Goal: Information Seeking & Learning: Compare options

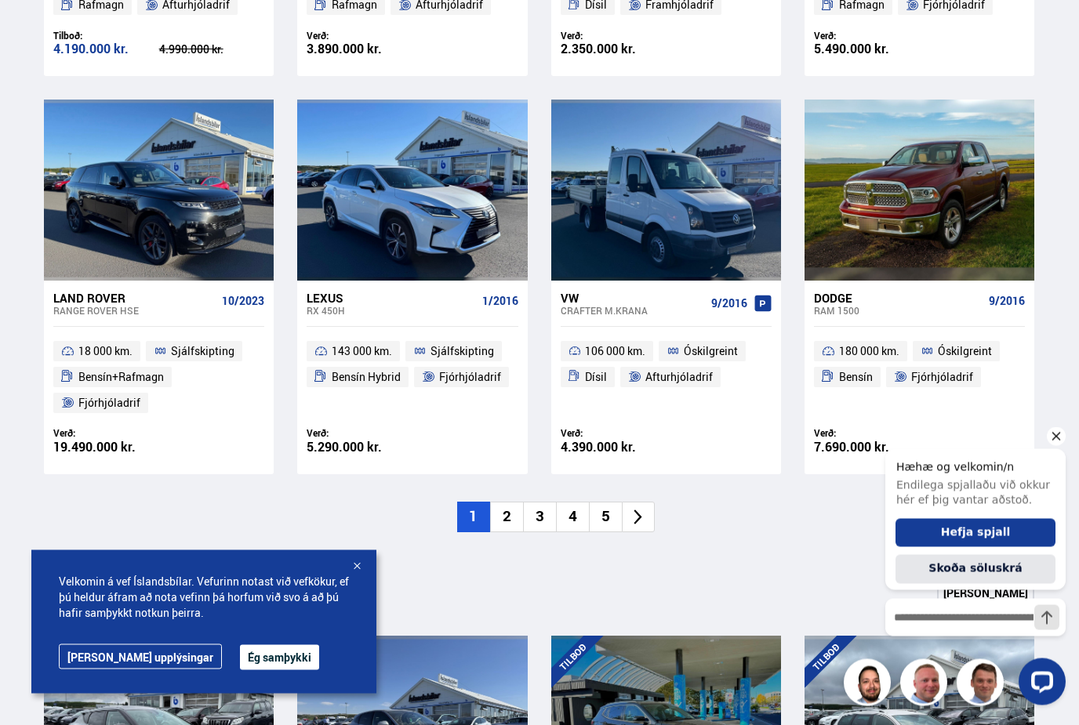
scroll to position [1018, 0]
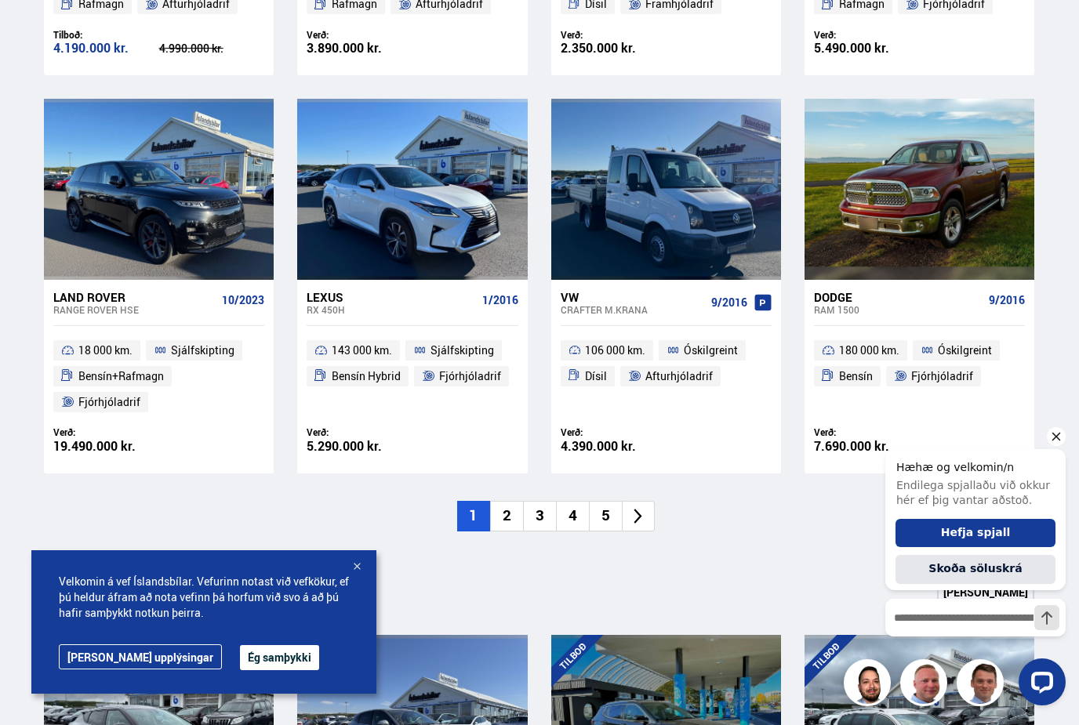
click at [505, 509] on li "2" at bounding box center [506, 516] width 33 height 31
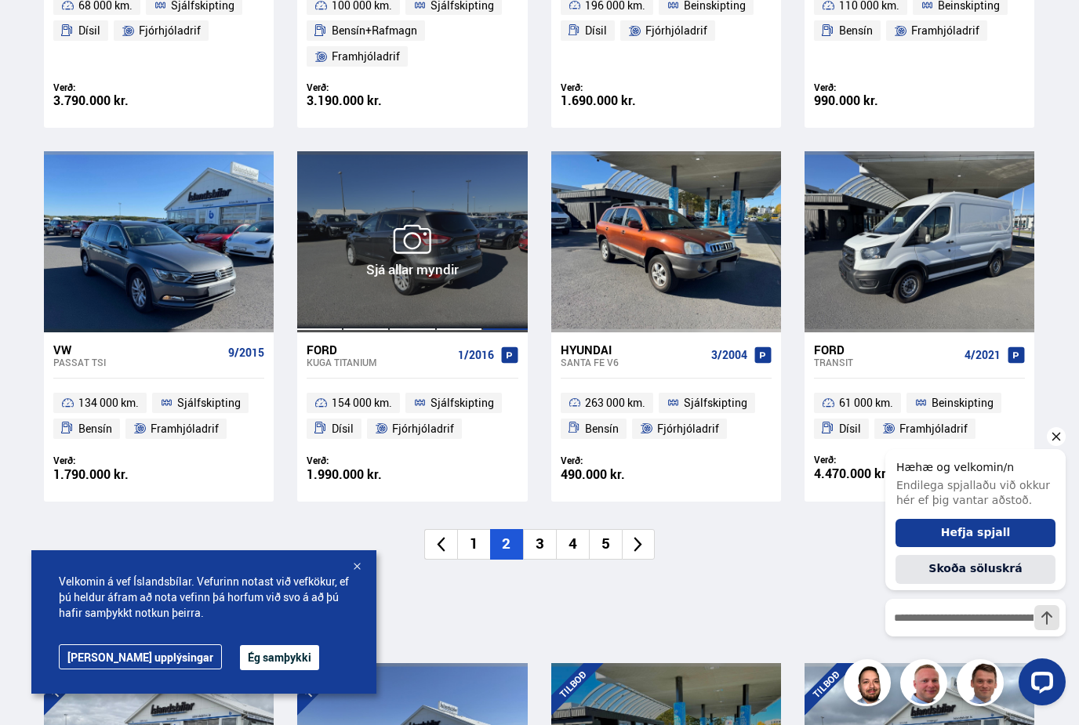
scroll to position [1025, 0]
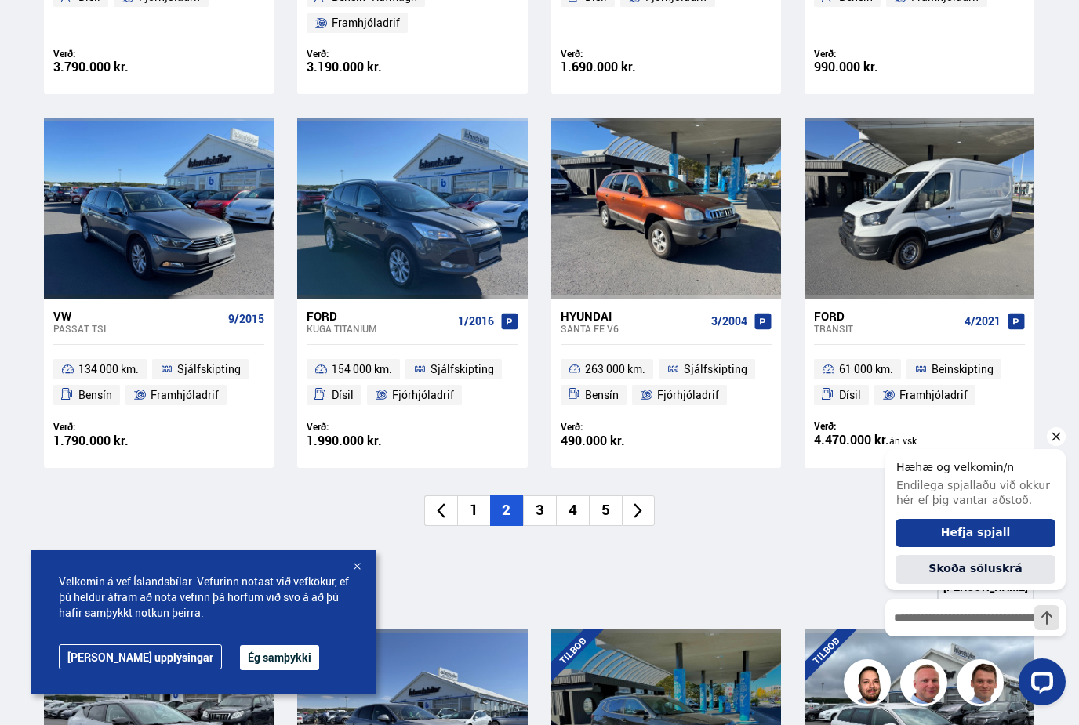
click at [543, 508] on li "3" at bounding box center [539, 511] width 33 height 31
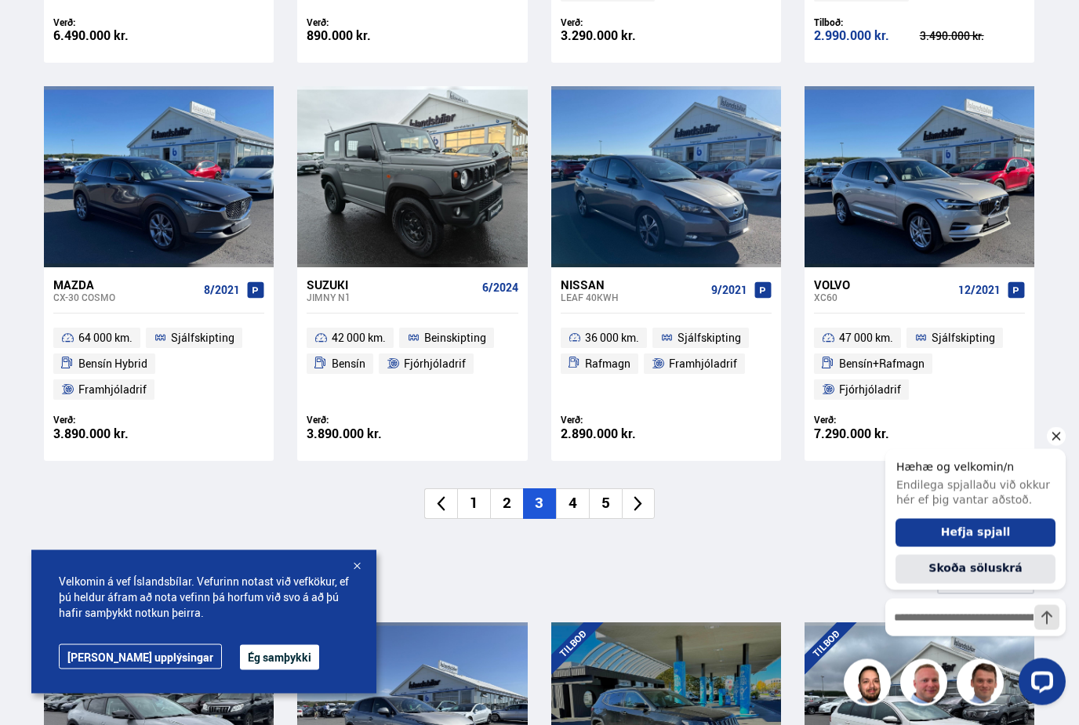
scroll to position [1057, 0]
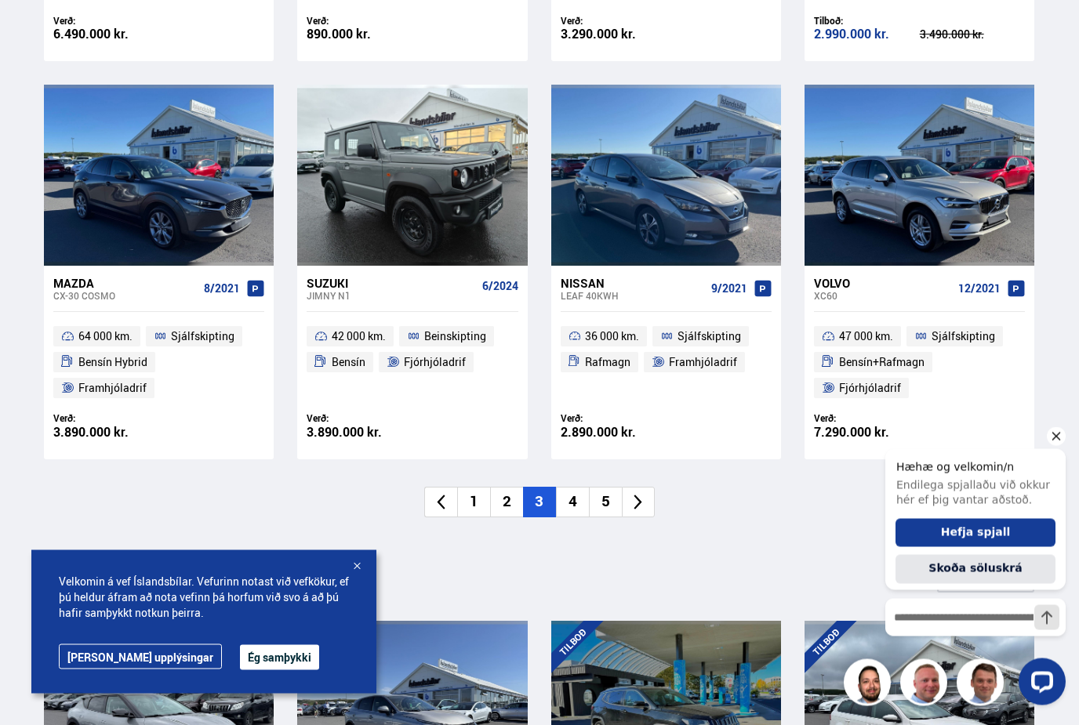
click at [572, 499] on li "4" at bounding box center [572, 503] width 33 height 31
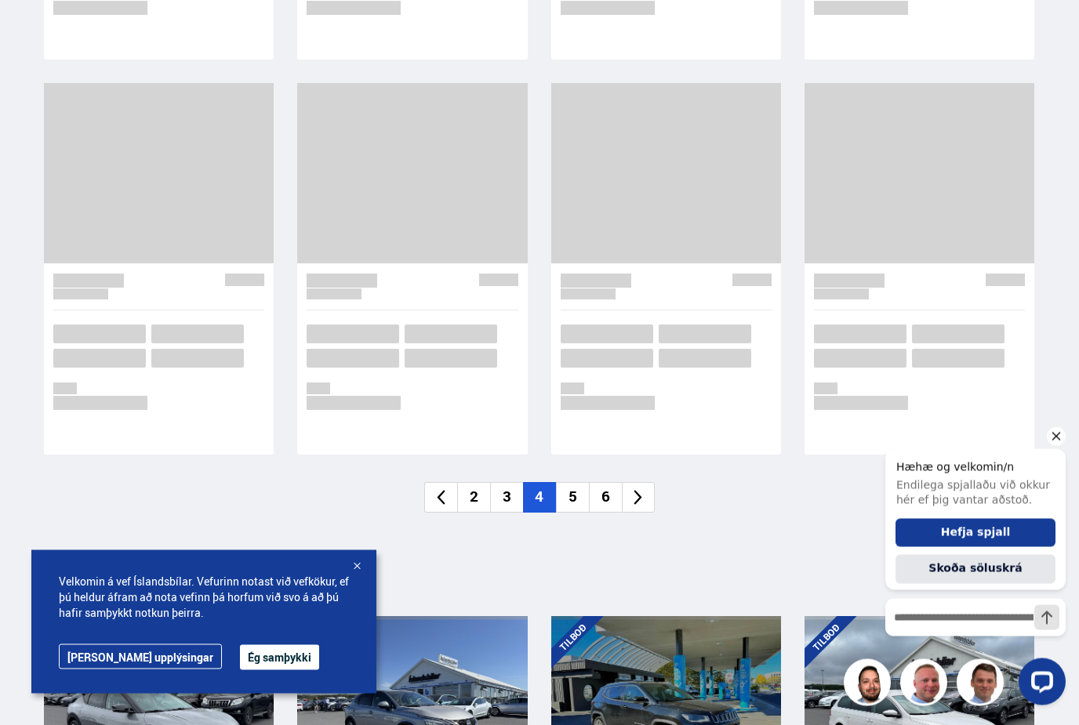
scroll to position [1058, 0]
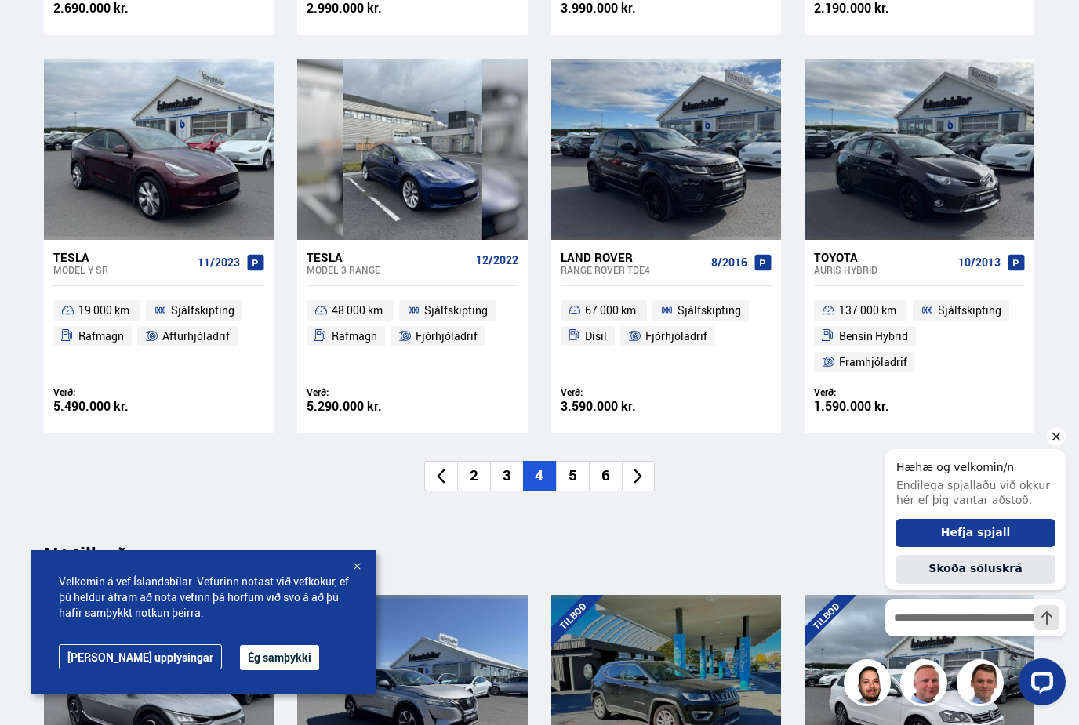
click at [510, 474] on li "3" at bounding box center [506, 476] width 33 height 31
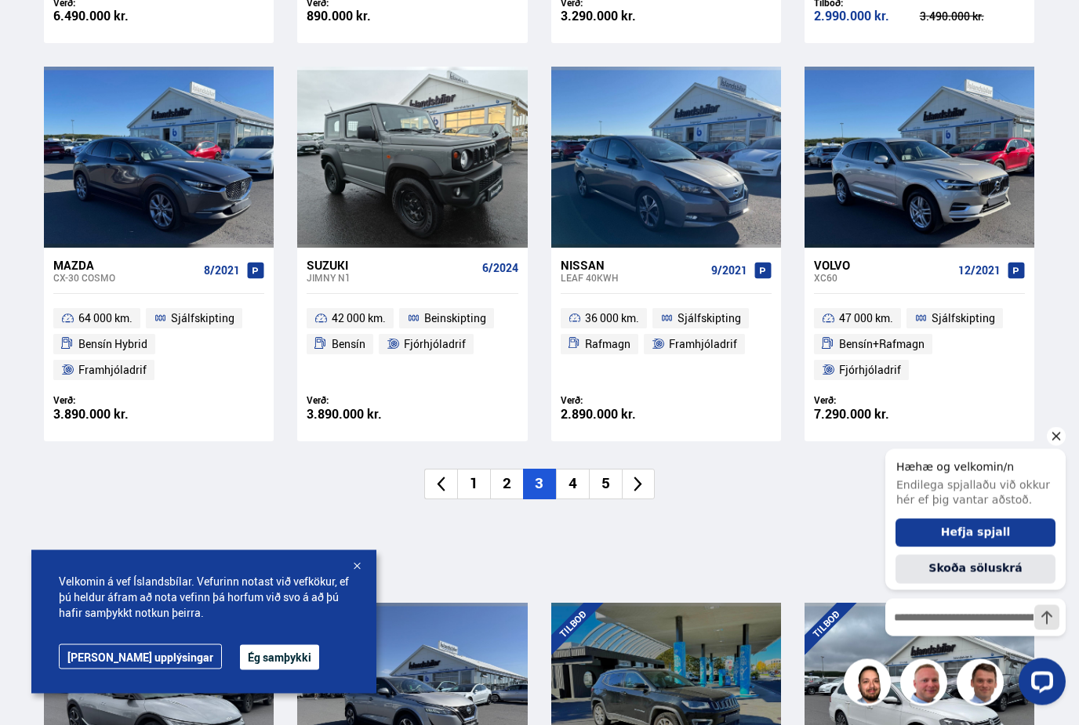
scroll to position [1091, 0]
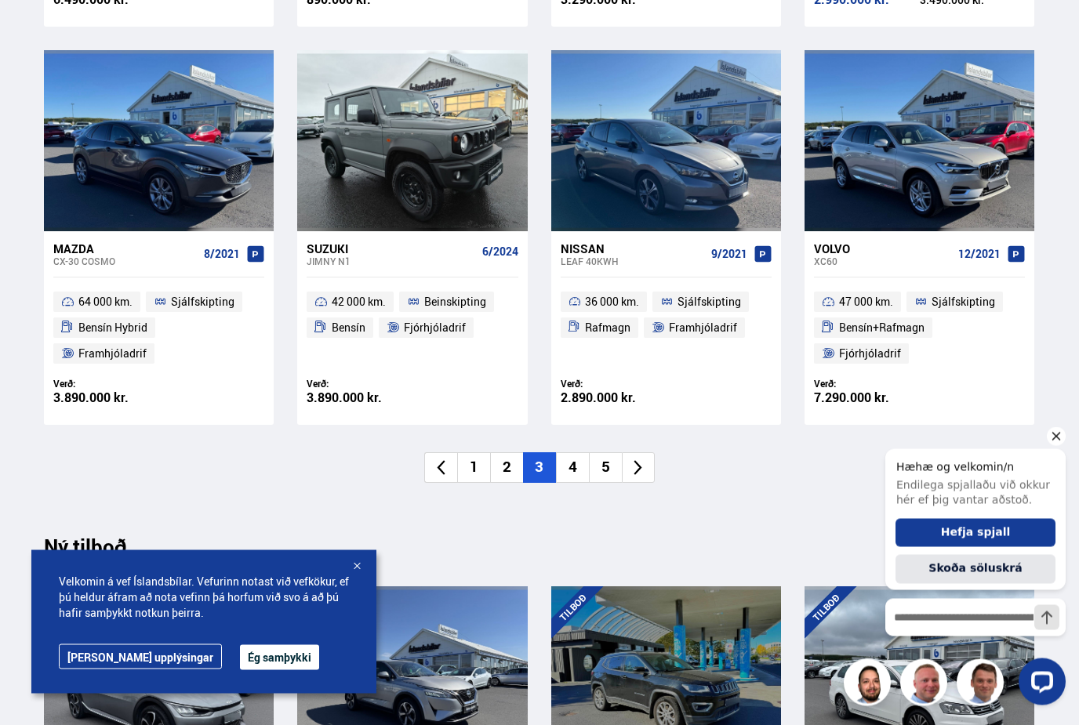
click at [576, 463] on li "4" at bounding box center [572, 468] width 33 height 31
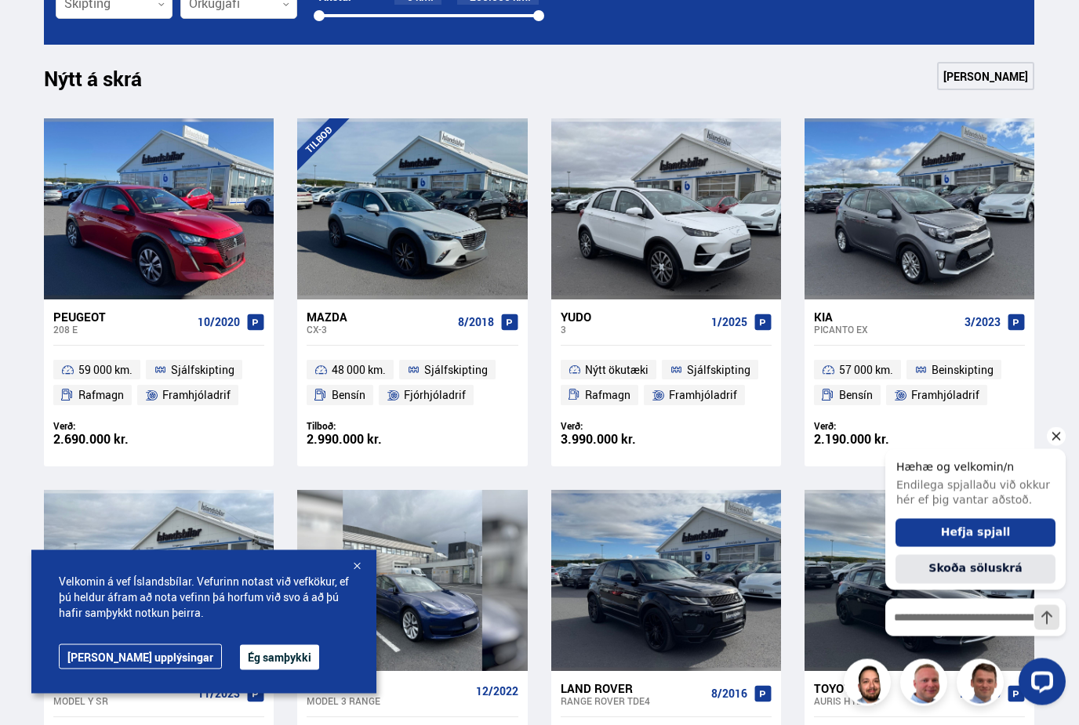
scroll to position [623, 0]
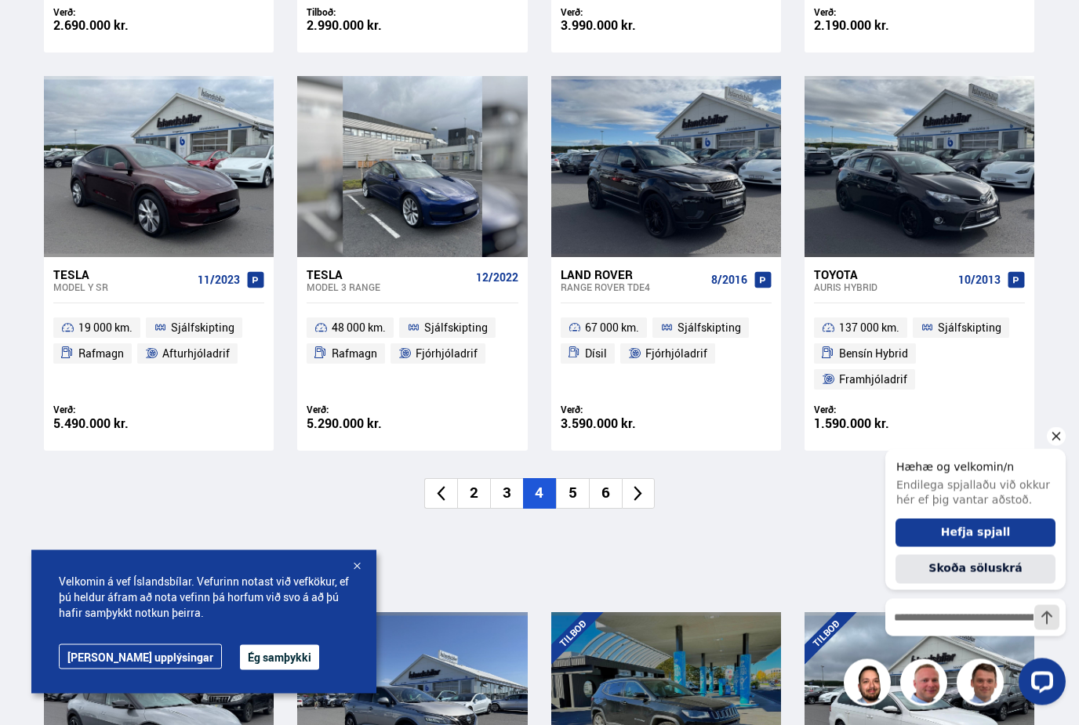
click at [572, 492] on li "5" at bounding box center [572, 494] width 33 height 31
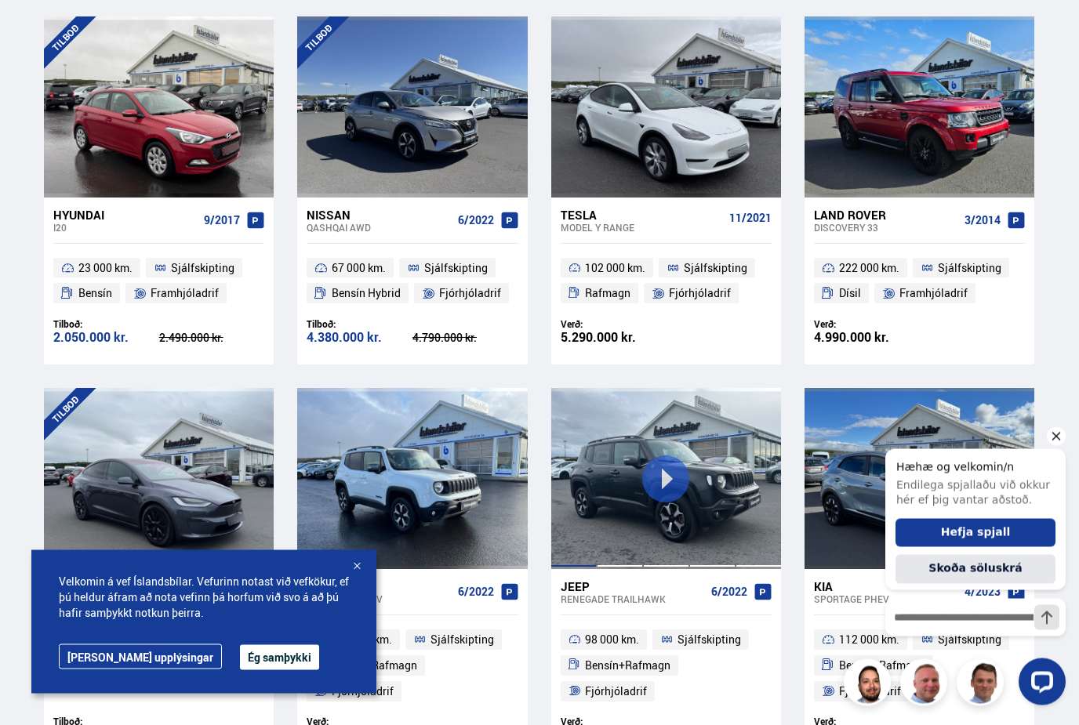
scroll to position [728, 0]
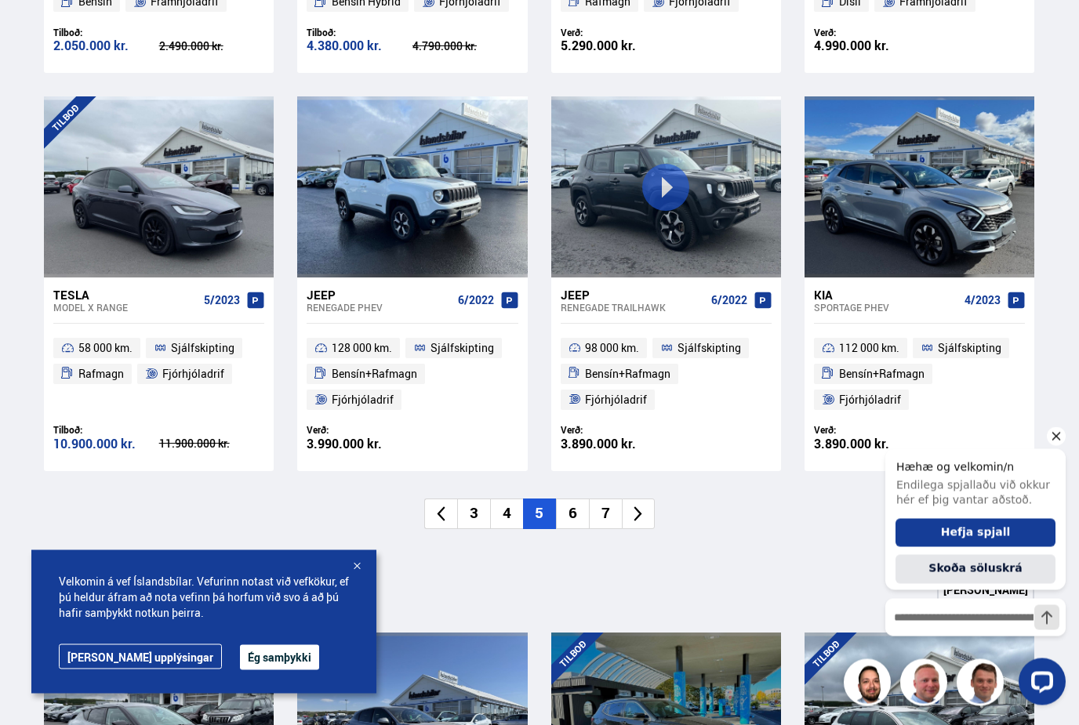
click at [573, 500] on li "6" at bounding box center [572, 514] width 33 height 31
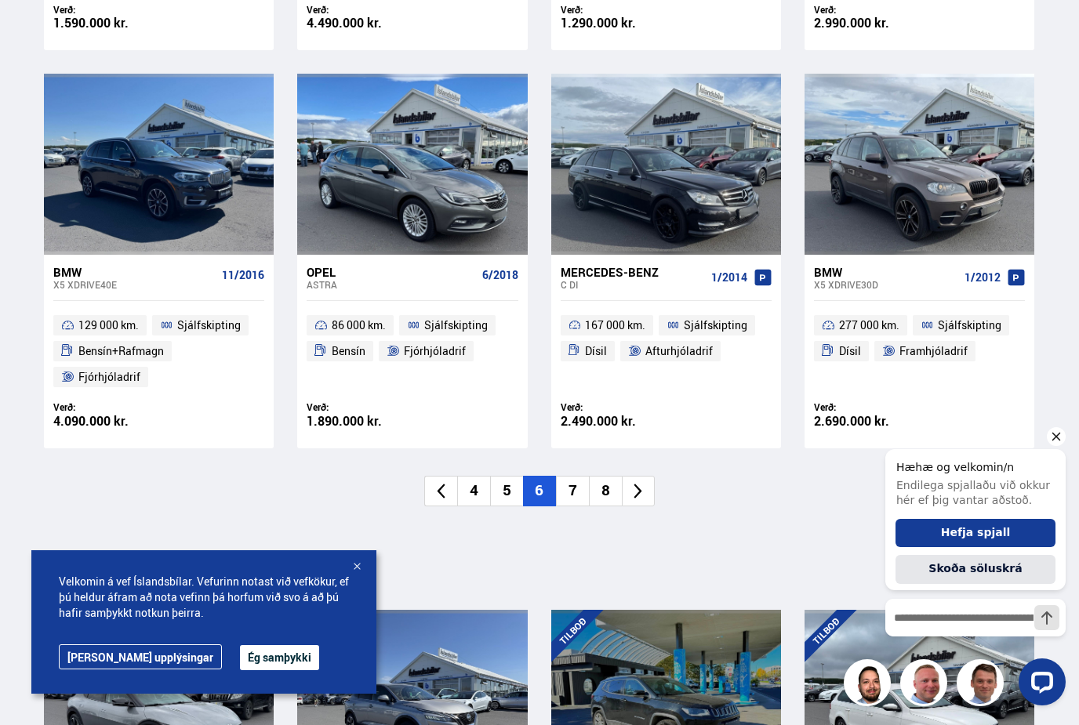
scroll to position [1087, 0]
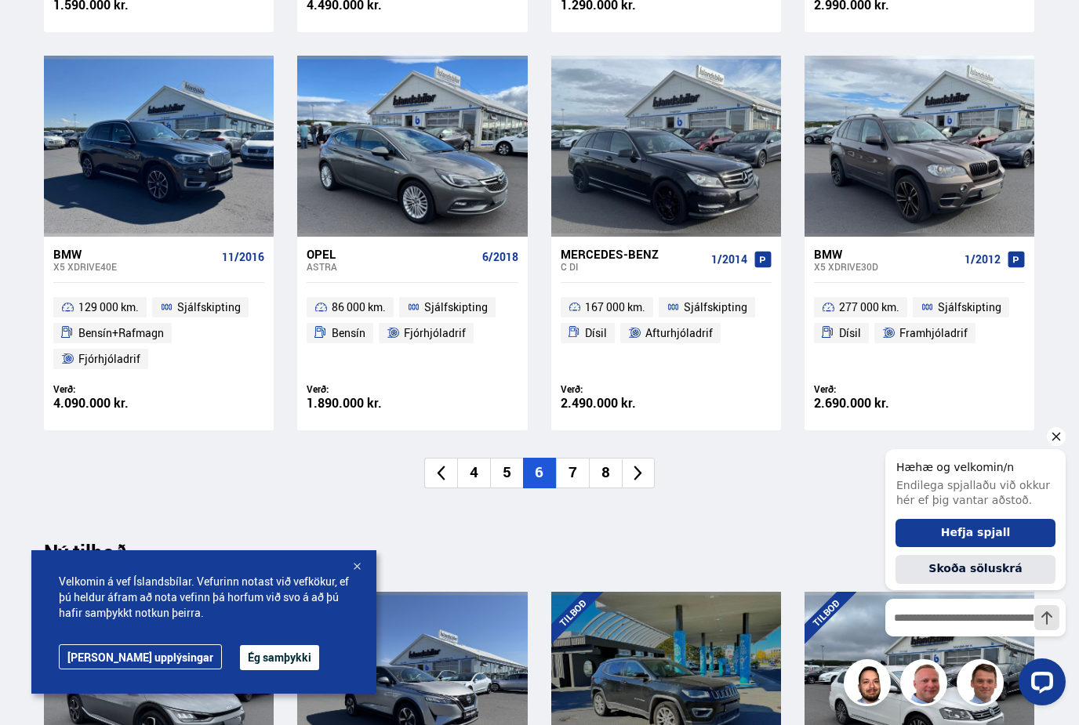
click at [572, 472] on li "7" at bounding box center [572, 473] width 33 height 31
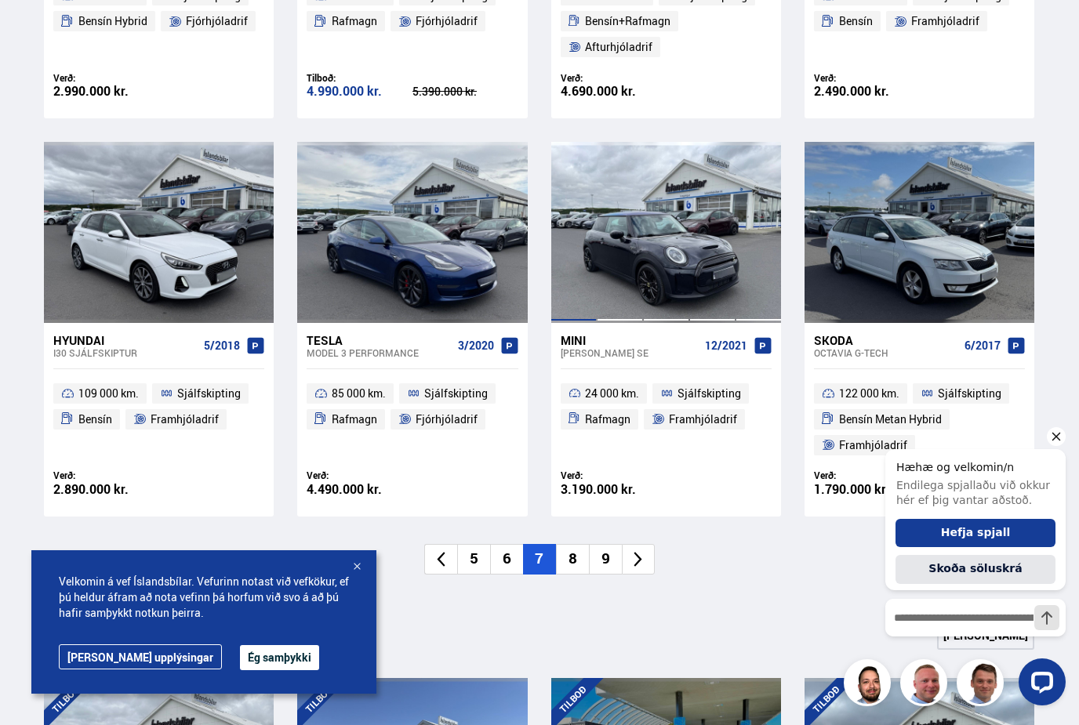
scroll to position [1102, 0]
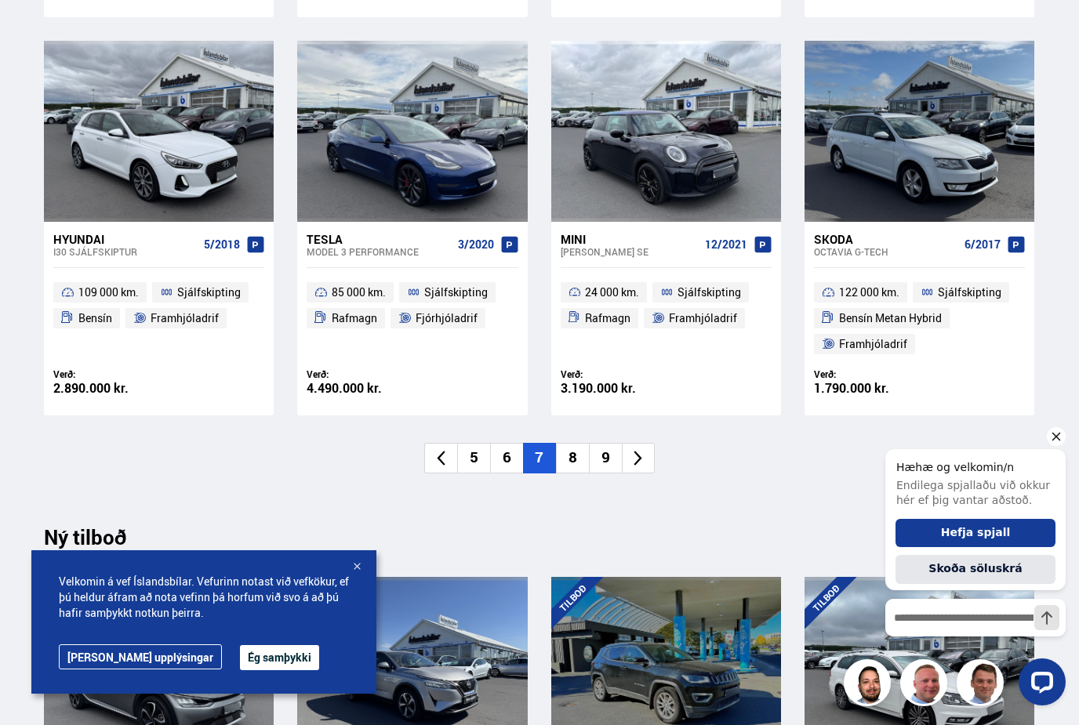
click at [573, 454] on li "8" at bounding box center [572, 458] width 33 height 31
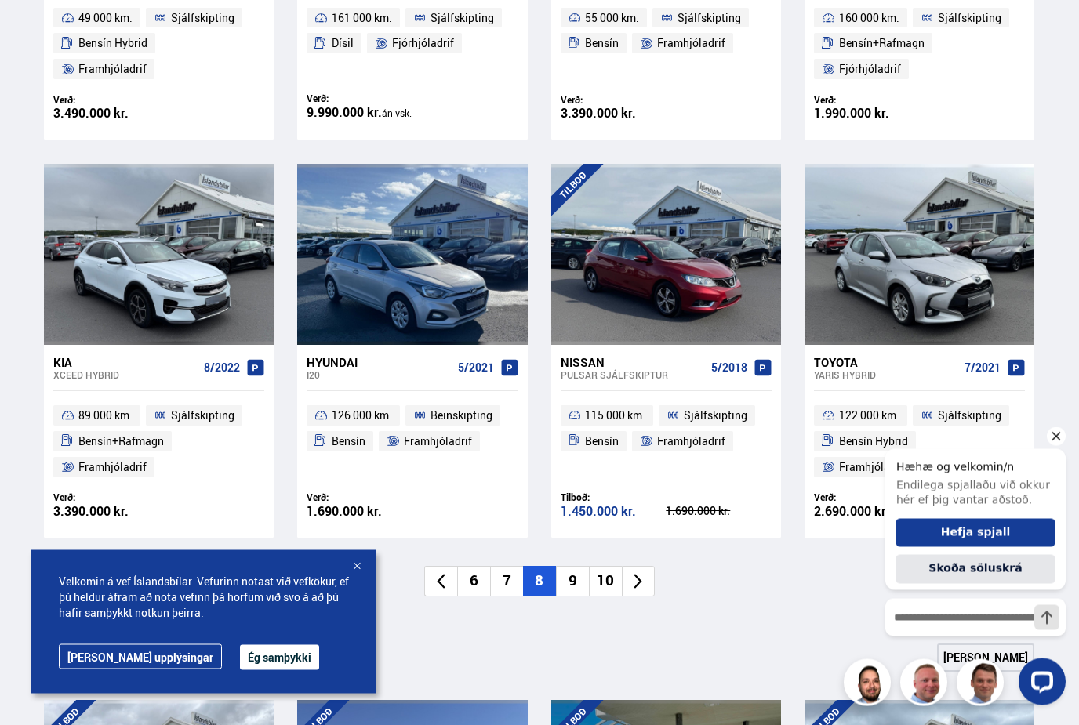
scroll to position [982, 0]
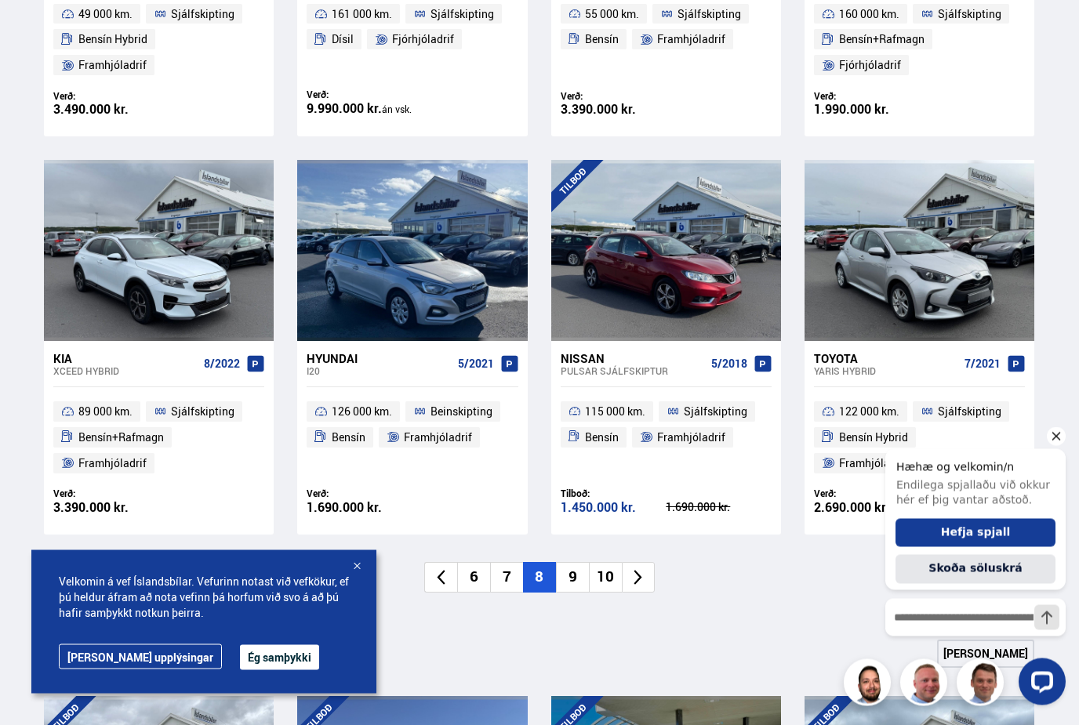
click at [569, 576] on li "9" at bounding box center [572, 578] width 33 height 31
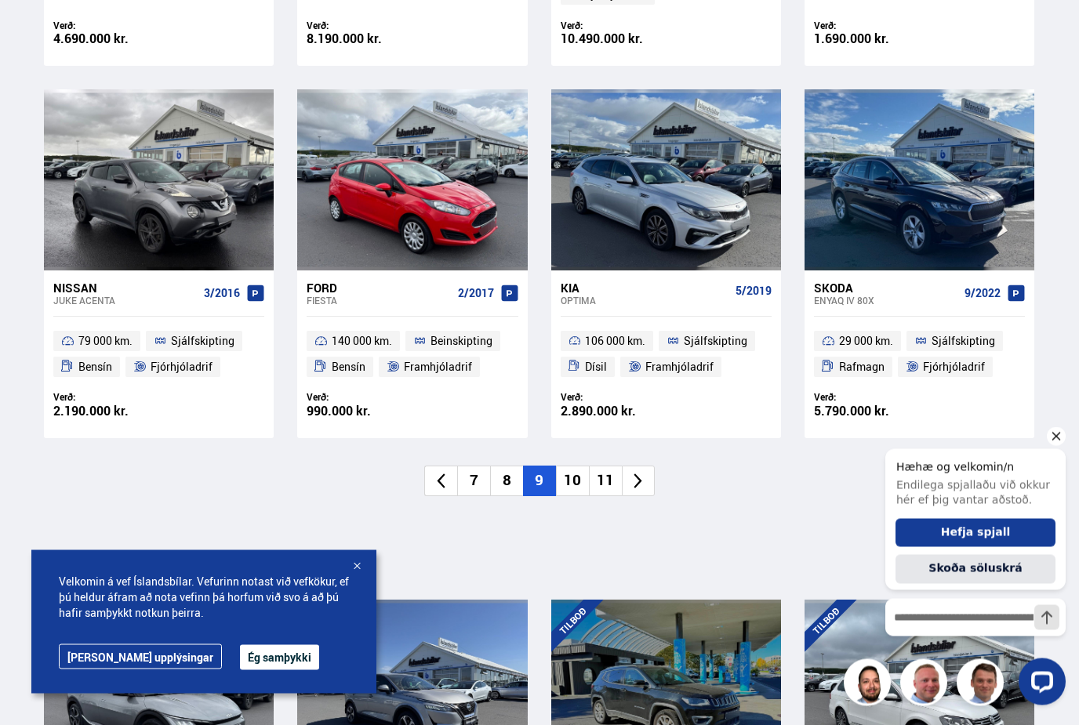
scroll to position [1055, 0]
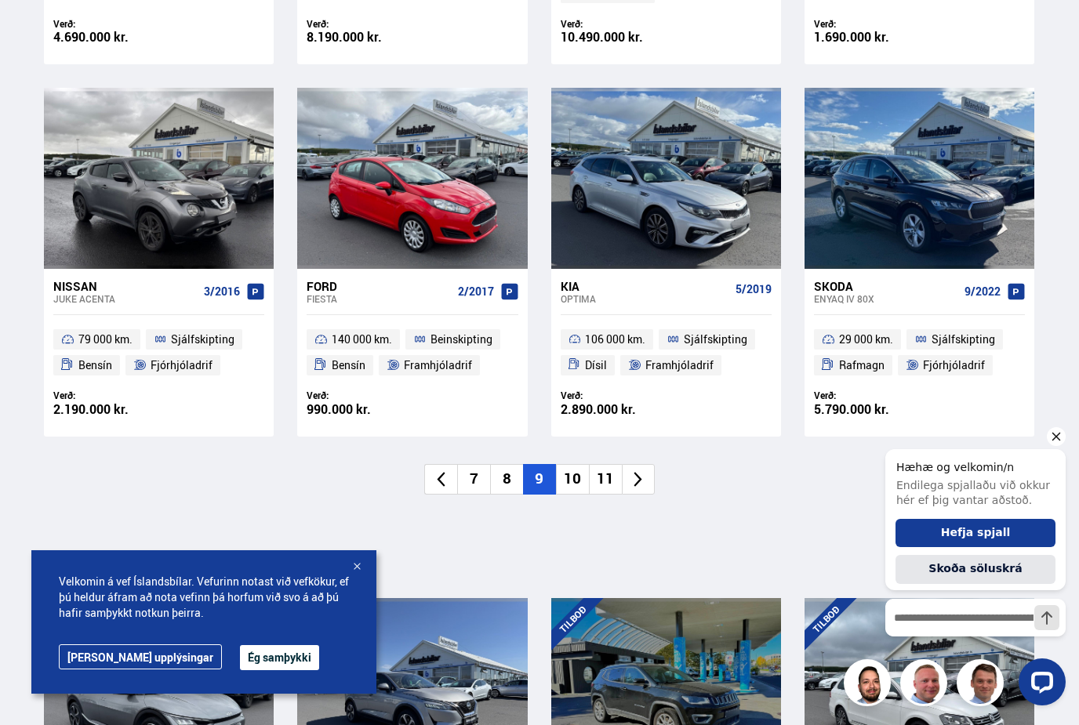
click at [578, 472] on li "10" at bounding box center [572, 479] width 33 height 31
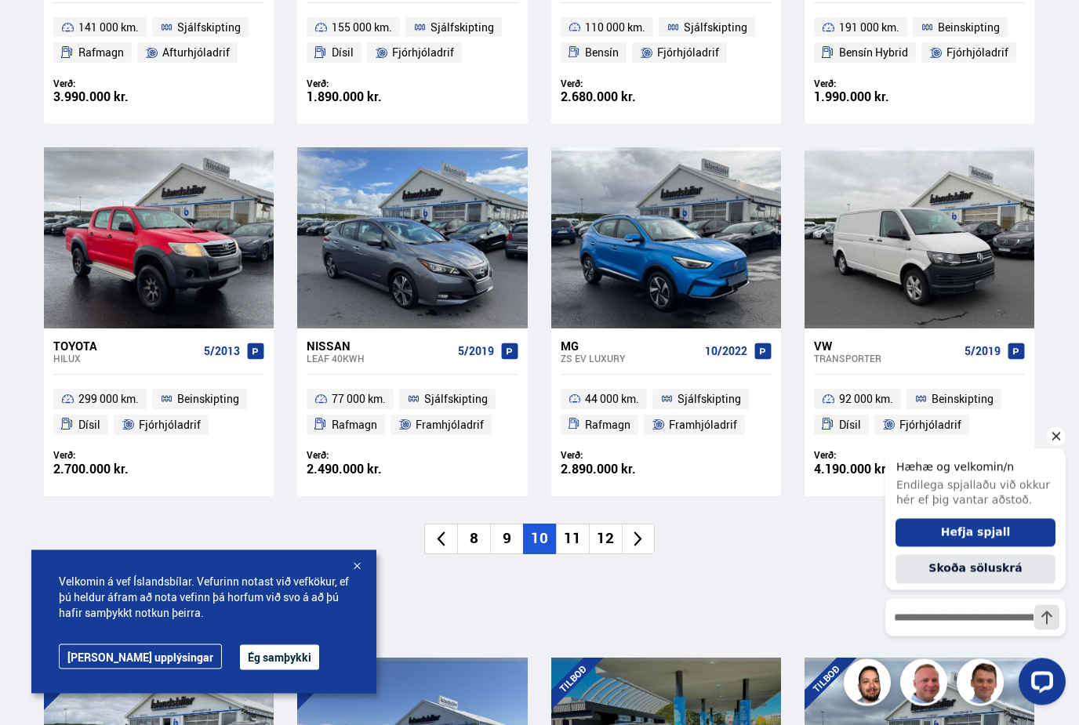
scroll to position [969, 0]
click at [579, 539] on li "11" at bounding box center [572, 539] width 33 height 31
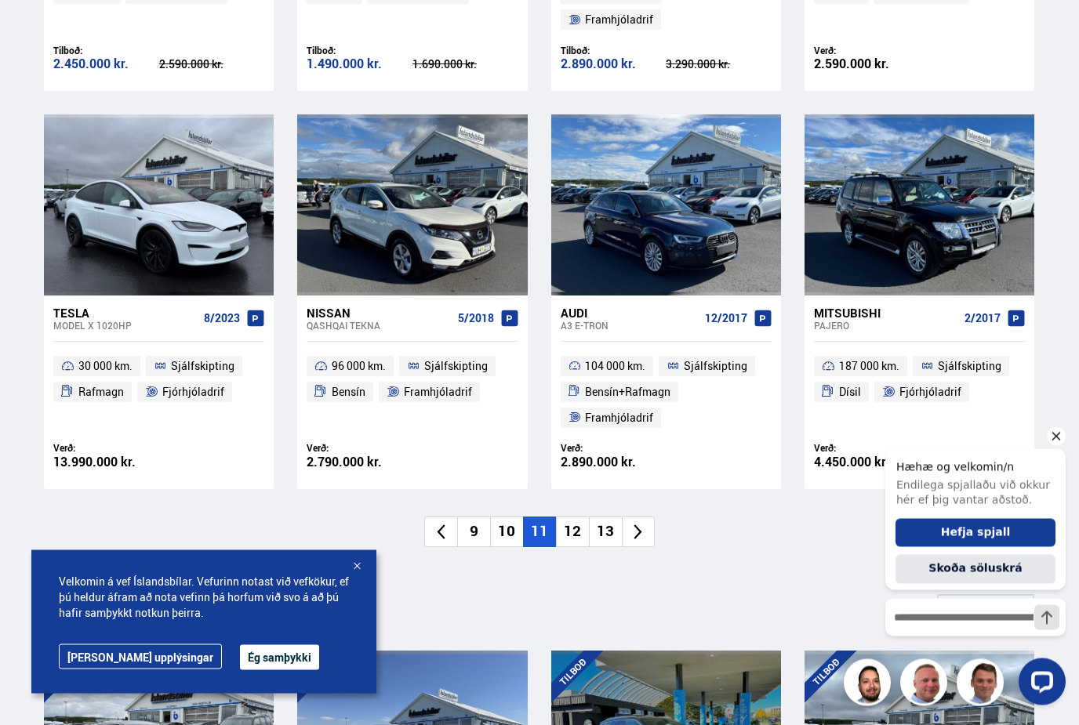
scroll to position [1029, 0]
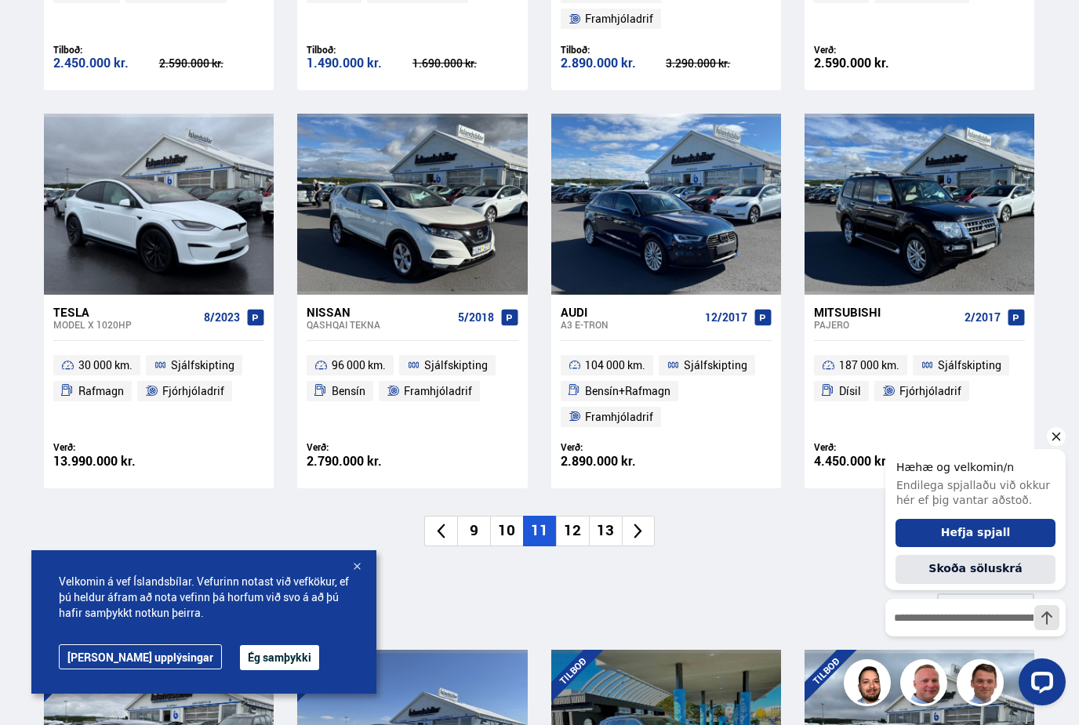
click at [577, 536] on li "12" at bounding box center [572, 531] width 33 height 31
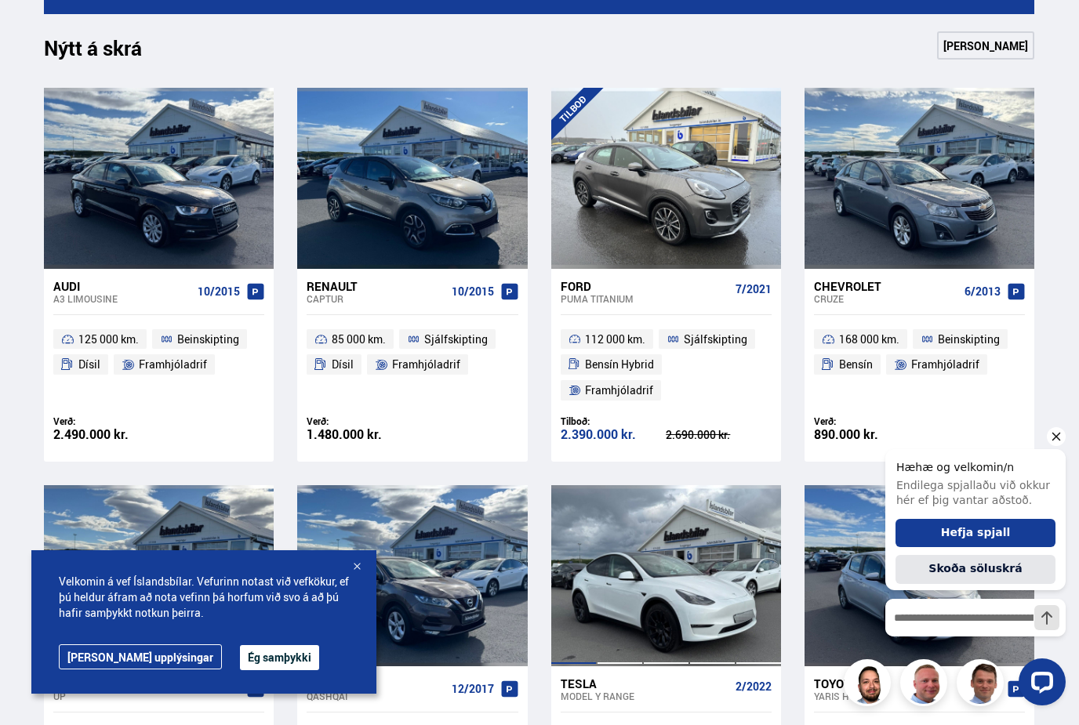
scroll to position [629, 0]
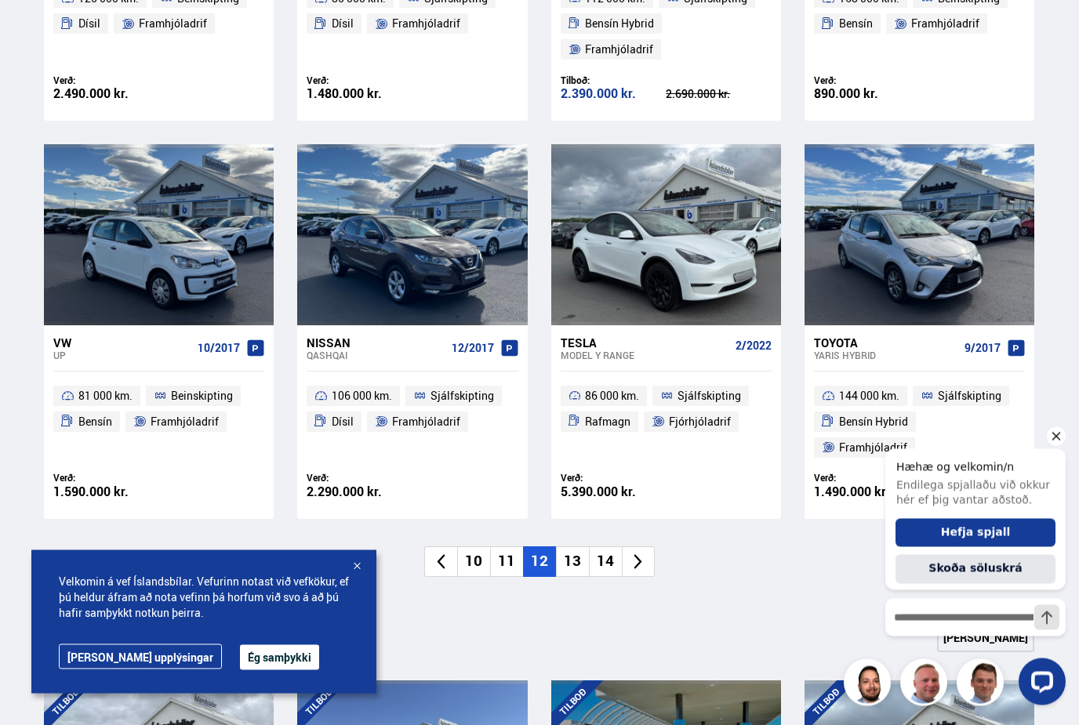
click at [572, 566] on li "13" at bounding box center [572, 562] width 33 height 31
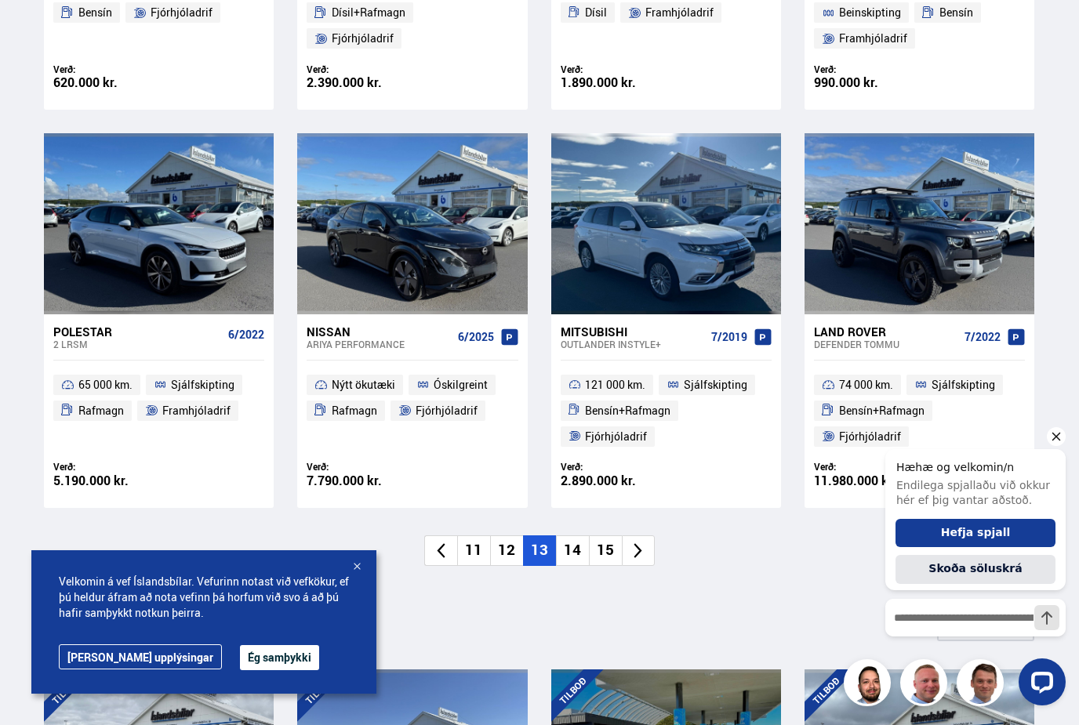
scroll to position [1016, 0]
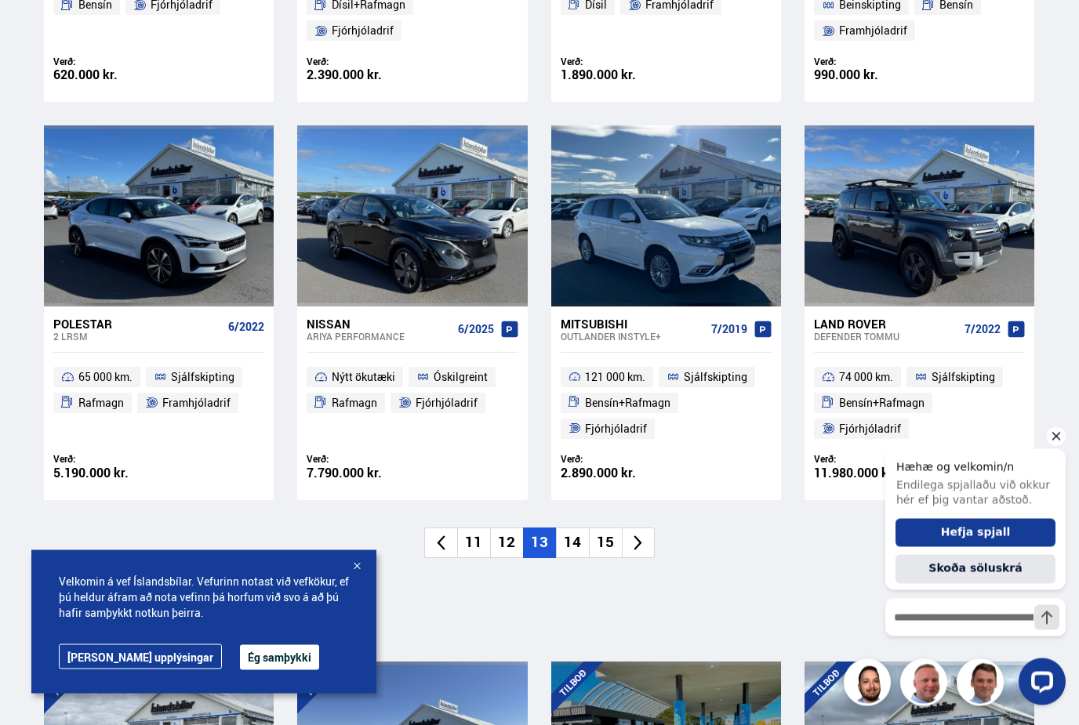
click at [570, 539] on li "14" at bounding box center [572, 543] width 33 height 31
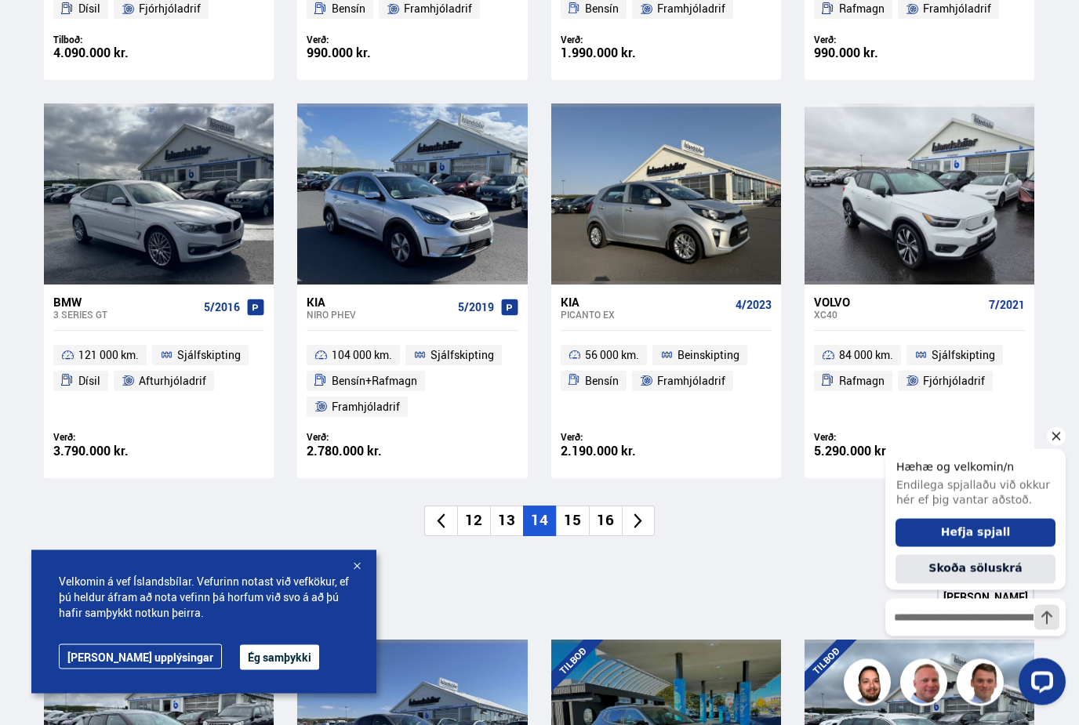
scroll to position [1013, 0]
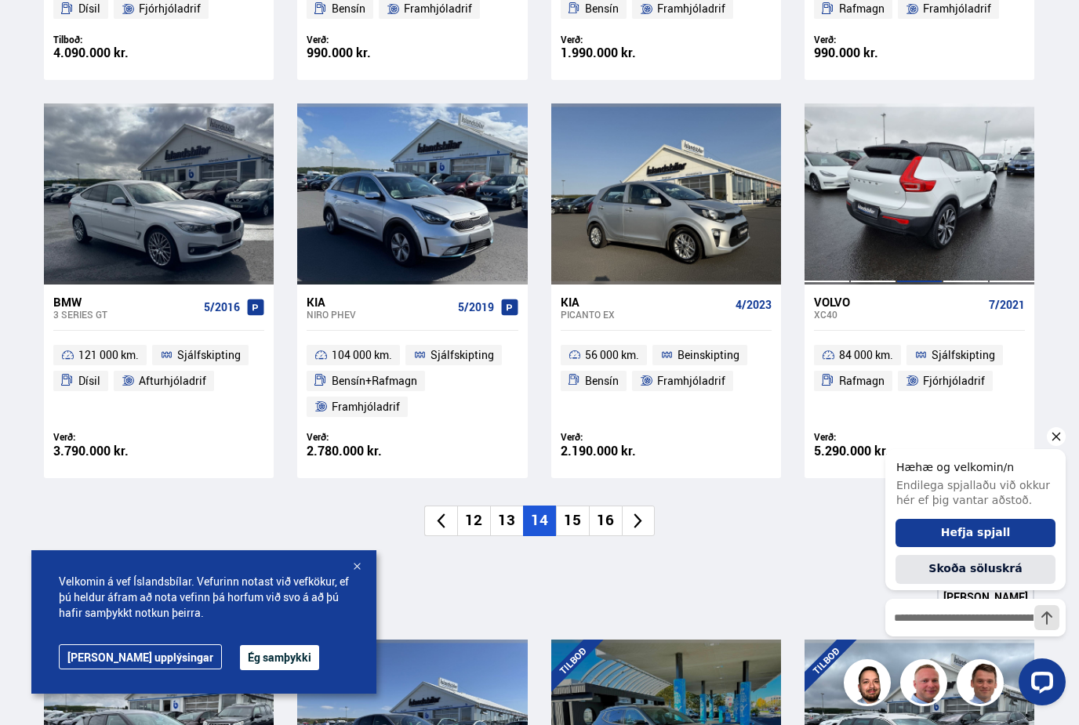
click at [899, 237] on div at bounding box center [919, 193] width 46 height 180
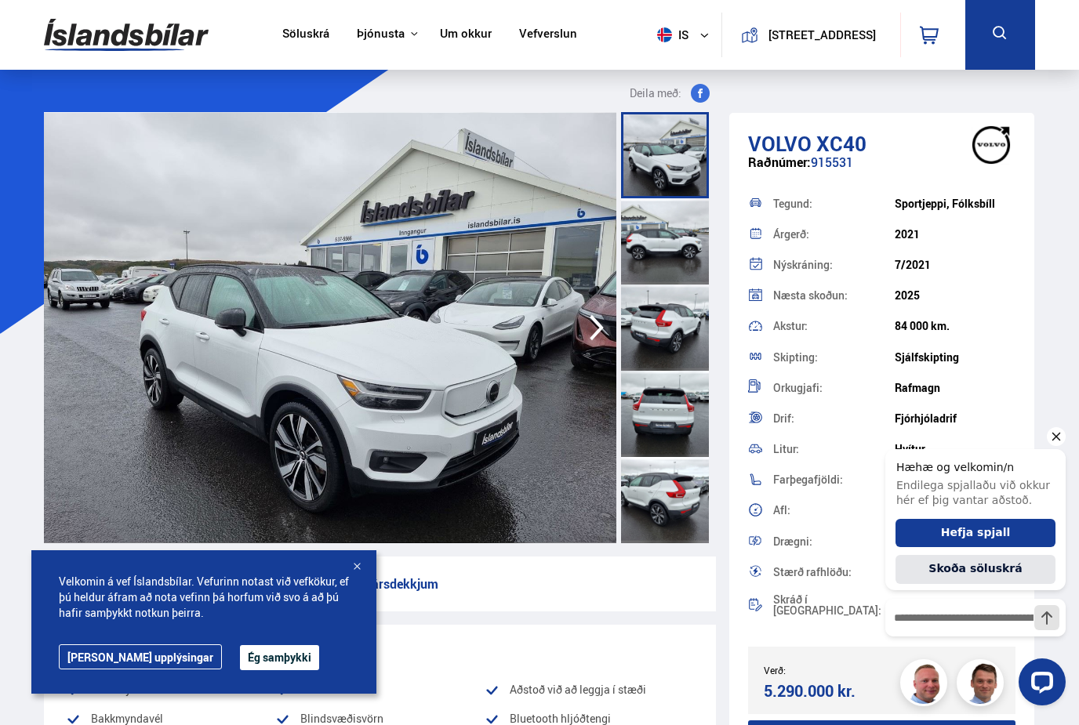
click at [662, 239] on div at bounding box center [665, 241] width 88 height 86
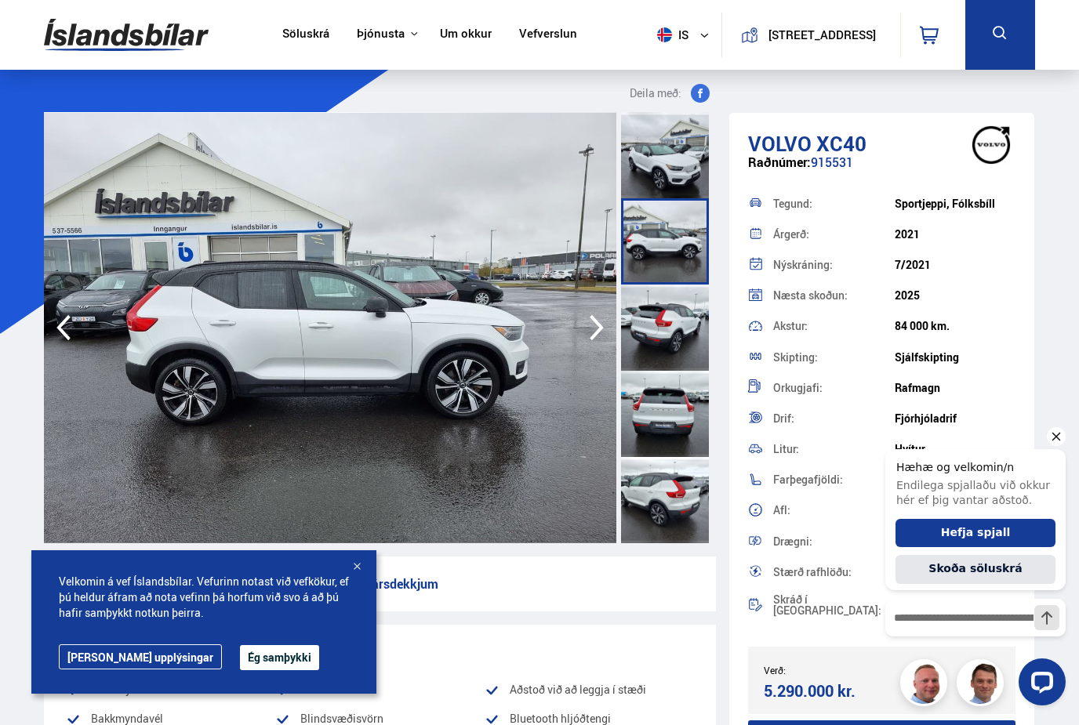
click at [656, 322] on div at bounding box center [665, 328] width 88 height 86
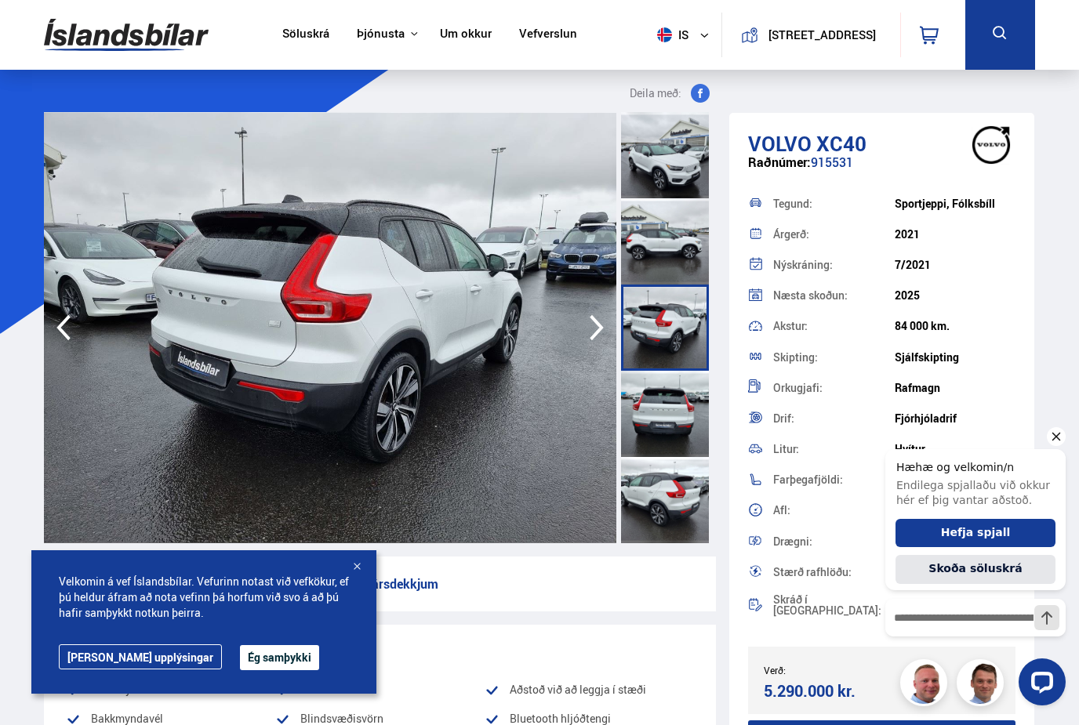
click at [656, 408] on div at bounding box center [665, 414] width 88 height 86
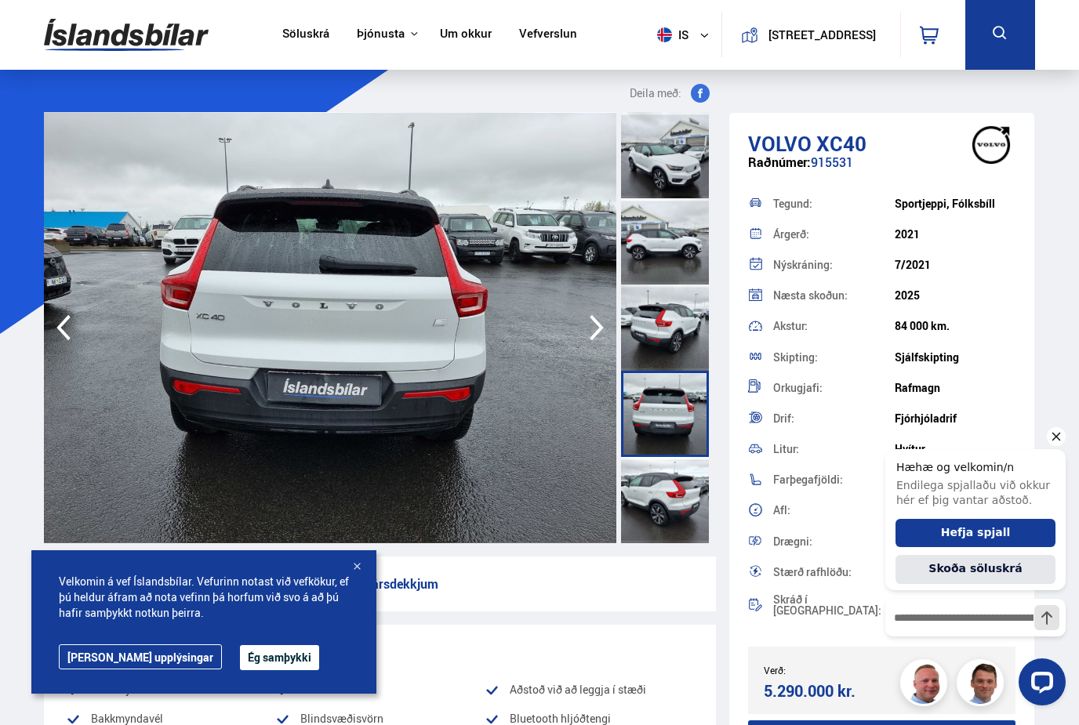
click at [659, 498] on div at bounding box center [665, 500] width 88 height 86
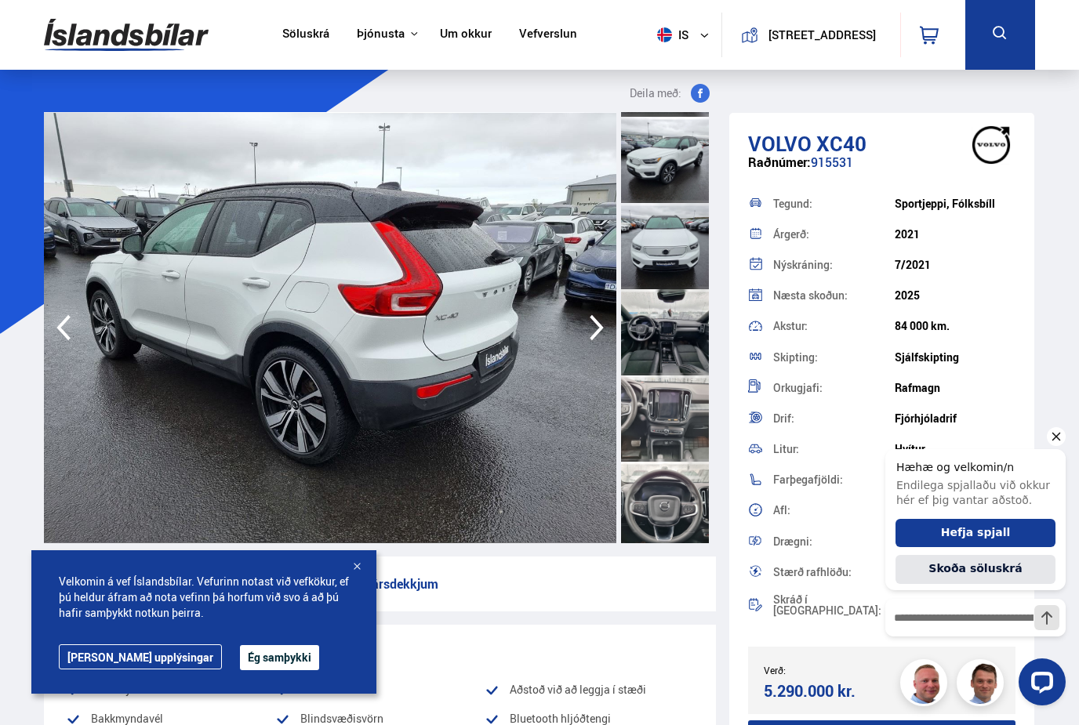
scroll to position [529, 0]
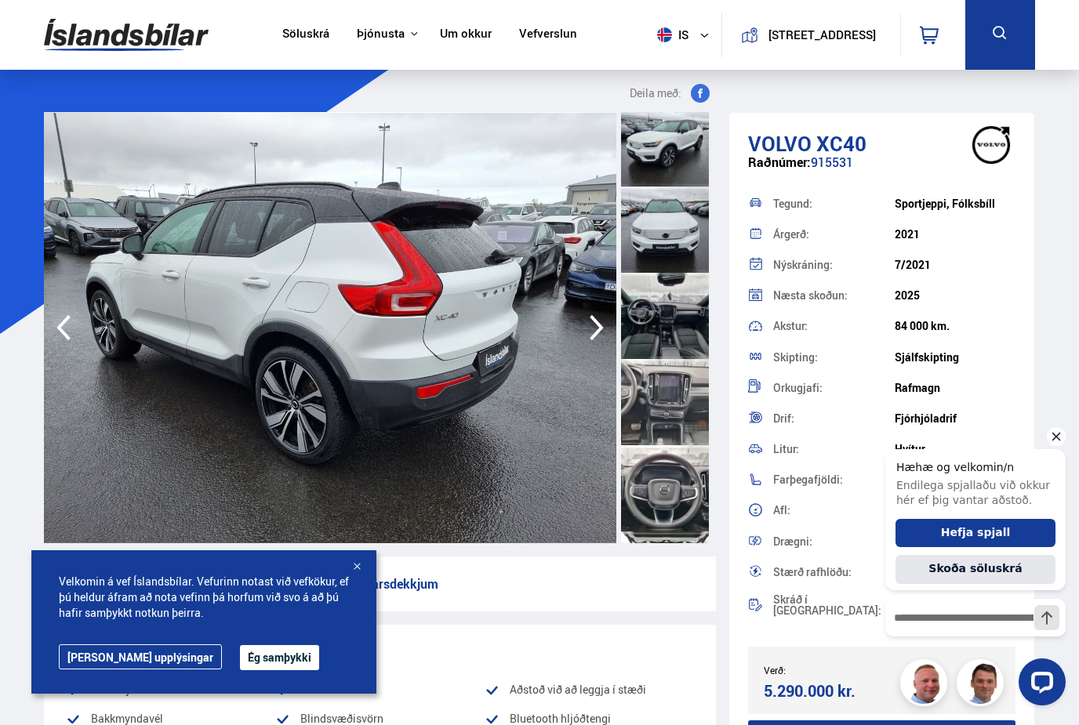
click at [661, 321] on div at bounding box center [665, 316] width 88 height 86
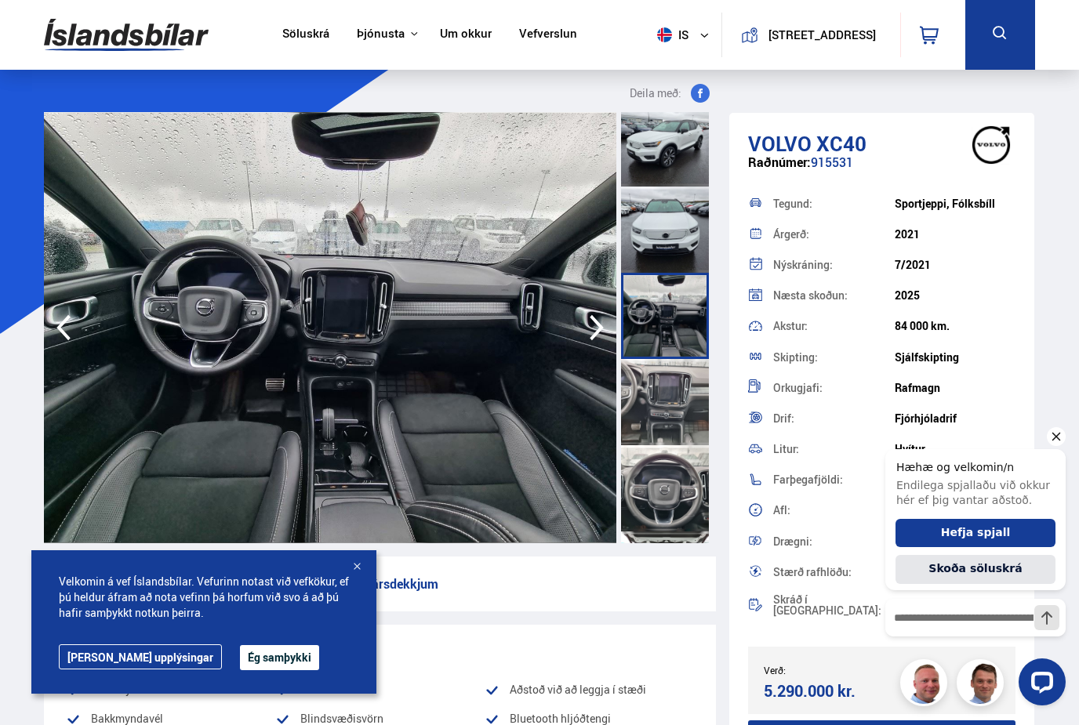
click at [667, 407] on div at bounding box center [665, 402] width 88 height 86
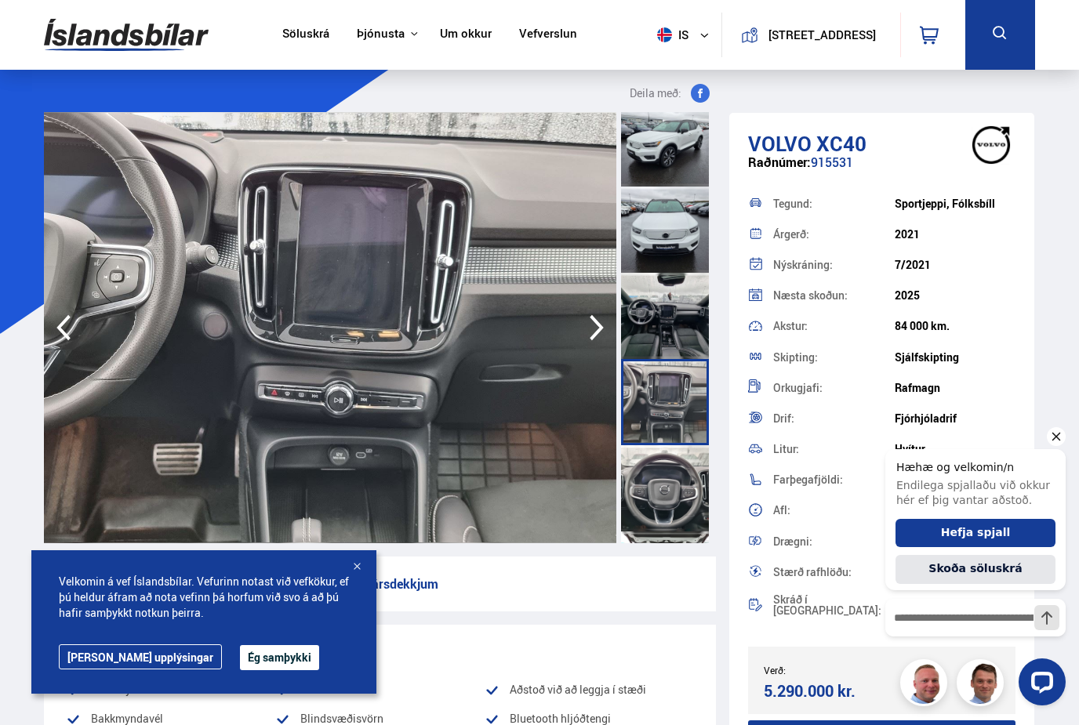
click at [668, 487] on div at bounding box center [665, 488] width 88 height 86
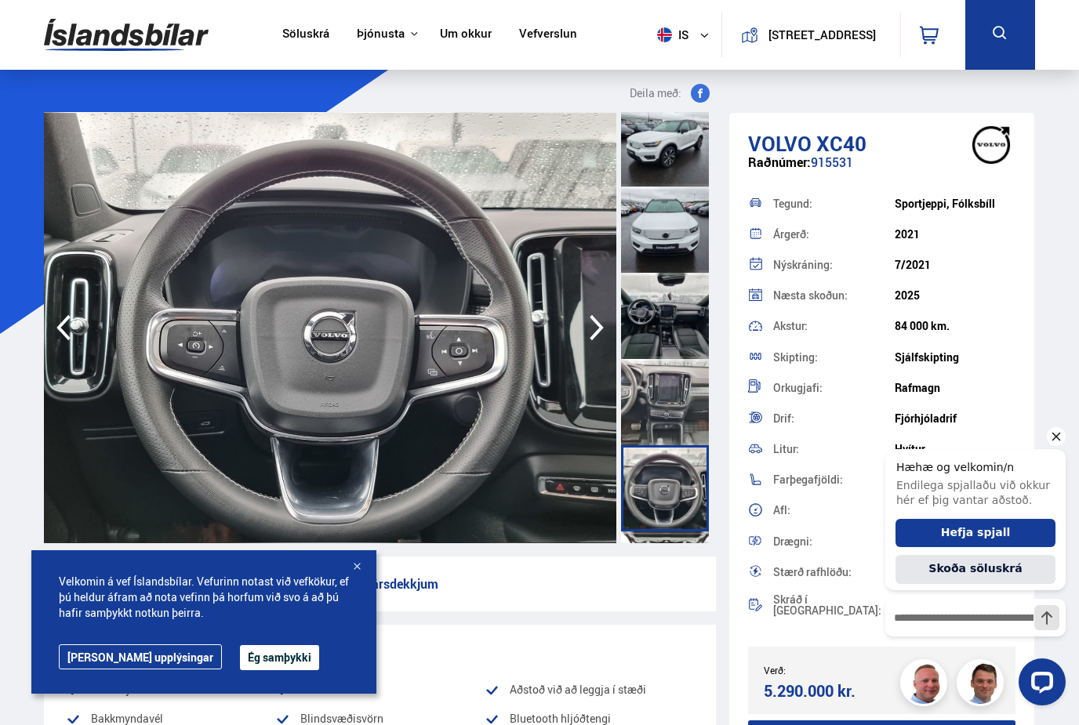
click at [661, 337] on div at bounding box center [665, 316] width 88 height 86
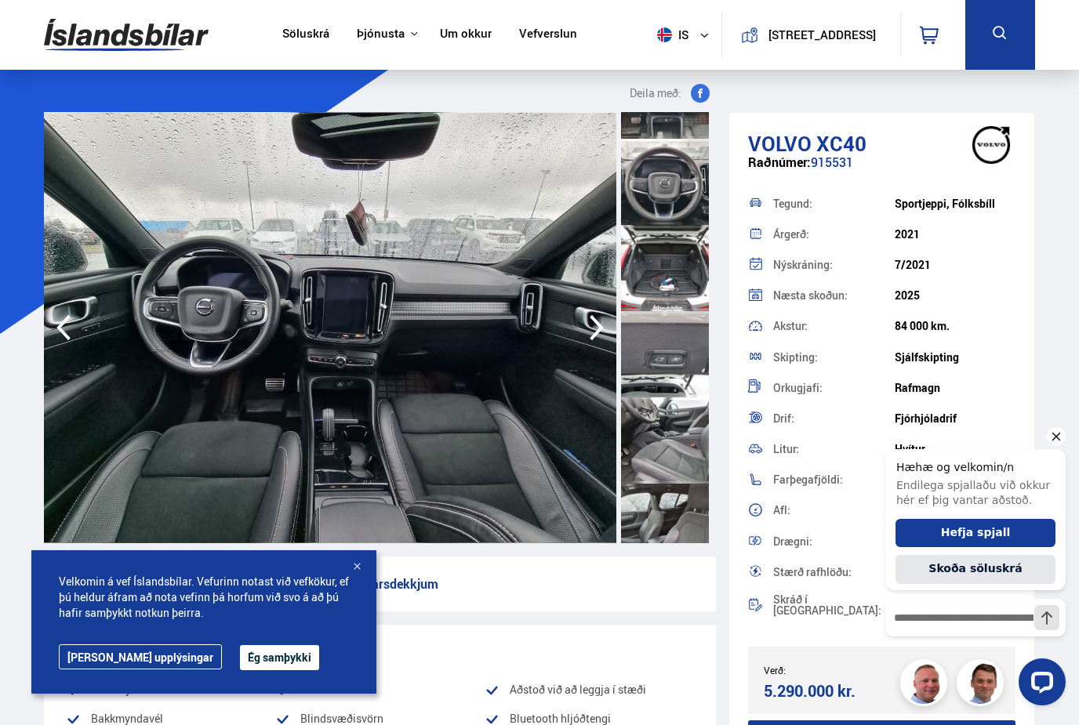
scroll to position [855, 0]
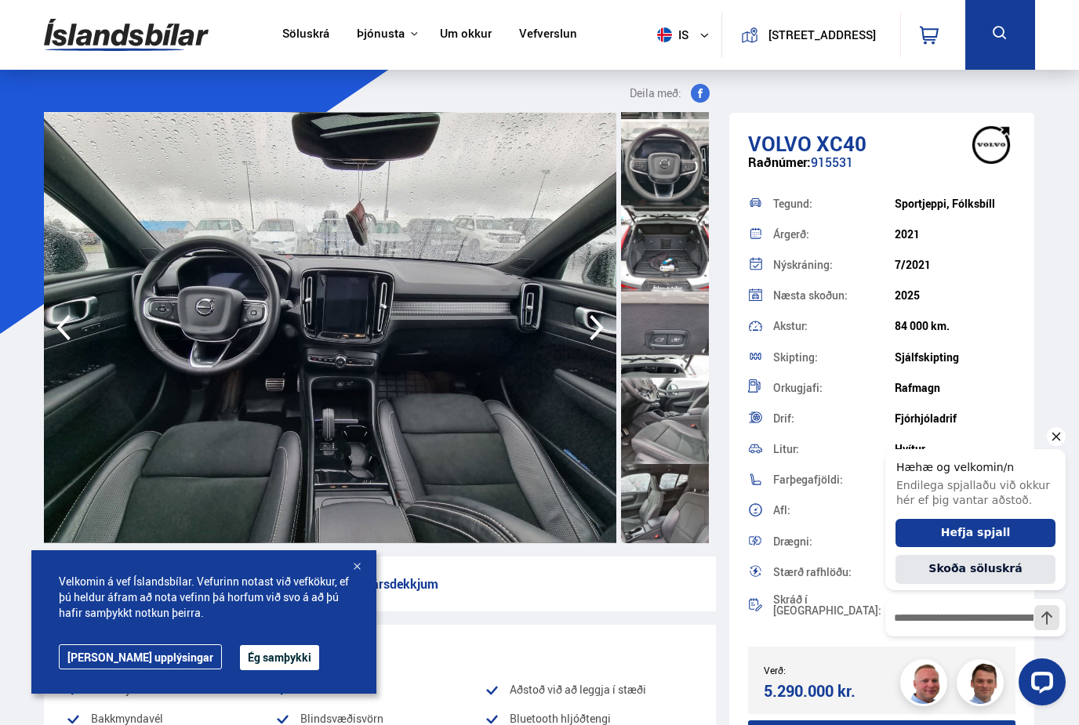
click at [680, 269] on div at bounding box center [665, 248] width 88 height 86
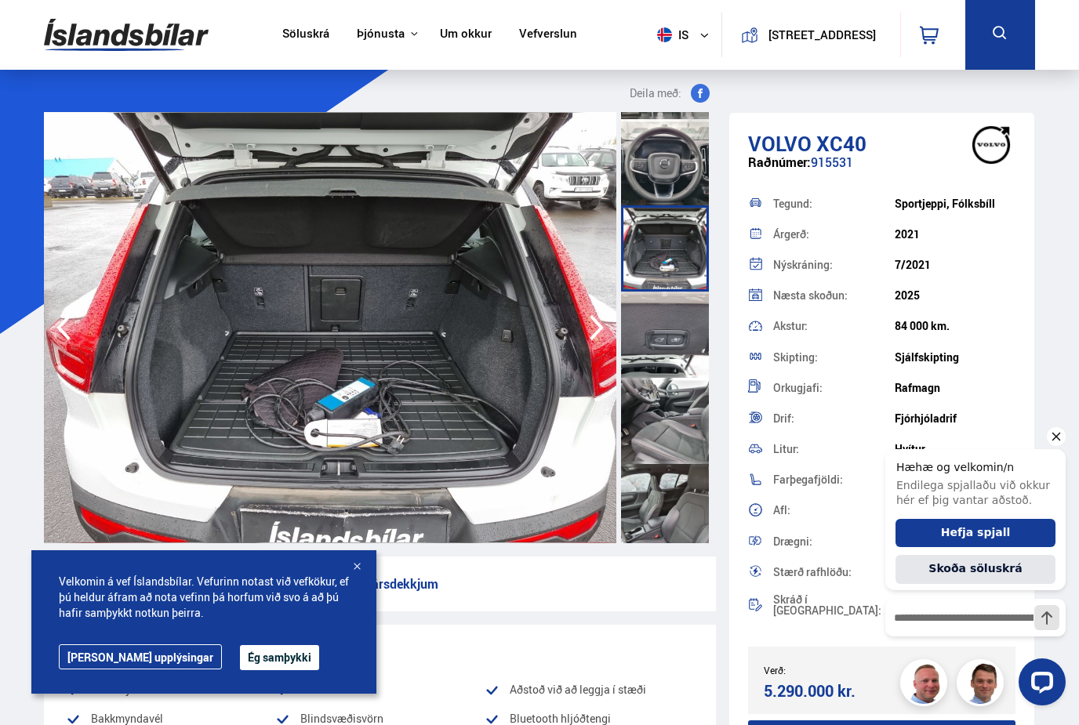
click at [675, 347] on div at bounding box center [665, 335] width 88 height 86
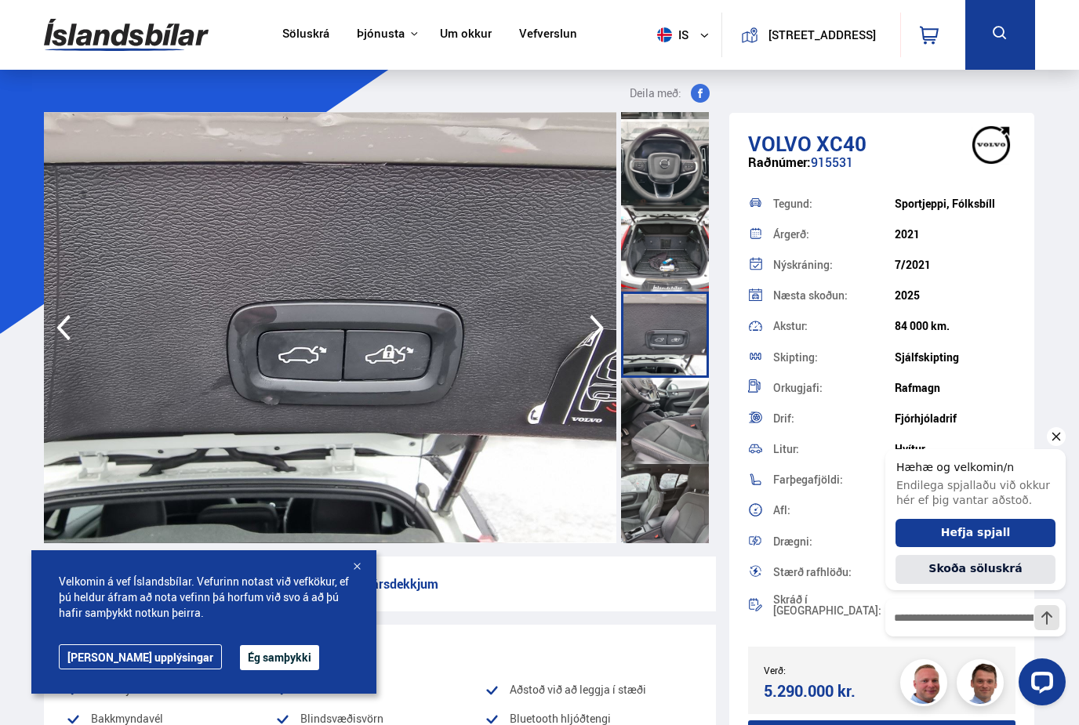
click at [672, 430] on div at bounding box center [665, 421] width 88 height 86
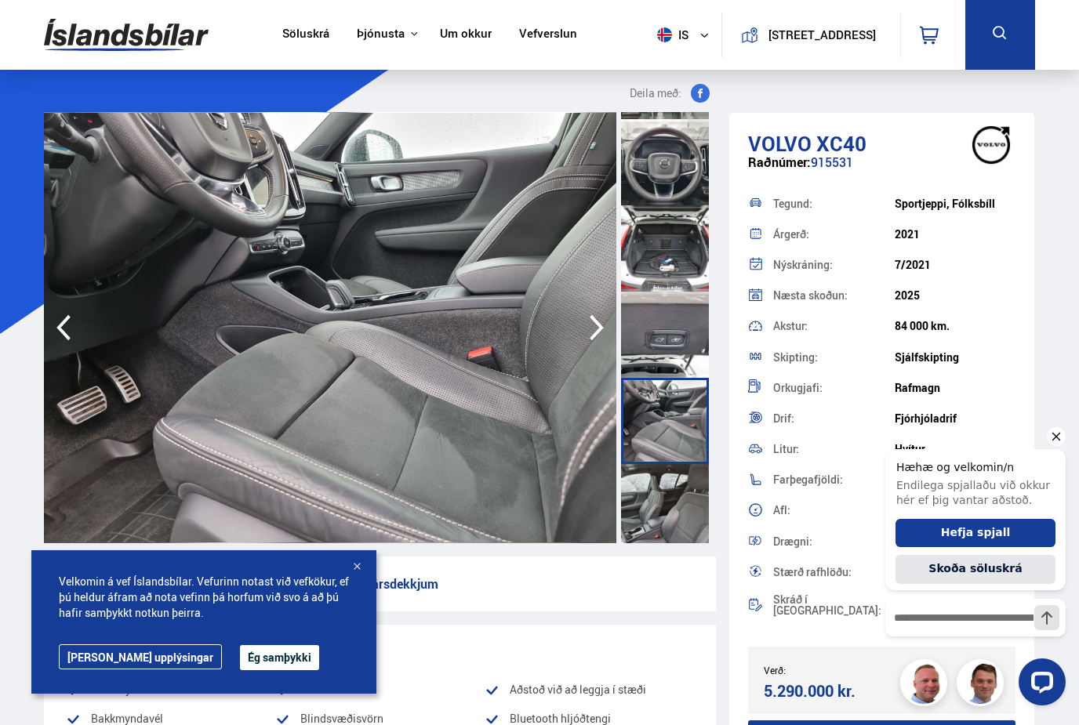
click at [675, 499] on div at bounding box center [665, 507] width 88 height 86
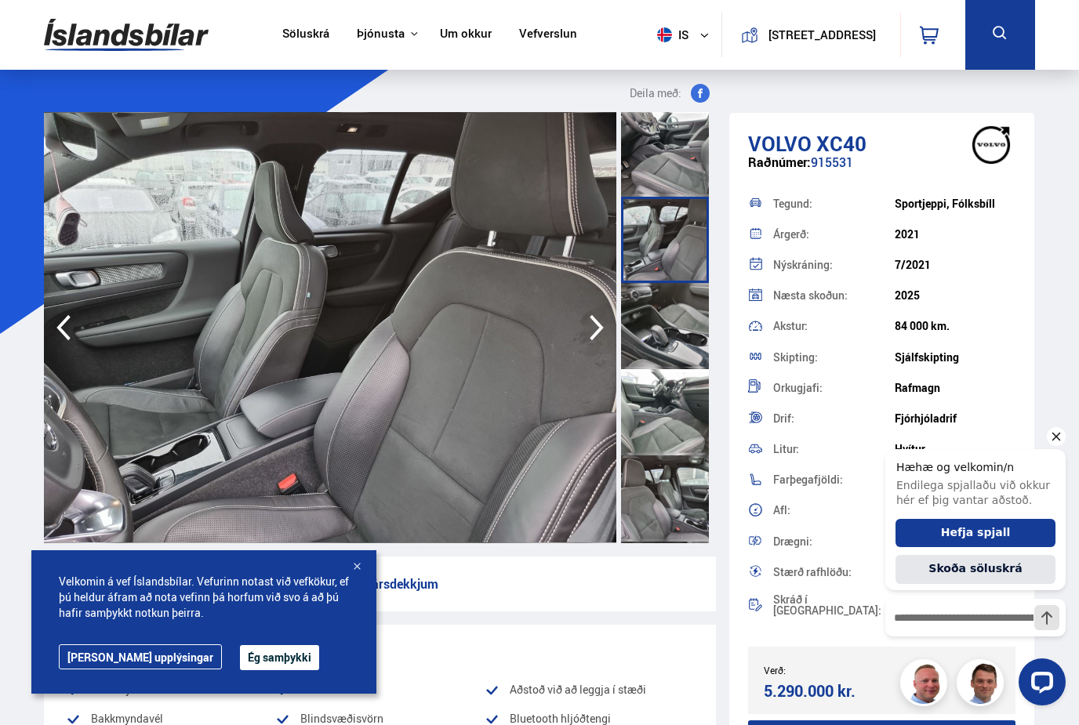
scroll to position [1135, 0]
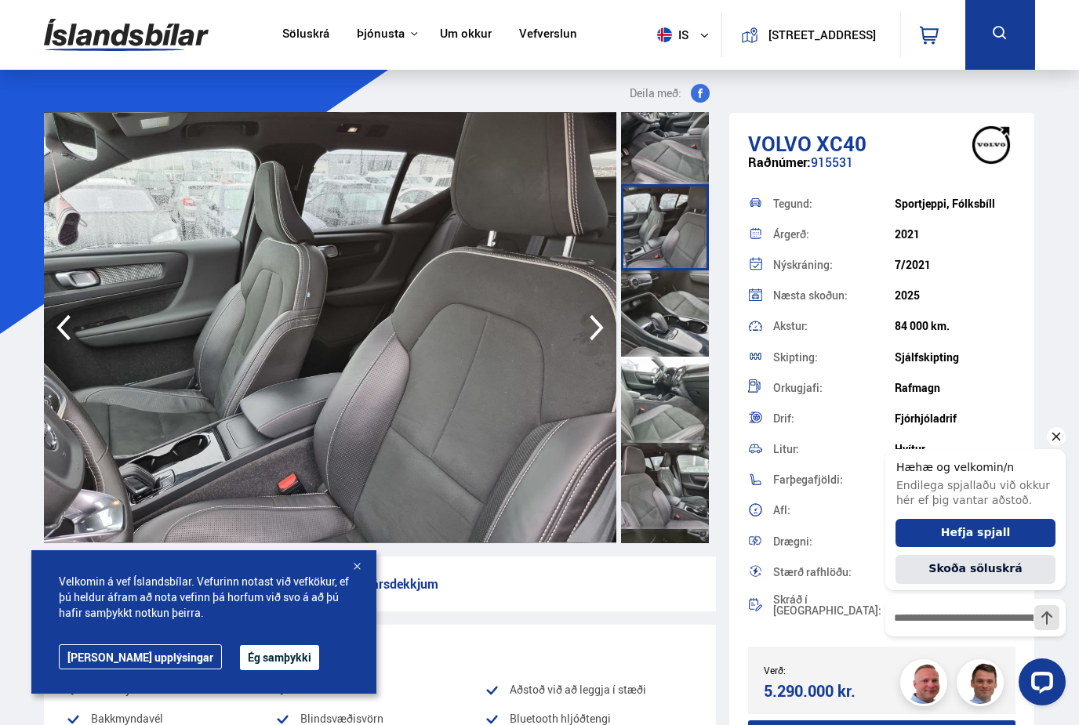
click at [680, 330] on div at bounding box center [665, 314] width 88 height 86
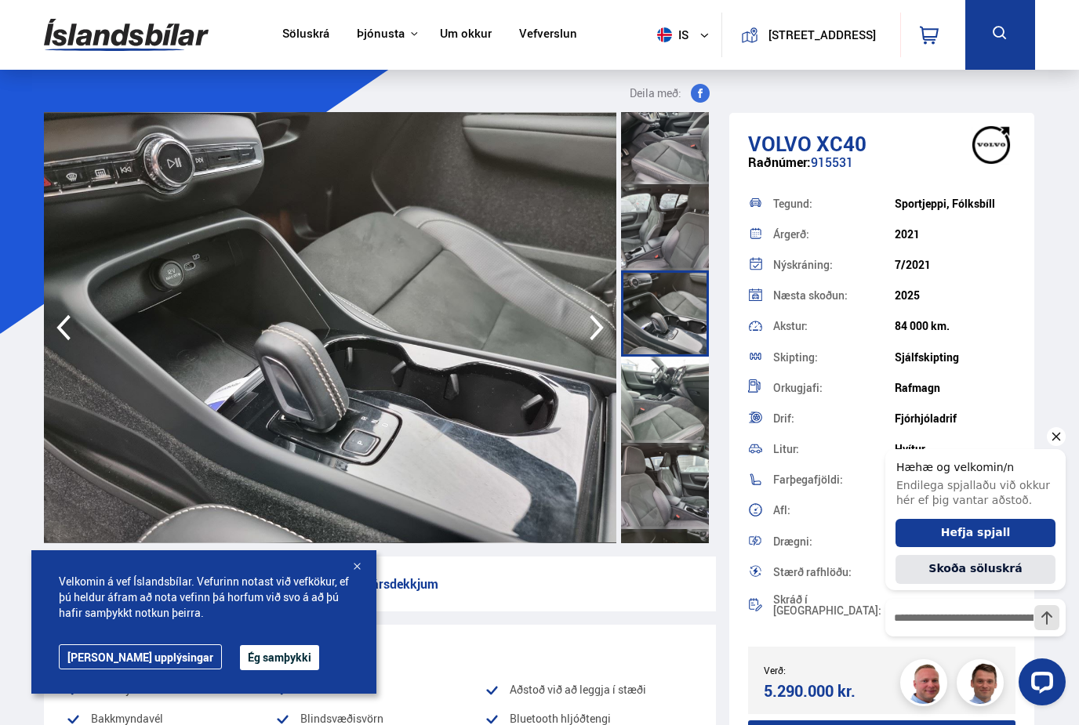
click at [681, 396] on div at bounding box center [665, 400] width 88 height 86
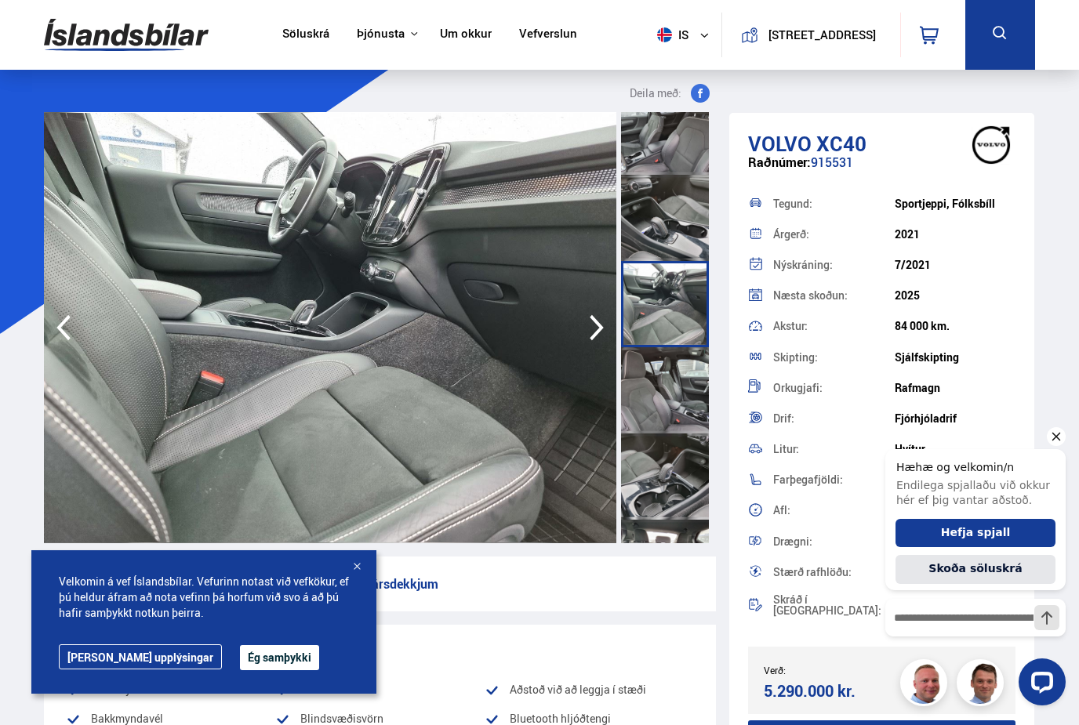
scroll to position [1232, 0]
click at [673, 486] on div at bounding box center [665, 476] width 88 height 86
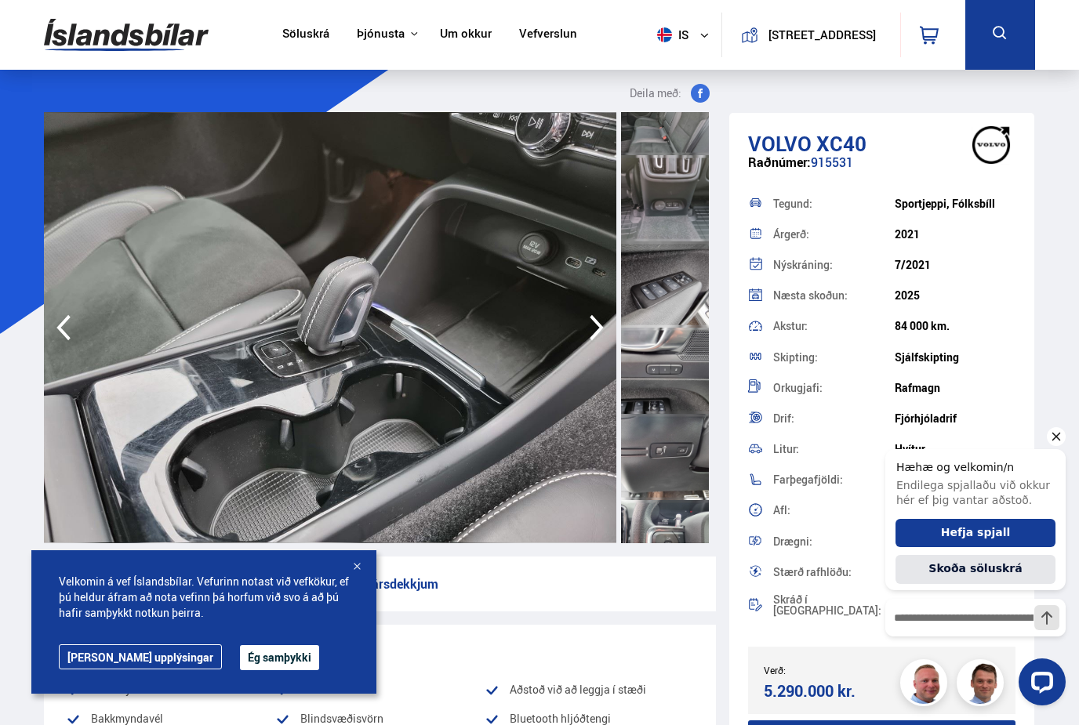
scroll to position [1777, 0]
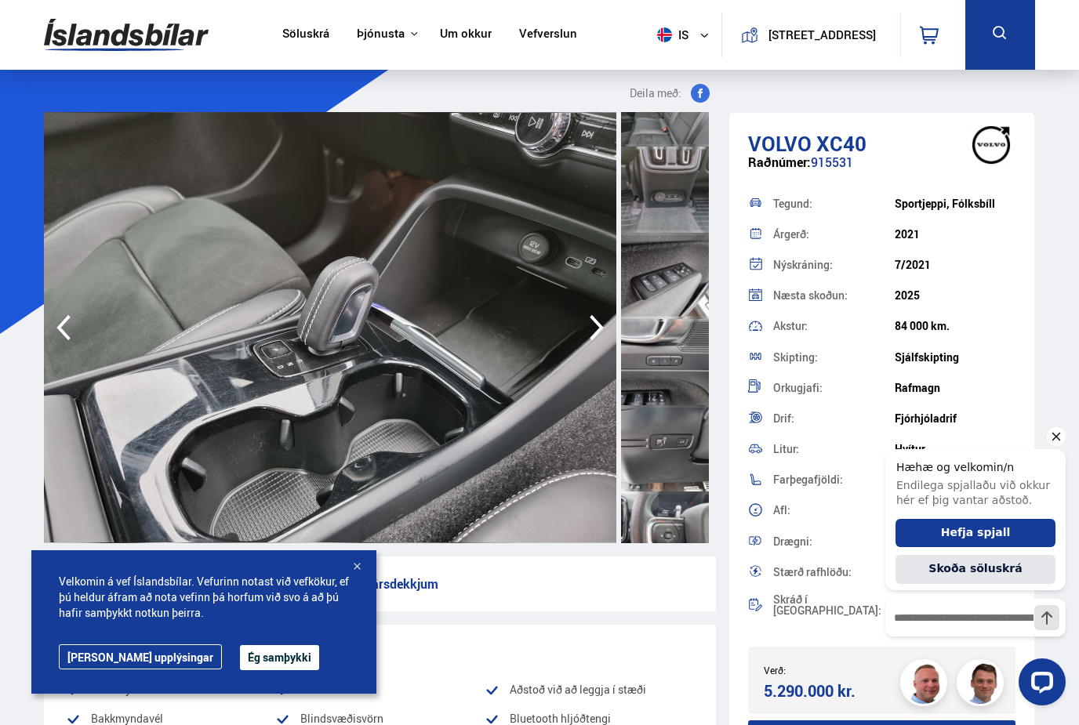
click at [676, 202] on div at bounding box center [665, 190] width 88 height 86
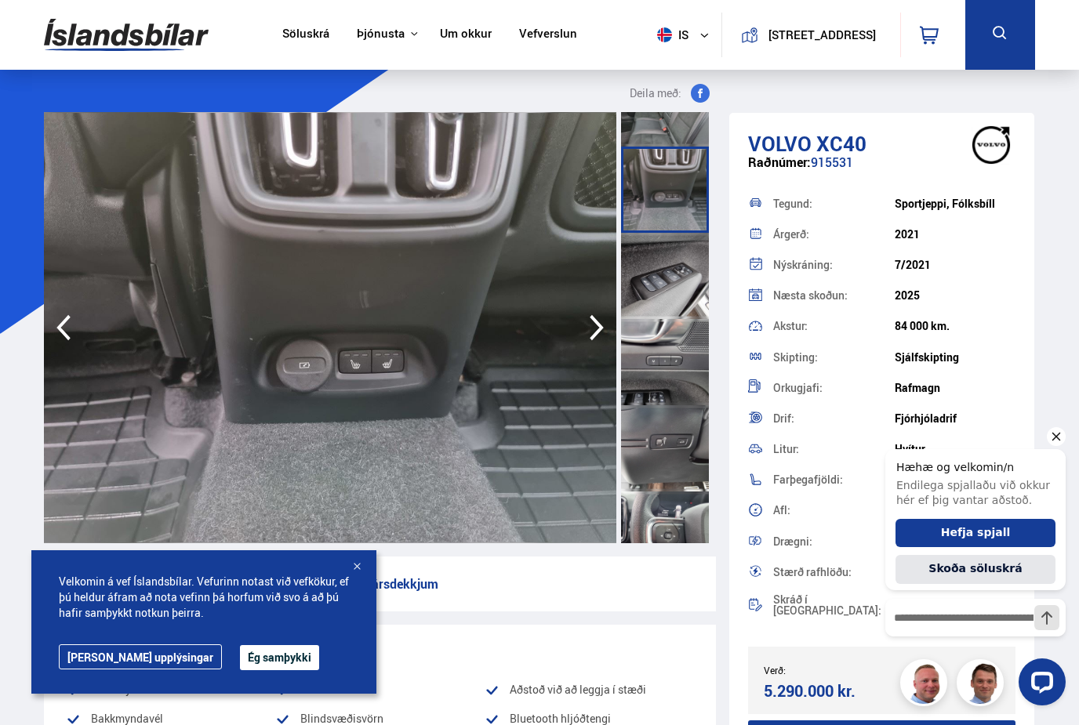
click at [666, 310] on div at bounding box center [665, 276] width 88 height 86
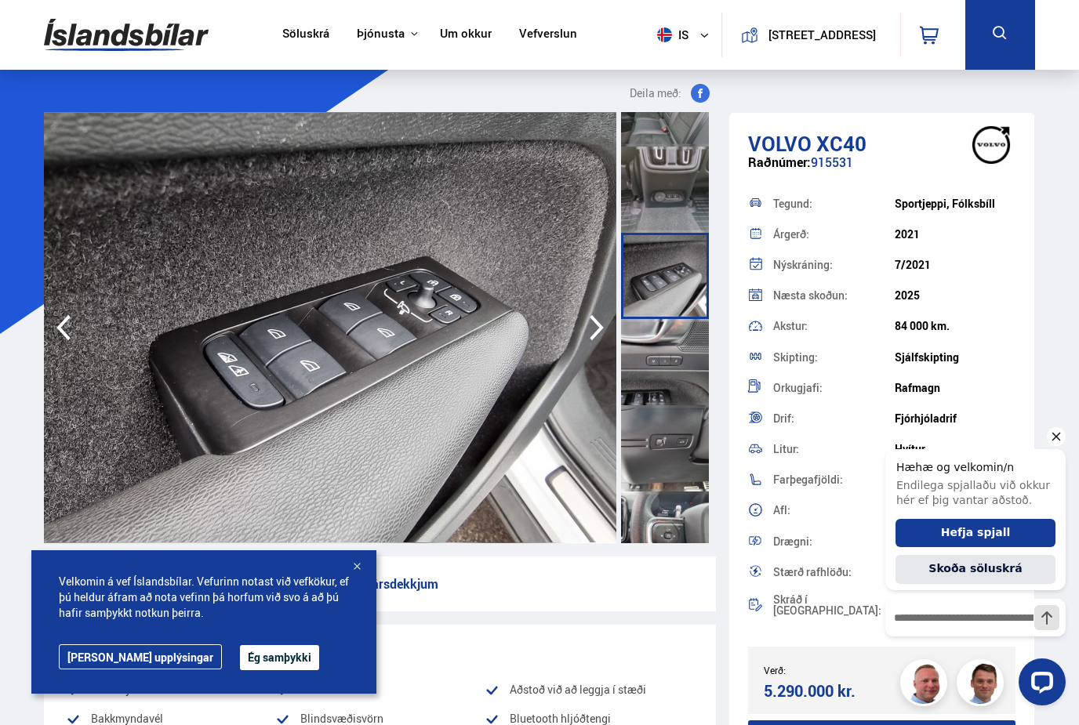
click at [668, 381] on div at bounding box center [665, 362] width 88 height 86
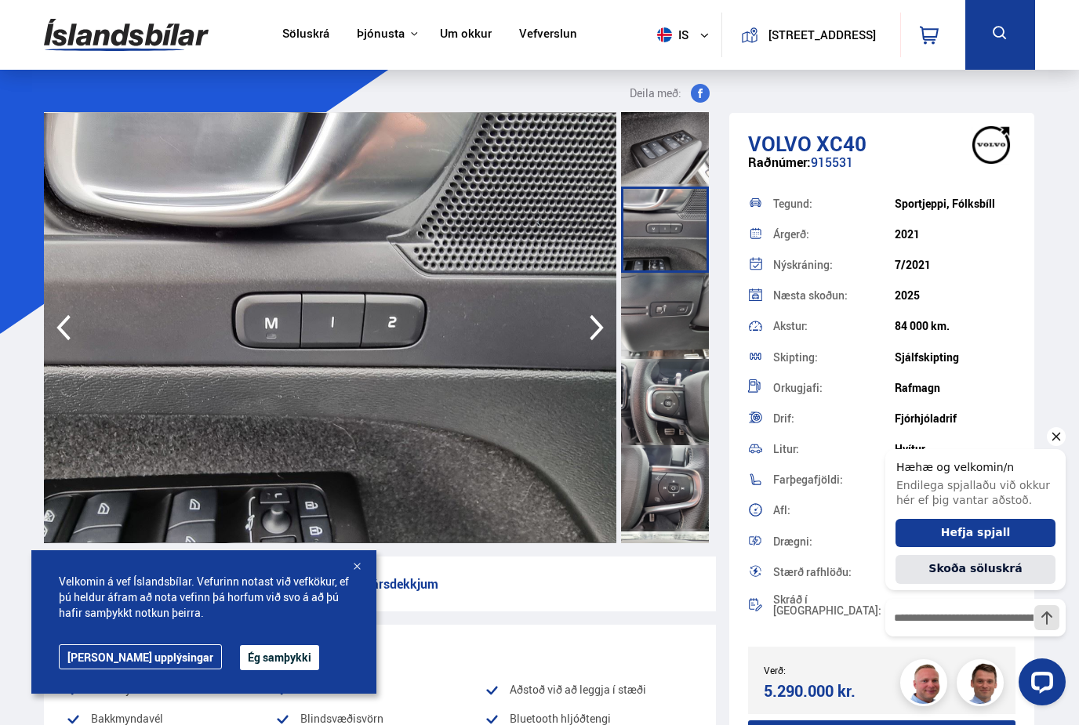
scroll to position [1930, 0]
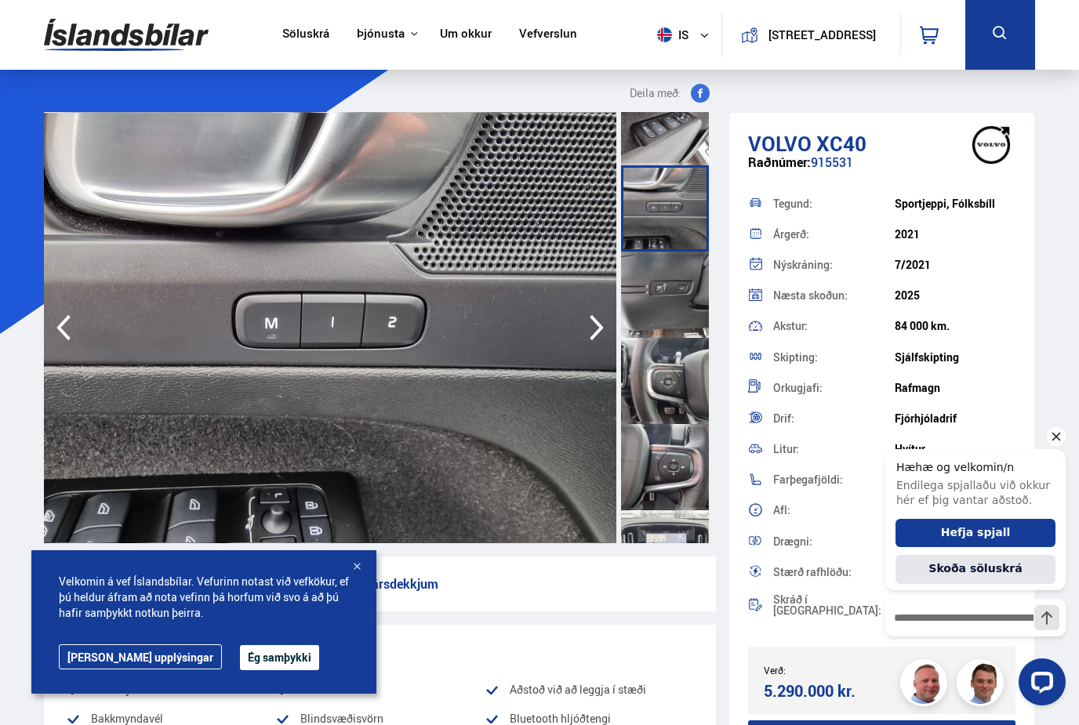
click at [671, 360] on div at bounding box center [665, 381] width 88 height 86
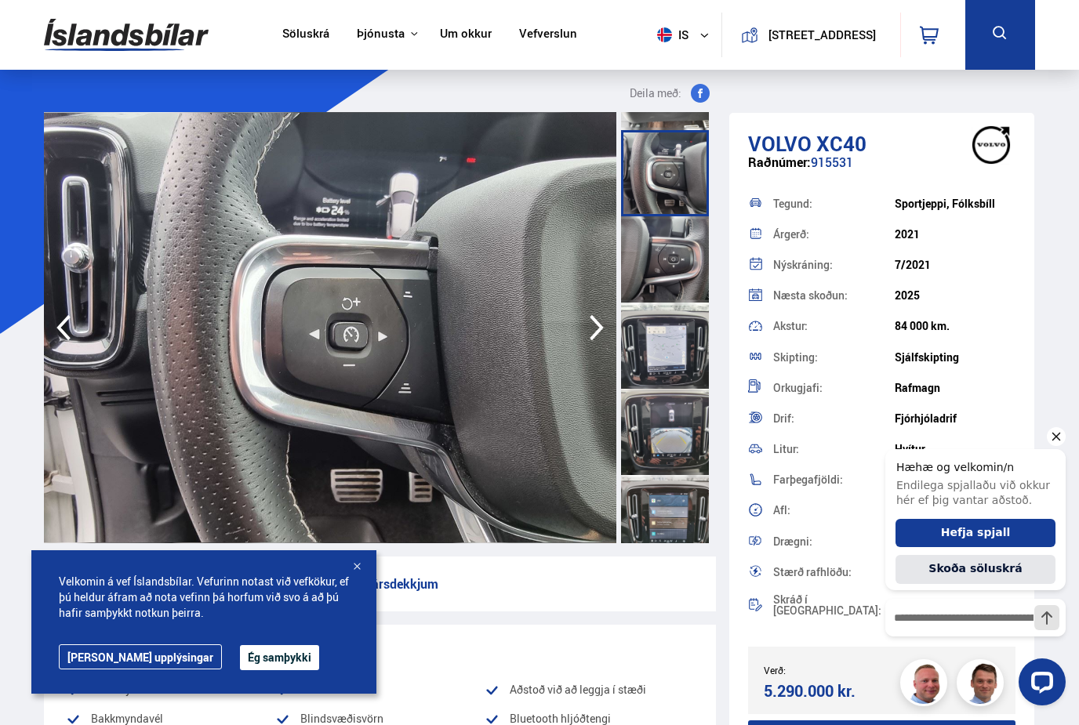
scroll to position [2154, 0]
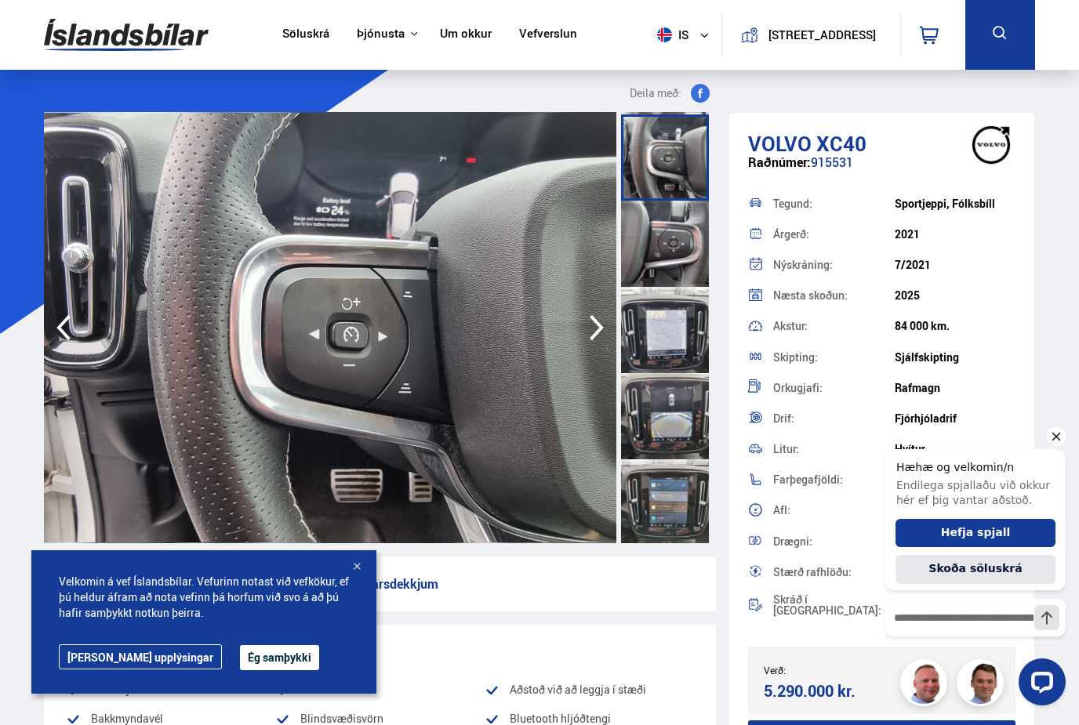
click at [674, 341] on div at bounding box center [665, 330] width 88 height 86
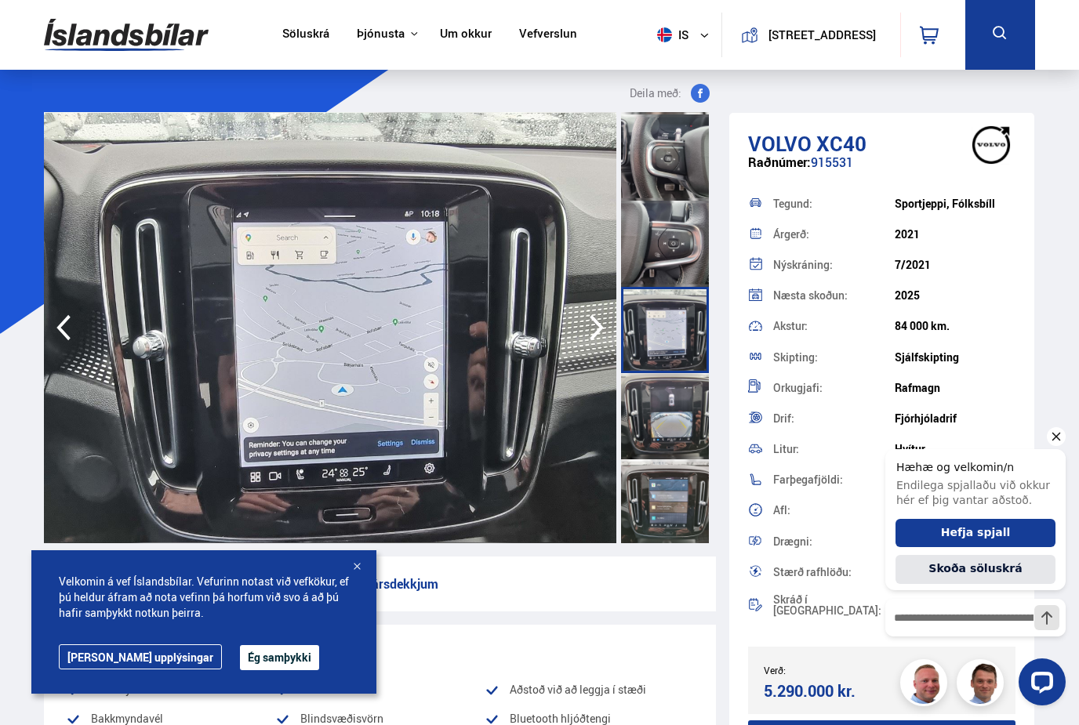
click at [674, 415] on div at bounding box center [665, 416] width 88 height 86
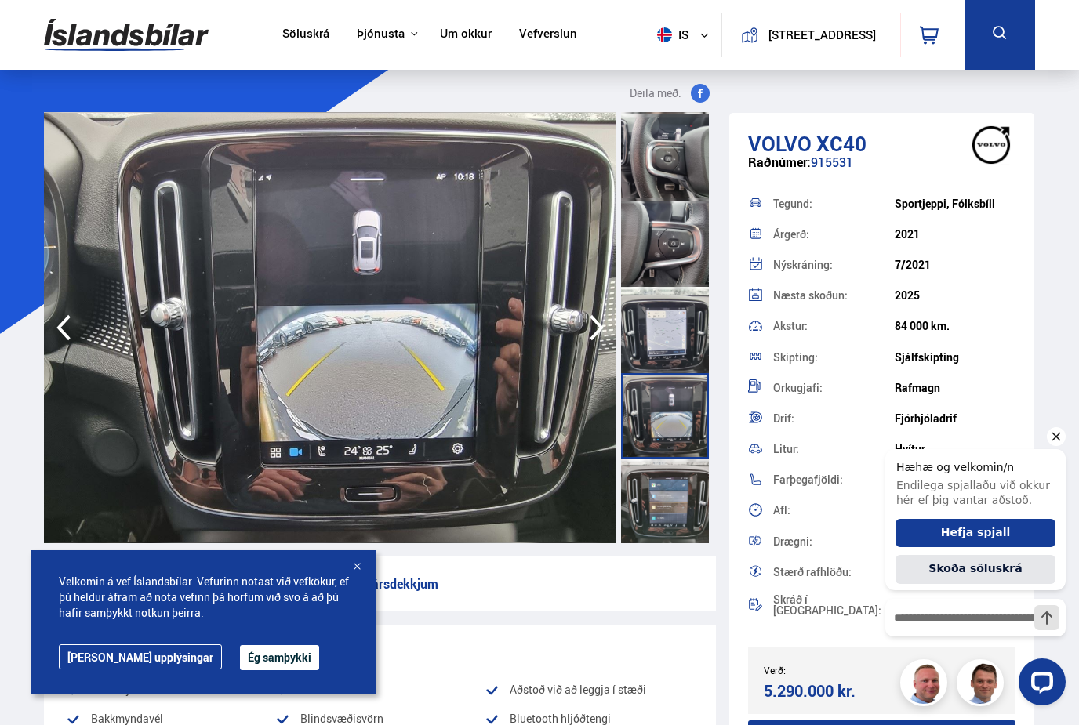
click at [678, 499] on div at bounding box center [665, 502] width 88 height 86
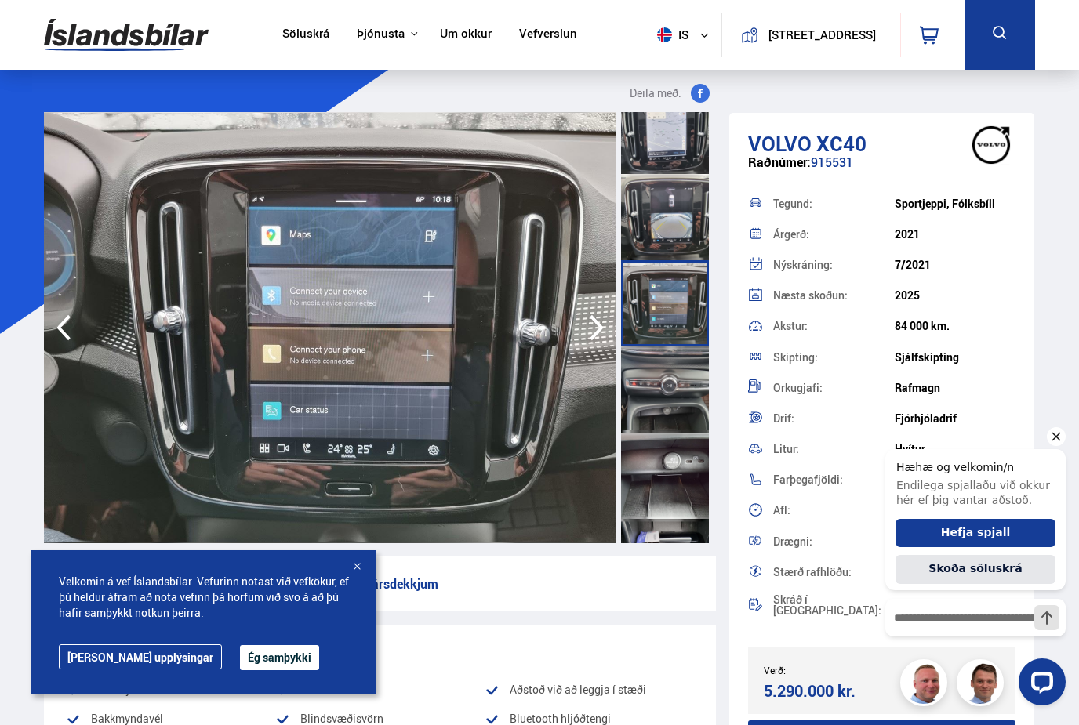
scroll to position [2357, 0]
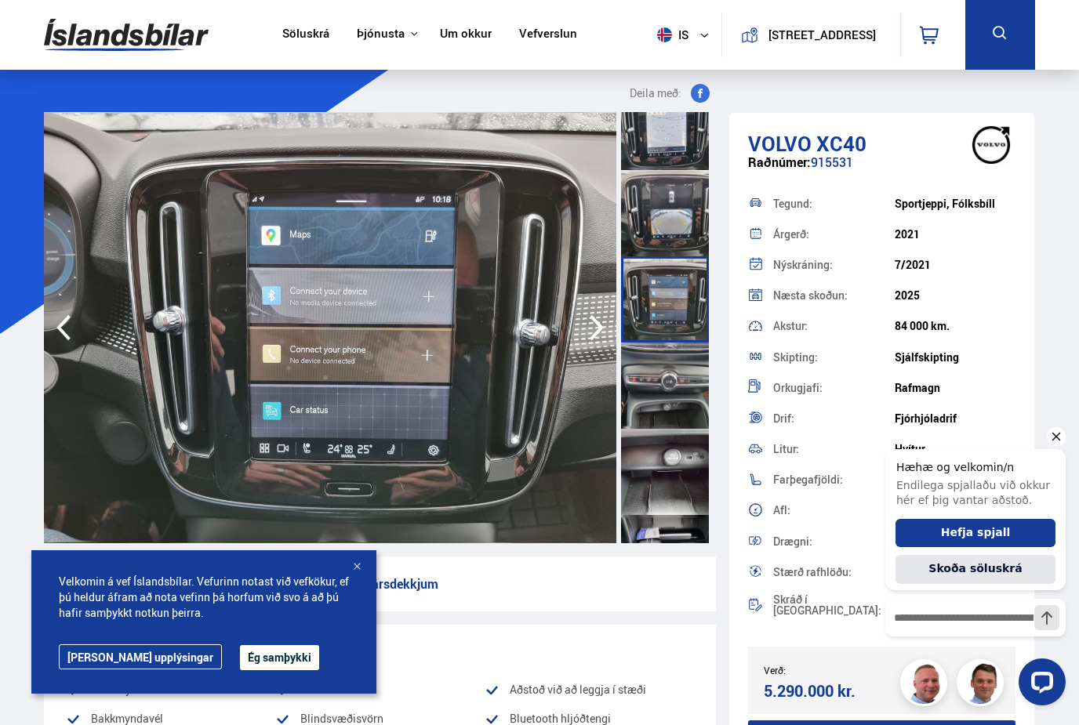
click at [677, 393] on div at bounding box center [665, 386] width 88 height 86
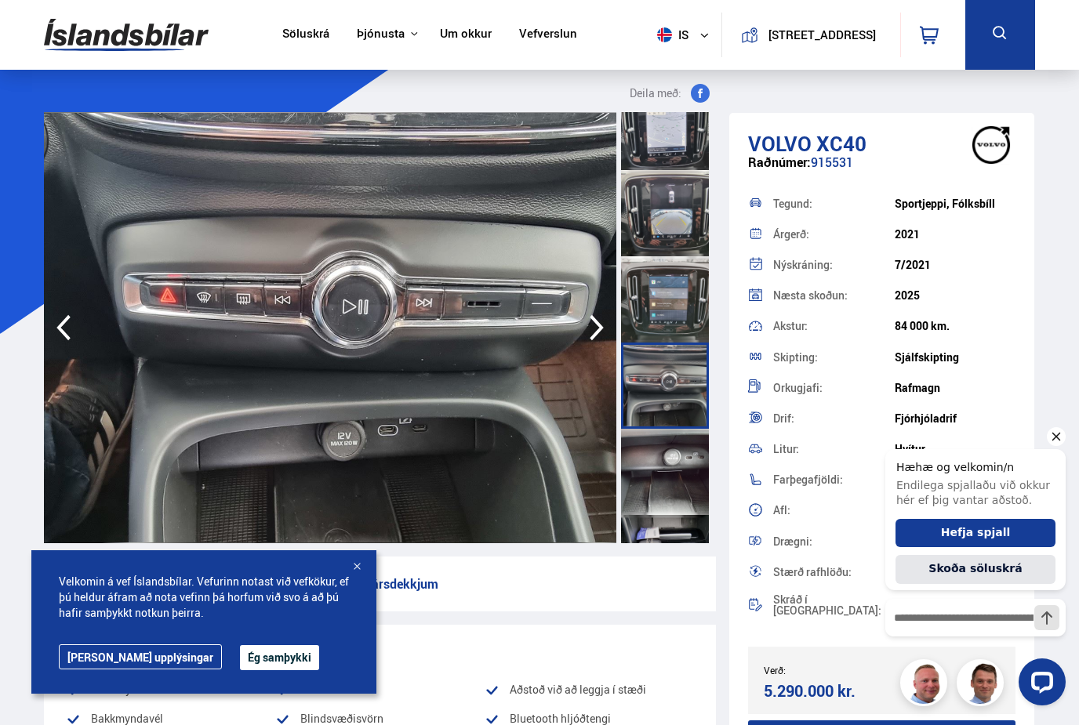
click at [683, 452] on div at bounding box center [665, 472] width 88 height 86
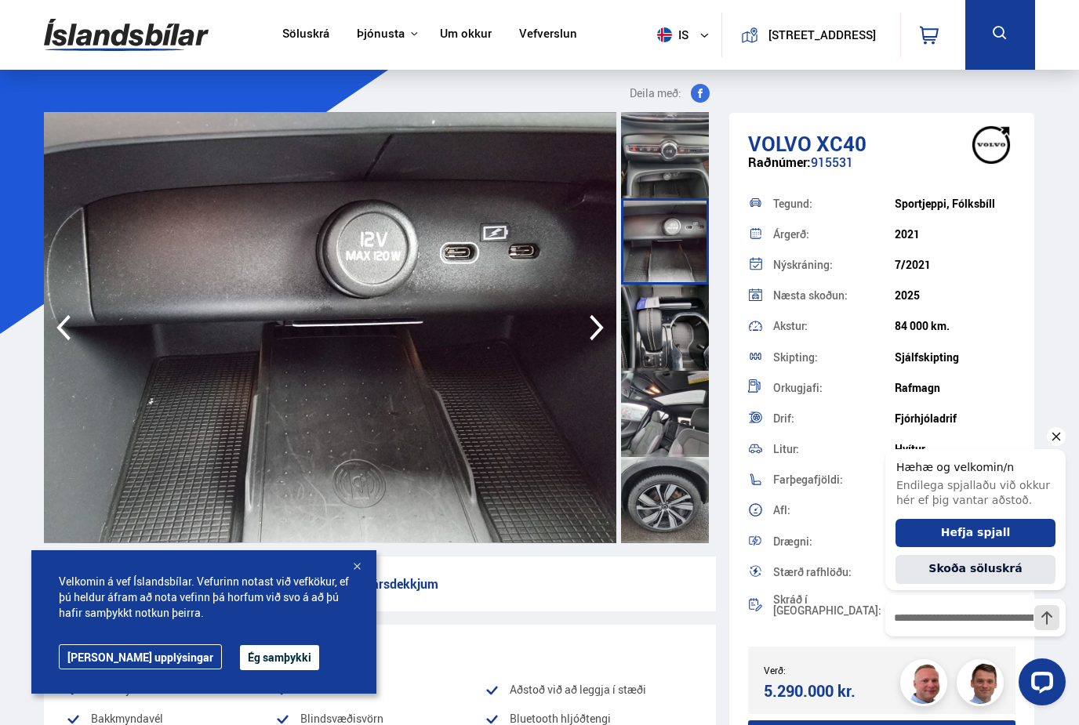
scroll to position [2587, 0]
click at [670, 314] on div at bounding box center [665, 328] width 88 height 86
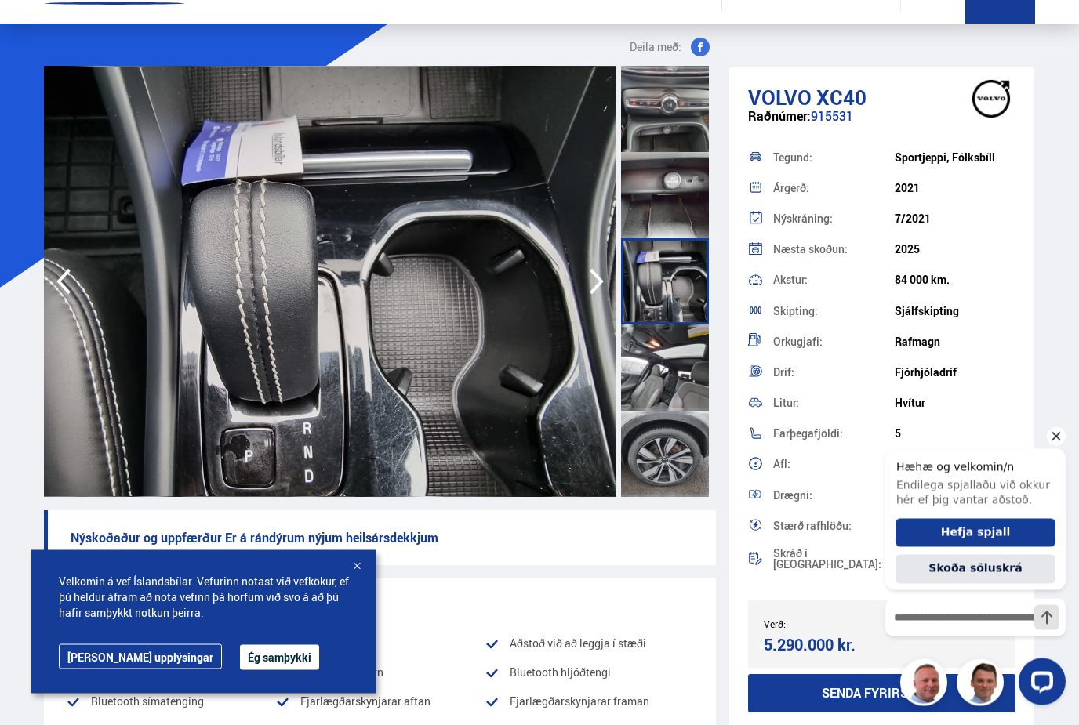
scroll to position [46, 0]
click at [666, 375] on div at bounding box center [665, 368] width 88 height 86
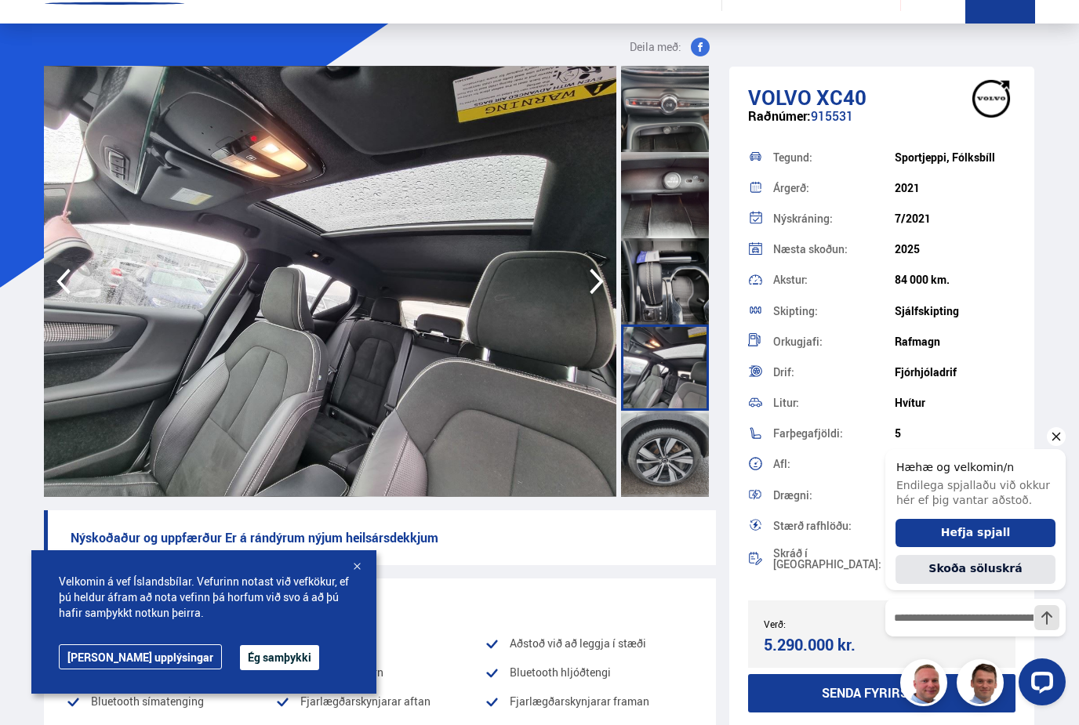
click at [683, 457] on div at bounding box center [665, 454] width 88 height 86
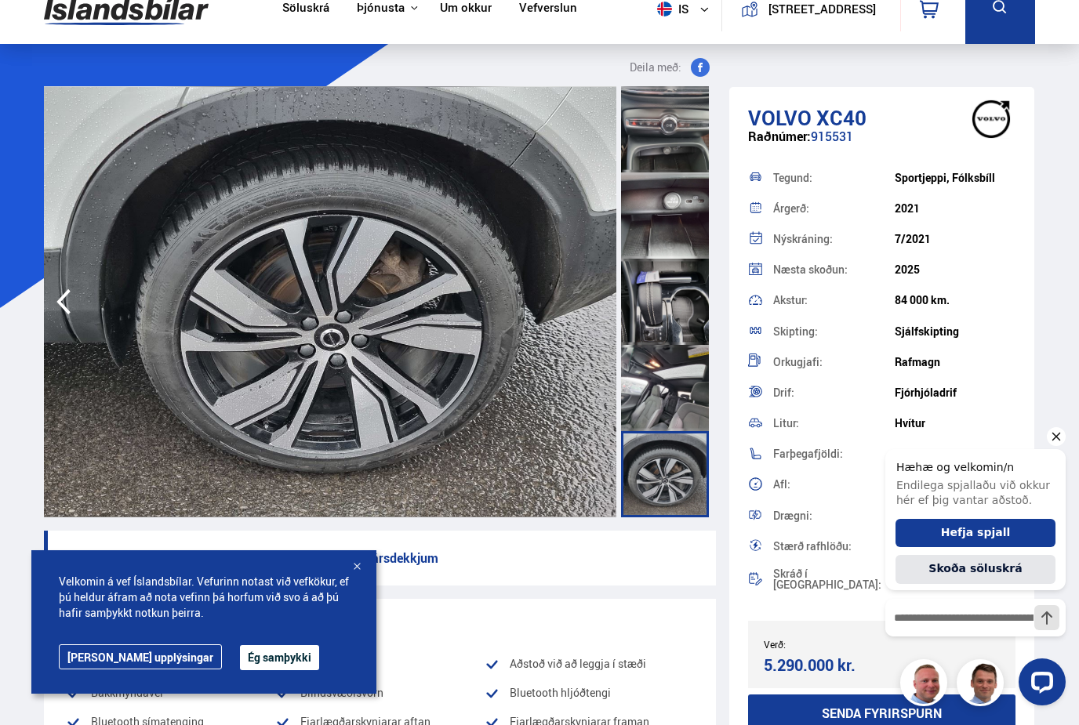
scroll to position [25, 0]
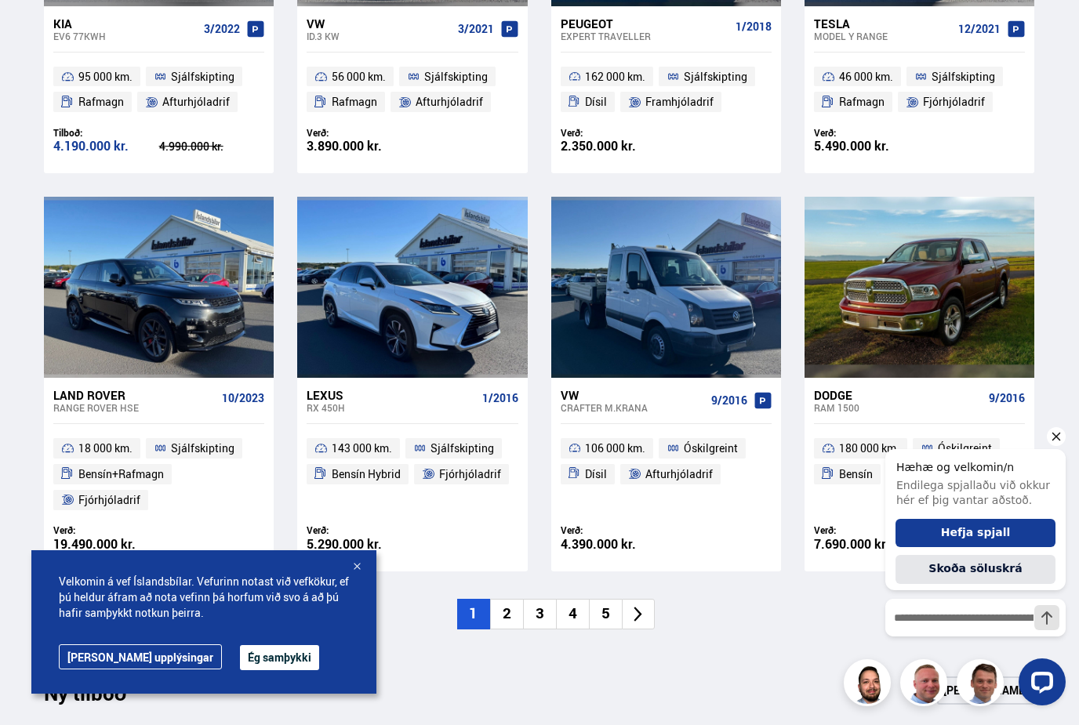
scroll to position [927, 0]
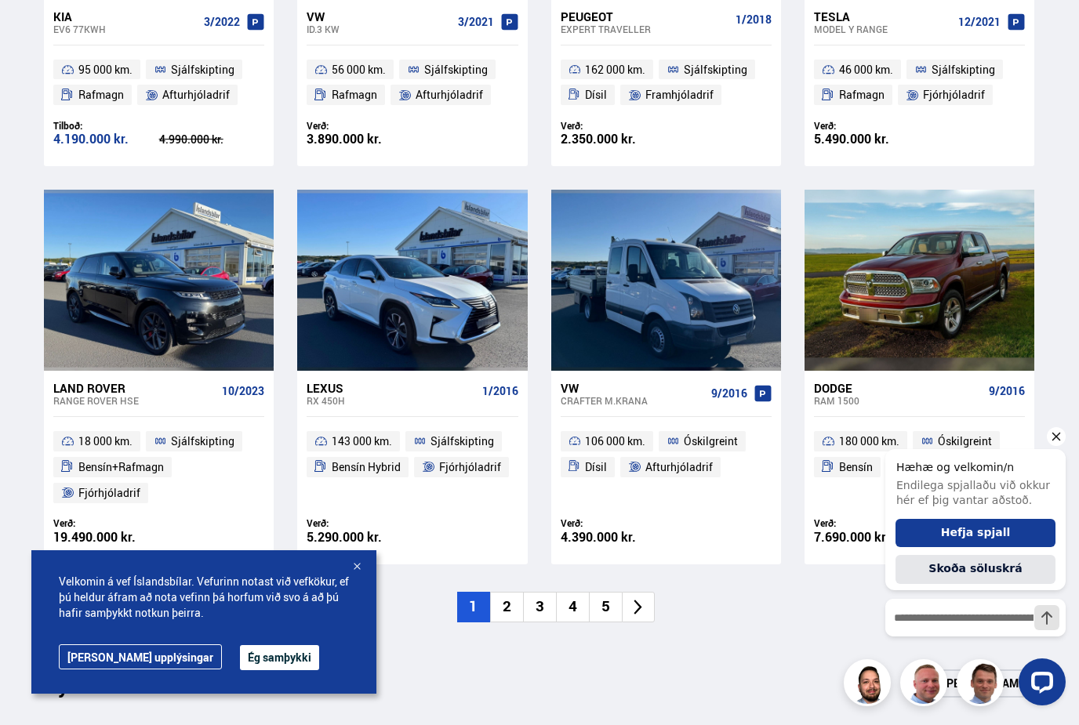
click at [608, 600] on li "5" at bounding box center [605, 607] width 33 height 31
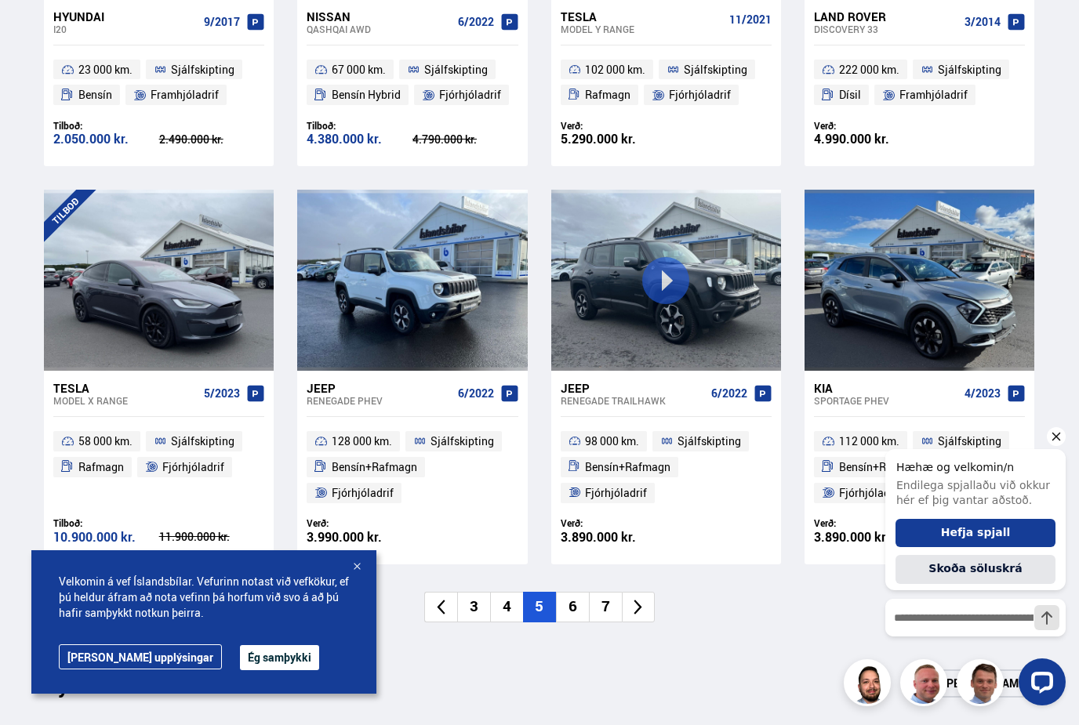
click at [608, 606] on li "7" at bounding box center [605, 607] width 33 height 31
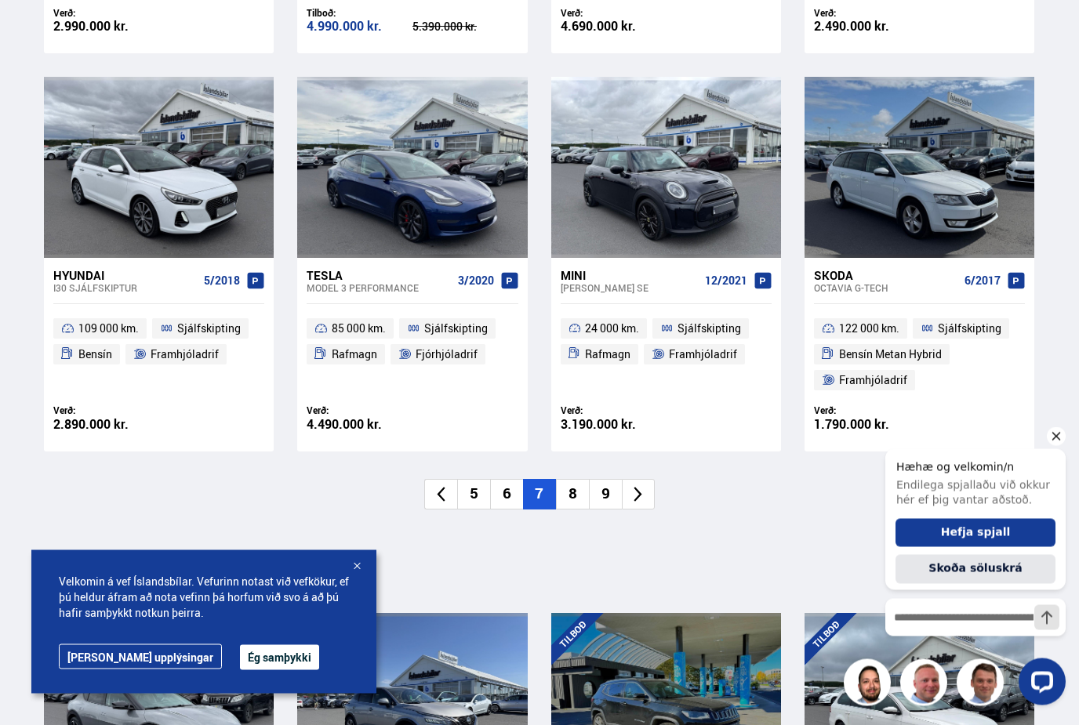
scroll to position [1066, 0]
click at [576, 489] on li "8" at bounding box center [572, 493] width 33 height 31
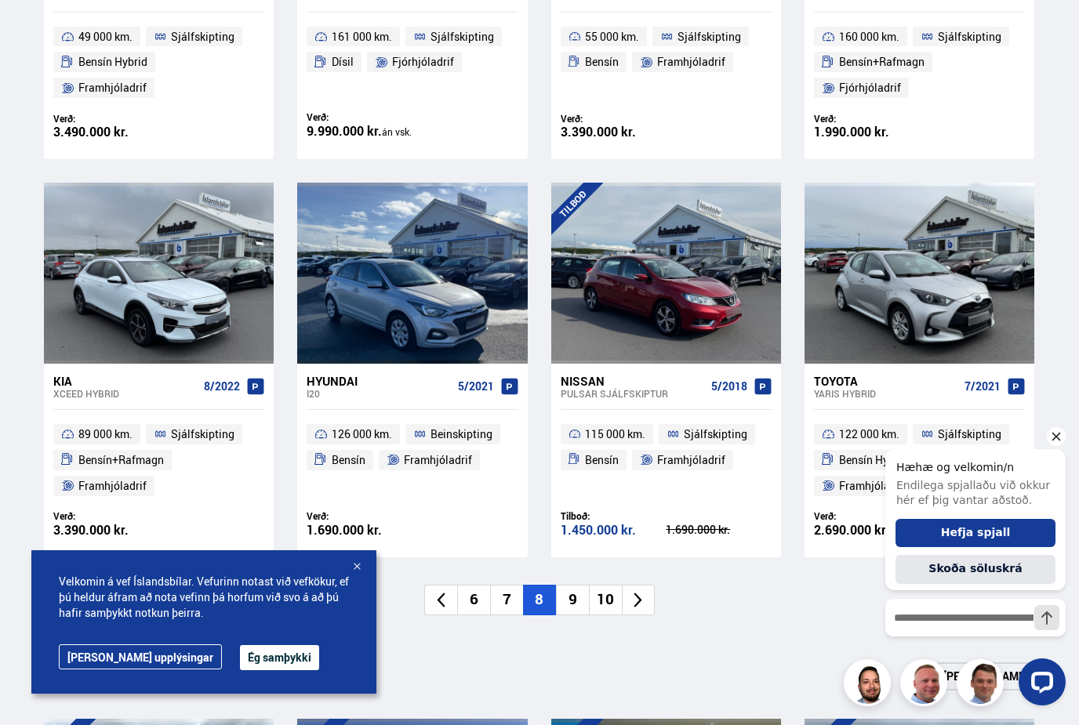
scroll to position [967, 0]
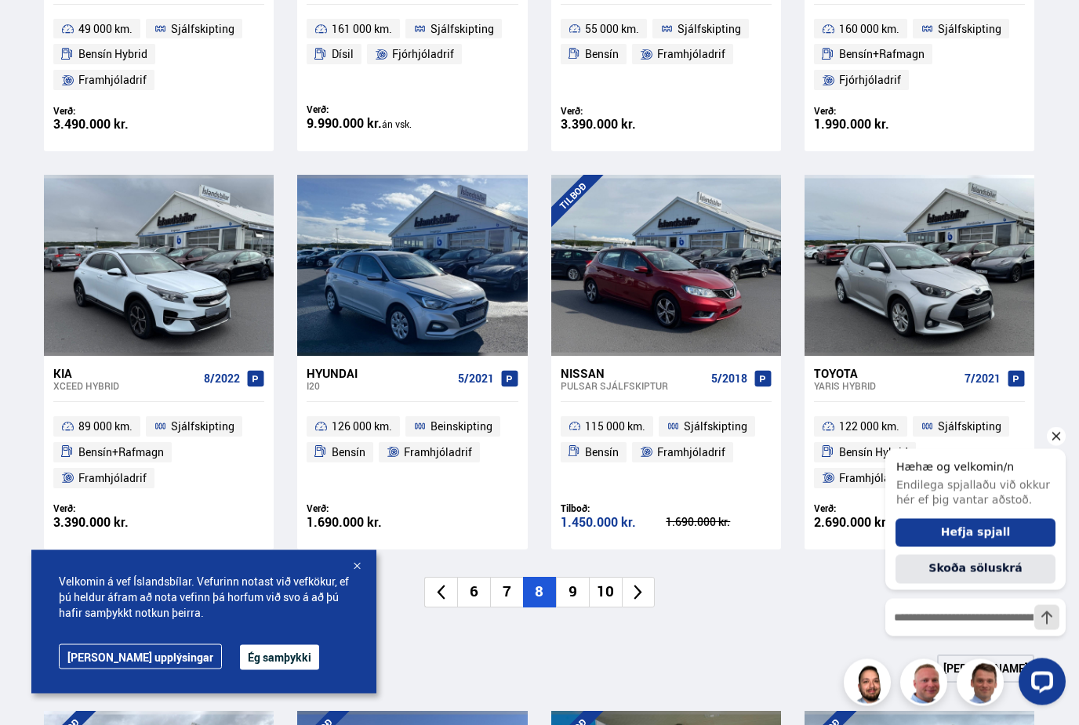
click at [571, 594] on li "9" at bounding box center [572, 593] width 33 height 31
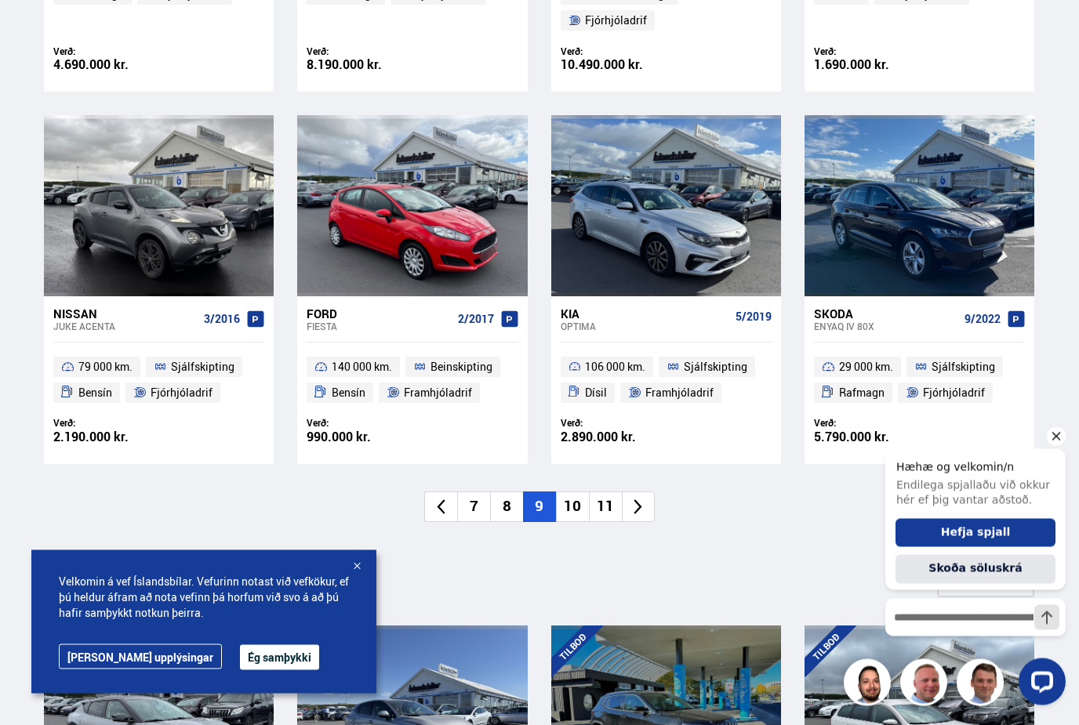
scroll to position [1029, 0]
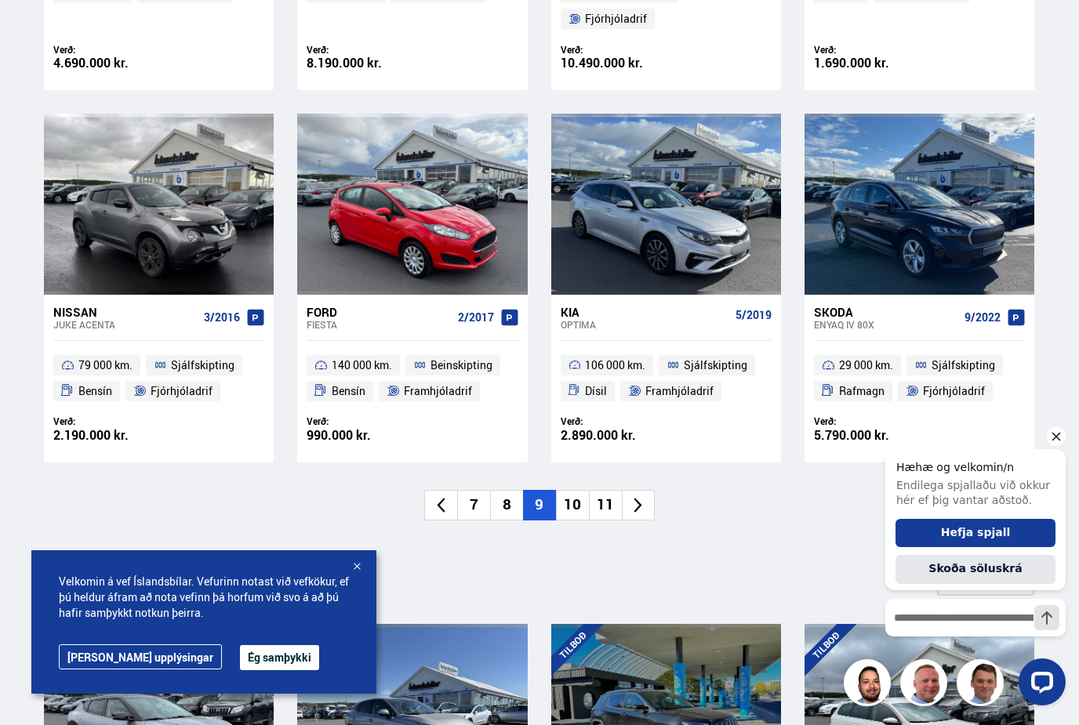
click at [571, 503] on li "10" at bounding box center [572, 505] width 33 height 31
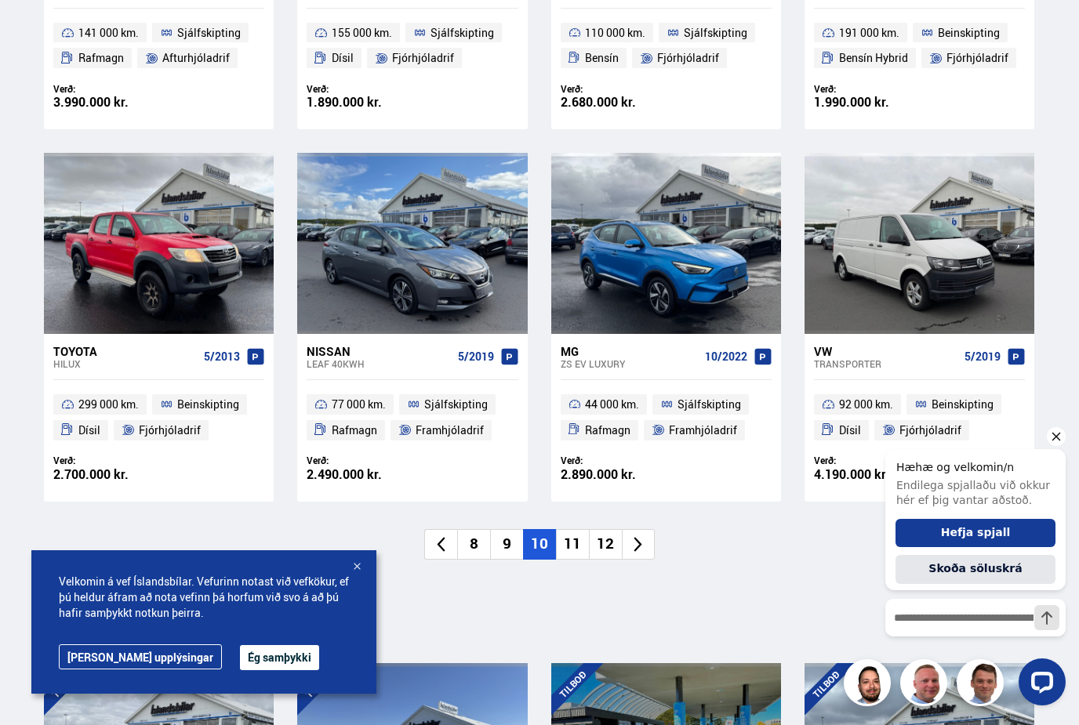
scroll to position [964, 0]
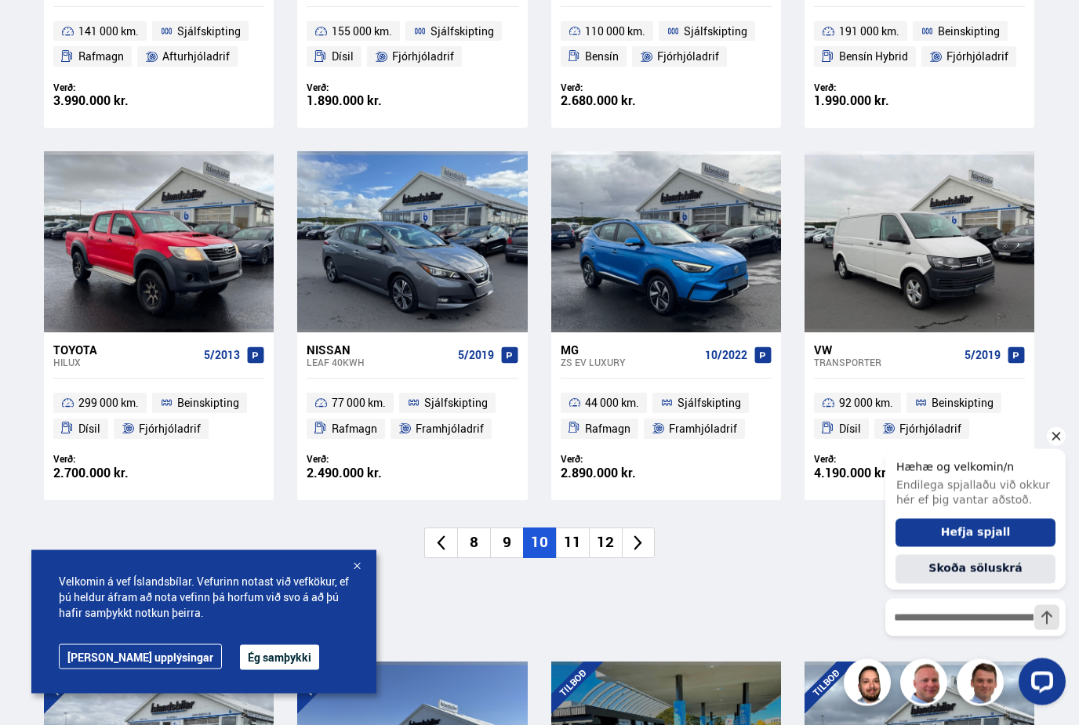
click at [575, 542] on li "11" at bounding box center [572, 543] width 33 height 31
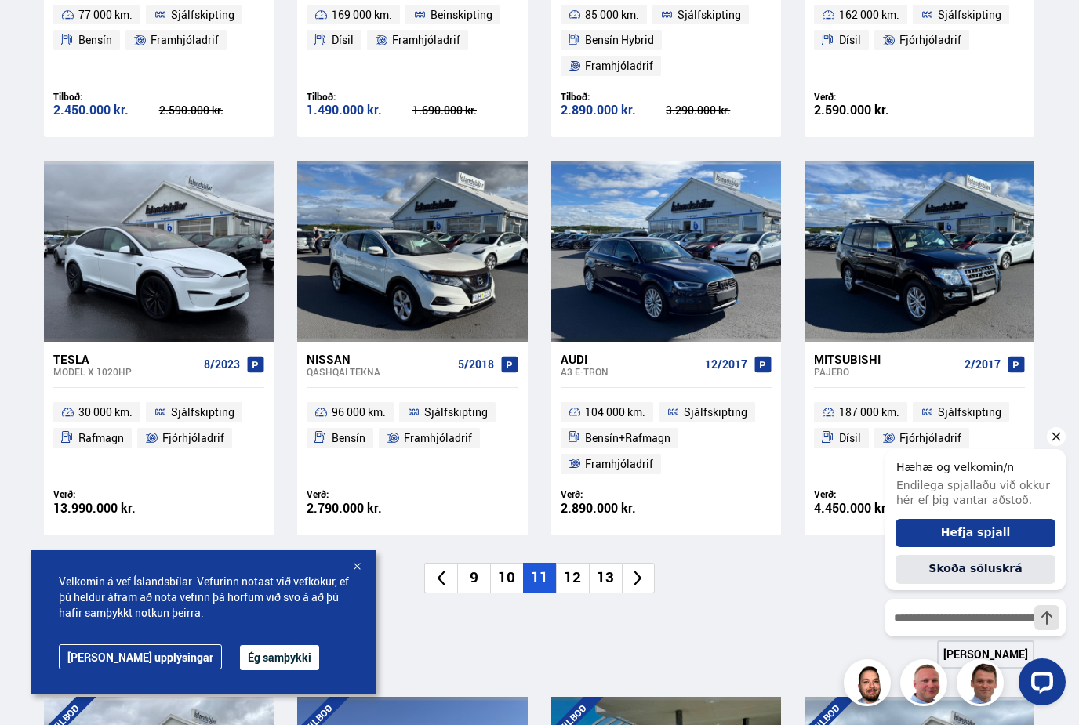
scroll to position [995, 0]
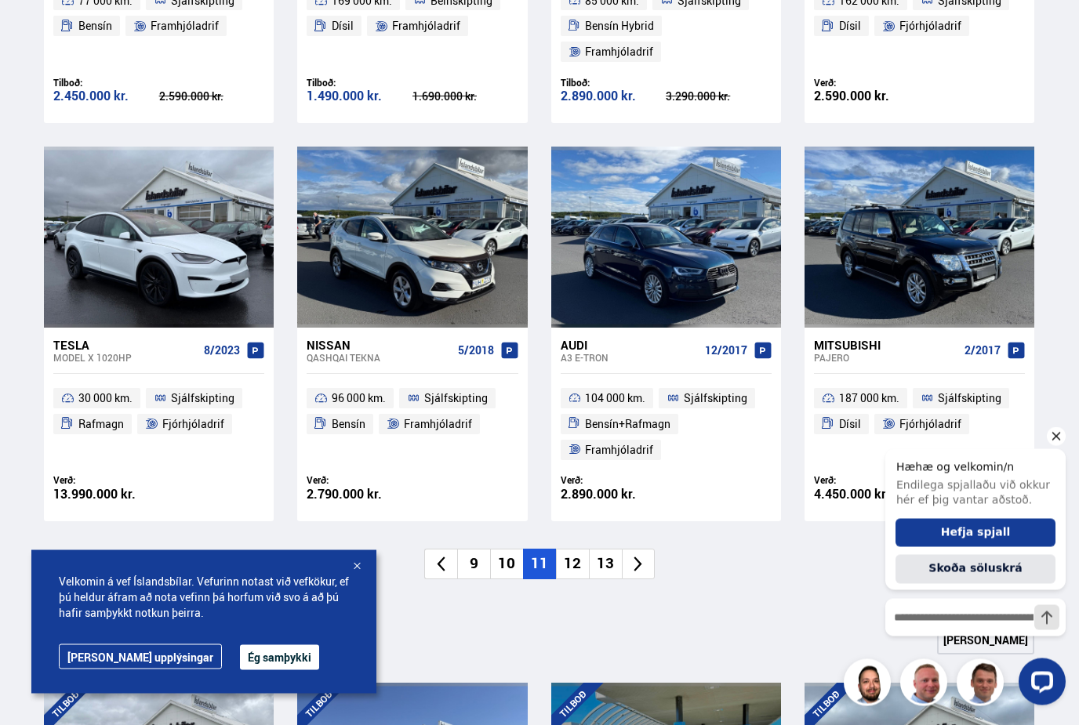
click at [579, 559] on li "12" at bounding box center [572, 565] width 33 height 31
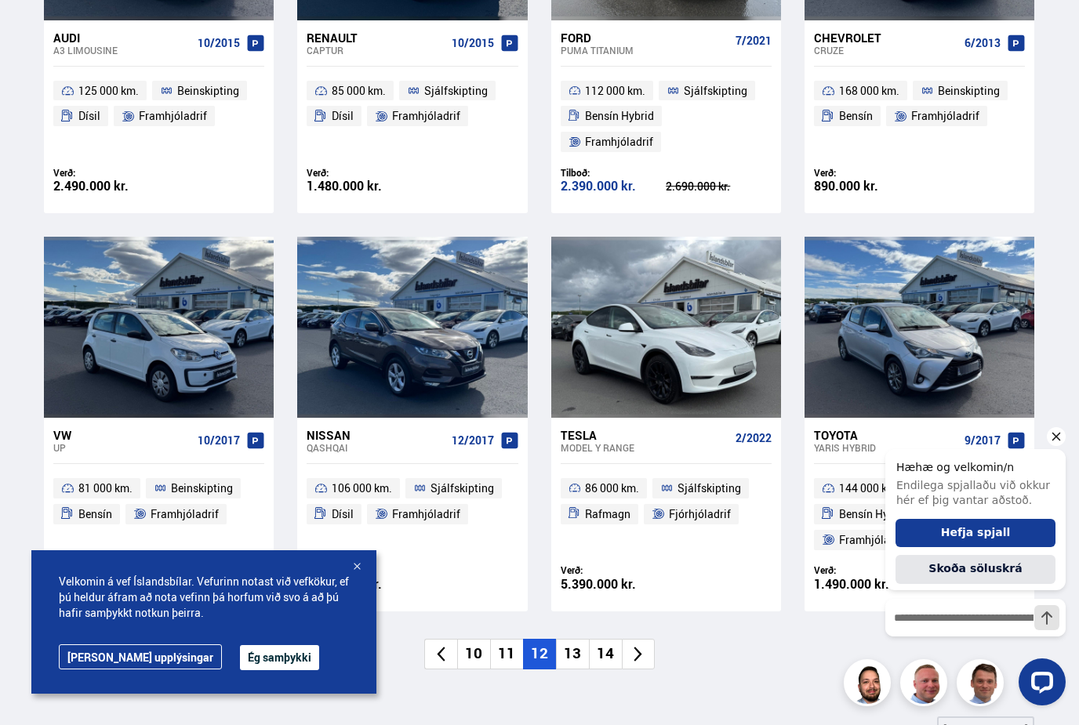
scroll to position [908, 0]
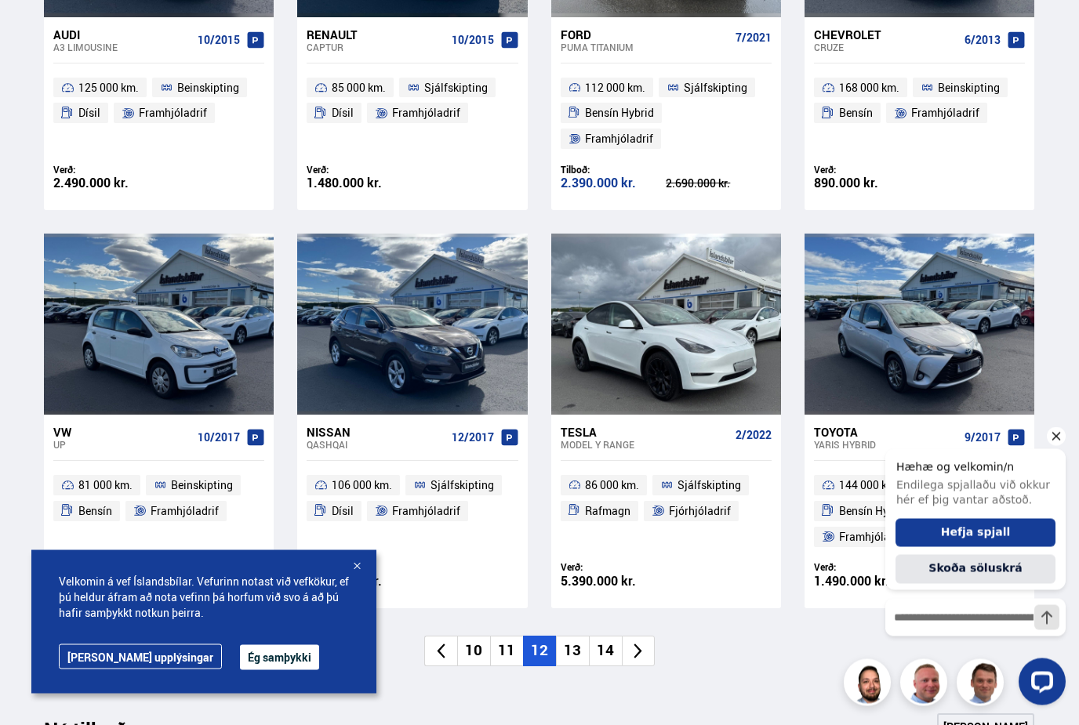
click at [576, 642] on li "13" at bounding box center [572, 652] width 33 height 31
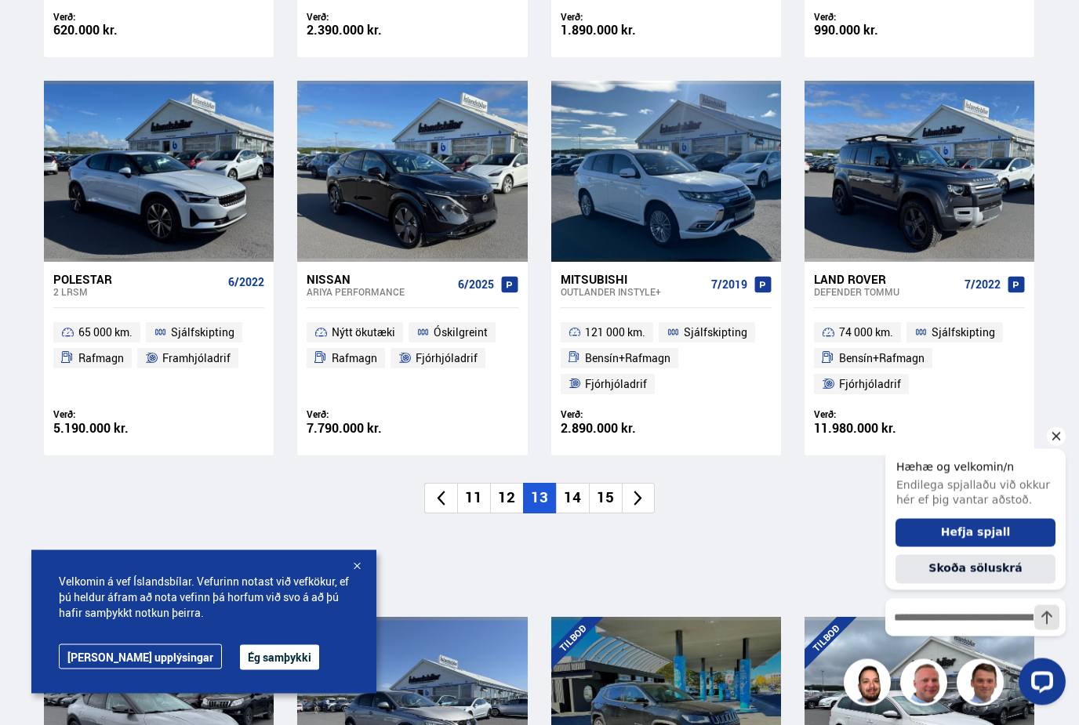
scroll to position [1062, 0]
click at [572, 493] on li "14" at bounding box center [572, 498] width 33 height 31
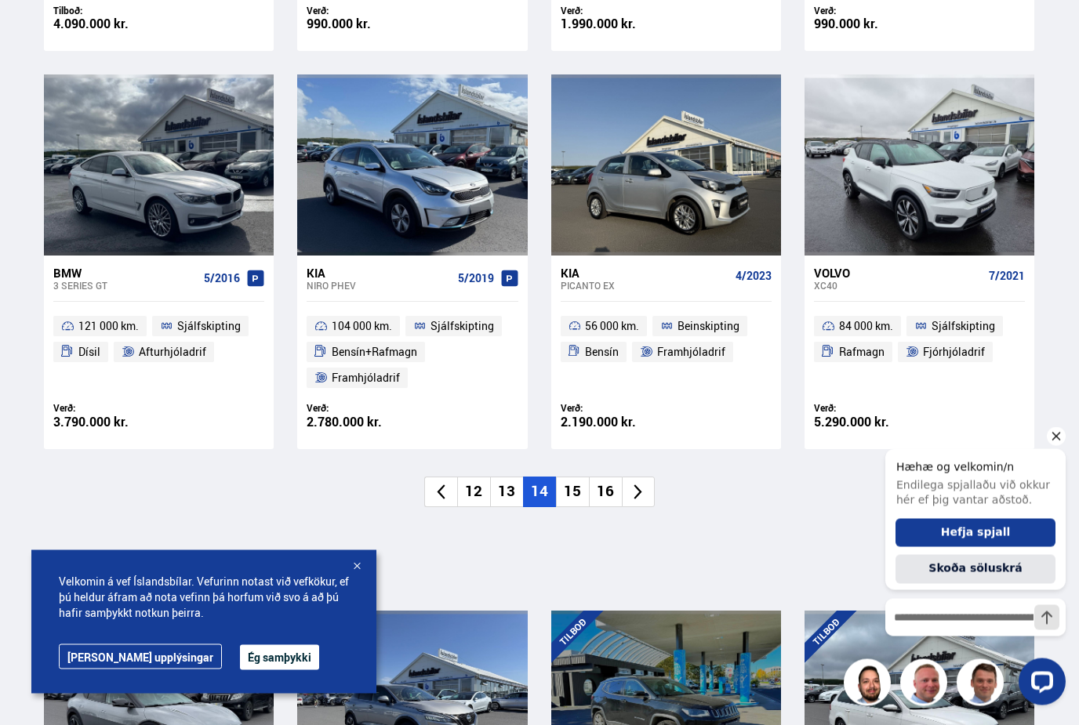
scroll to position [1045, 0]
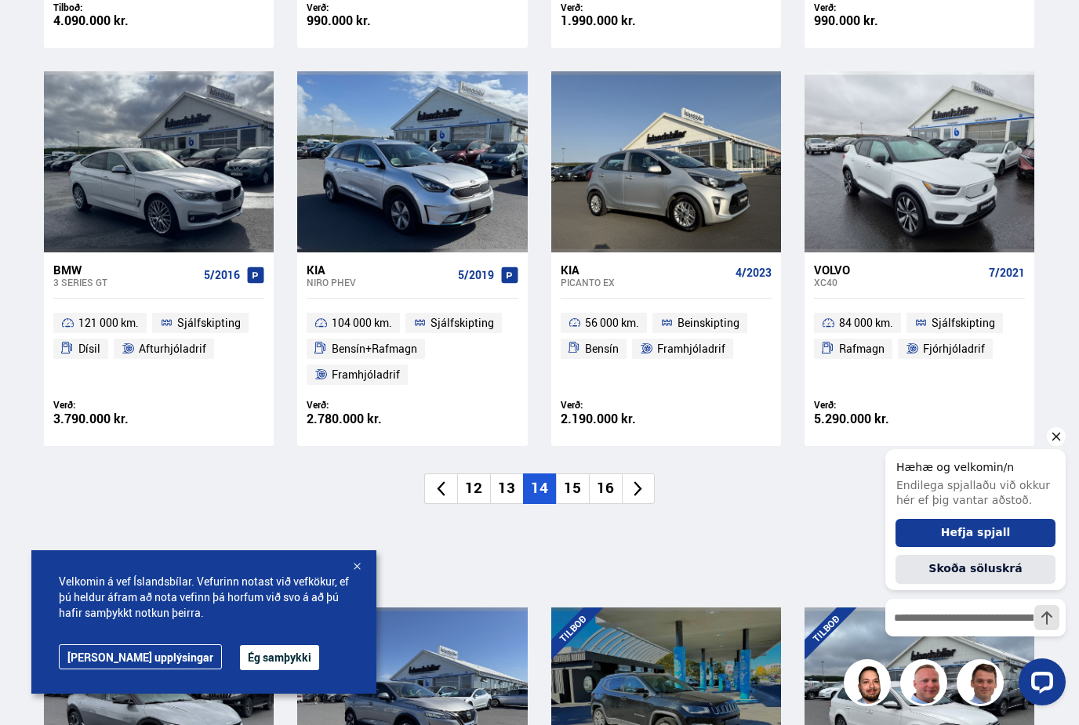
click at [579, 485] on li "15" at bounding box center [572, 489] width 33 height 31
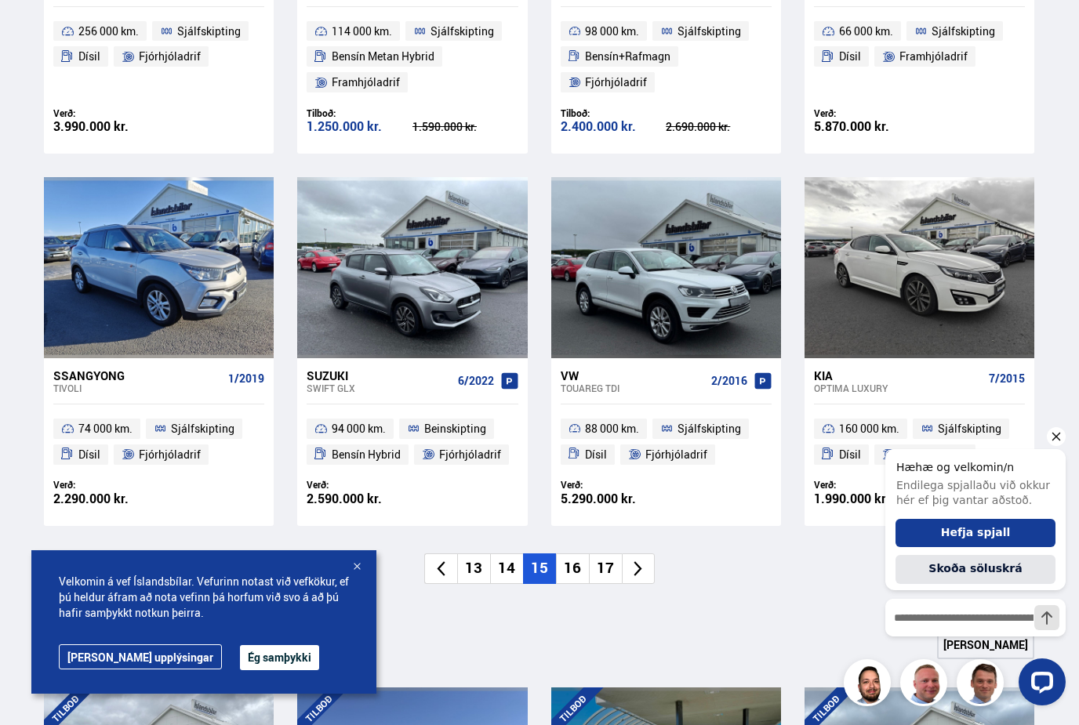
scroll to position [970, 0]
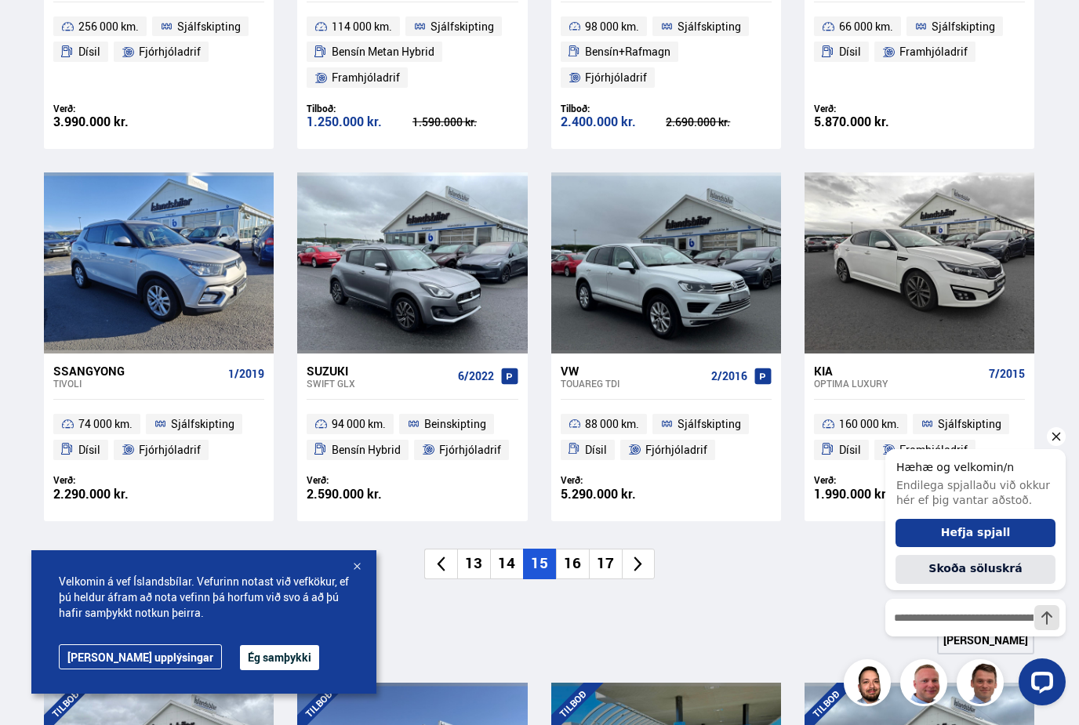
click at [579, 554] on li "16" at bounding box center [572, 564] width 33 height 31
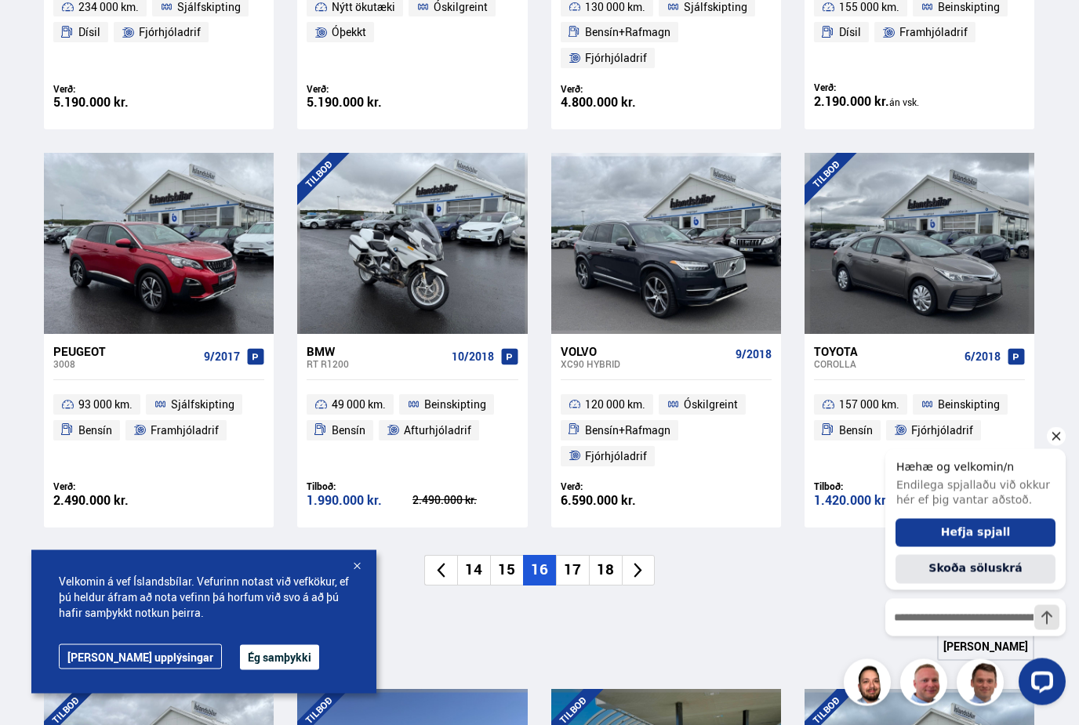
click at [577, 561] on li "17" at bounding box center [572, 571] width 33 height 31
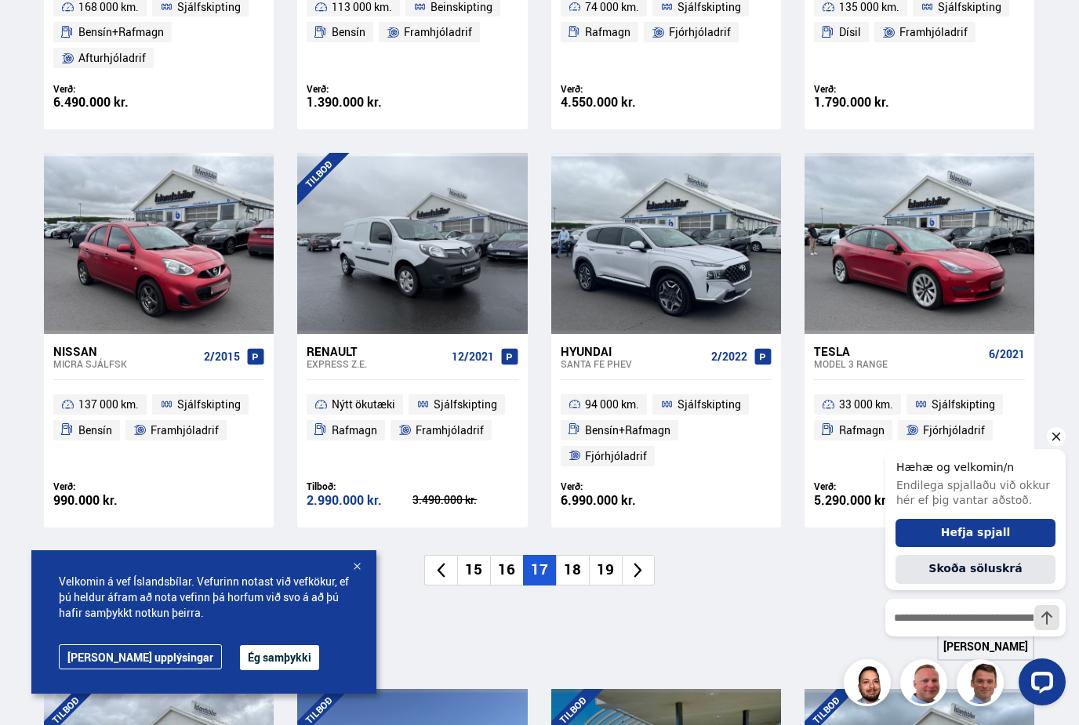
click at [514, 569] on li "16" at bounding box center [506, 570] width 33 height 31
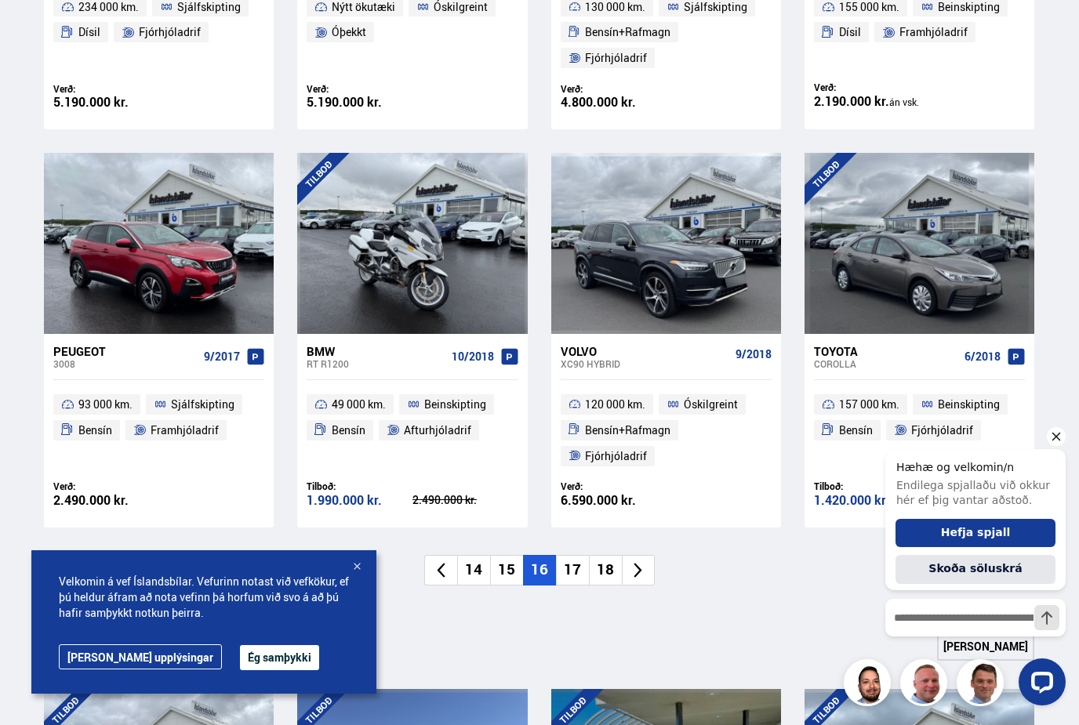
click at [568, 567] on li "17" at bounding box center [572, 570] width 33 height 31
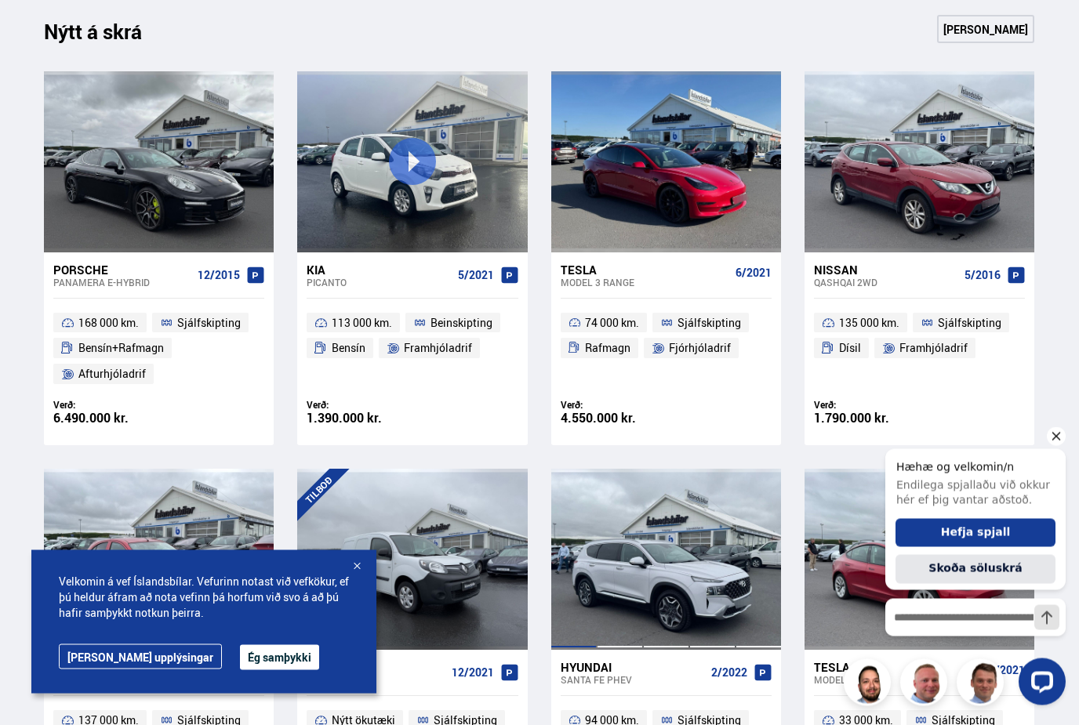
scroll to position [674, 0]
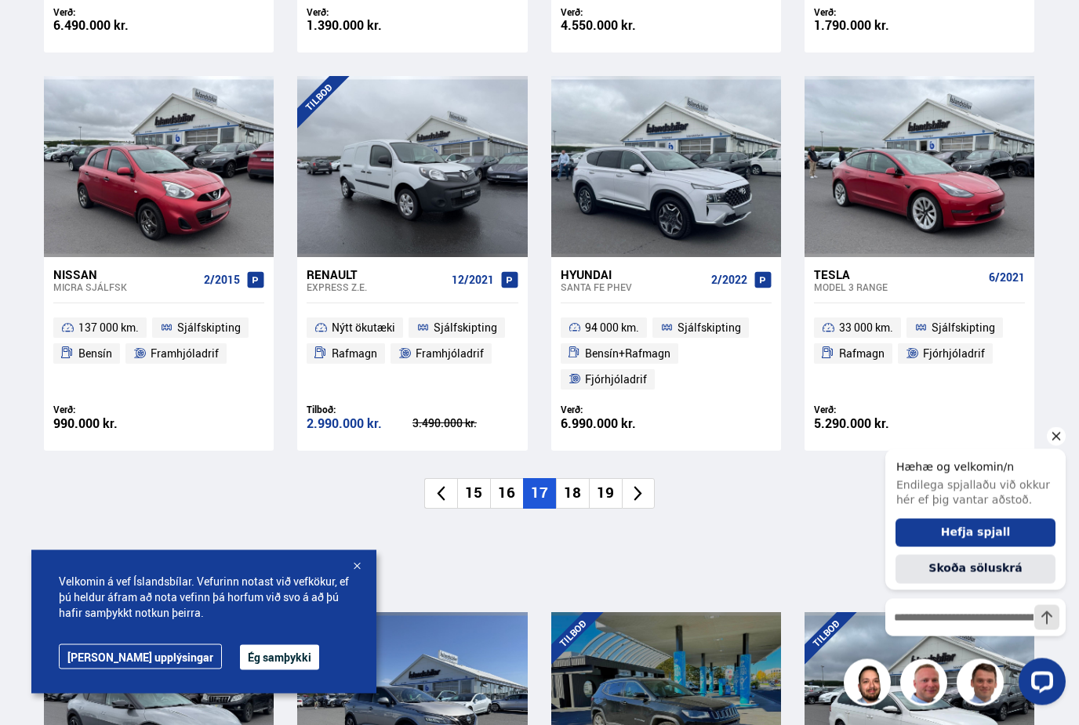
click at [571, 497] on li "18" at bounding box center [572, 494] width 33 height 31
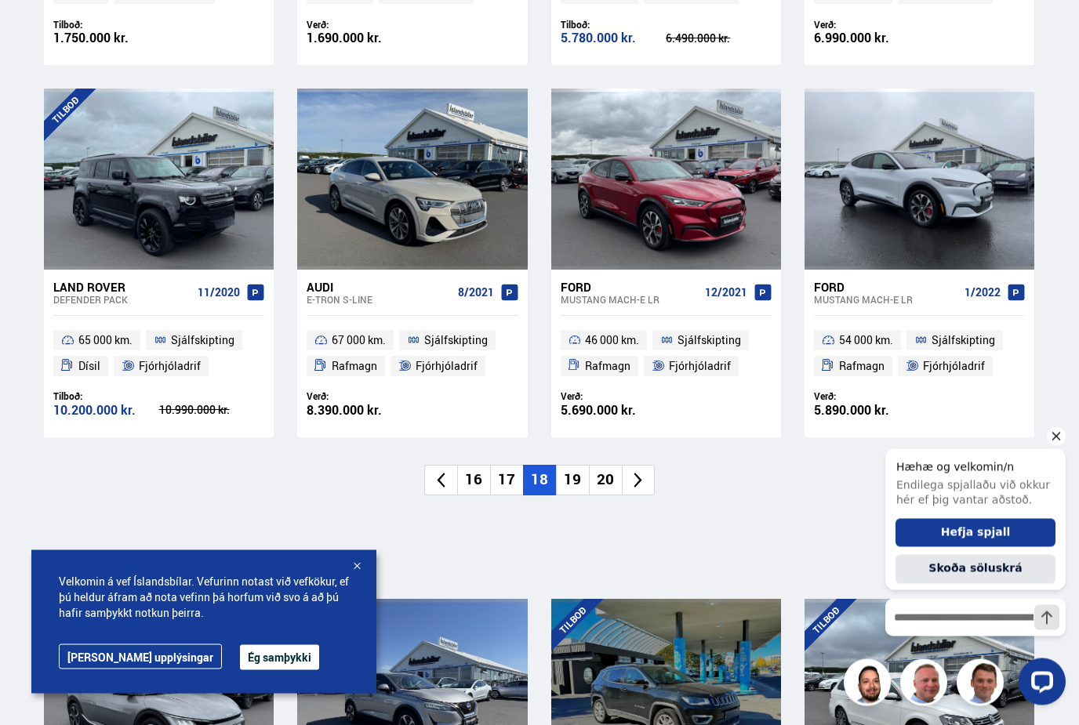
scroll to position [1028, 0]
click at [569, 482] on li "19" at bounding box center [572, 480] width 33 height 31
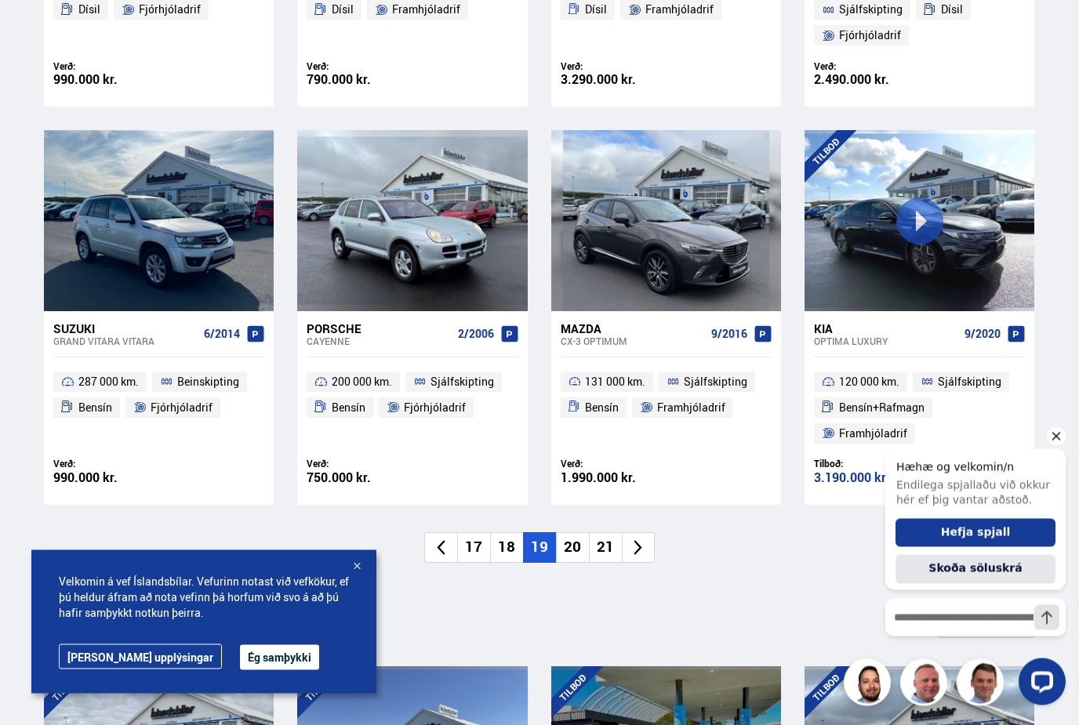
scroll to position [1013, 0]
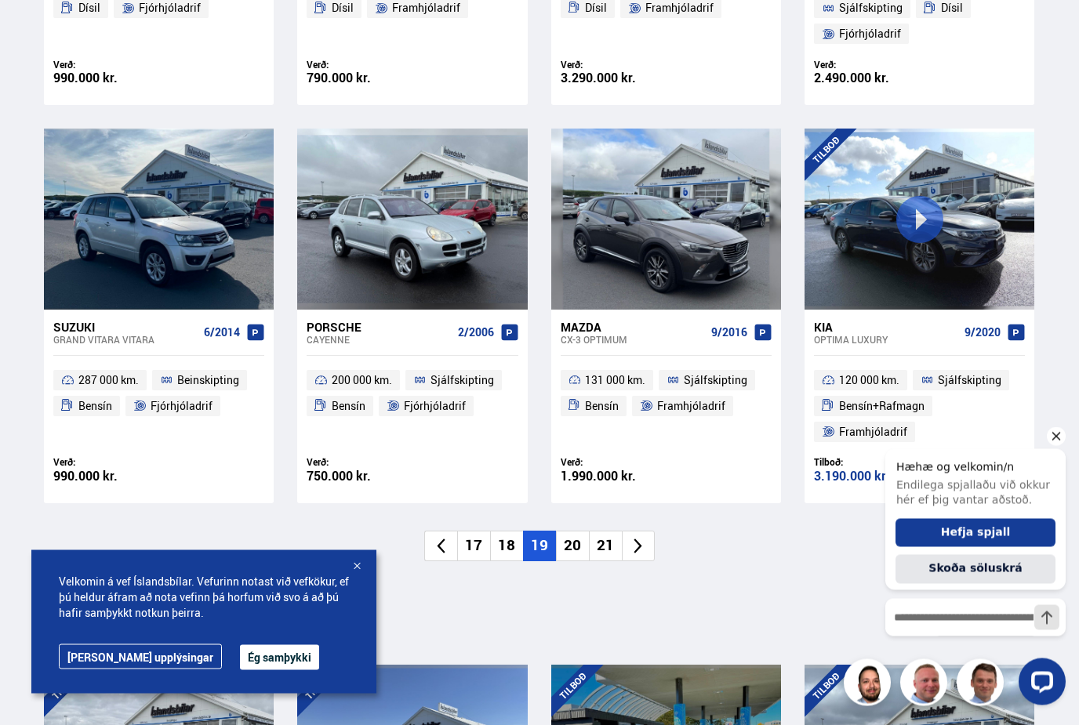
click at [569, 546] on li "20" at bounding box center [572, 547] width 33 height 31
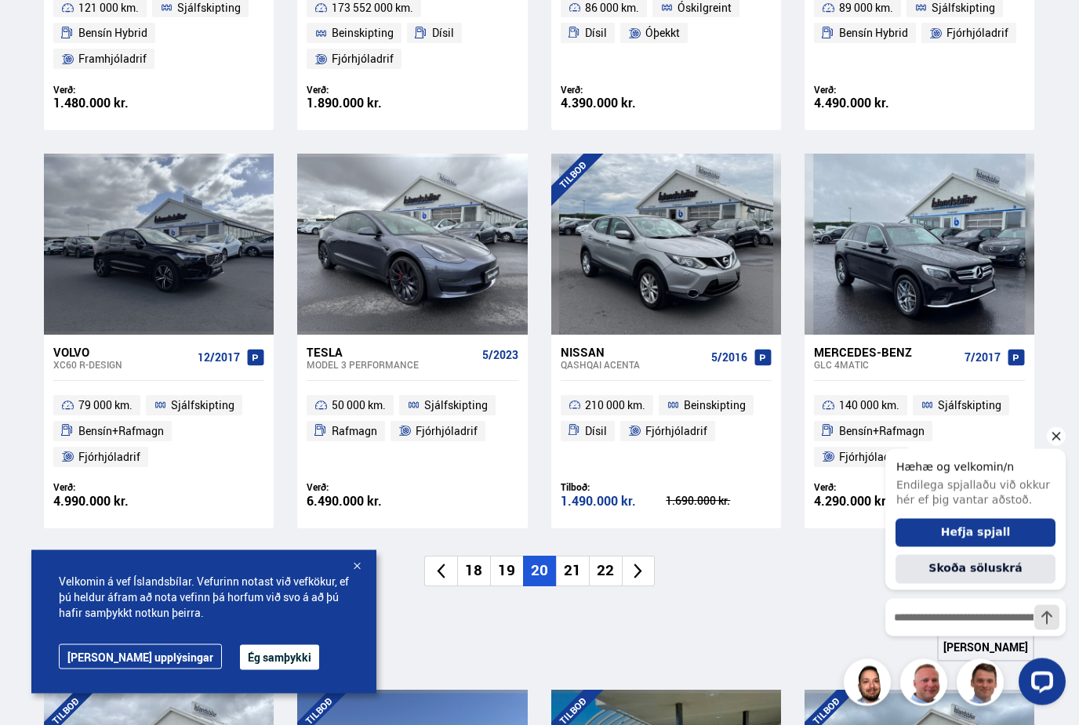
scroll to position [993, 0]
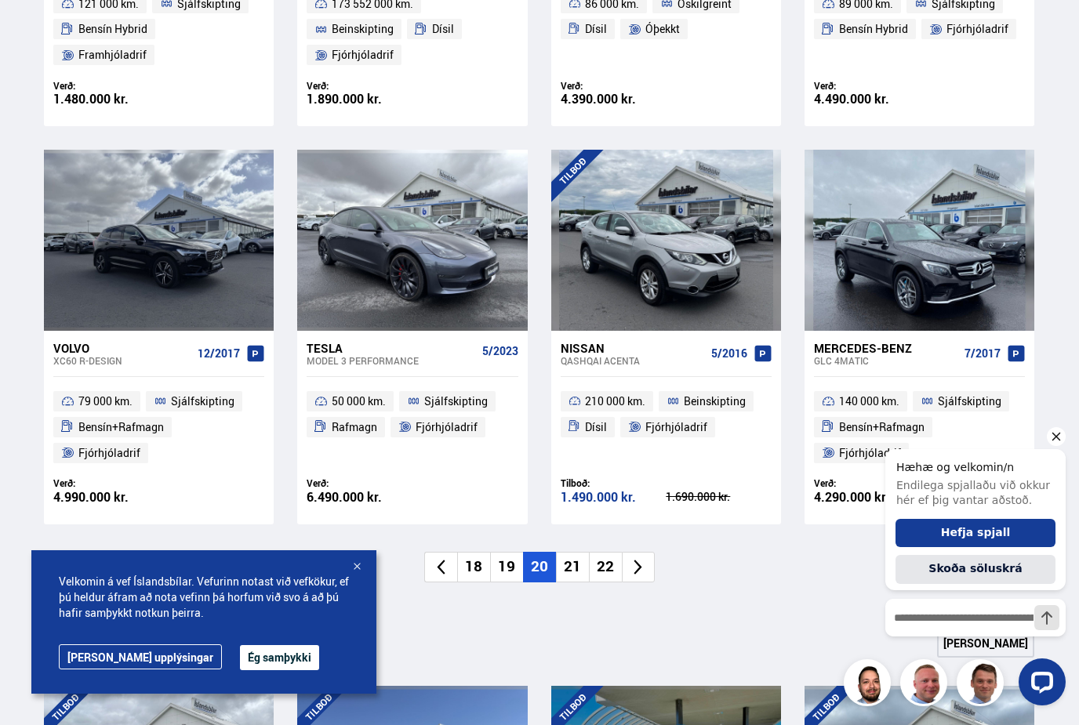
click at [570, 565] on li "21" at bounding box center [572, 567] width 33 height 31
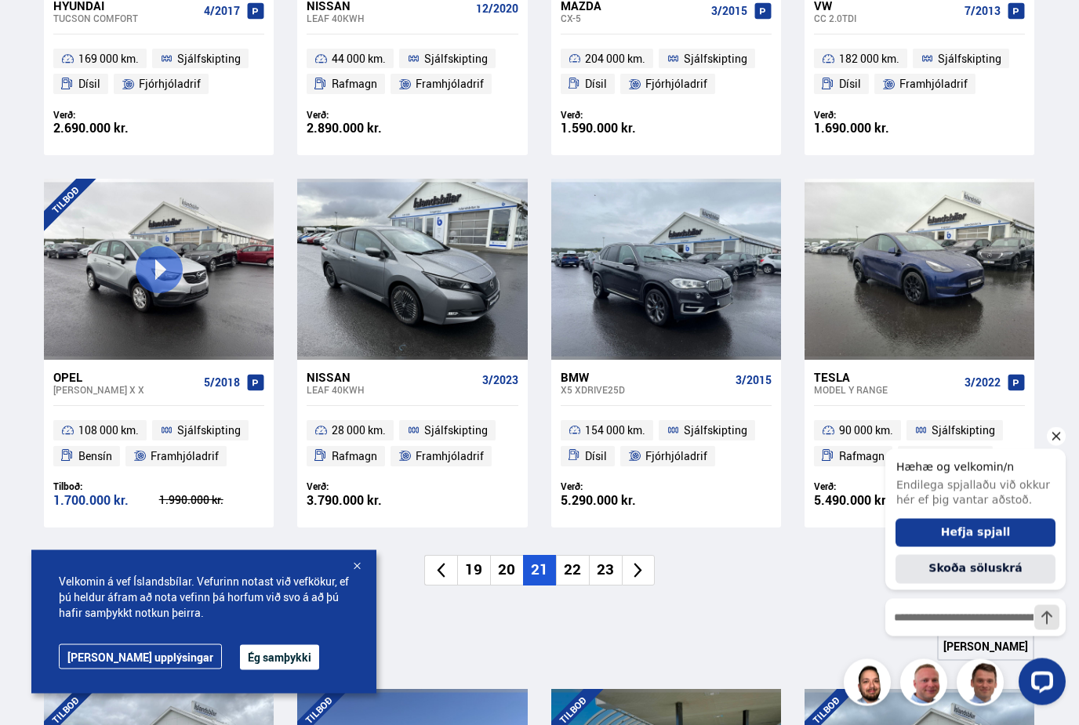
scroll to position [938, 0]
click at [570, 565] on li "22" at bounding box center [572, 570] width 33 height 31
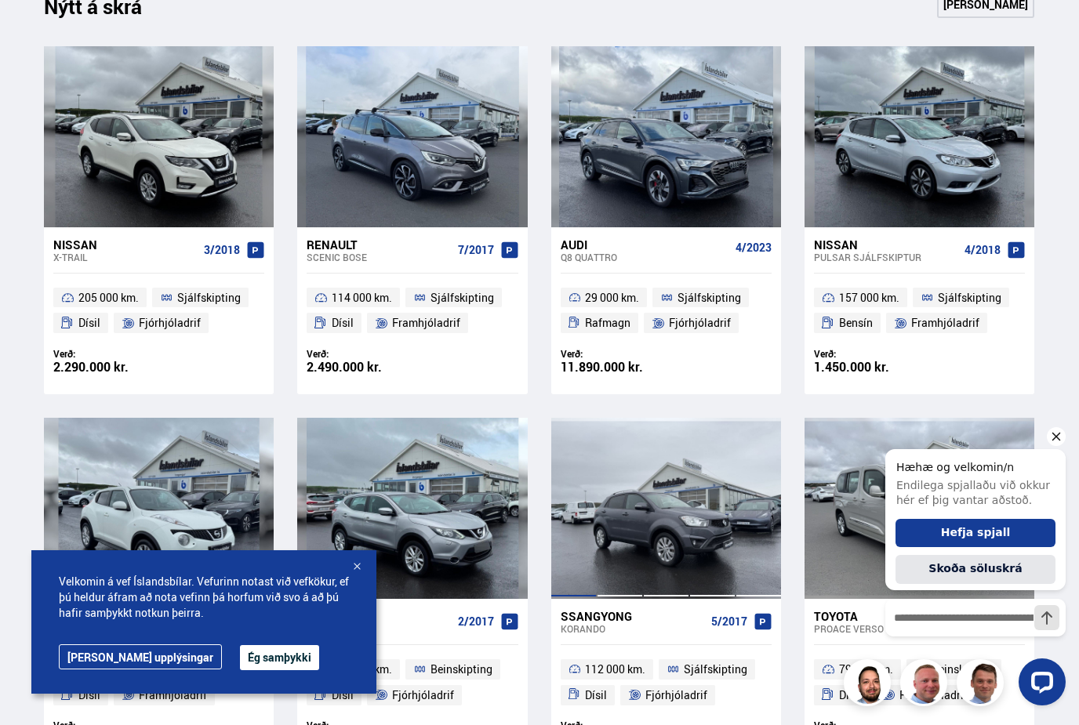
scroll to position [698, 0]
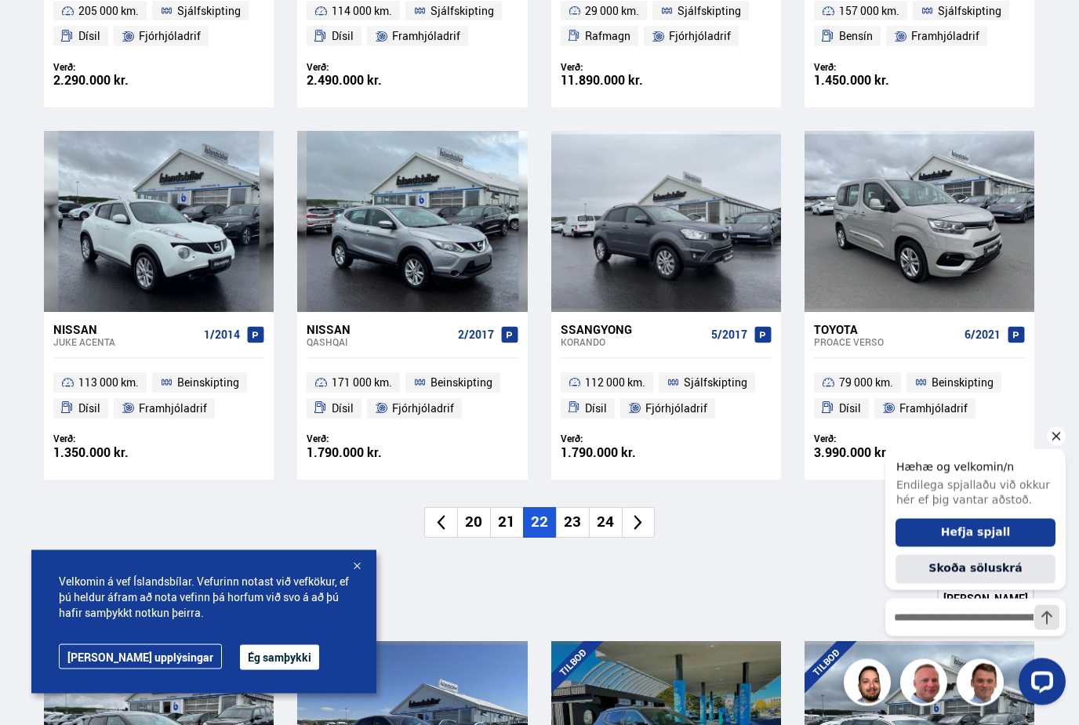
click at [573, 517] on li "23" at bounding box center [572, 523] width 33 height 31
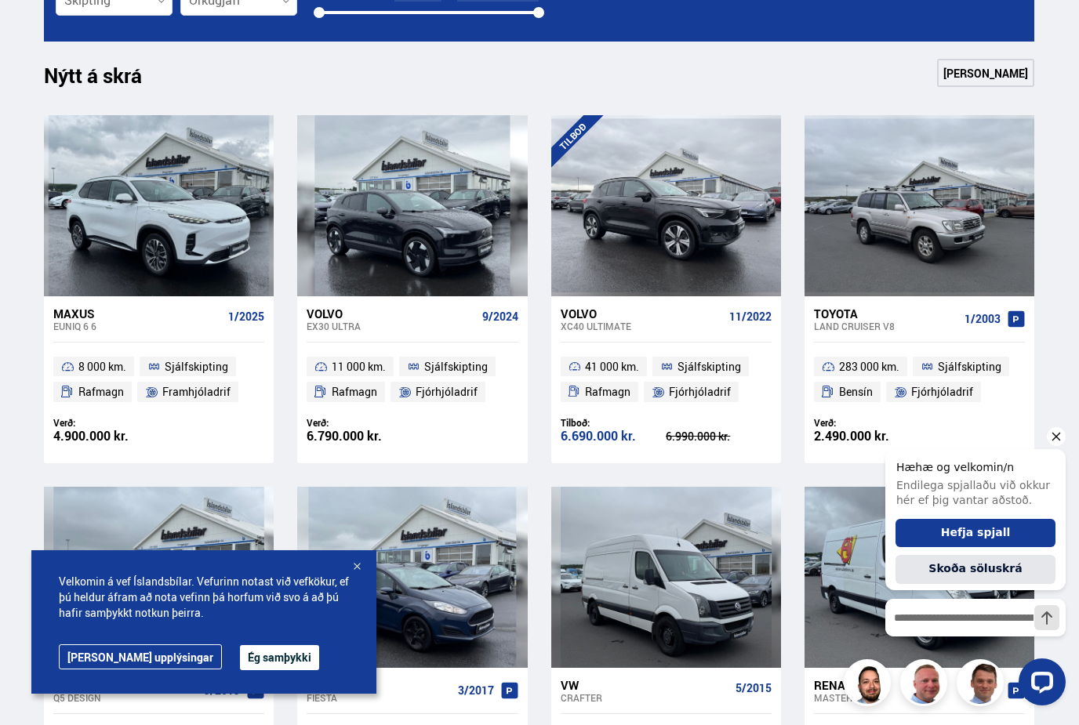
scroll to position [626, 0]
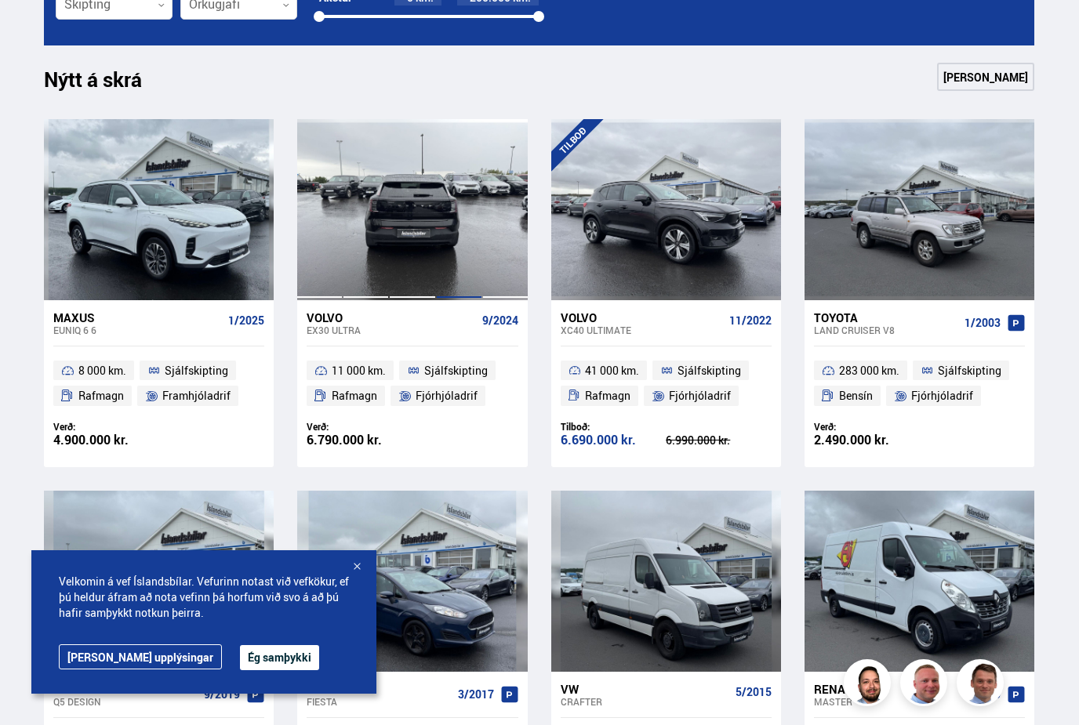
click at [467, 217] on div at bounding box center [459, 209] width 46 height 180
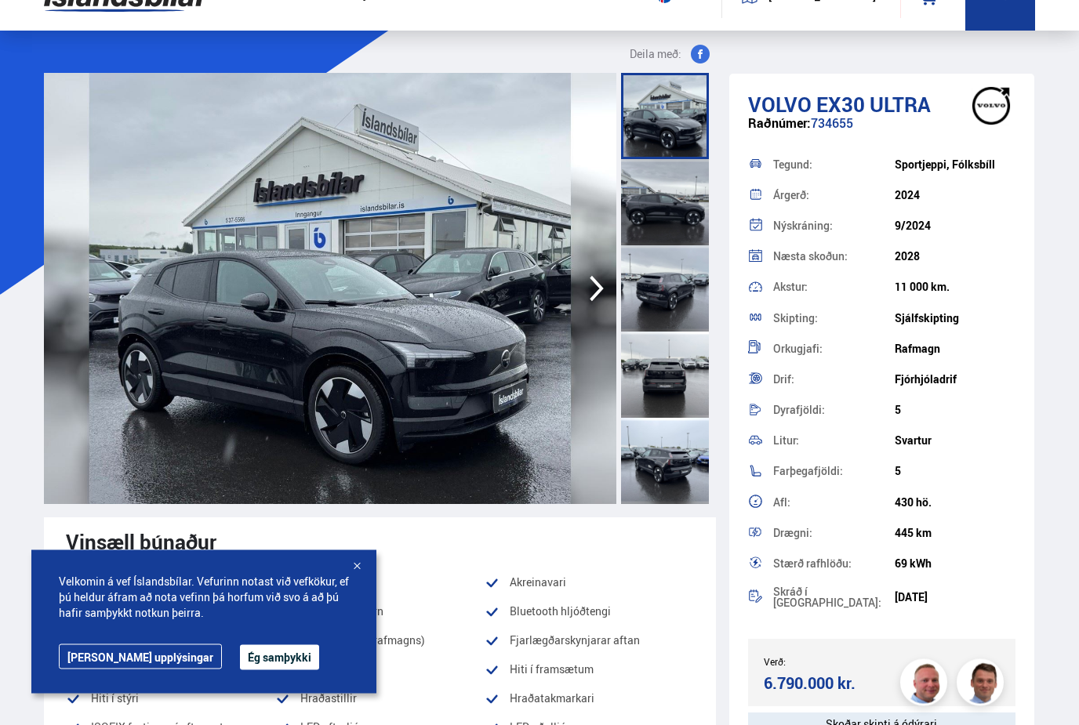
scroll to position [39, 0]
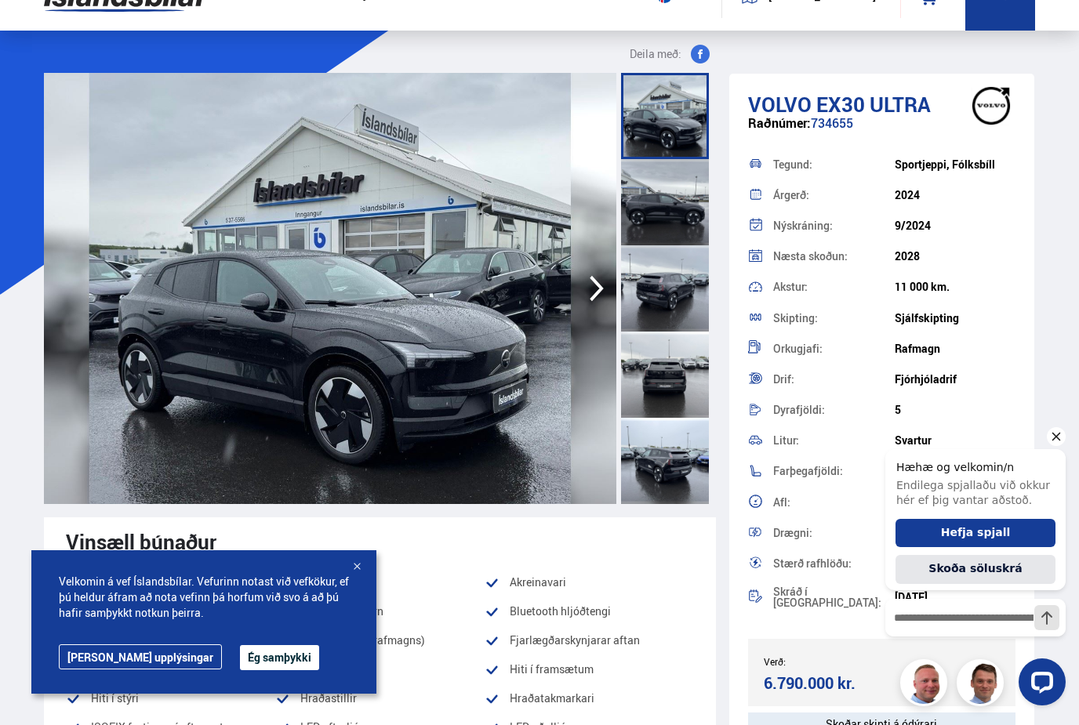
click at [1055, 442] on icon "Hide greeting" at bounding box center [1056, 436] width 19 height 19
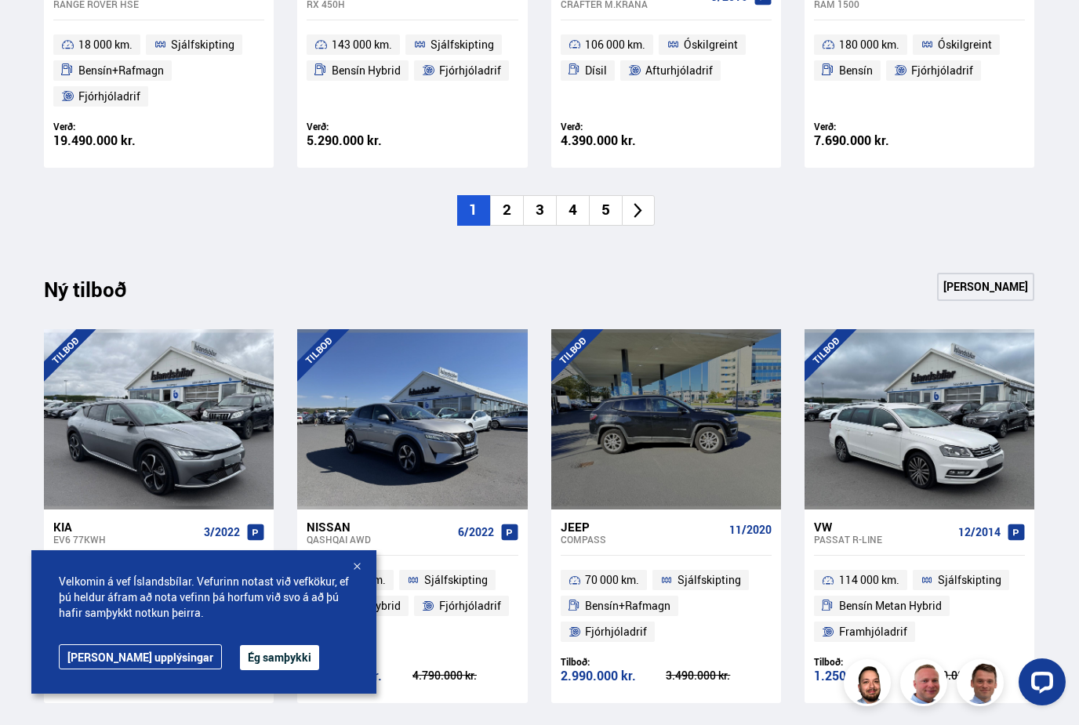
scroll to position [1310, 0]
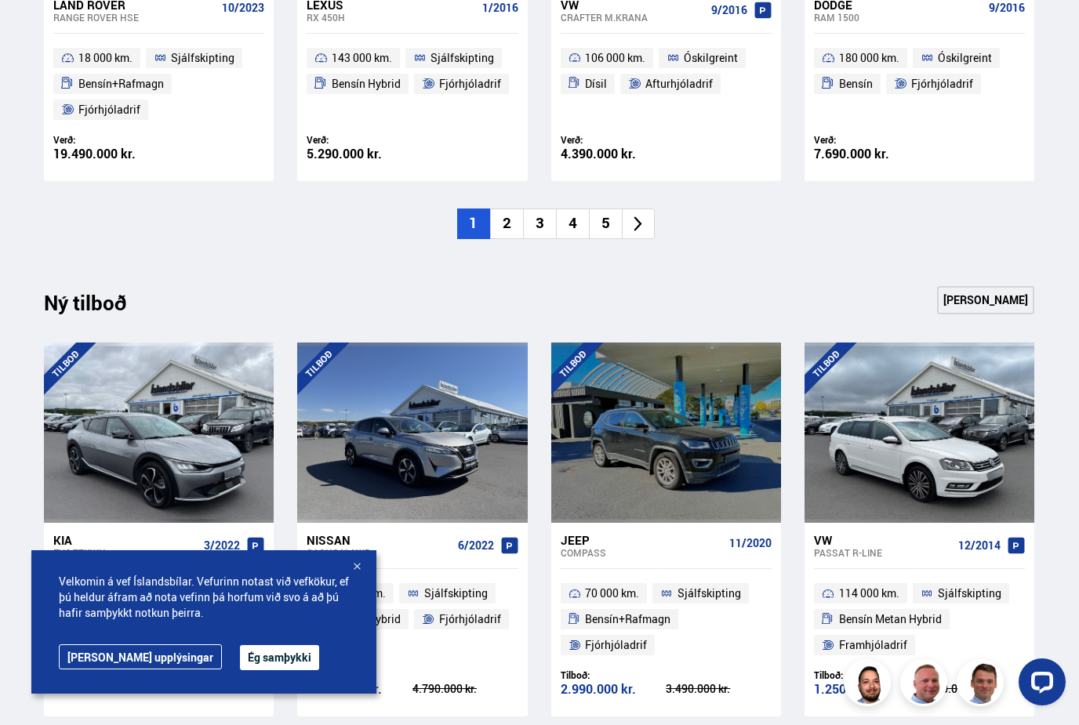
click at [646, 219] on icon at bounding box center [638, 224] width 18 height 18
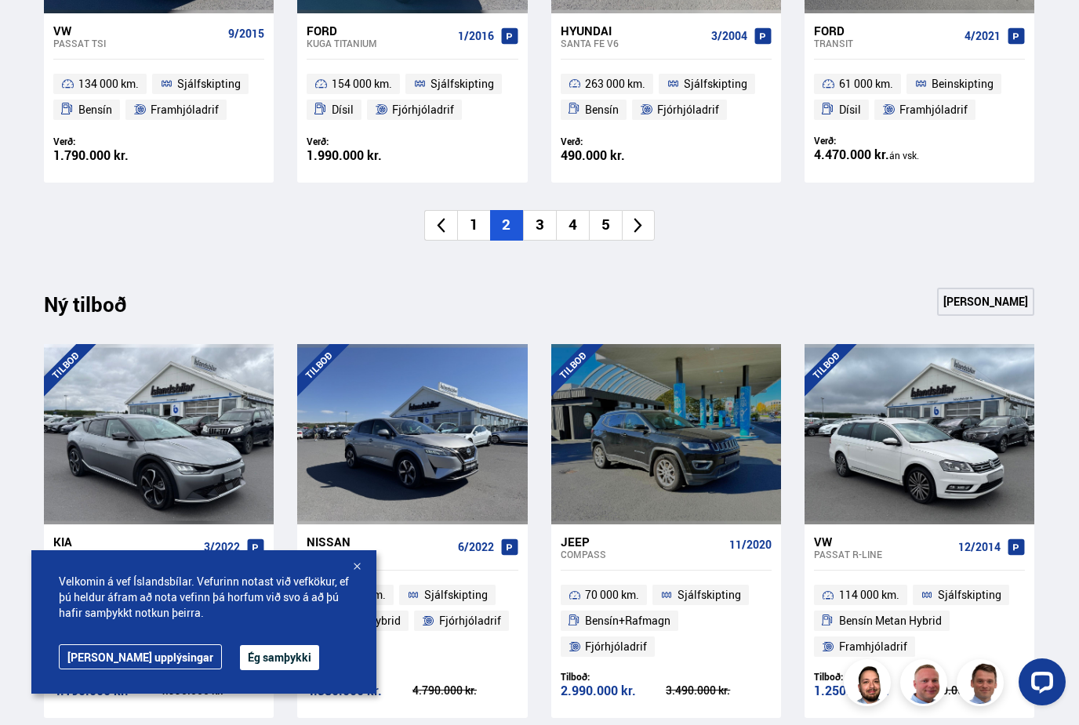
click at [646, 219] on icon at bounding box center [638, 225] width 18 height 18
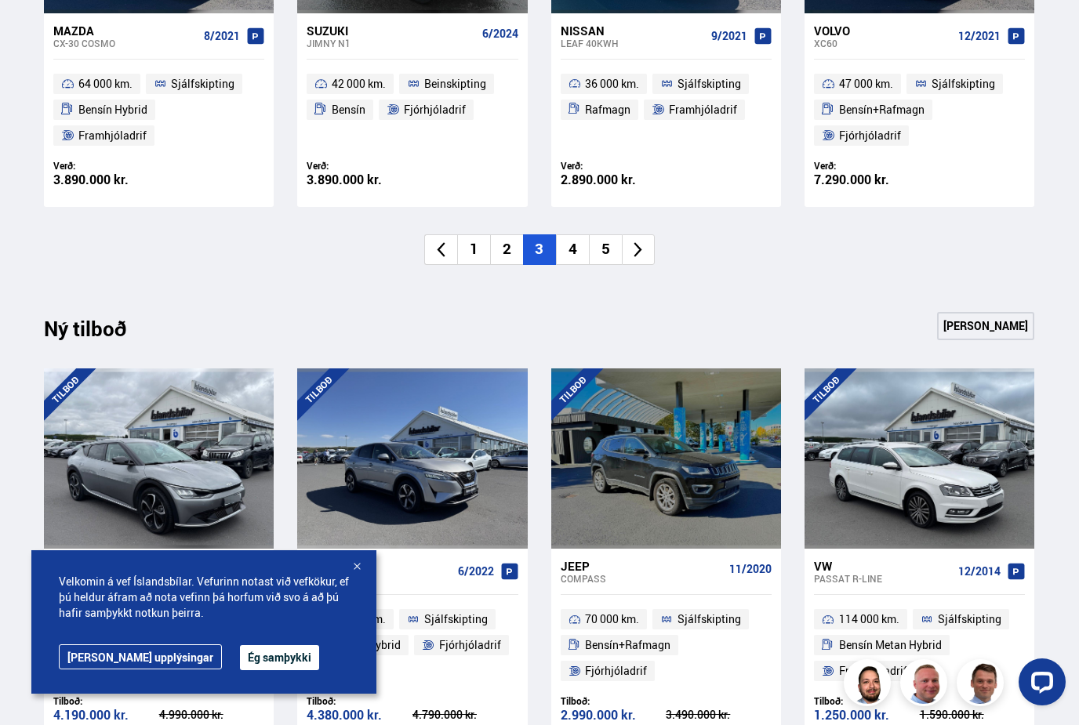
click at [638, 241] on icon at bounding box center [638, 250] width 18 height 18
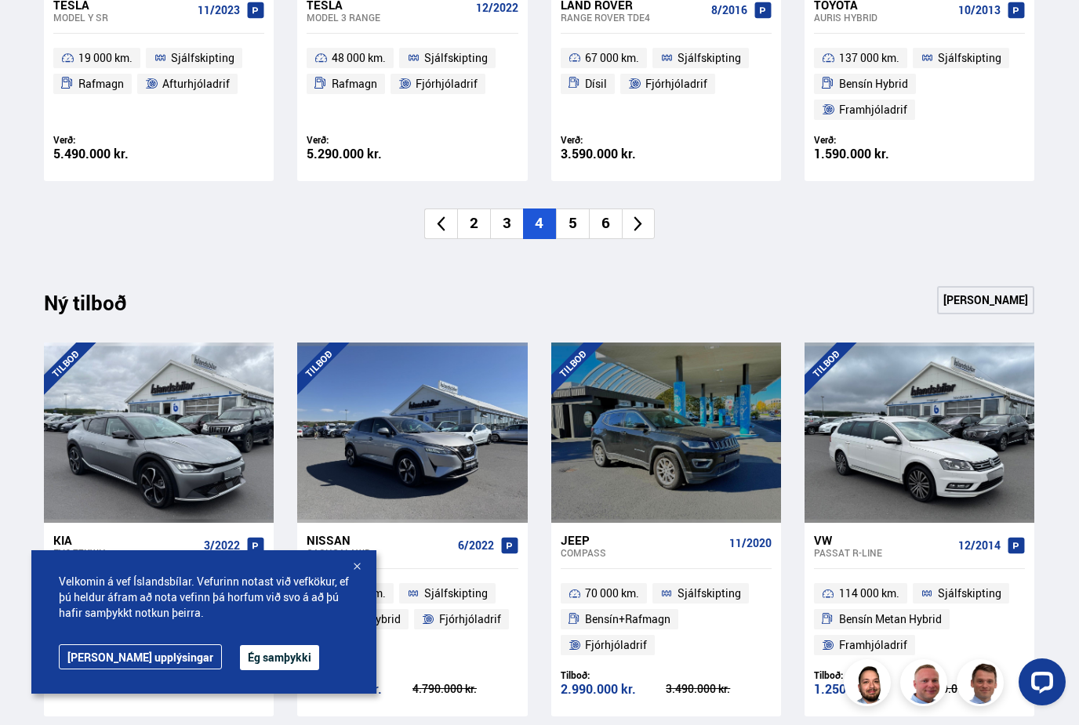
click at [614, 227] on li "6" at bounding box center [605, 224] width 33 height 31
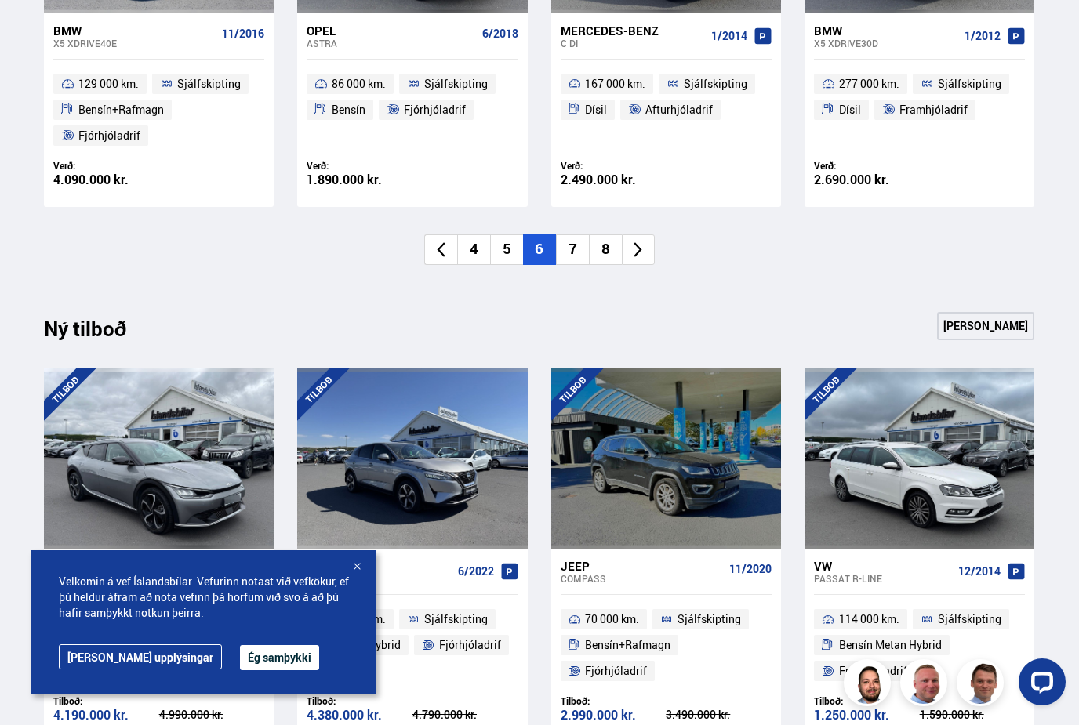
click at [606, 242] on li "8" at bounding box center [605, 249] width 33 height 31
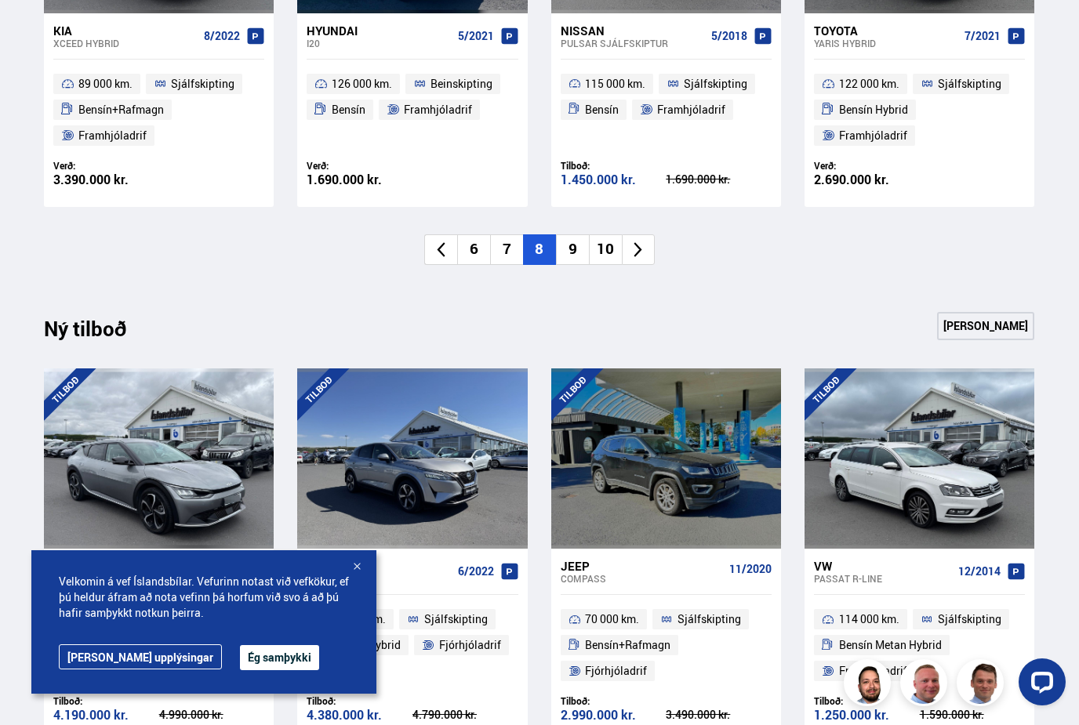
click at [606, 242] on li "10" at bounding box center [605, 249] width 33 height 31
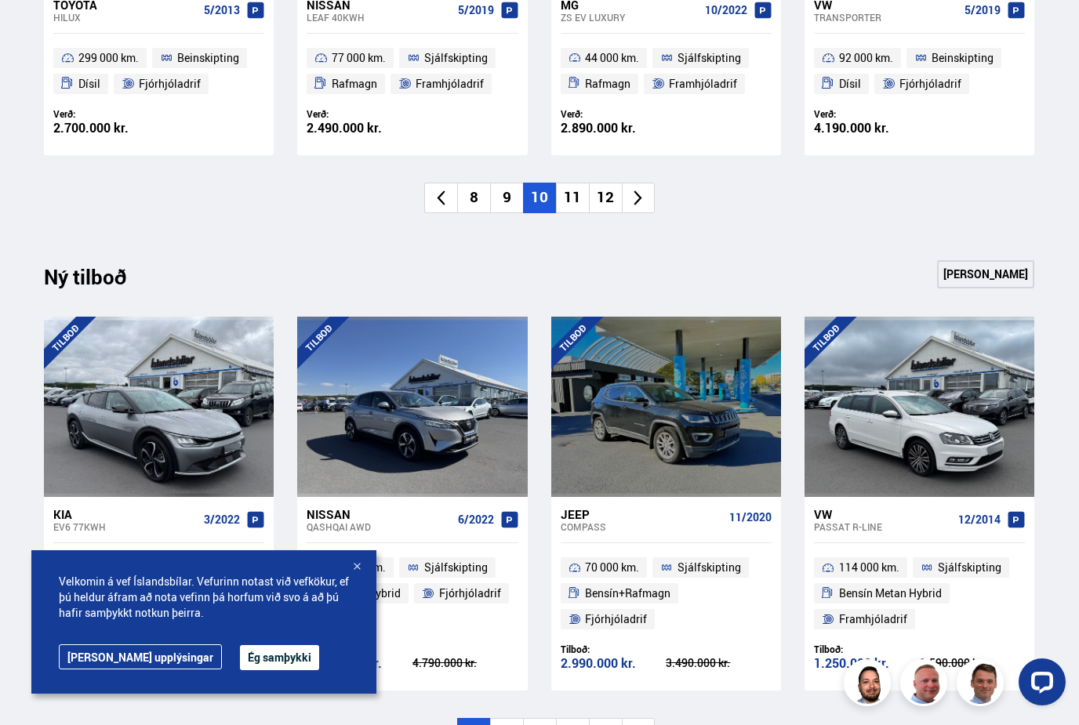
click at [604, 208] on li "12" at bounding box center [605, 198] width 33 height 31
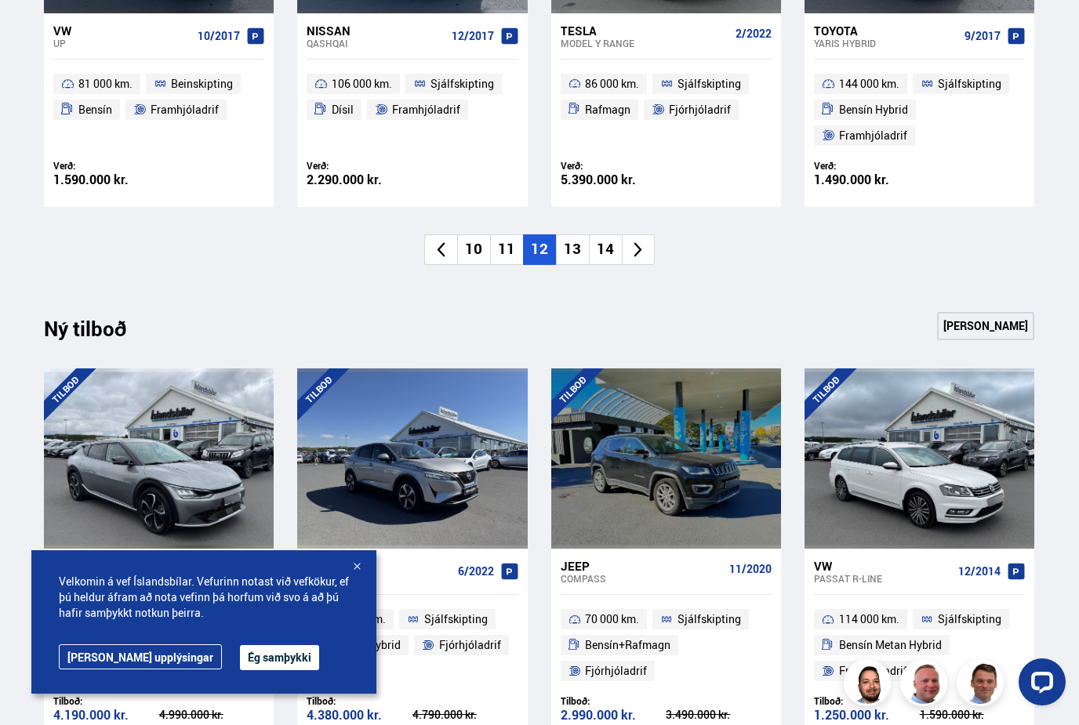
click at [606, 243] on li "14" at bounding box center [605, 249] width 33 height 31
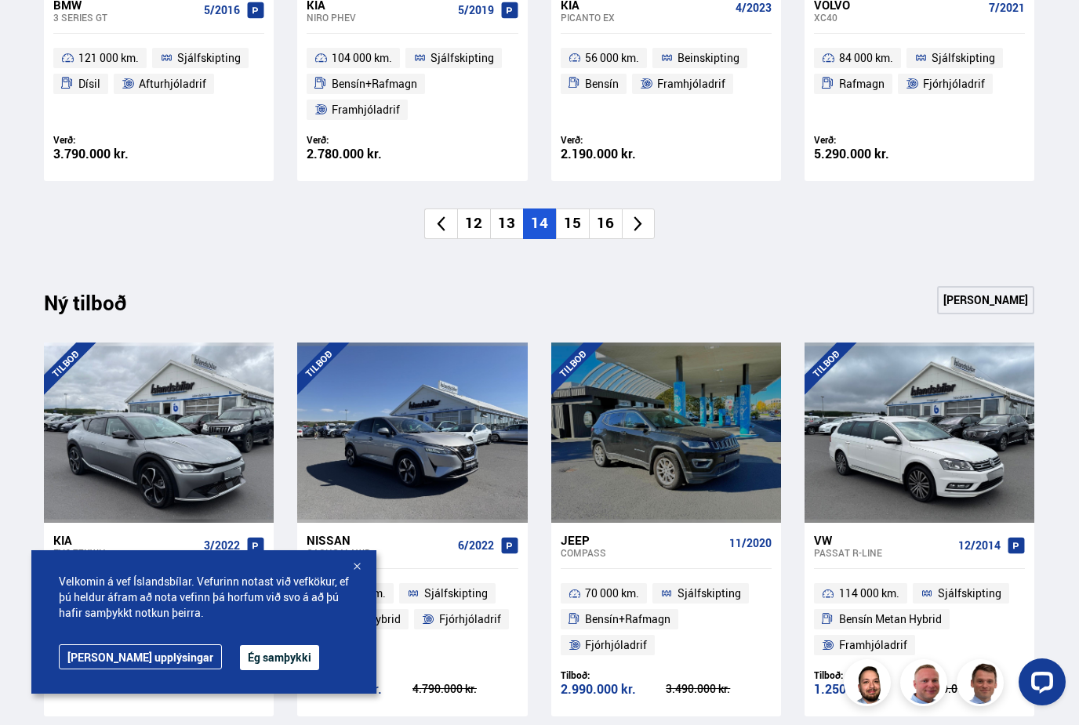
click at [606, 227] on li "16" at bounding box center [605, 224] width 33 height 31
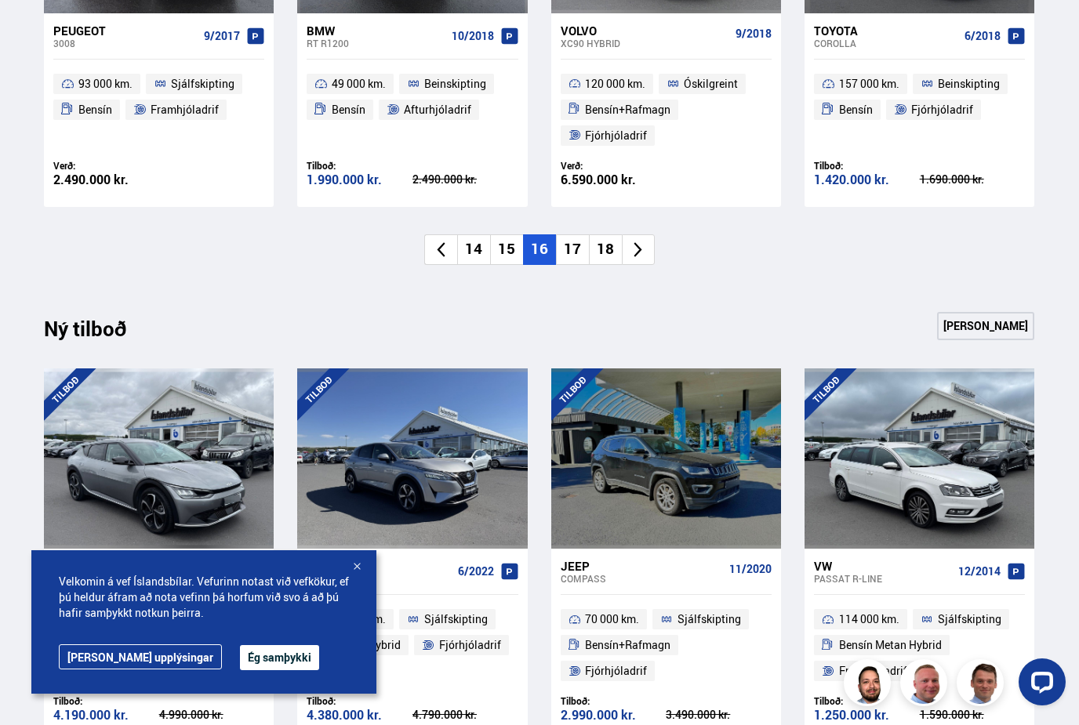
click at [605, 242] on li "18" at bounding box center [605, 249] width 33 height 31
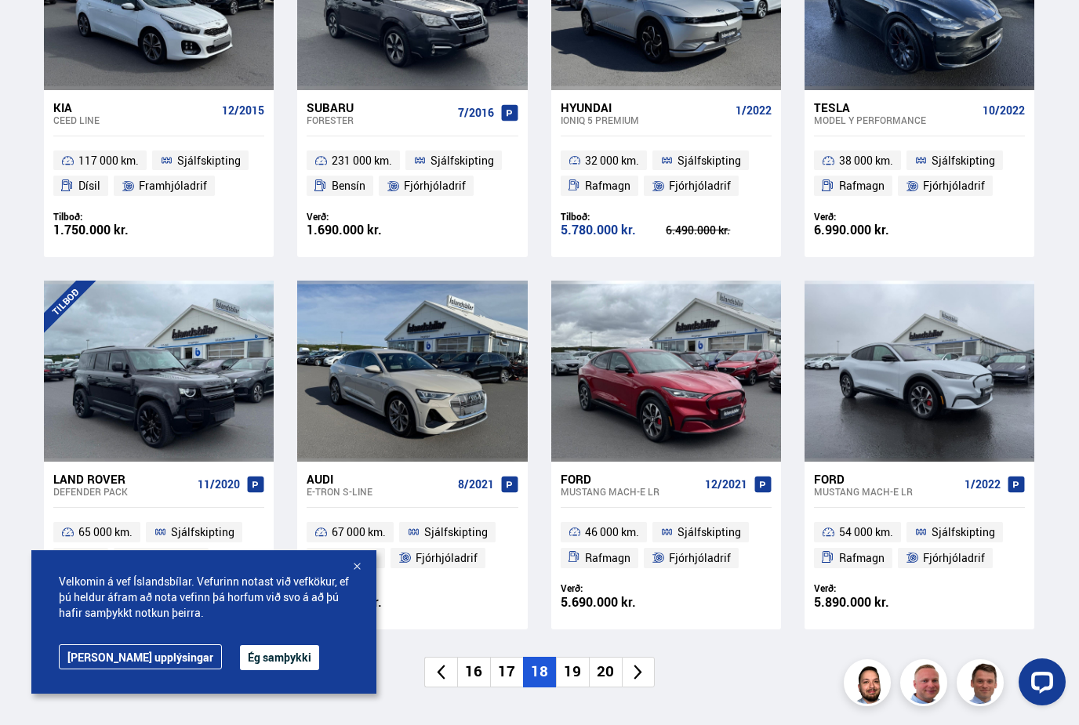
scroll to position [841, 0]
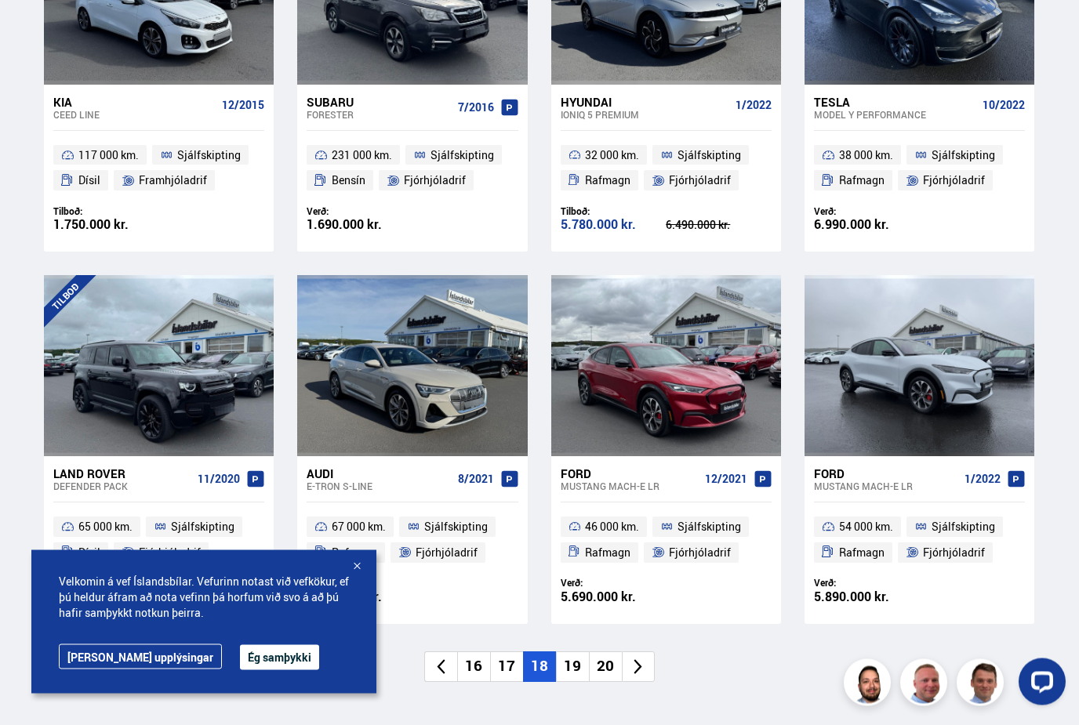
click at [583, 666] on li "19" at bounding box center [572, 667] width 33 height 31
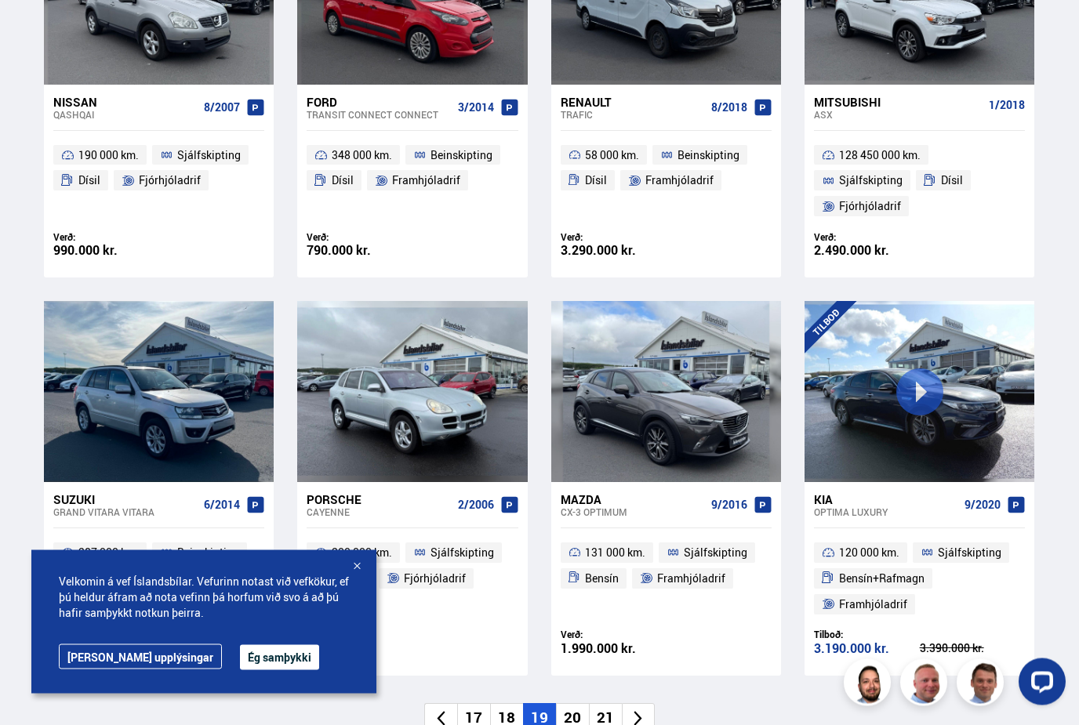
scroll to position [841, 0]
click at [576, 715] on li "20" at bounding box center [572, 718] width 33 height 31
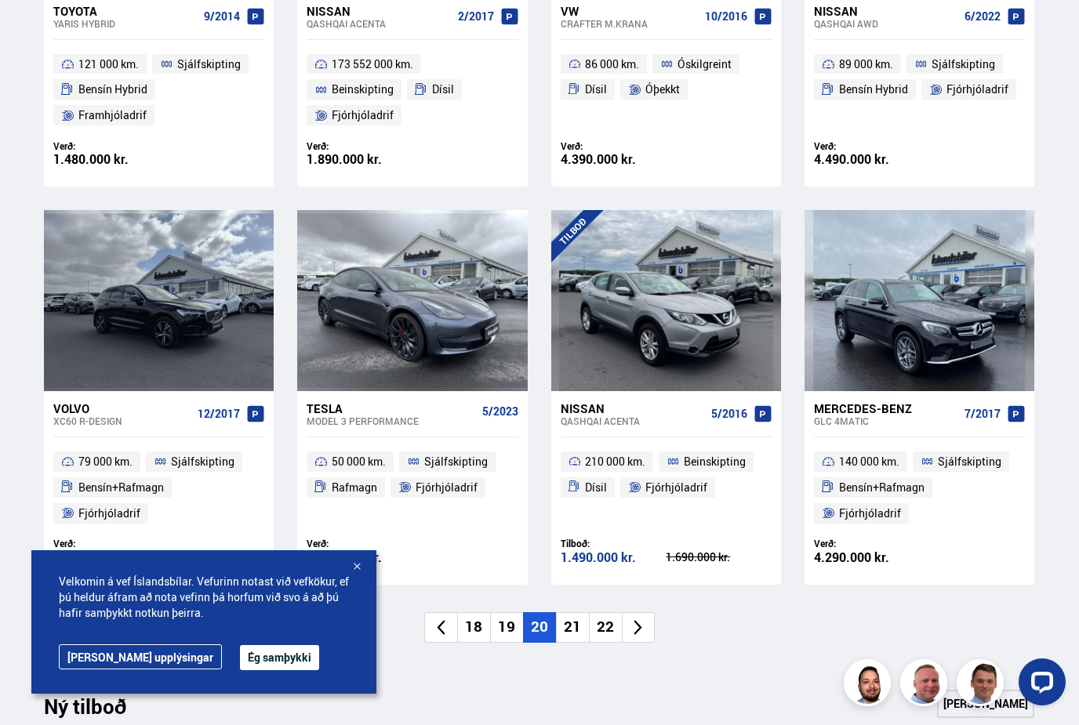
scroll to position [935, 0]
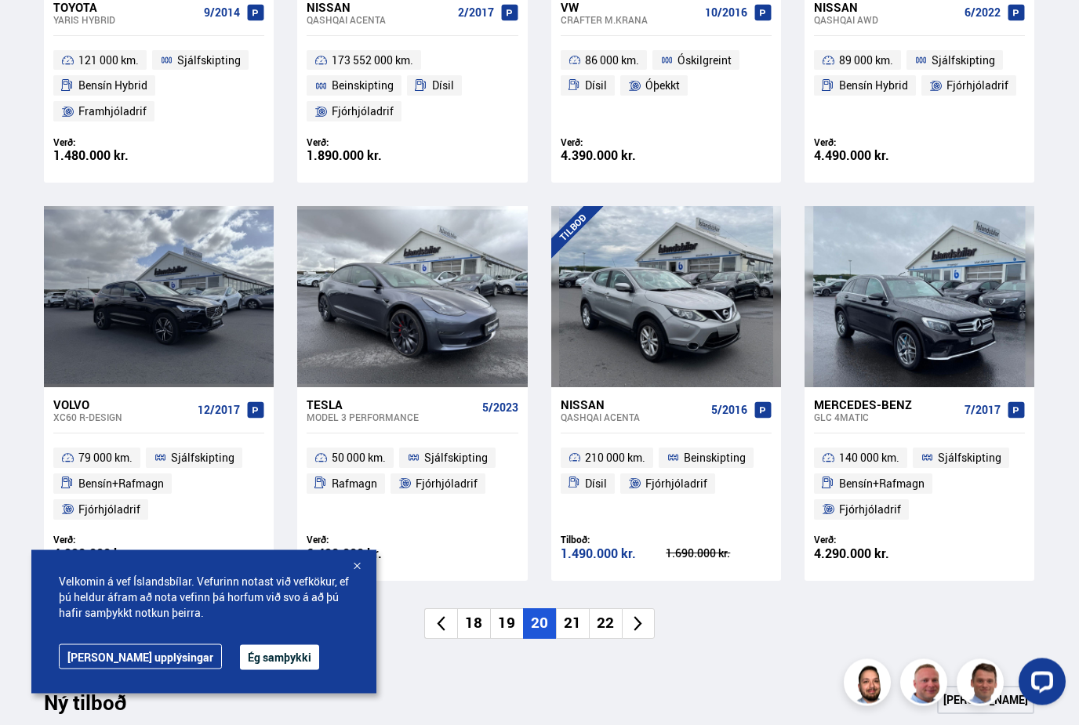
click at [576, 618] on li "21" at bounding box center [572, 624] width 33 height 31
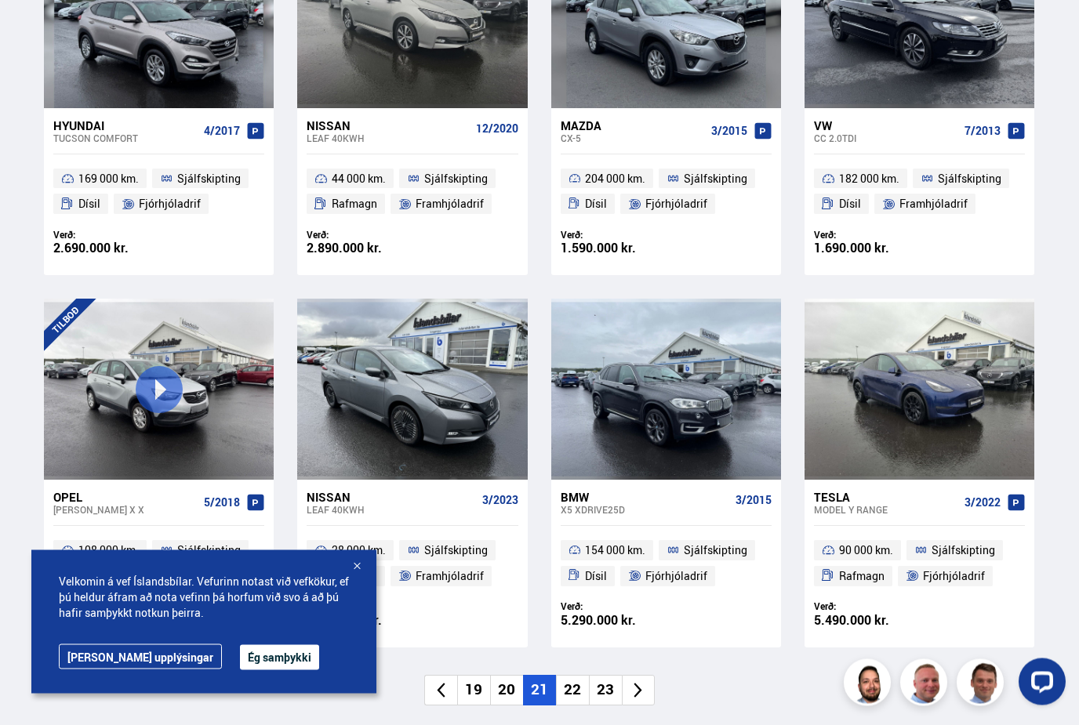
scroll to position [818, 0]
click at [572, 689] on li "22" at bounding box center [572, 690] width 33 height 31
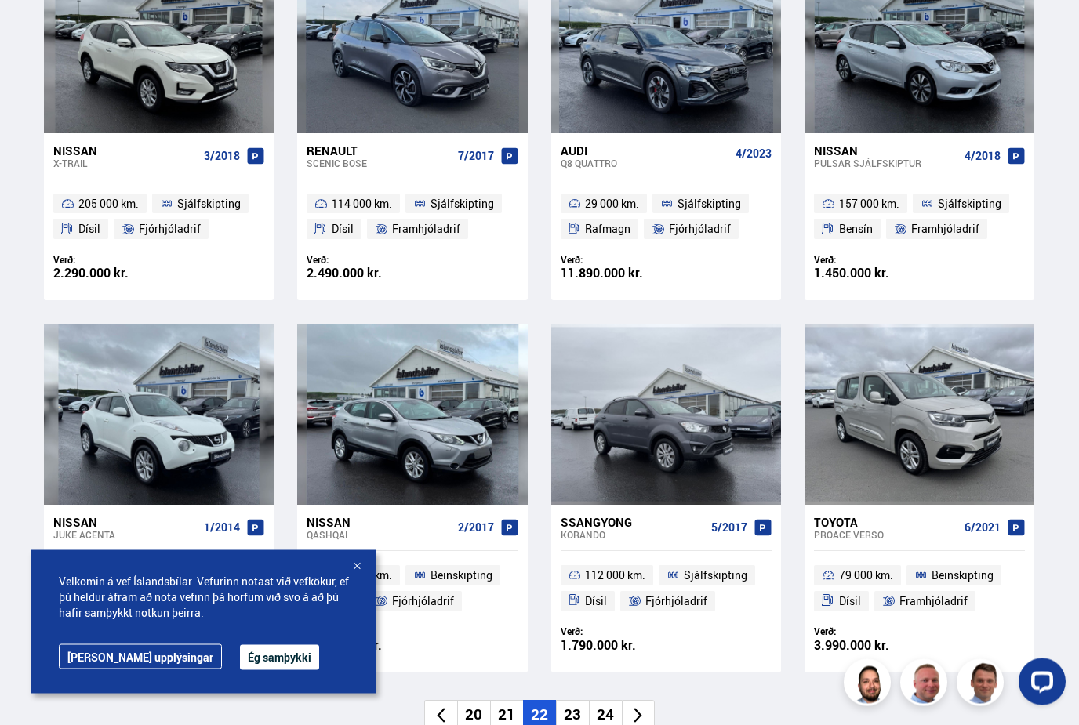
scroll to position [793, 0]
click at [570, 704] on li "23" at bounding box center [572, 714] width 33 height 31
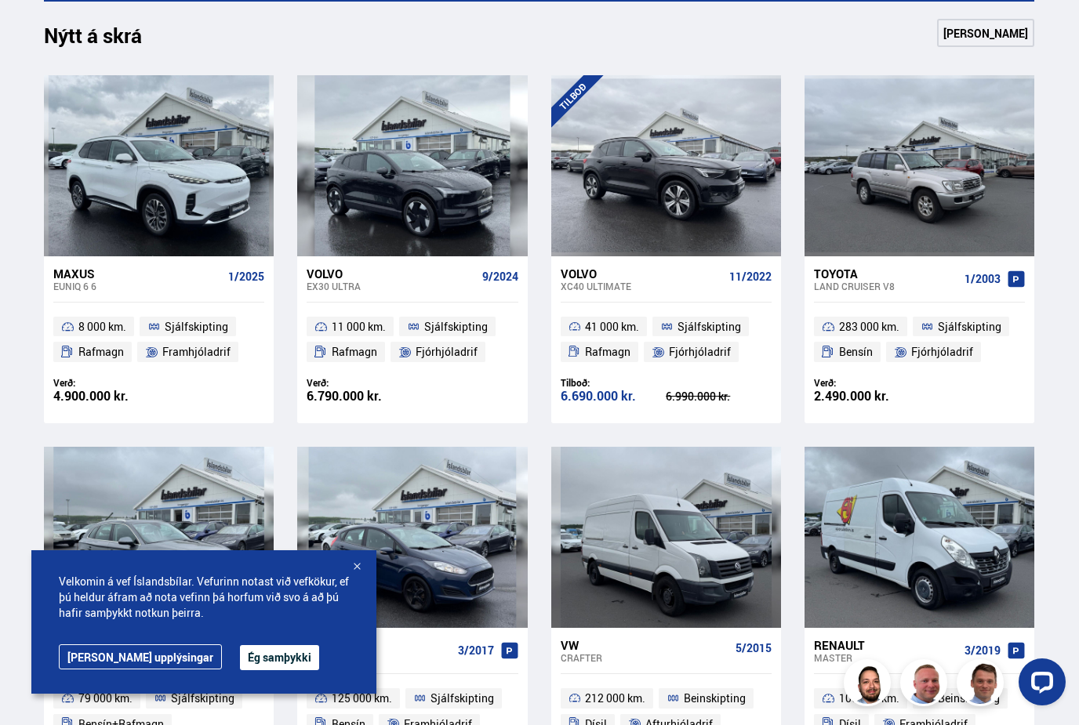
scroll to position [667, 0]
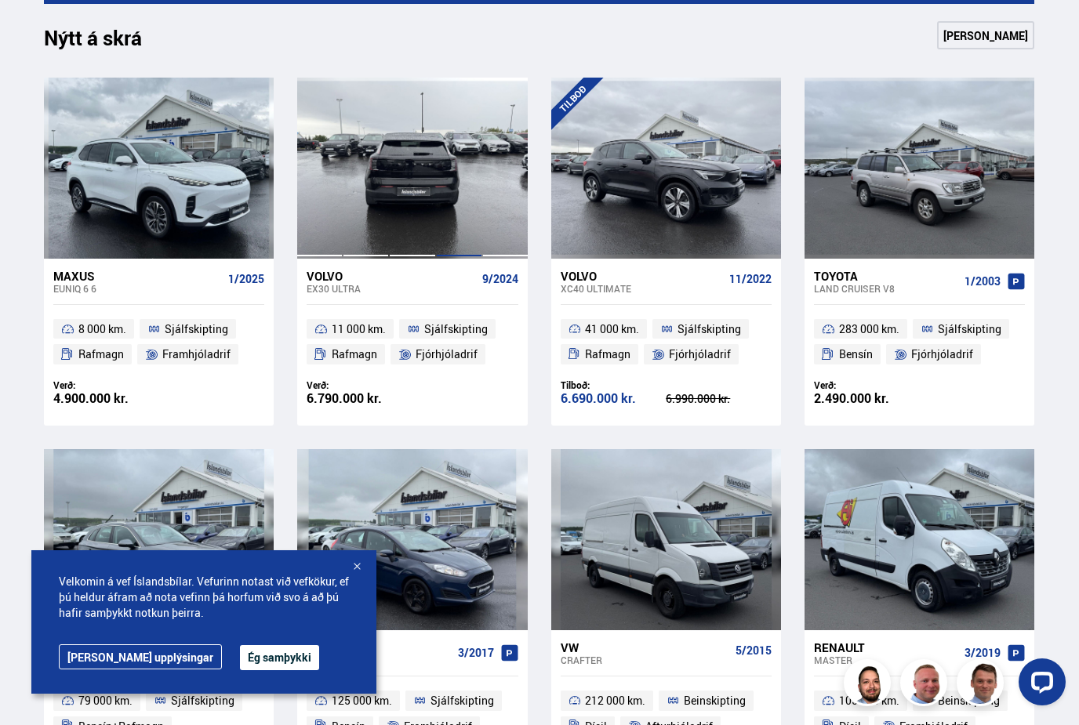
click at [478, 205] on div at bounding box center [459, 168] width 46 height 180
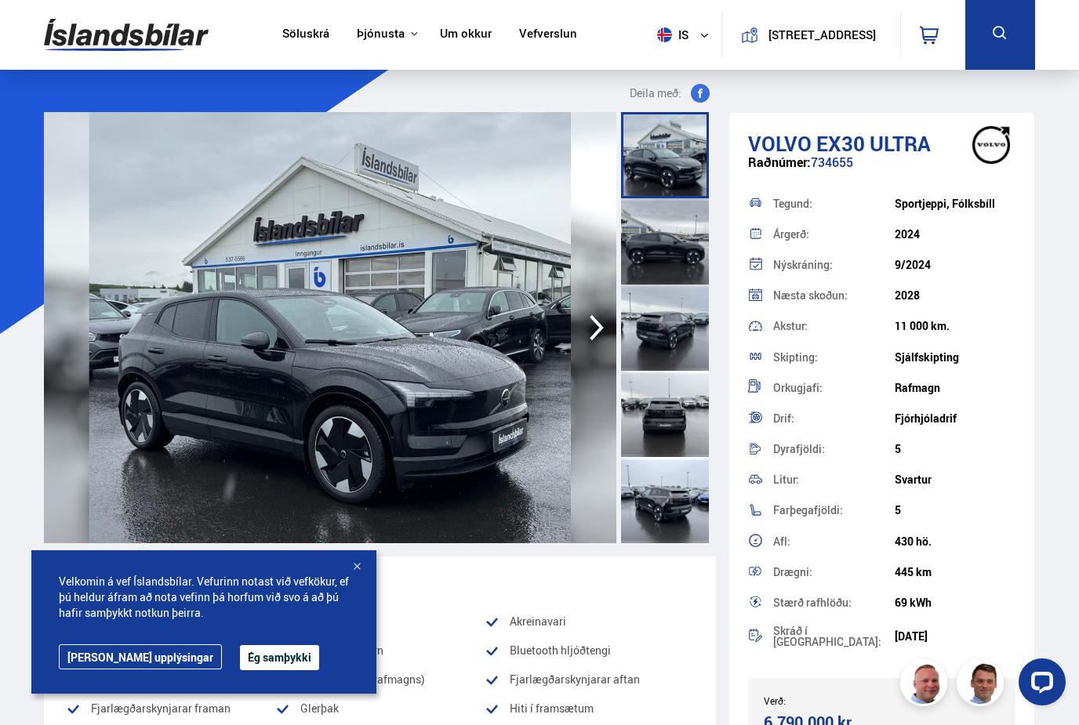
click at [666, 425] on div at bounding box center [665, 414] width 88 height 86
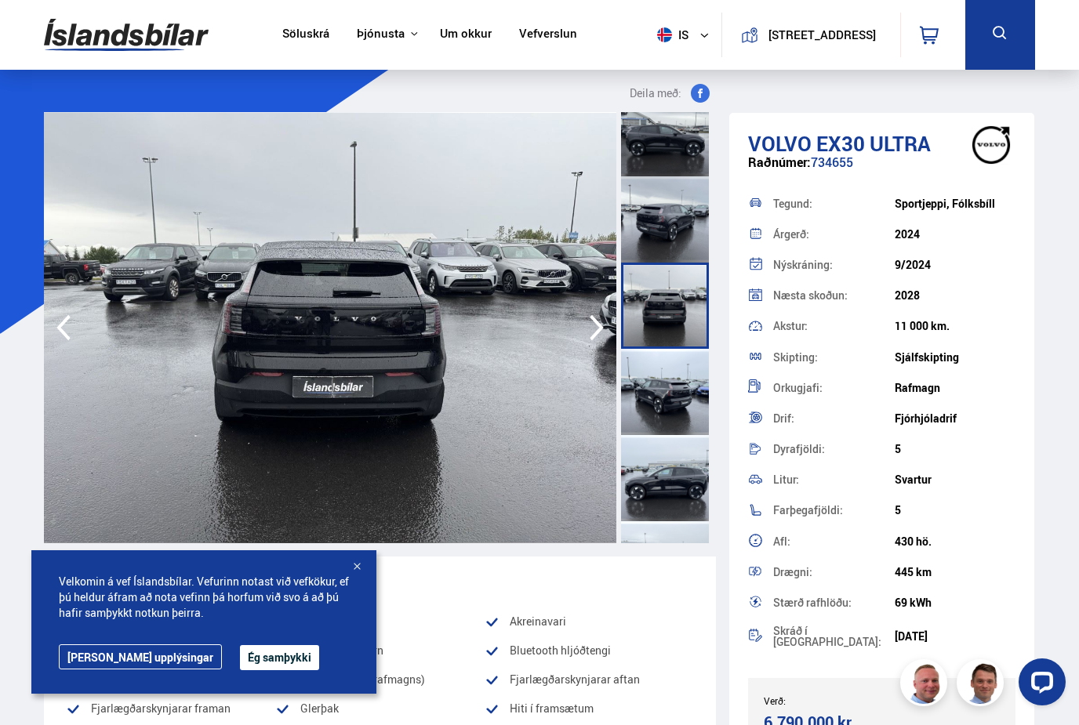
scroll to position [109, 0]
click at [669, 391] on div at bounding box center [665, 391] width 88 height 86
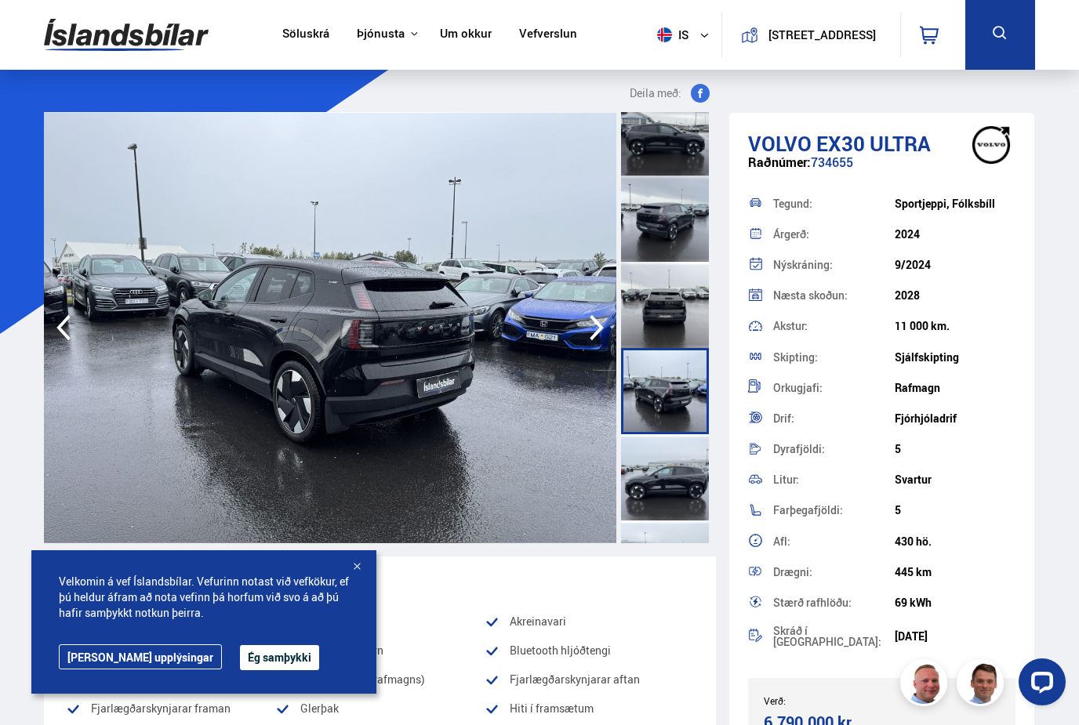
click at [669, 476] on div at bounding box center [665, 477] width 88 height 86
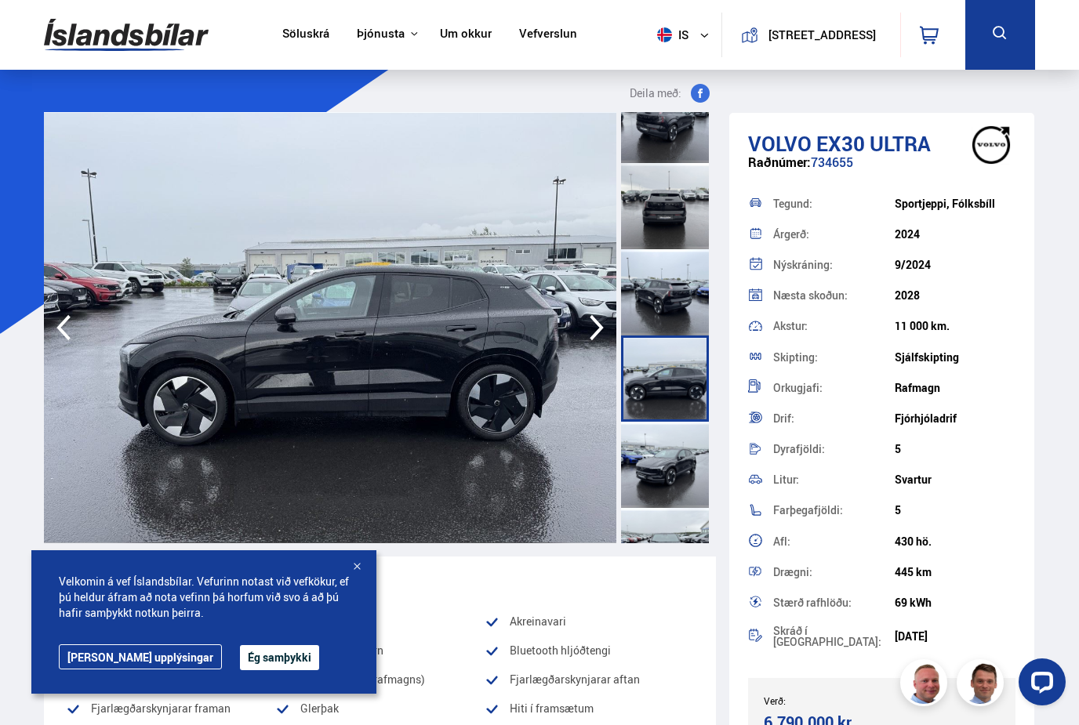
scroll to position [256, 0]
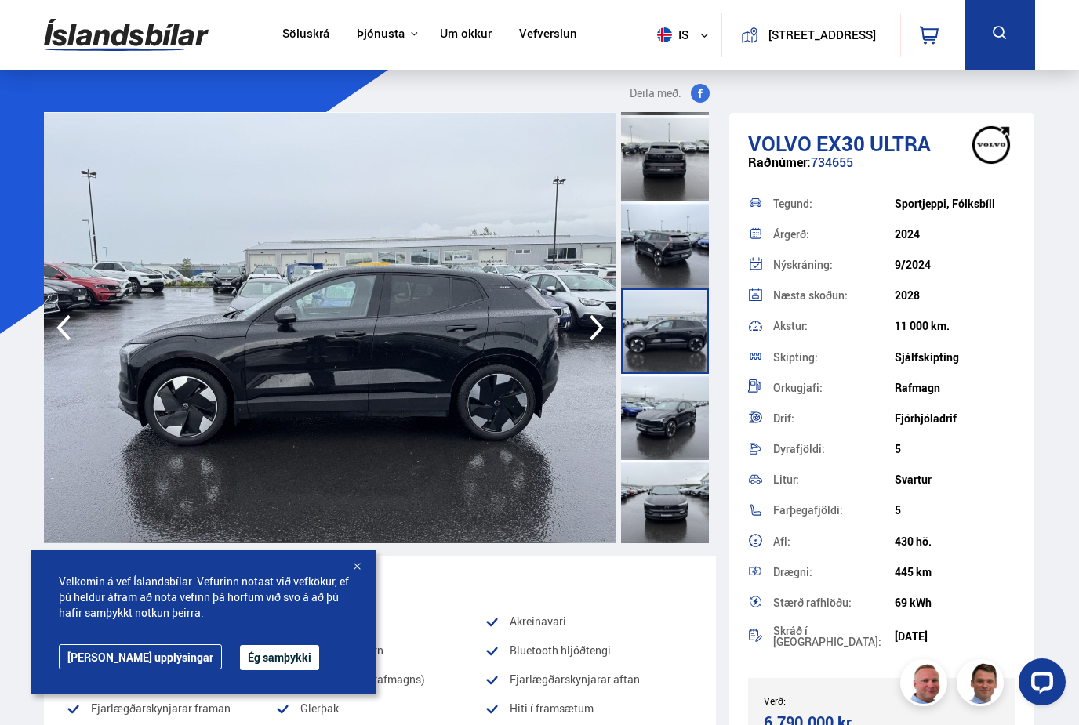
click at [663, 491] on div at bounding box center [665, 503] width 88 height 86
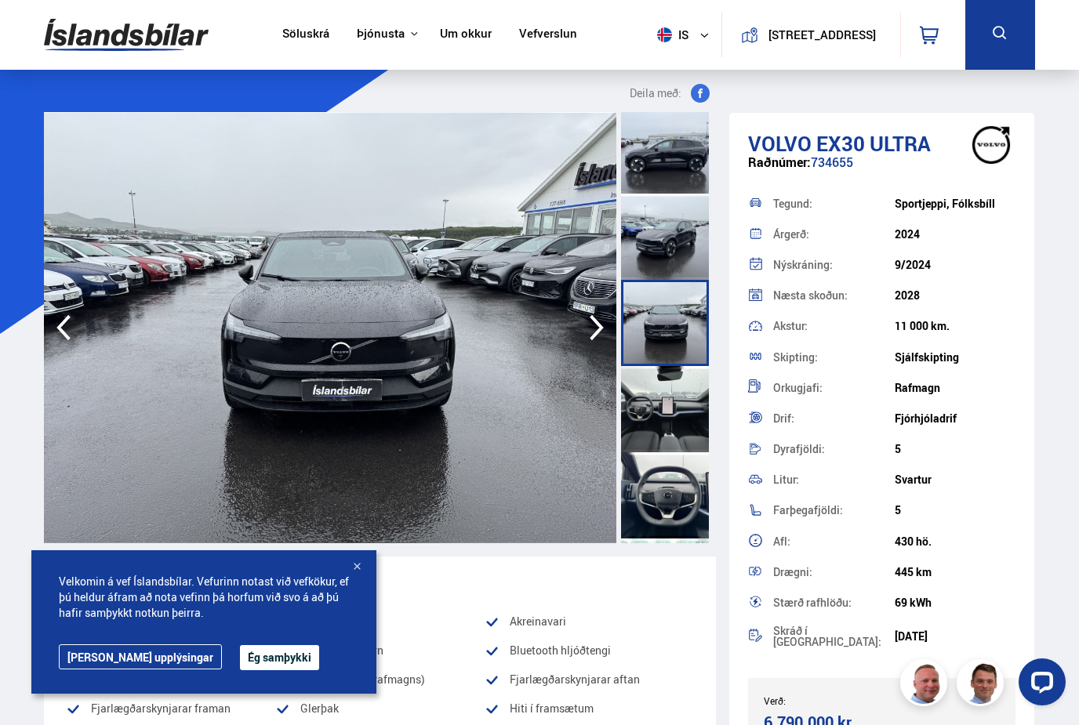
scroll to position [476, 0]
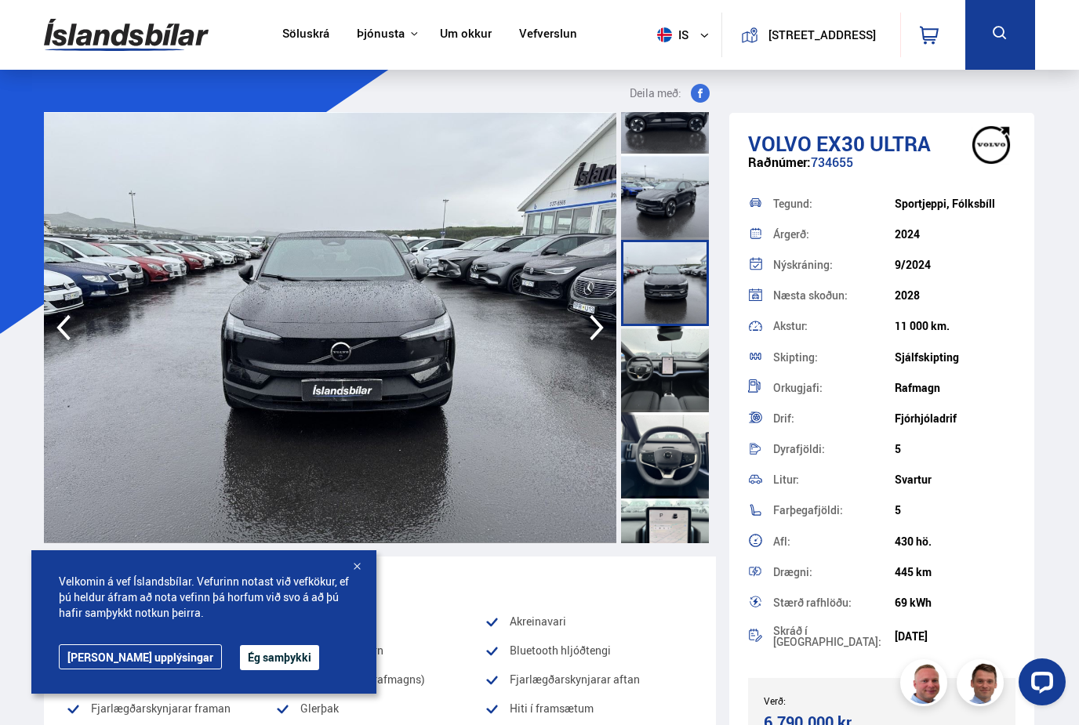
click at [666, 363] on div at bounding box center [665, 369] width 88 height 86
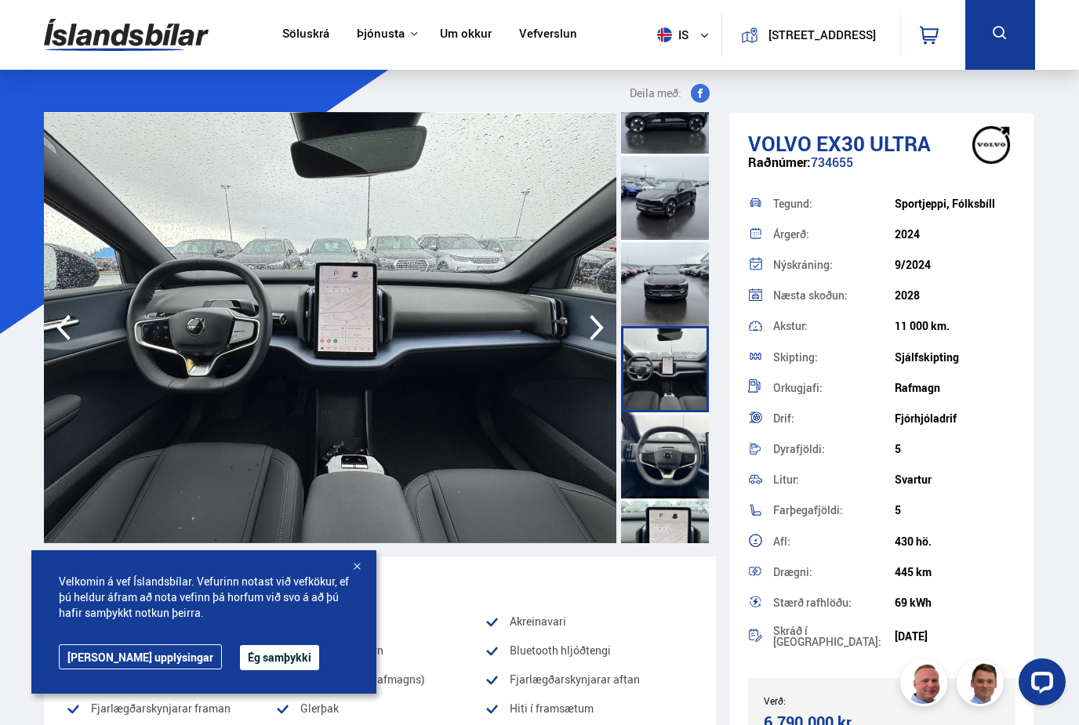
click at [666, 363] on div at bounding box center [665, 369] width 88 height 86
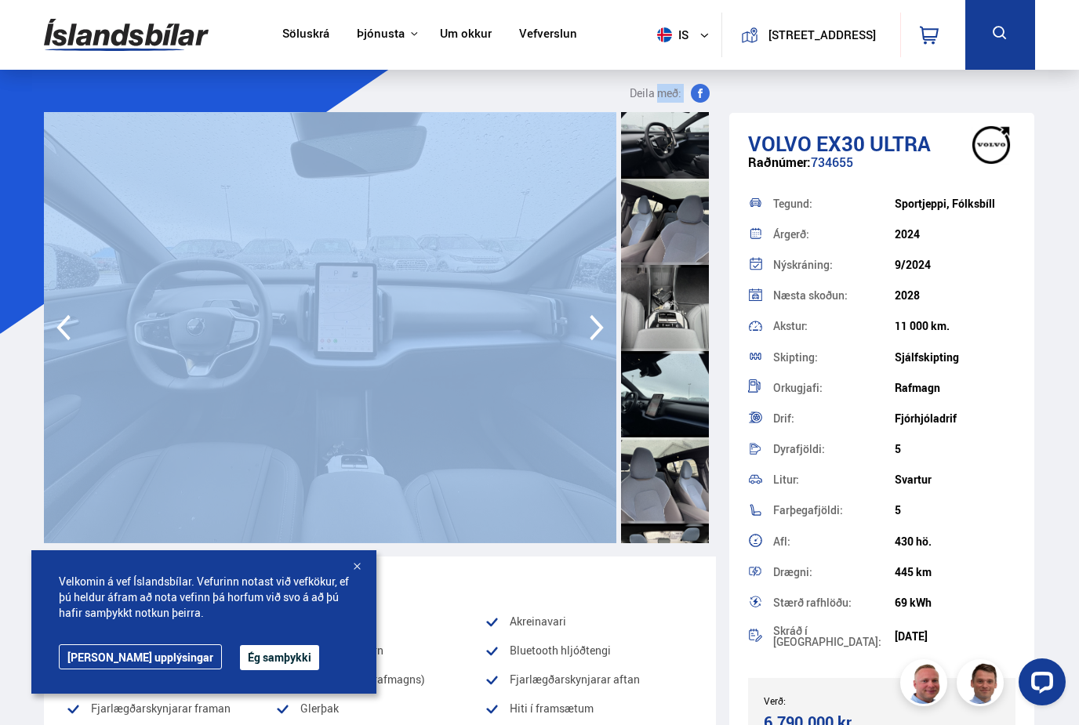
scroll to position [970, 0]
click at [678, 307] on div at bounding box center [665, 306] width 88 height 86
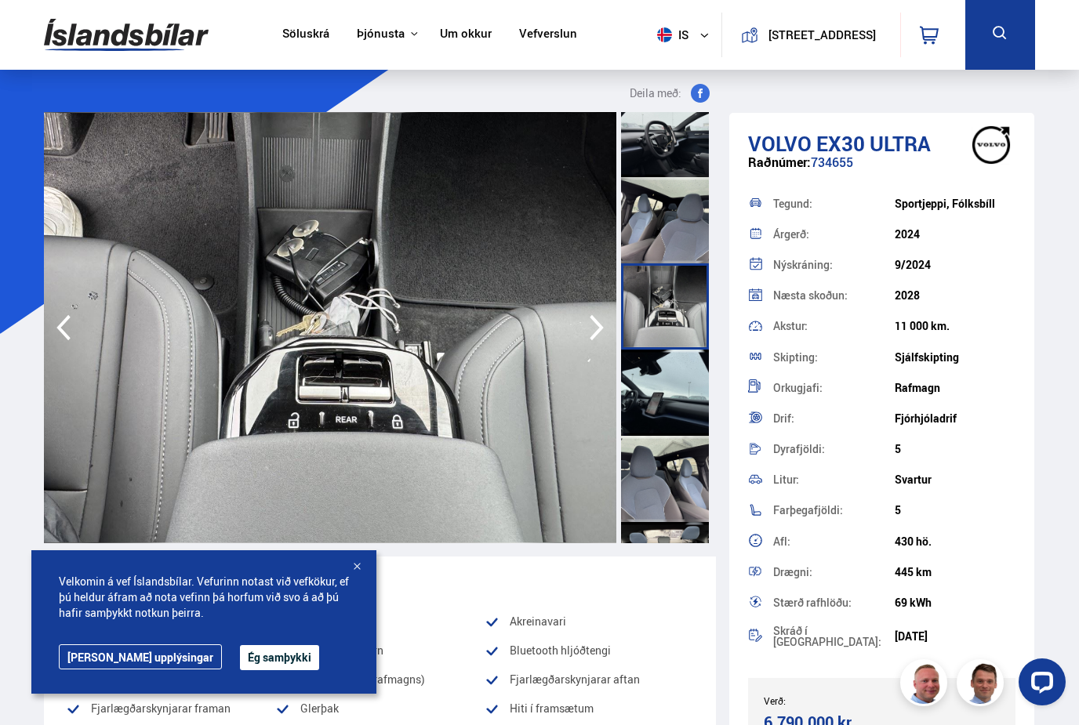
click at [669, 390] on div at bounding box center [665, 393] width 88 height 86
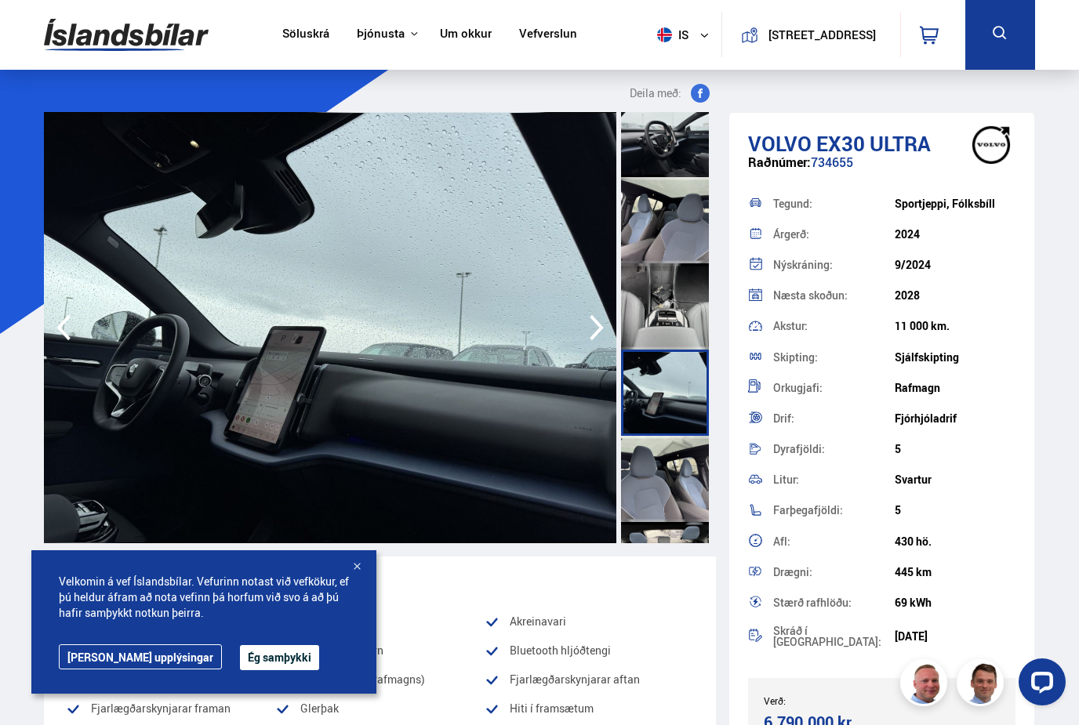
click at [677, 479] on div at bounding box center [665, 479] width 88 height 86
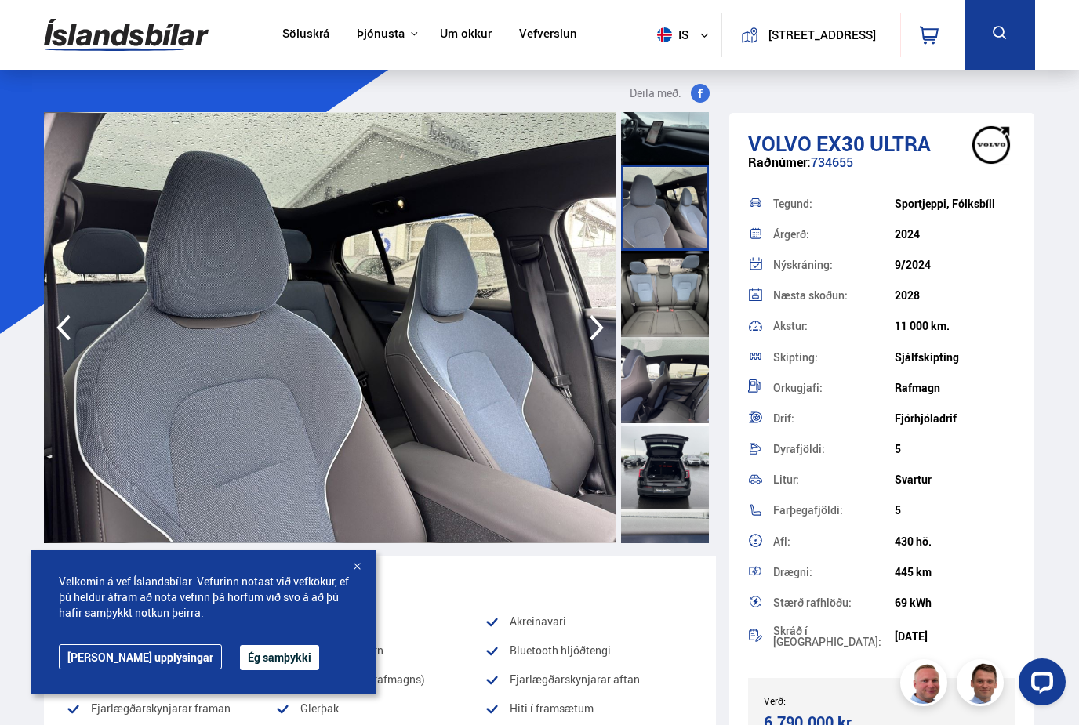
scroll to position [1249, 0]
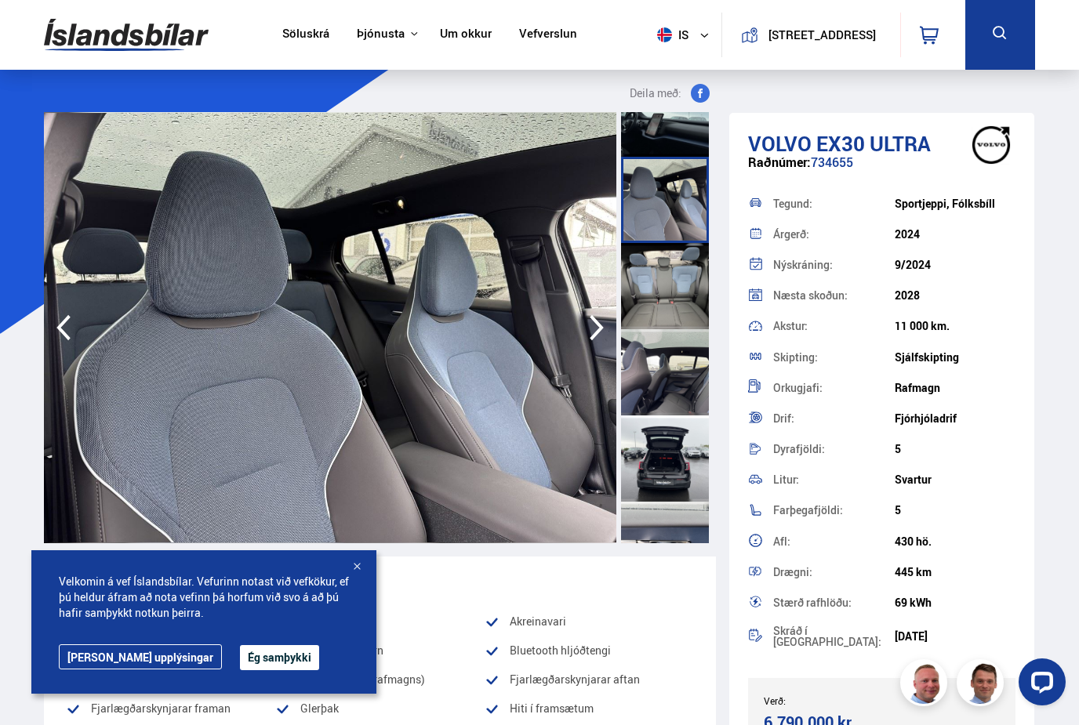
click at [678, 278] on div at bounding box center [665, 286] width 88 height 86
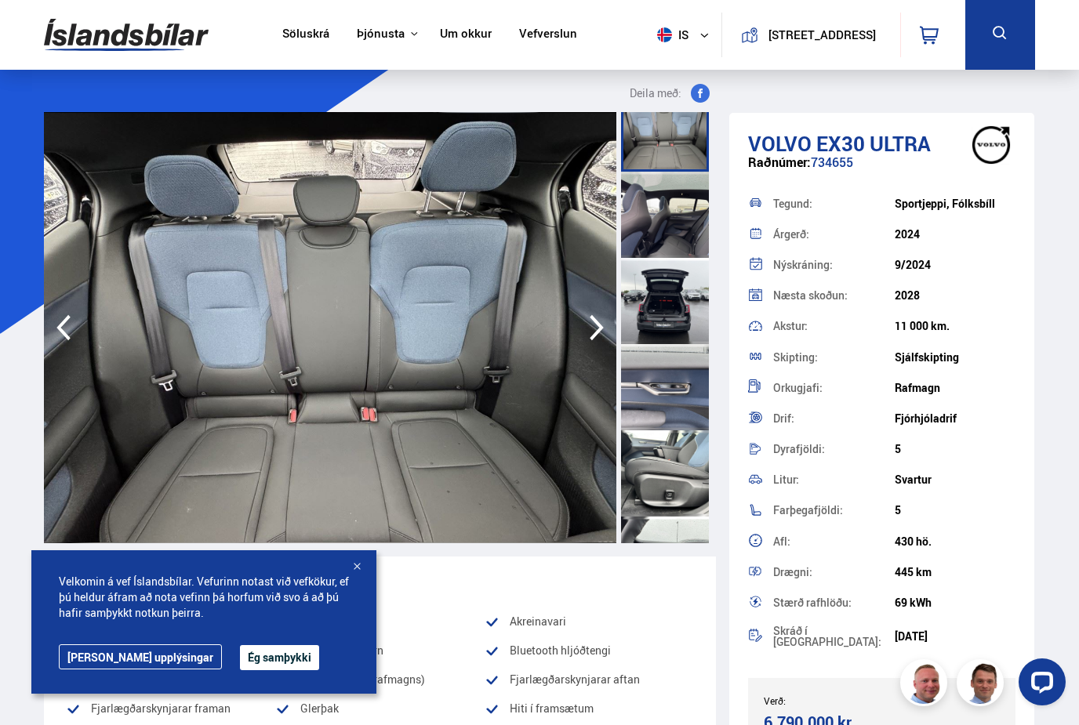
scroll to position [1426, 0]
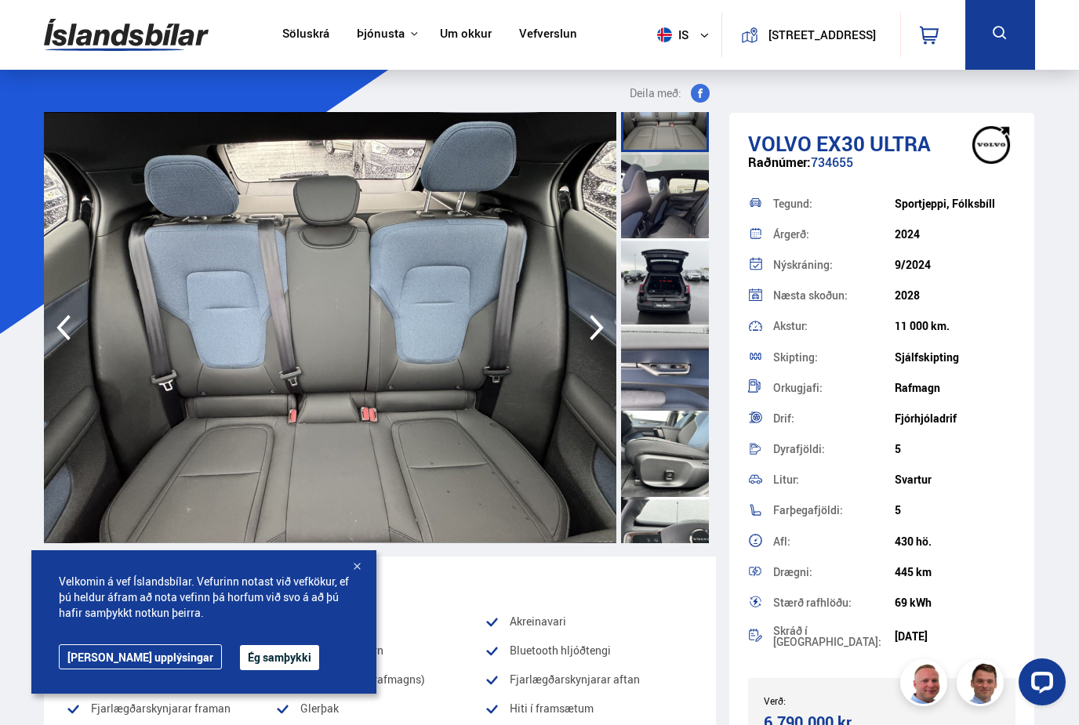
click at [678, 278] on div at bounding box center [665, 281] width 88 height 86
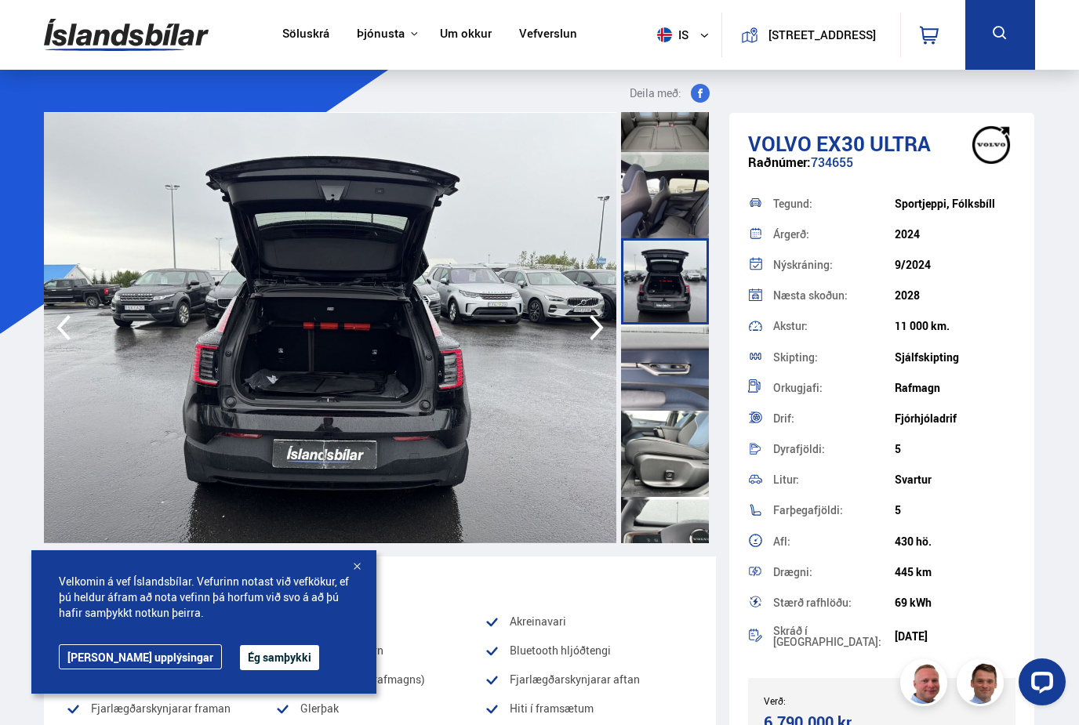
click at [674, 372] on div at bounding box center [665, 368] width 88 height 86
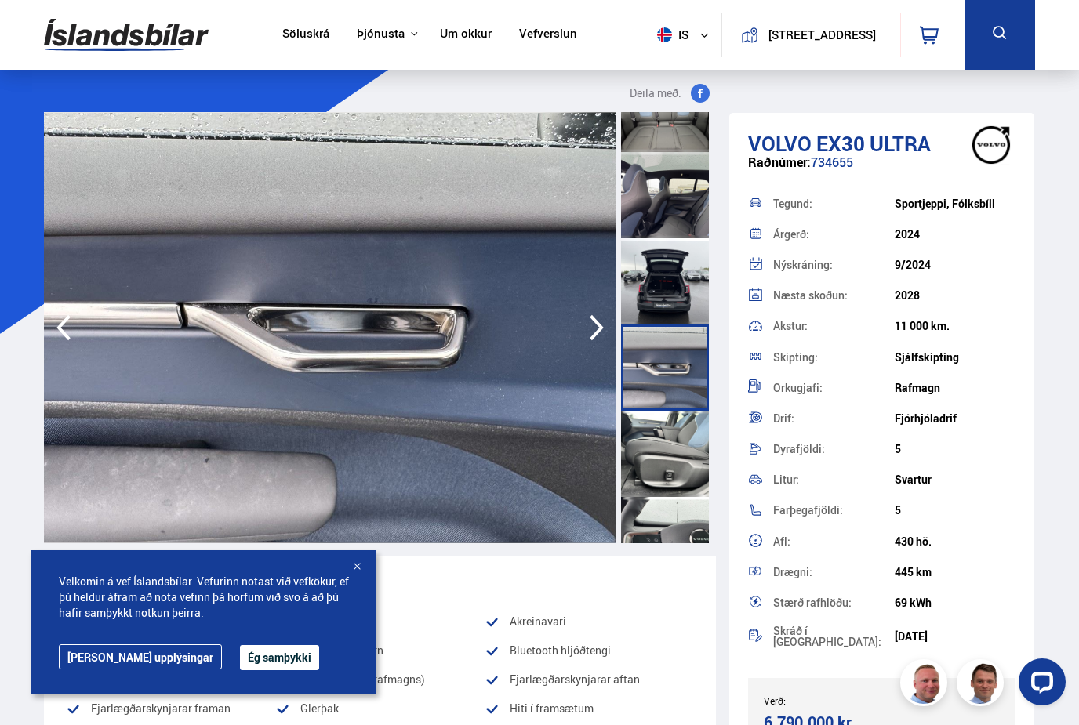
click at [673, 444] on div at bounding box center [665, 454] width 88 height 86
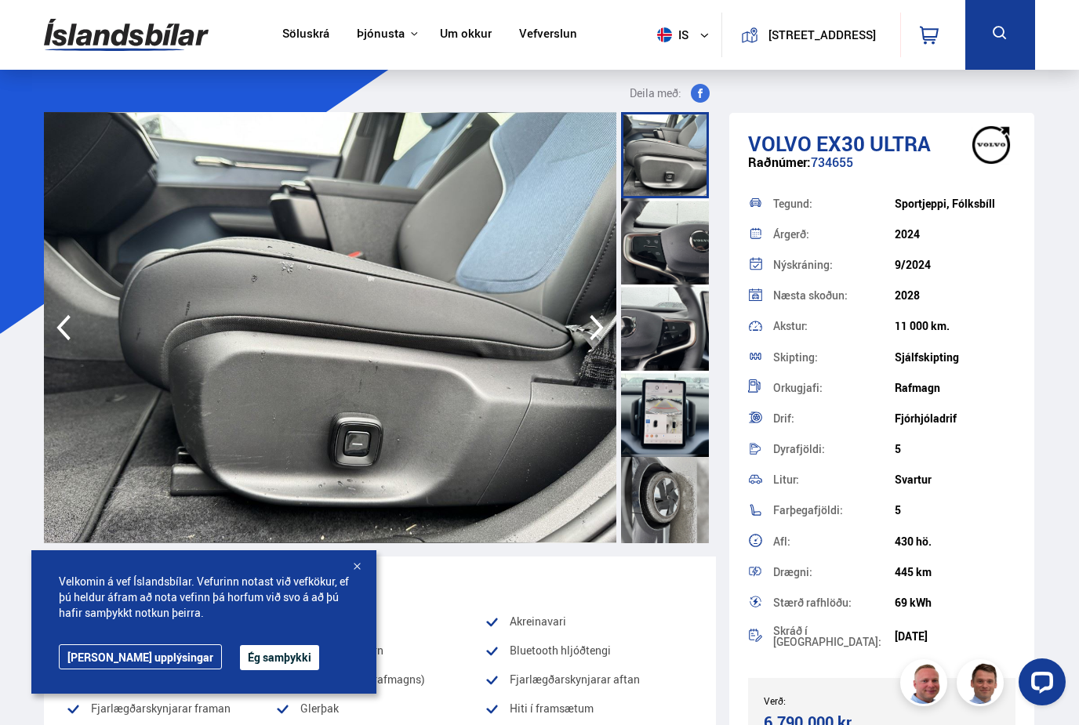
scroll to position [1725, 0]
click at [675, 433] on div at bounding box center [665, 414] width 88 height 86
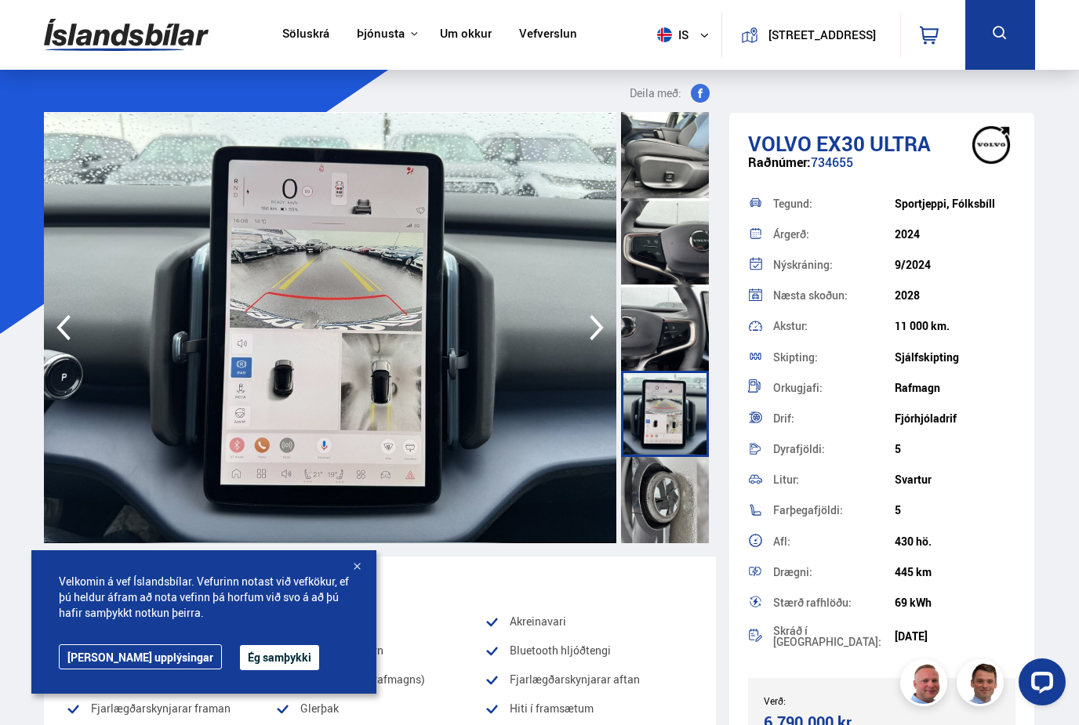
click at [670, 505] on div at bounding box center [665, 500] width 88 height 86
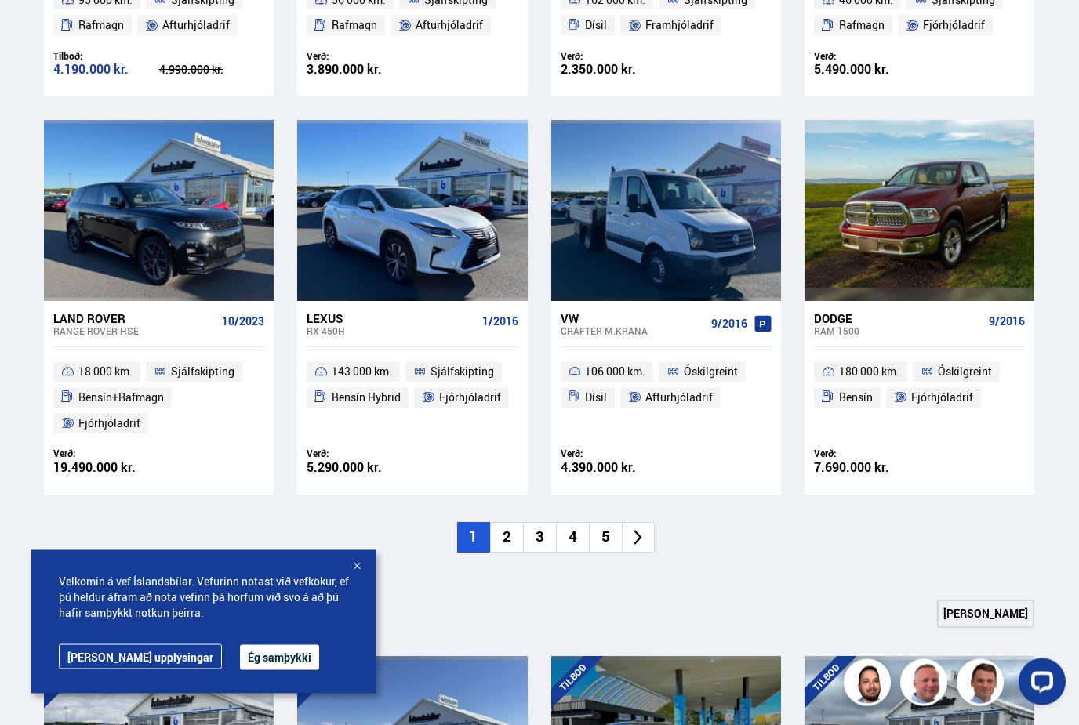
scroll to position [997, 0]
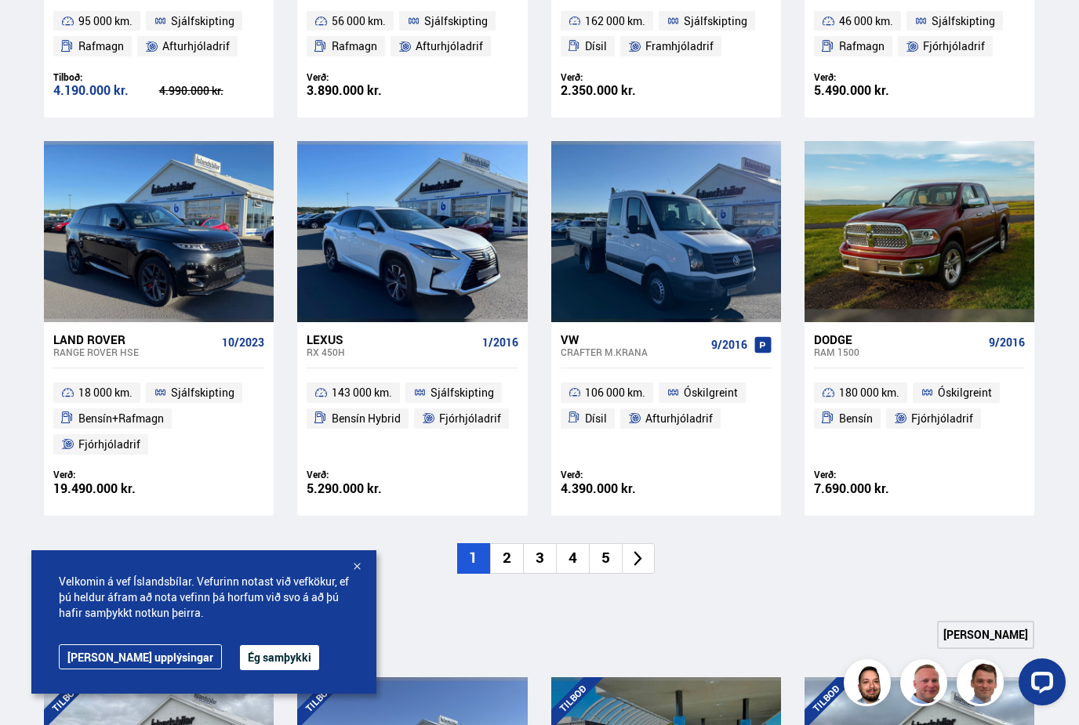
scroll to position [974, 0]
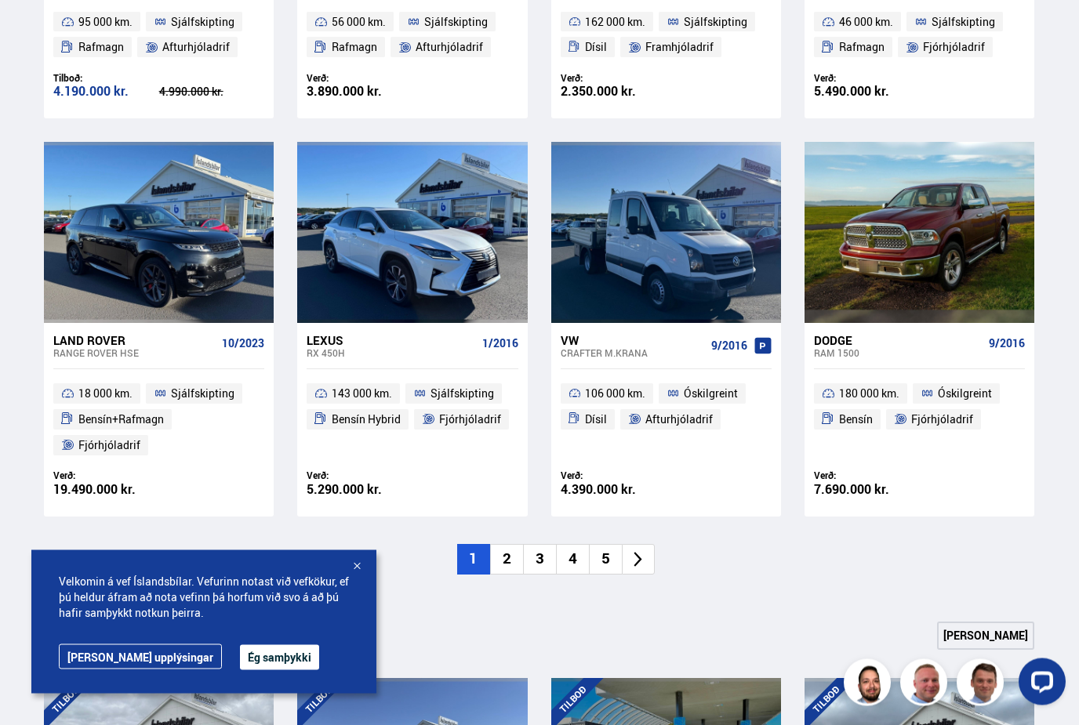
click at [607, 558] on li "5" at bounding box center [605, 560] width 33 height 31
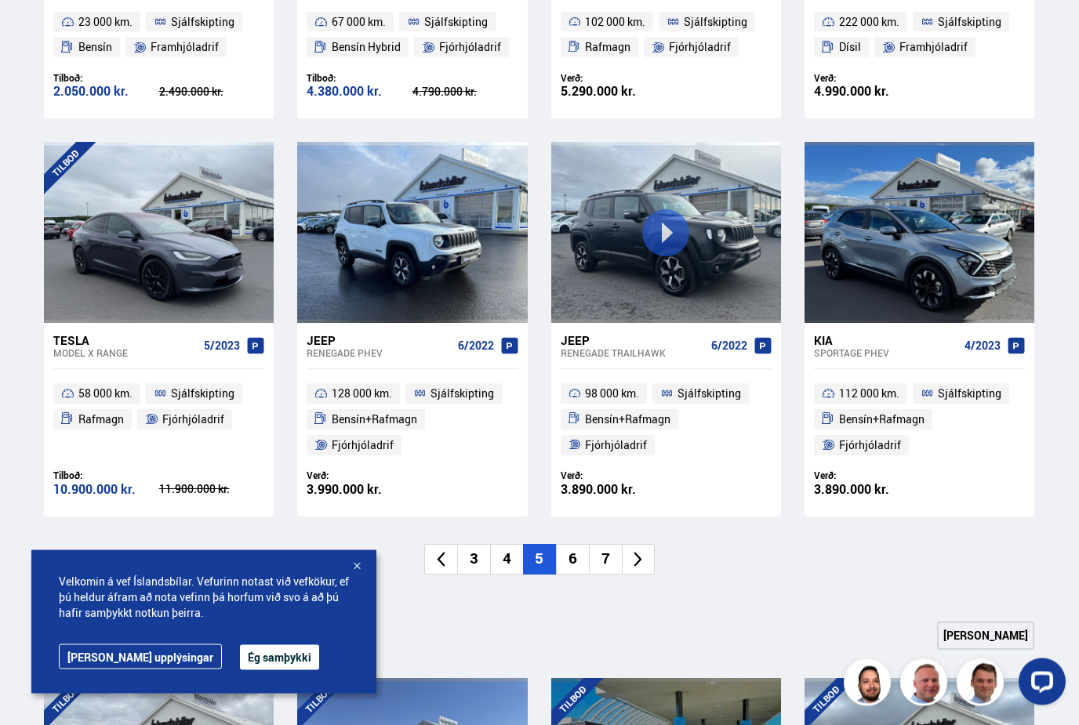
scroll to position [975, 0]
click at [607, 558] on li "7" at bounding box center [605, 559] width 33 height 31
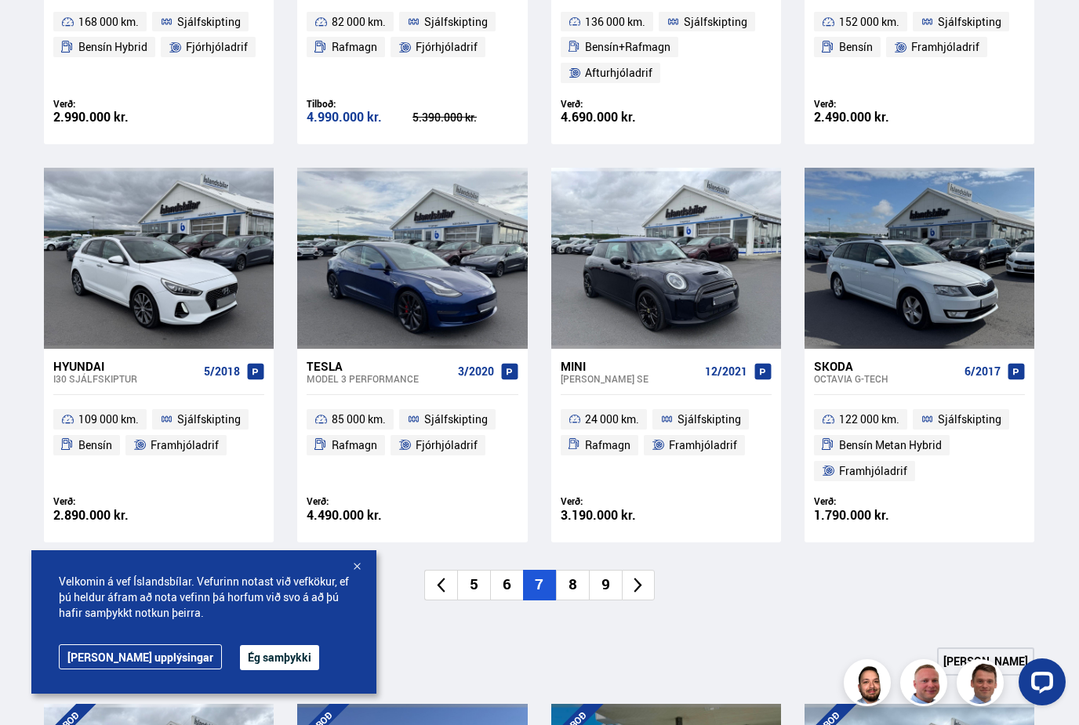
click at [605, 576] on li "9" at bounding box center [605, 585] width 33 height 31
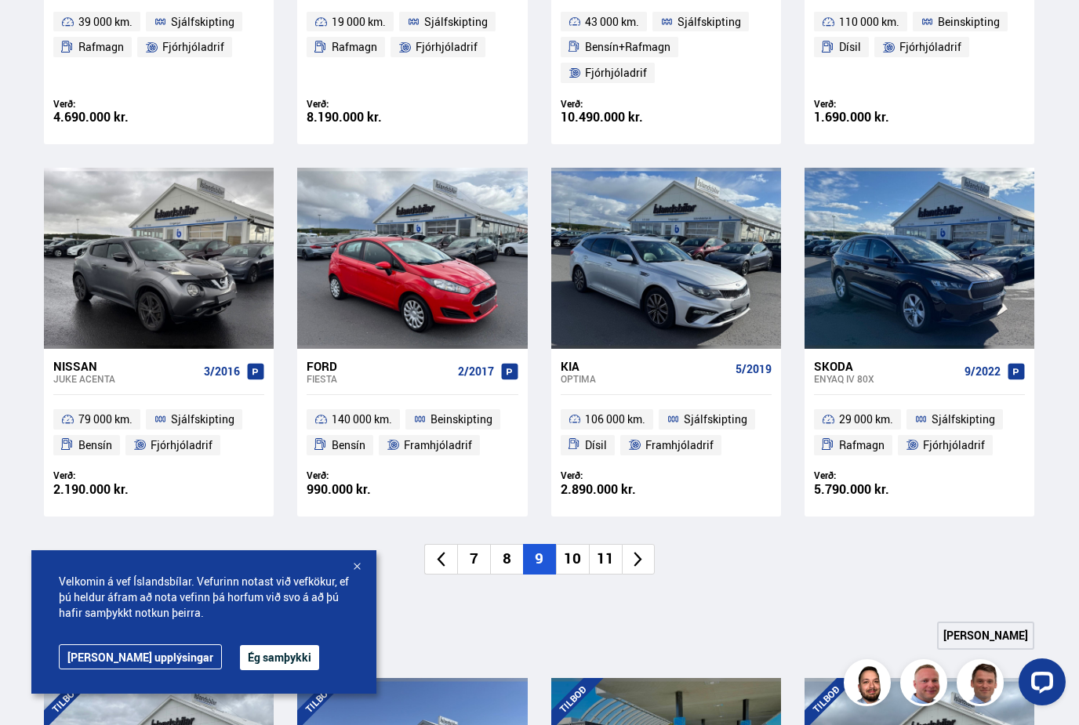
click at [605, 562] on li "11" at bounding box center [605, 559] width 33 height 31
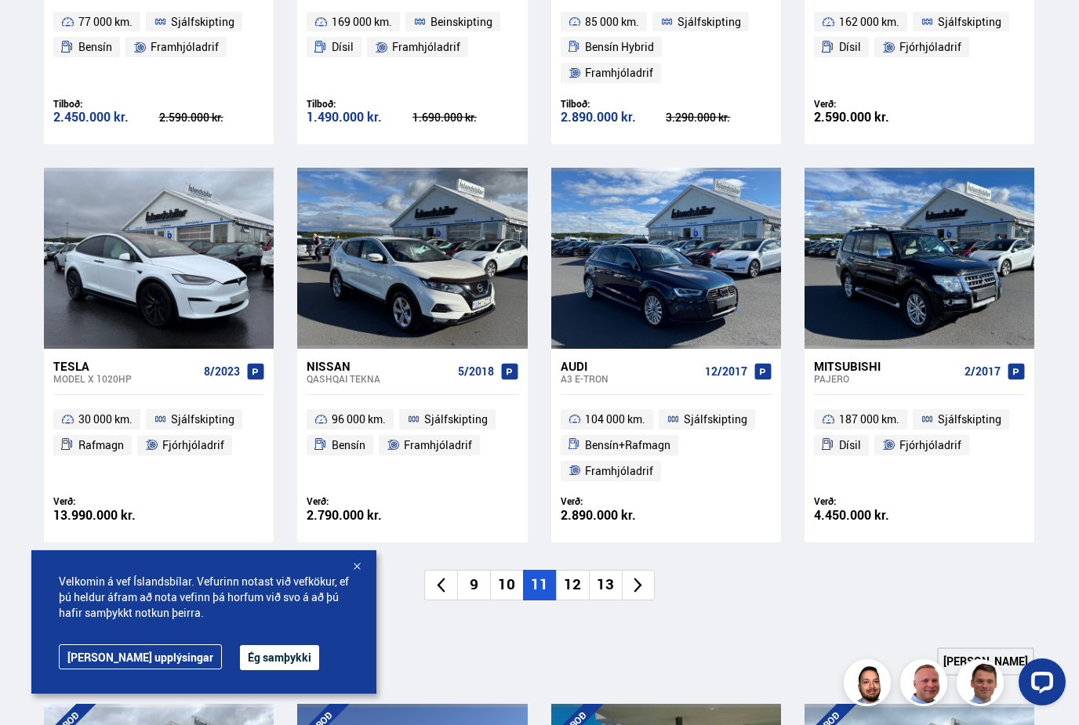
click at [607, 573] on li "13" at bounding box center [605, 585] width 33 height 31
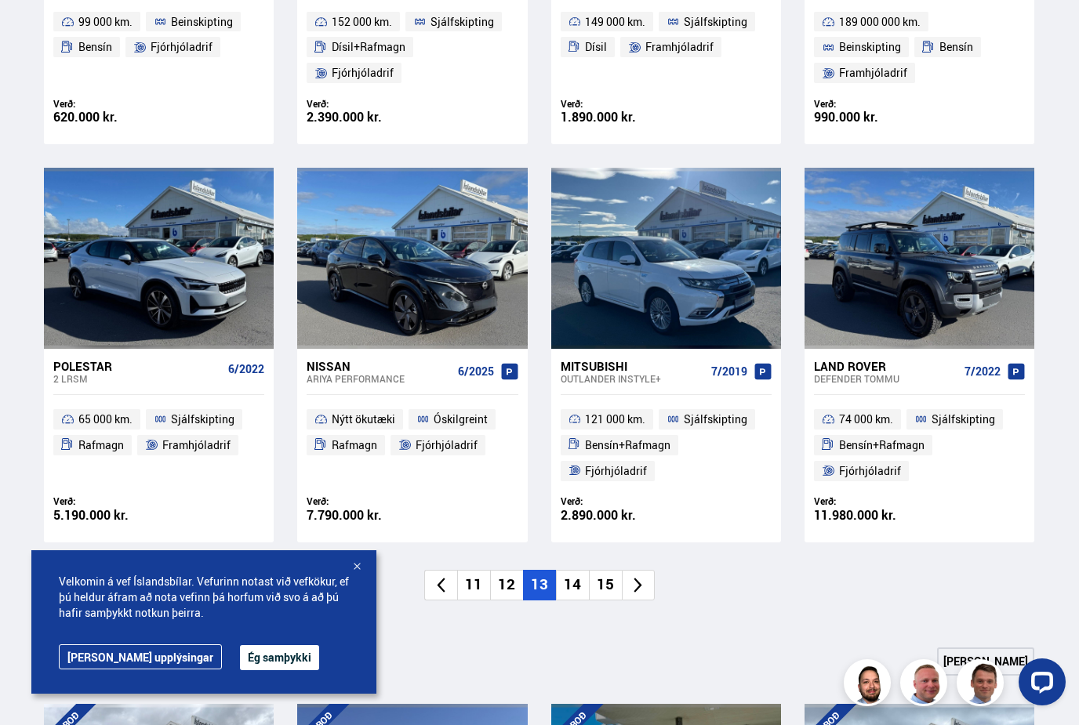
click at [607, 573] on li "15" at bounding box center [605, 585] width 33 height 31
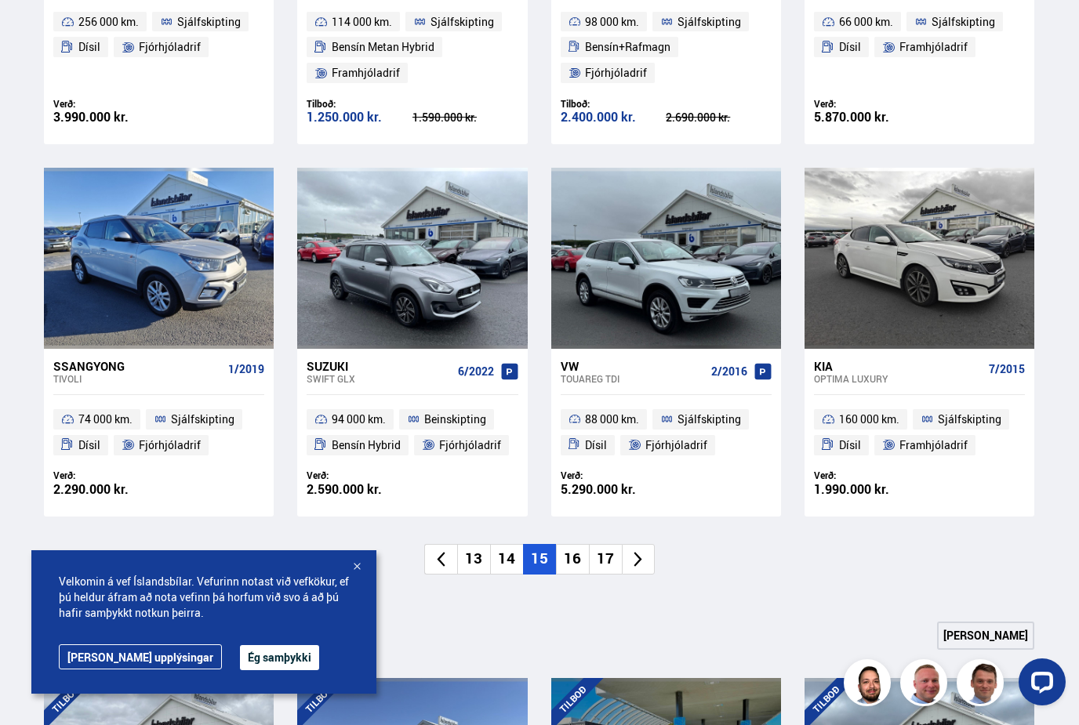
click at [607, 561] on li "17" at bounding box center [605, 559] width 33 height 31
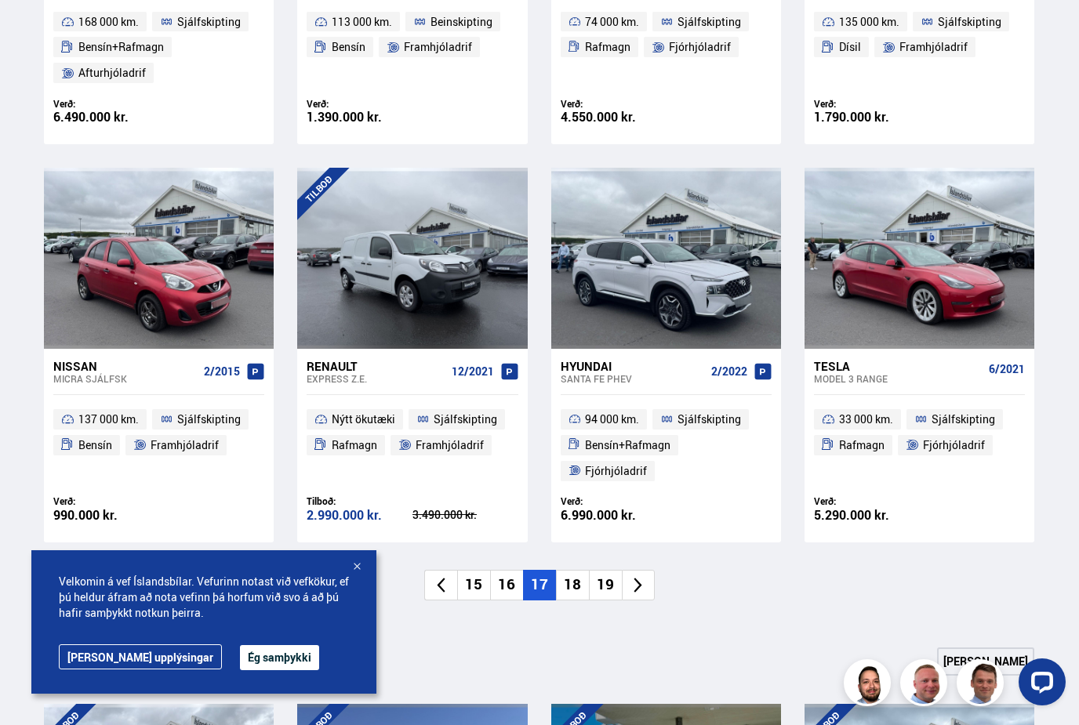
click at [607, 561] on div "Nýtt á skrá Sjá meira Porsche Panamera E-HYBRID 12/2015 168 000 km. Sjálfskipti…" at bounding box center [538, 157] width 1015 height 886
click at [608, 573] on li "19" at bounding box center [605, 585] width 33 height 31
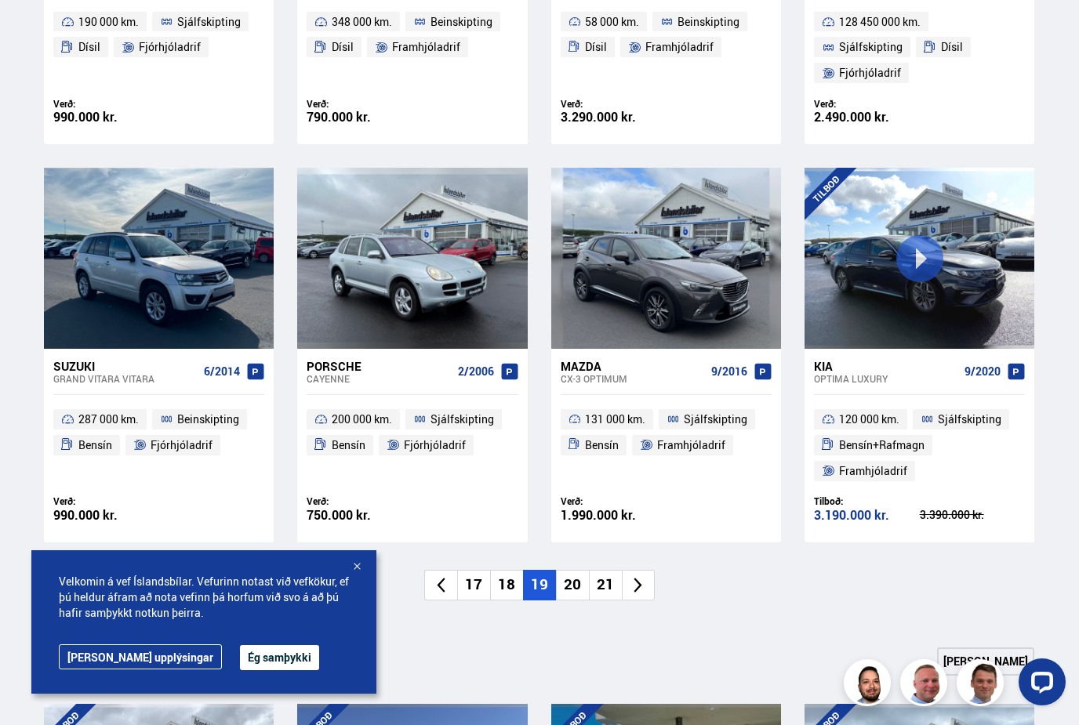
click at [608, 573] on li "21" at bounding box center [605, 585] width 33 height 31
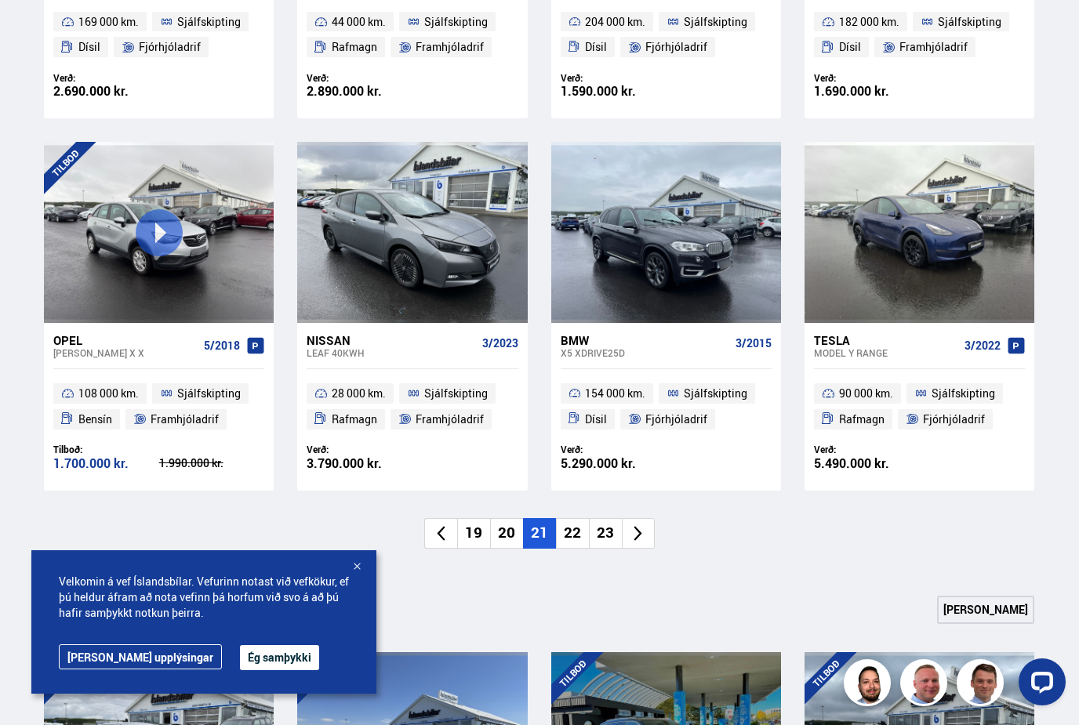
click at [606, 536] on li "23" at bounding box center [605, 533] width 33 height 31
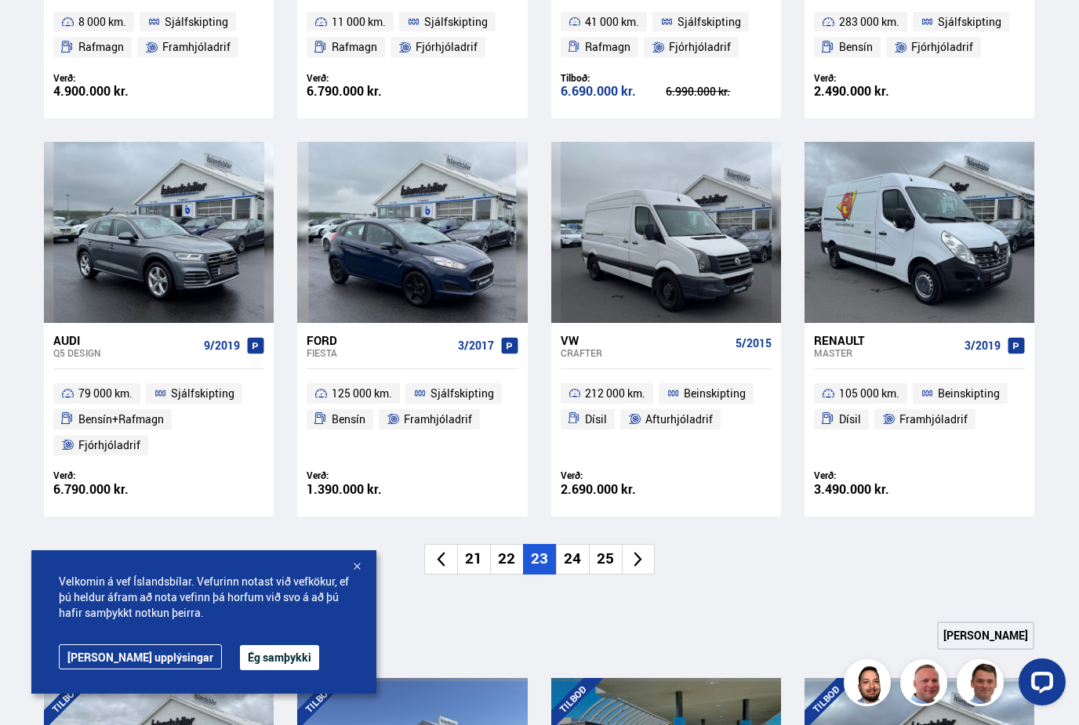
click at [605, 553] on li "25" at bounding box center [605, 559] width 33 height 31
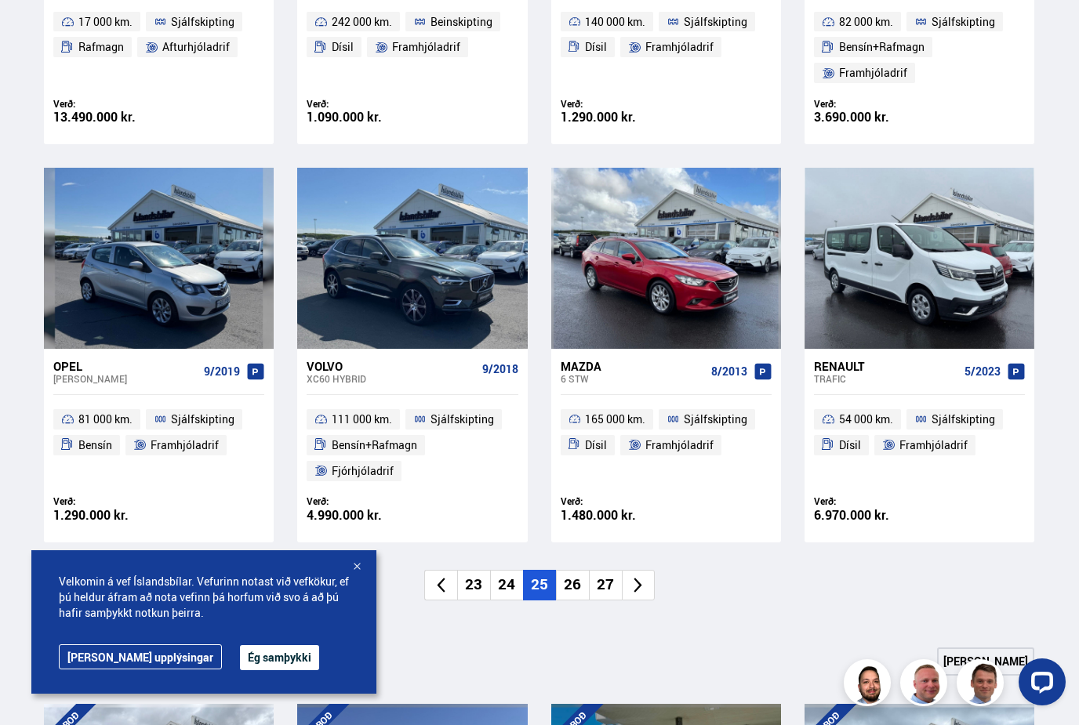
click at [604, 580] on li "27" at bounding box center [605, 585] width 33 height 31
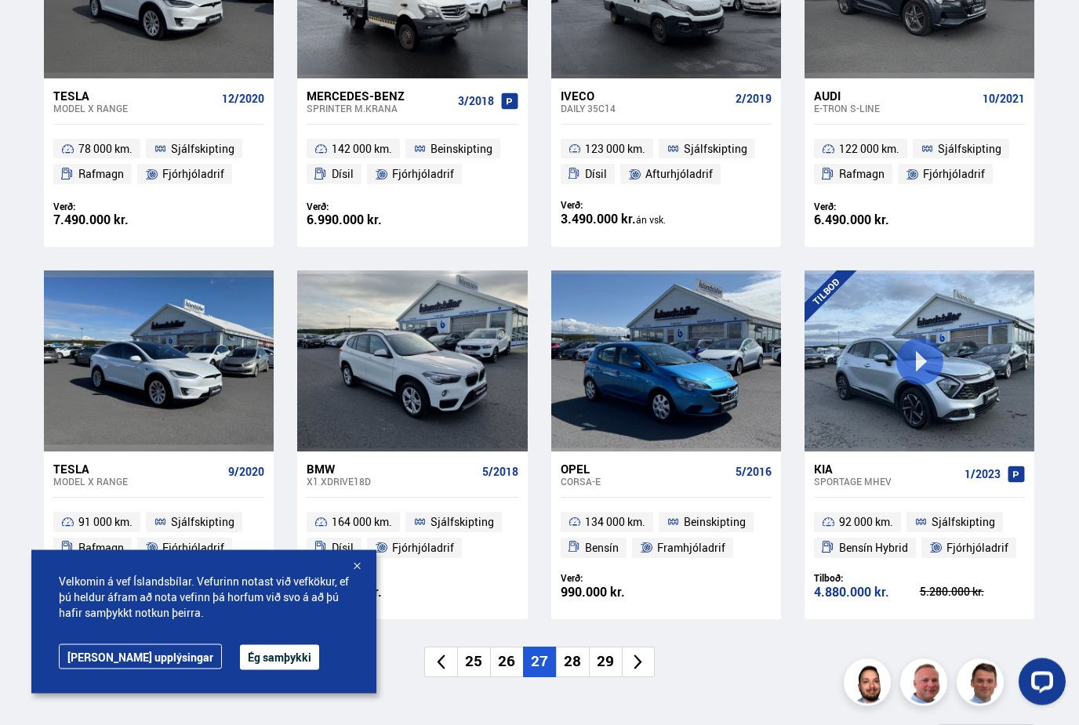
scroll to position [846, 0]
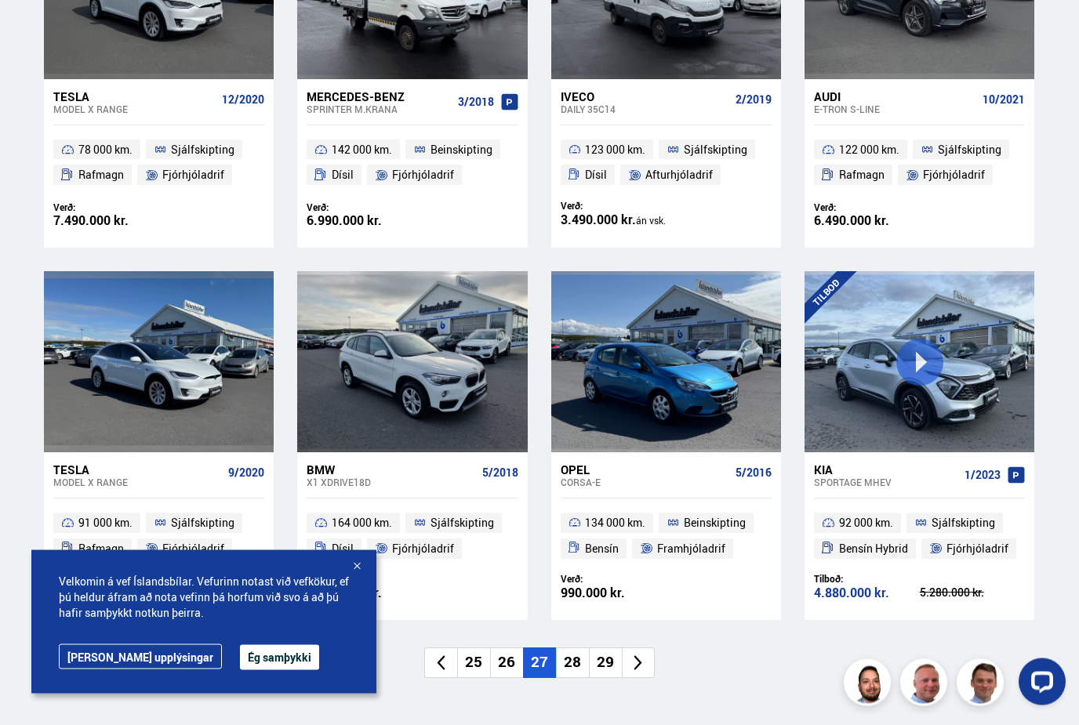
click at [506, 662] on li "26" at bounding box center [506, 663] width 33 height 31
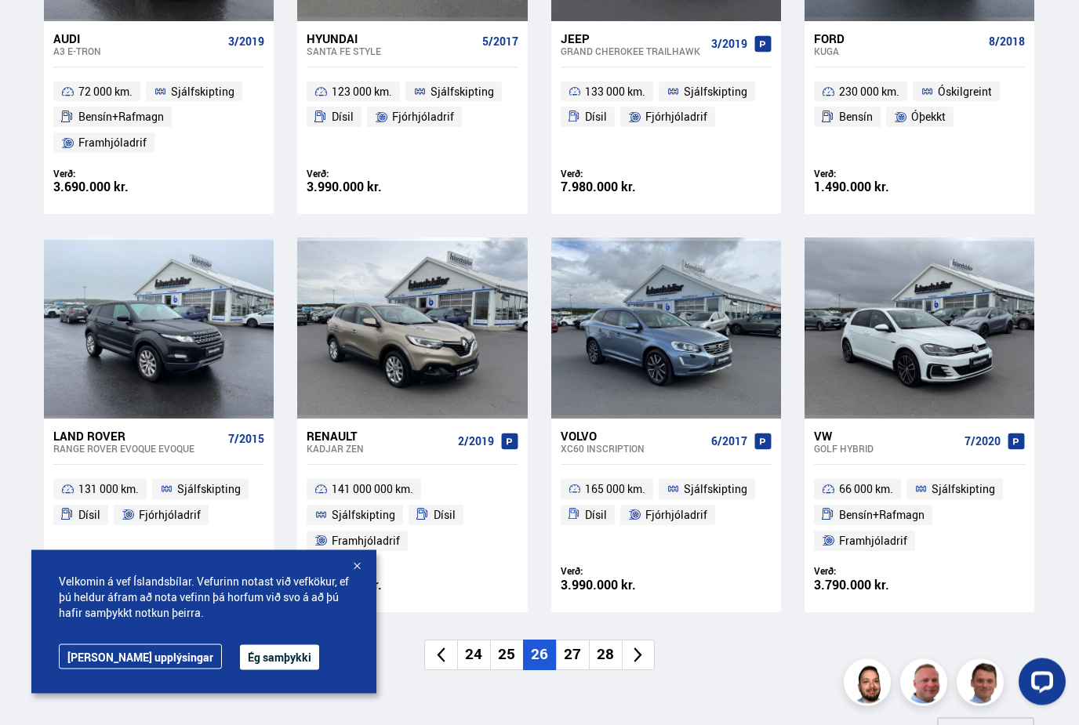
scroll to position [905, 0]
click at [601, 650] on li "28" at bounding box center [605, 655] width 33 height 31
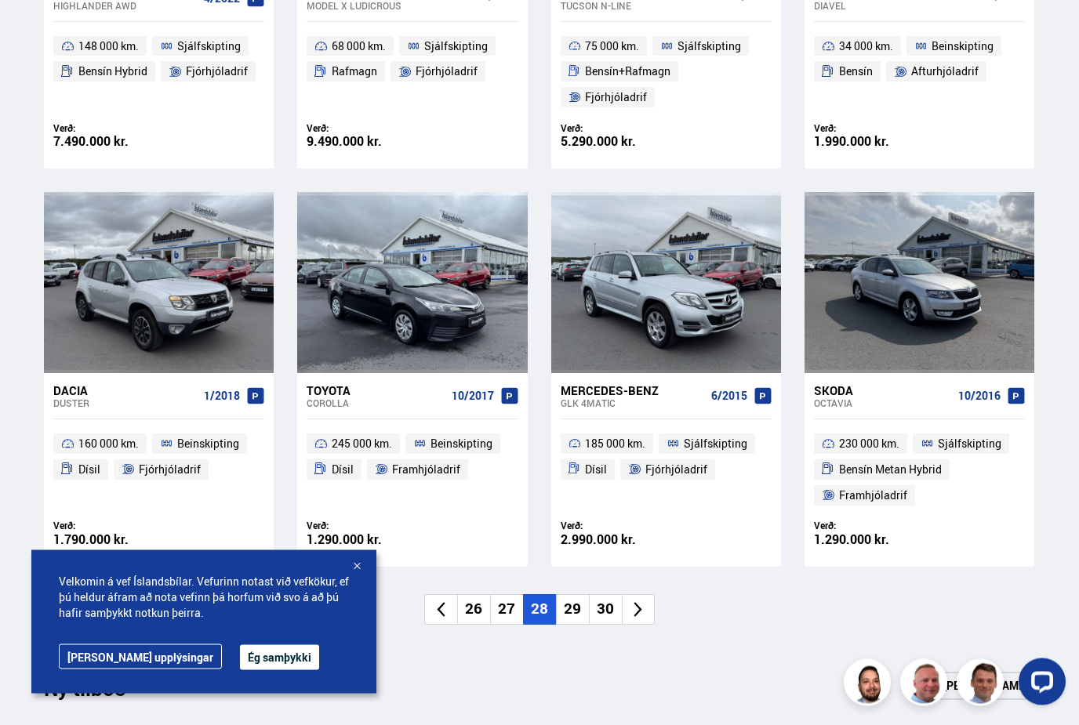
scroll to position [950, 0]
click at [569, 605] on li "29" at bounding box center [572, 609] width 33 height 31
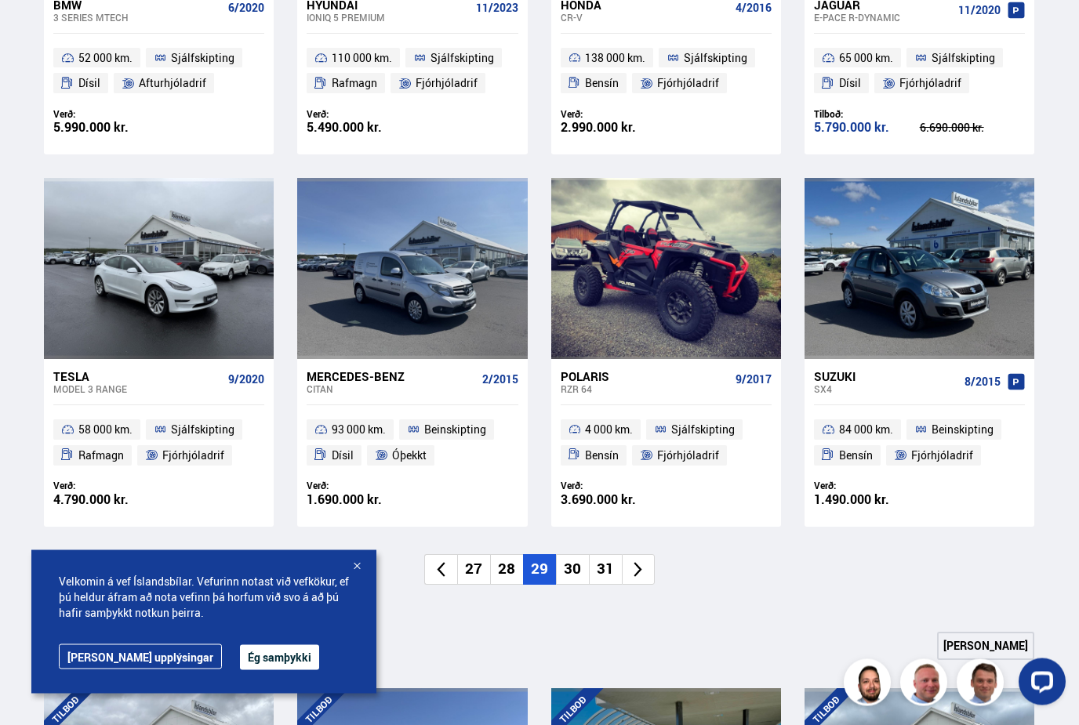
scroll to position [939, 0]
click at [476, 567] on li "27" at bounding box center [473, 569] width 33 height 31
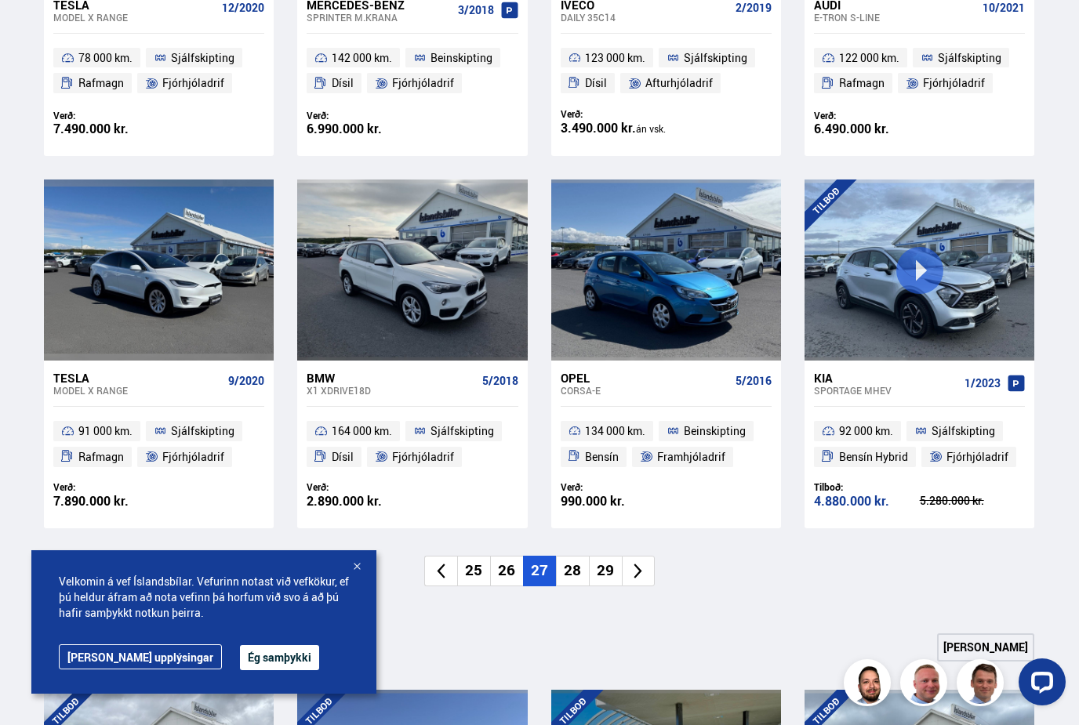
click at [476, 567] on li "25" at bounding box center [473, 571] width 33 height 31
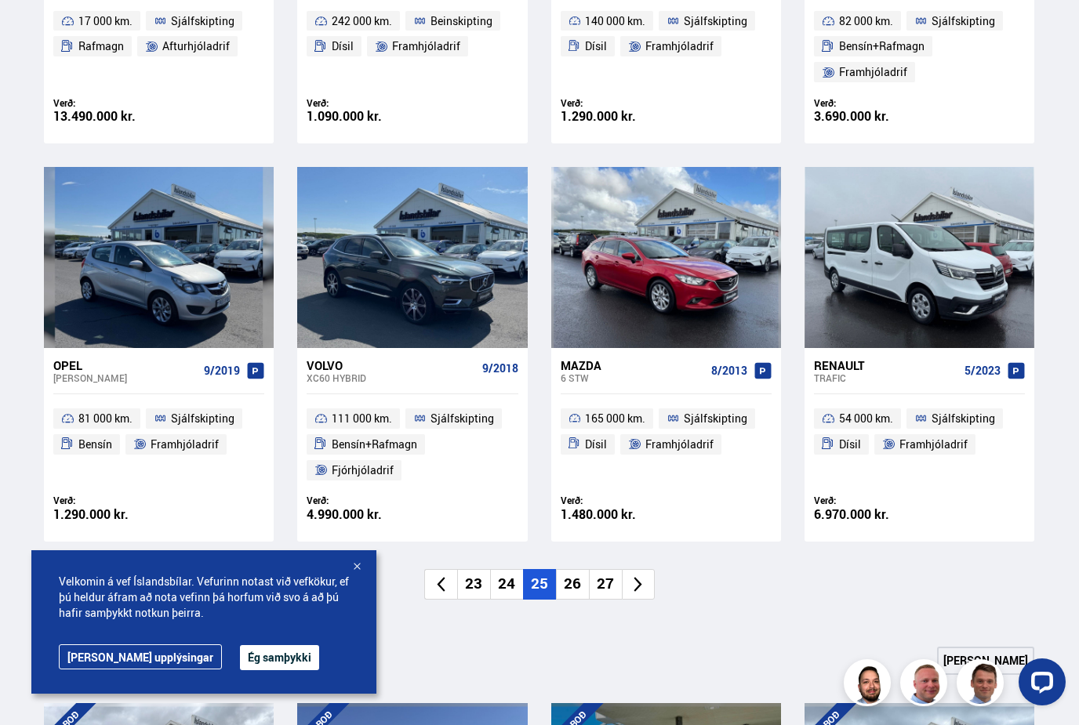
scroll to position [994, 0]
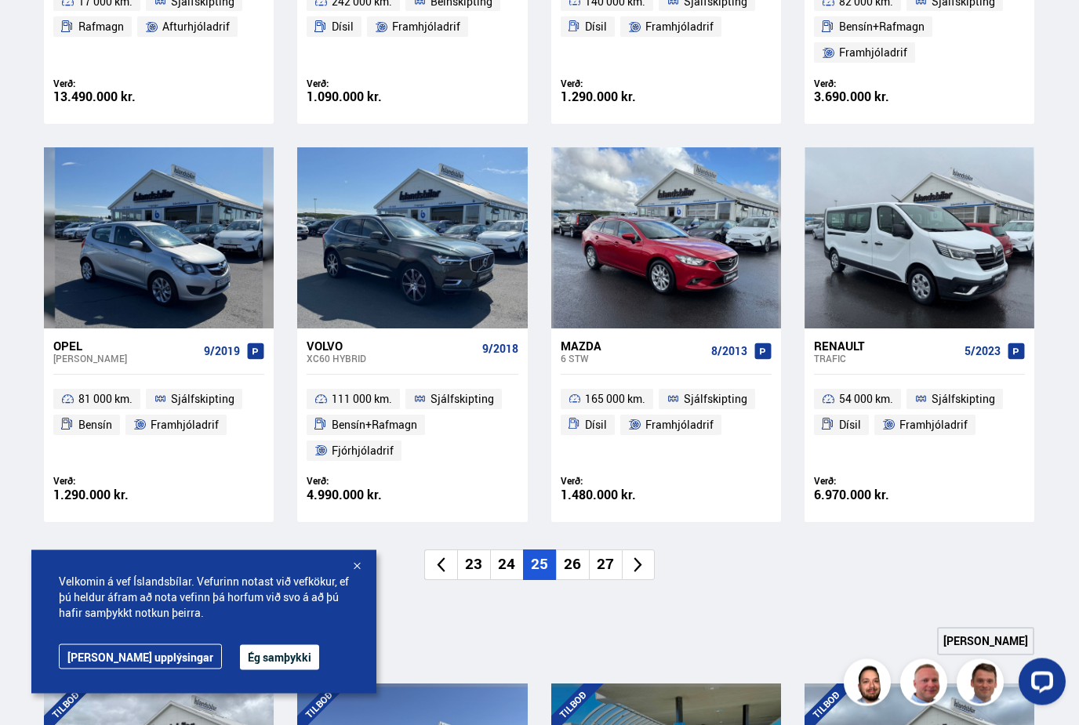
click at [508, 554] on li "24" at bounding box center [506, 565] width 33 height 31
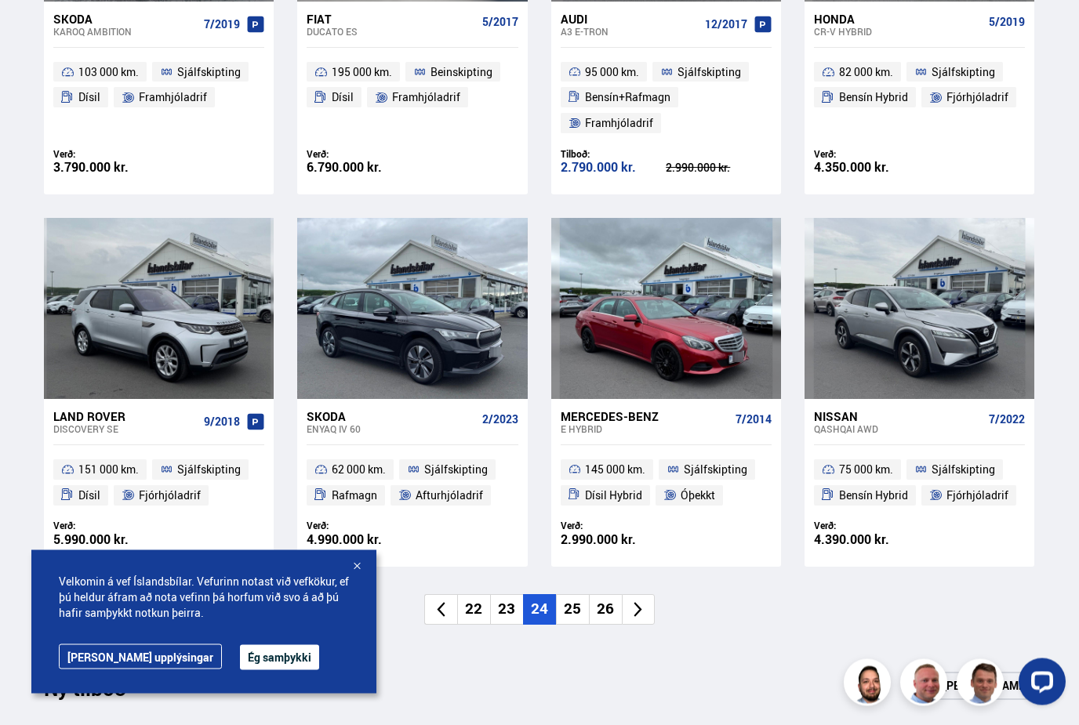
scroll to position [924, 0]
click at [567, 605] on li "25" at bounding box center [572, 609] width 33 height 31
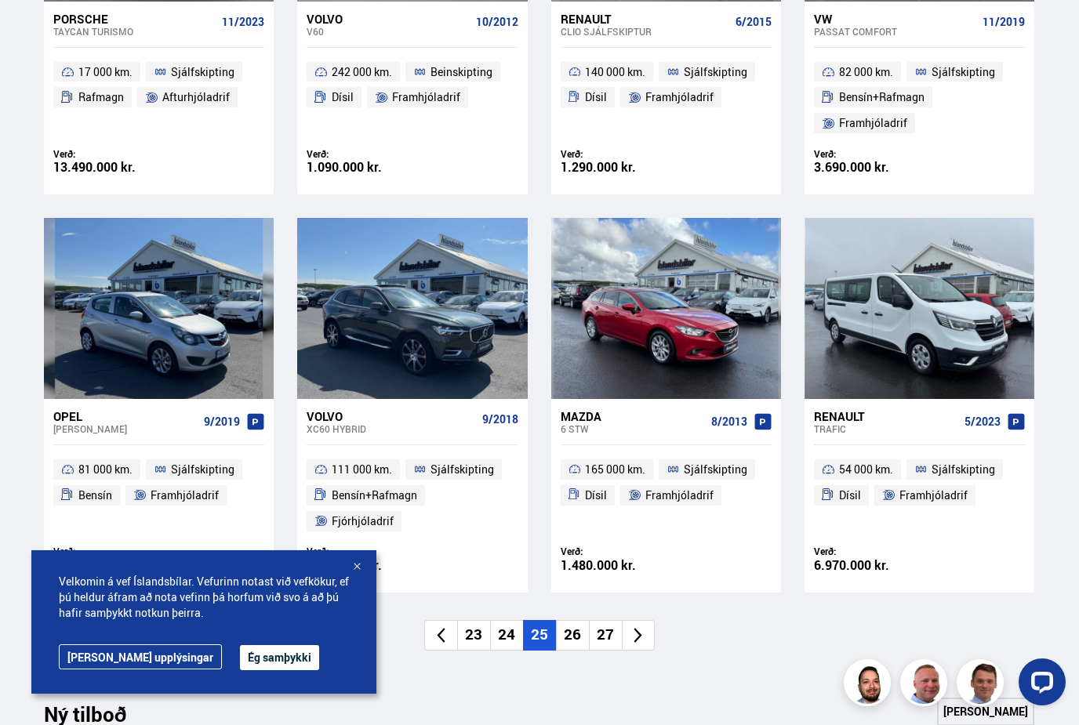
click at [573, 630] on li "26" at bounding box center [572, 635] width 33 height 31
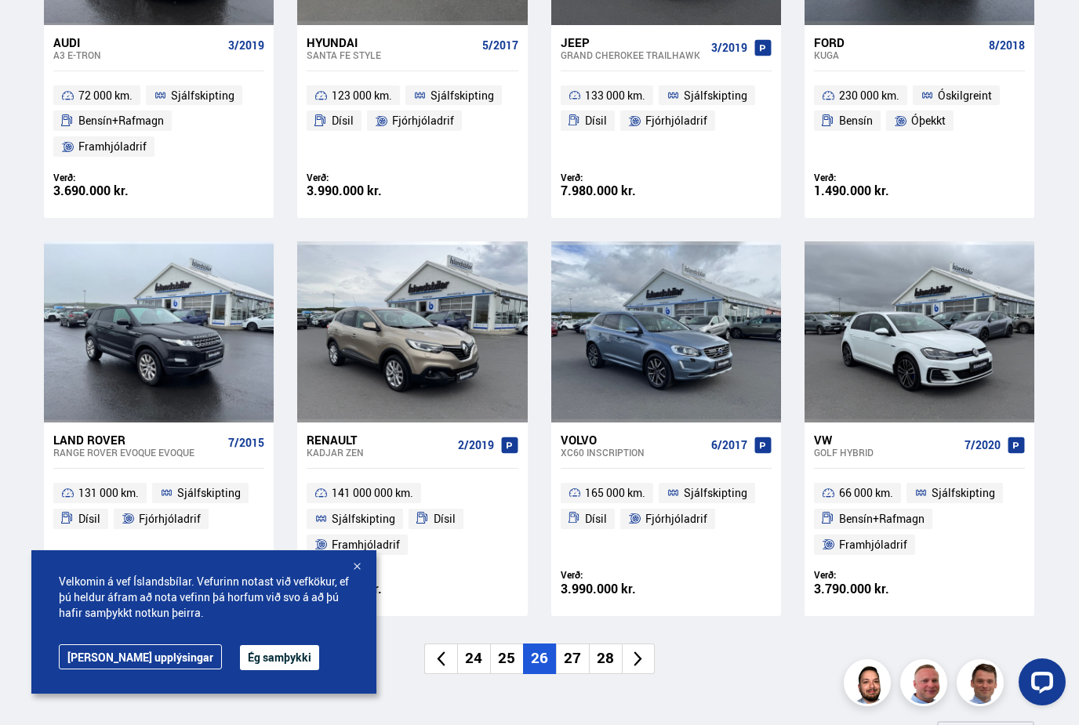
scroll to position [909, 0]
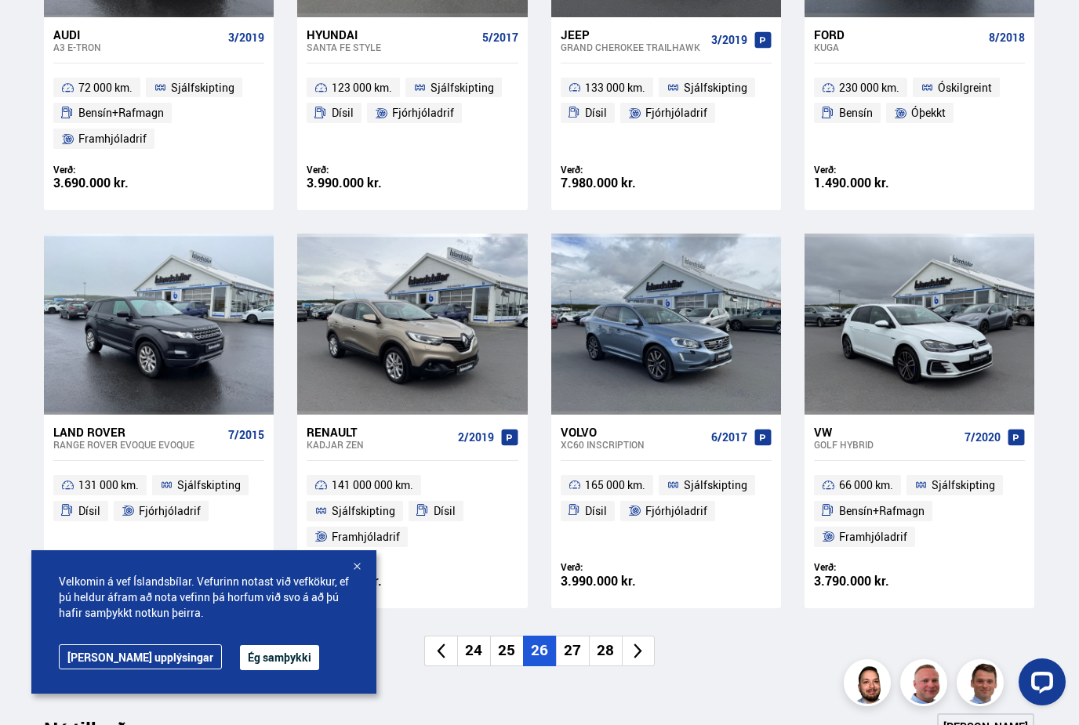
click at [571, 650] on li "27" at bounding box center [572, 651] width 33 height 31
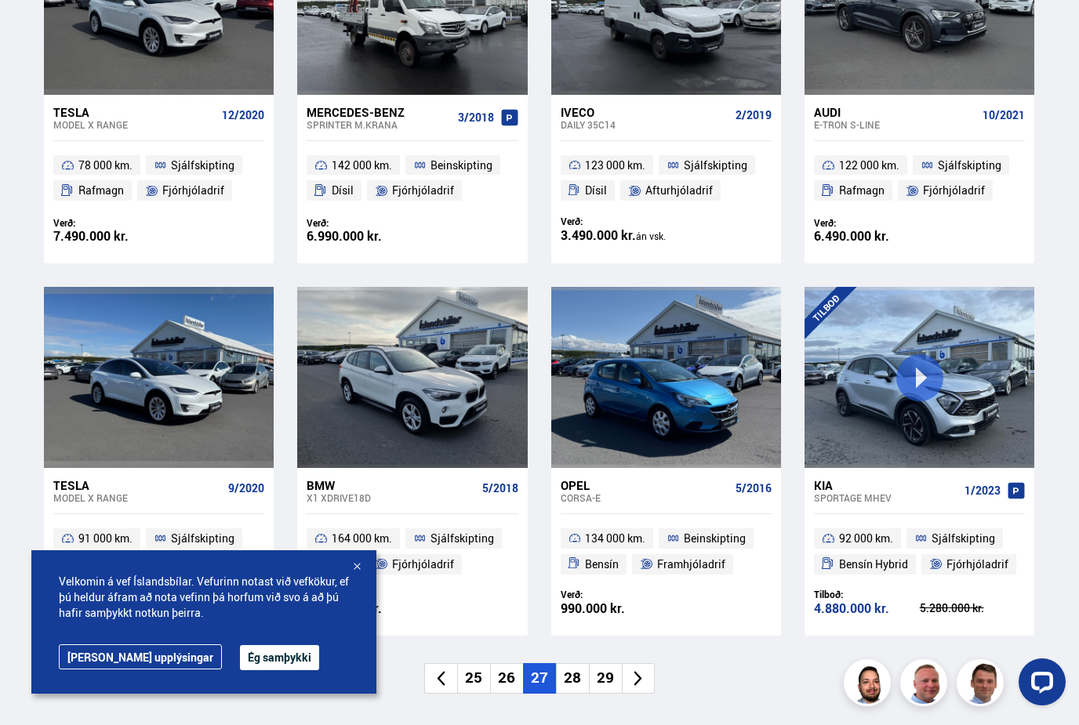
scroll to position [837, 0]
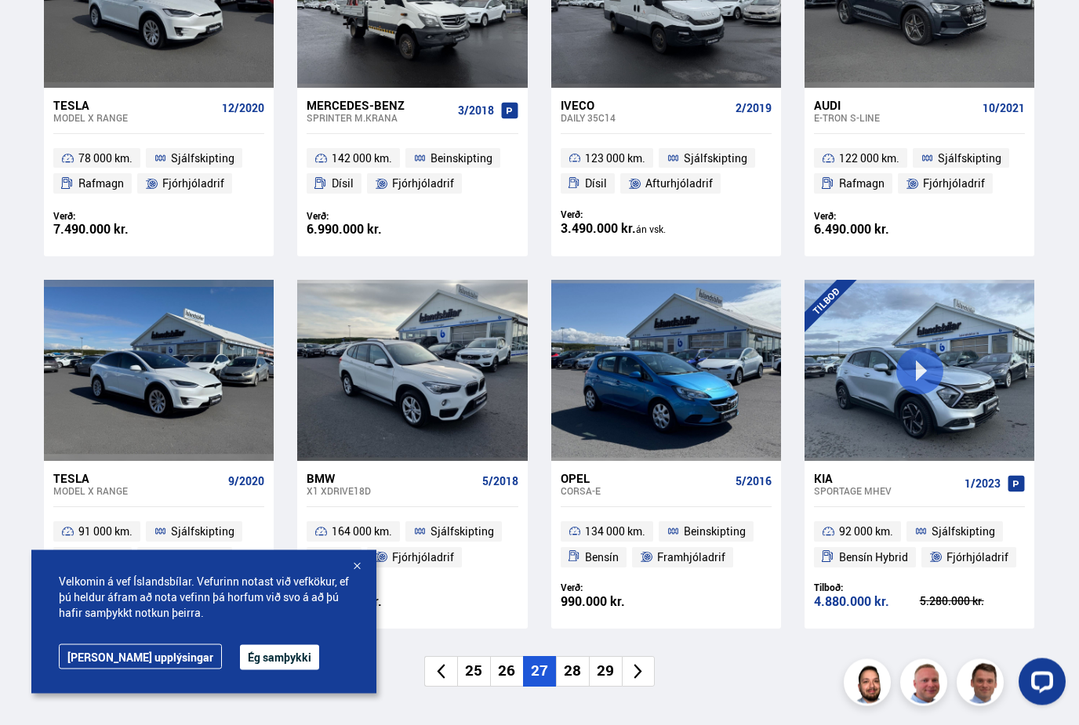
click at [570, 668] on li "28" at bounding box center [572, 672] width 33 height 31
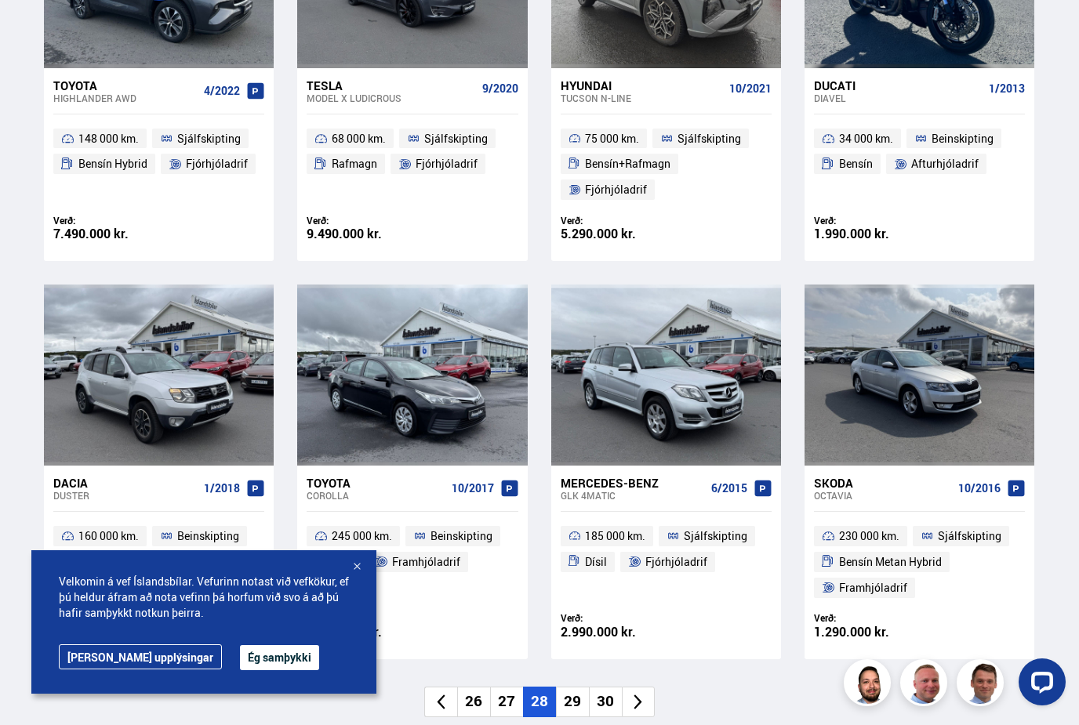
scroll to position [860, 0]
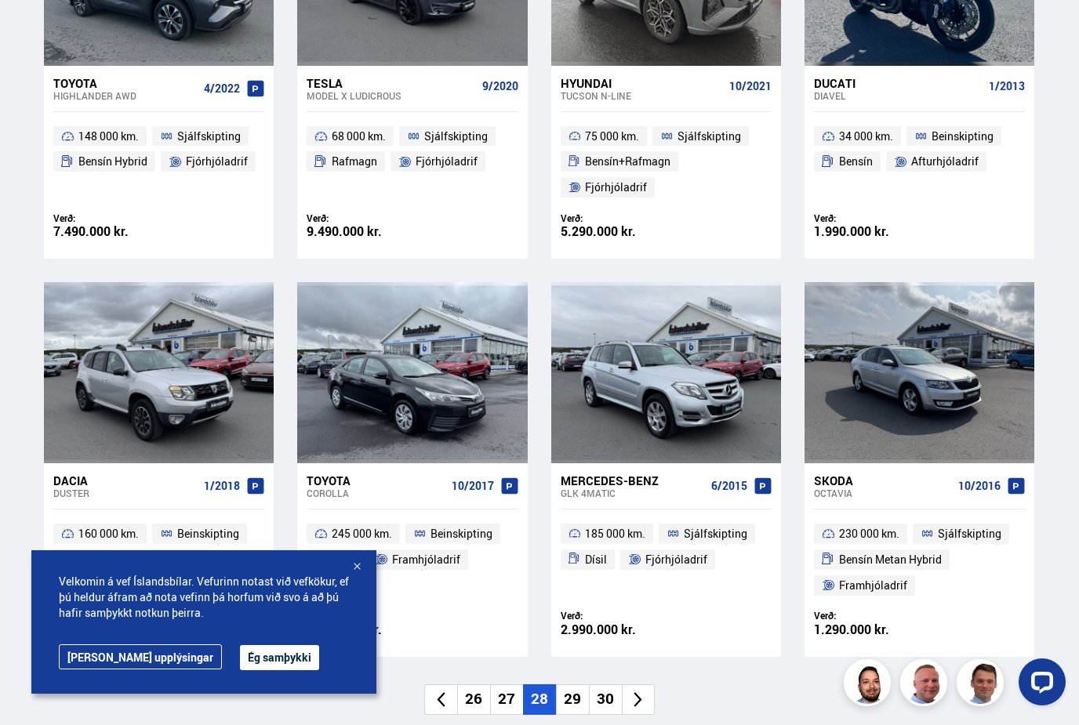
click at [572, 690] on li "29" at bounding box center [572, 700] width 33 height 31
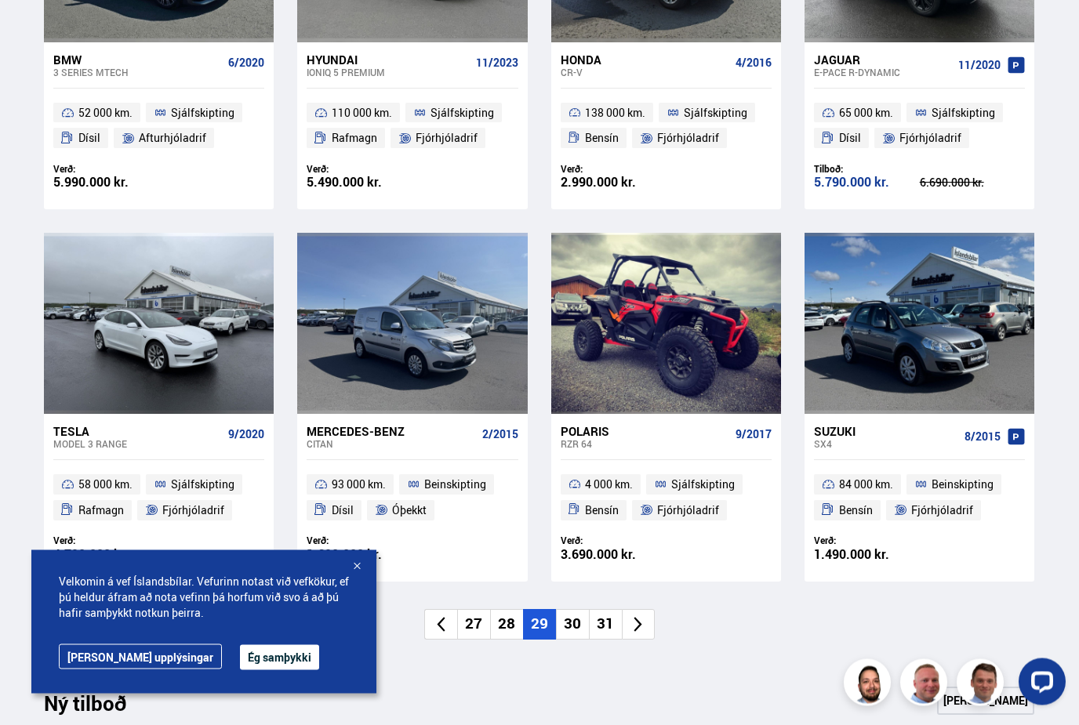
scroll to position [884, 0]
click at [576, 620] on li "30" at bounding box center [572, 624] width 33 height 31
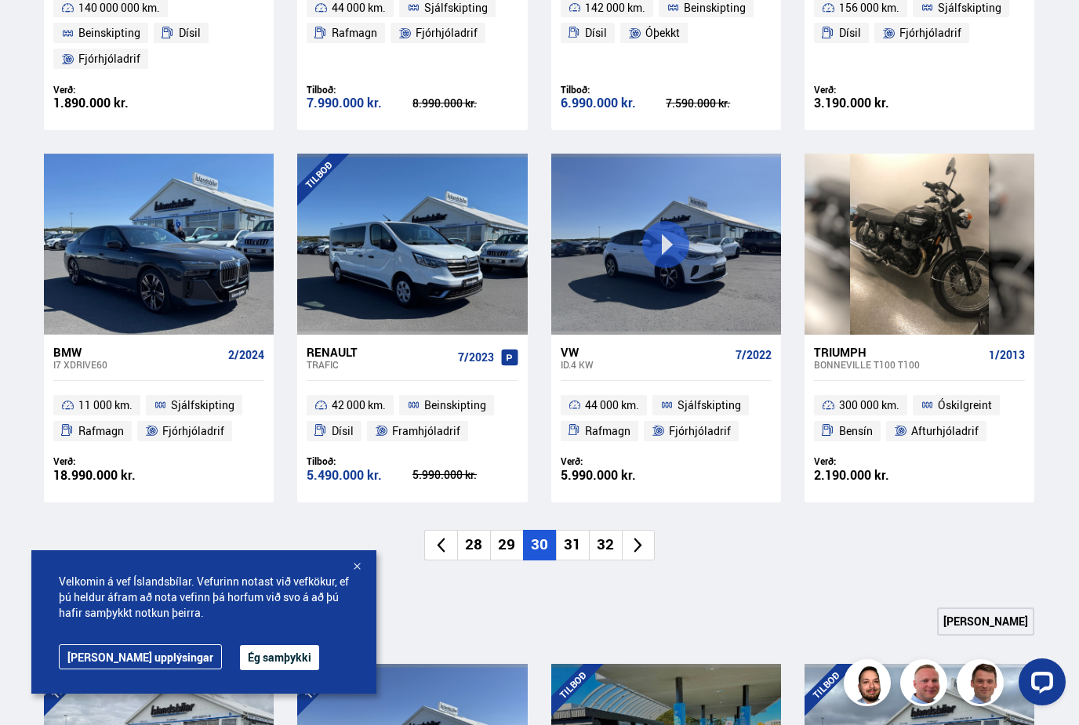
scroll to position [1000, 0]
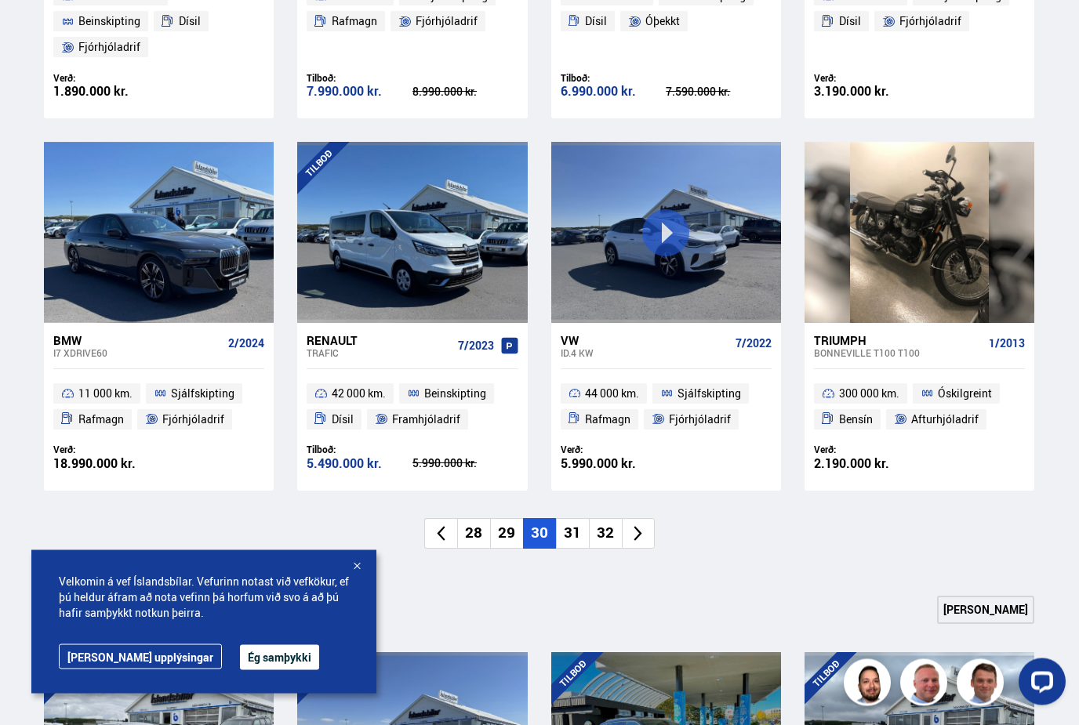
click at [573, 532] on li "31" at bounding box center [572, 534] width 33 height 31
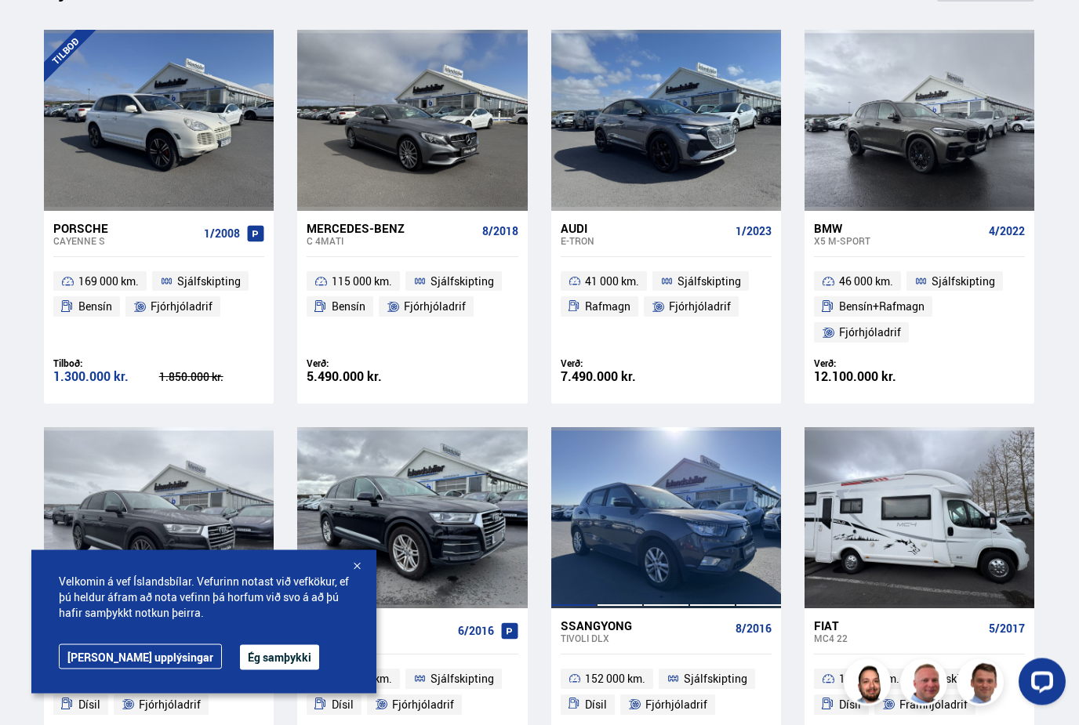
scroll to position [715, 0]
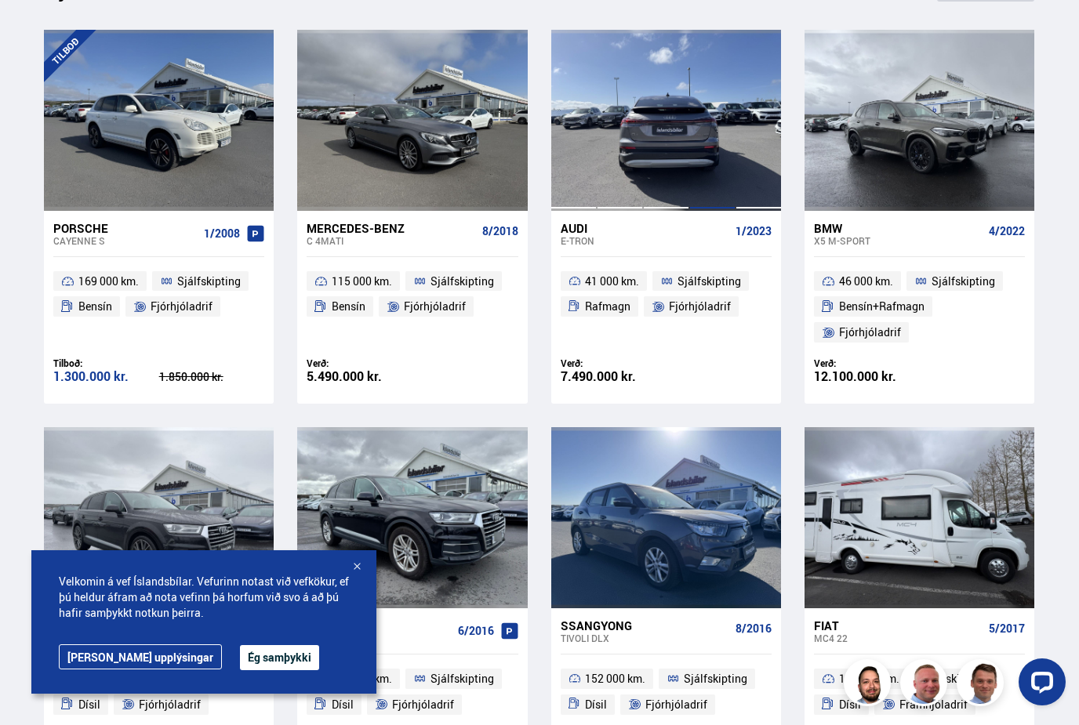
click at [713, 178] on div at bounding box center [712, 120] width 46 height 180
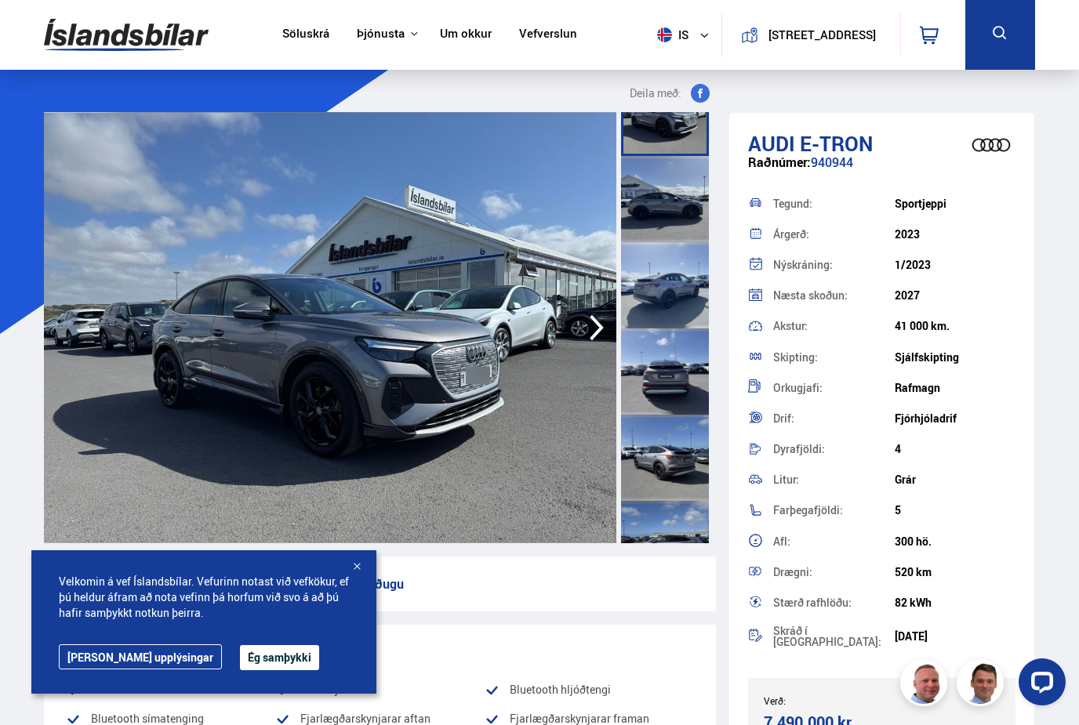
scroll to position [42, 0]
click at [586, 336] on icon "button" at bounding box center [596, 328] width 31 height 38
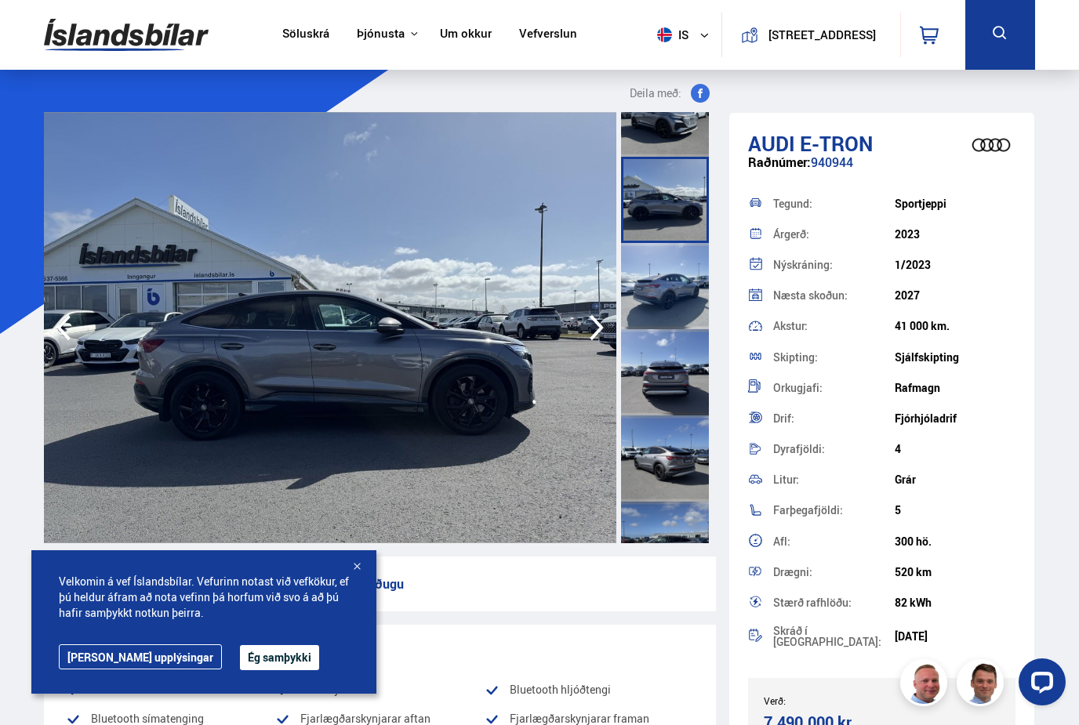
click at [586, 336] on icon "button" at bounding box center [596, 328] width 31 height 38
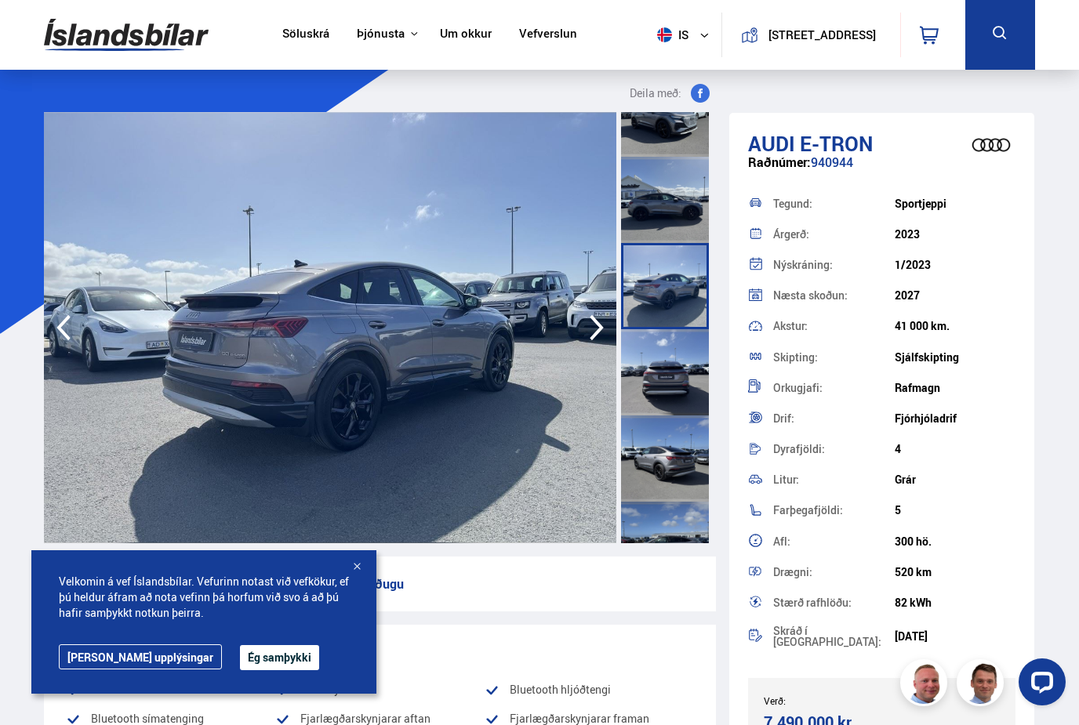
click at [586, 336] on icon "button" at bounding box center [596, 328] width 31 height 38
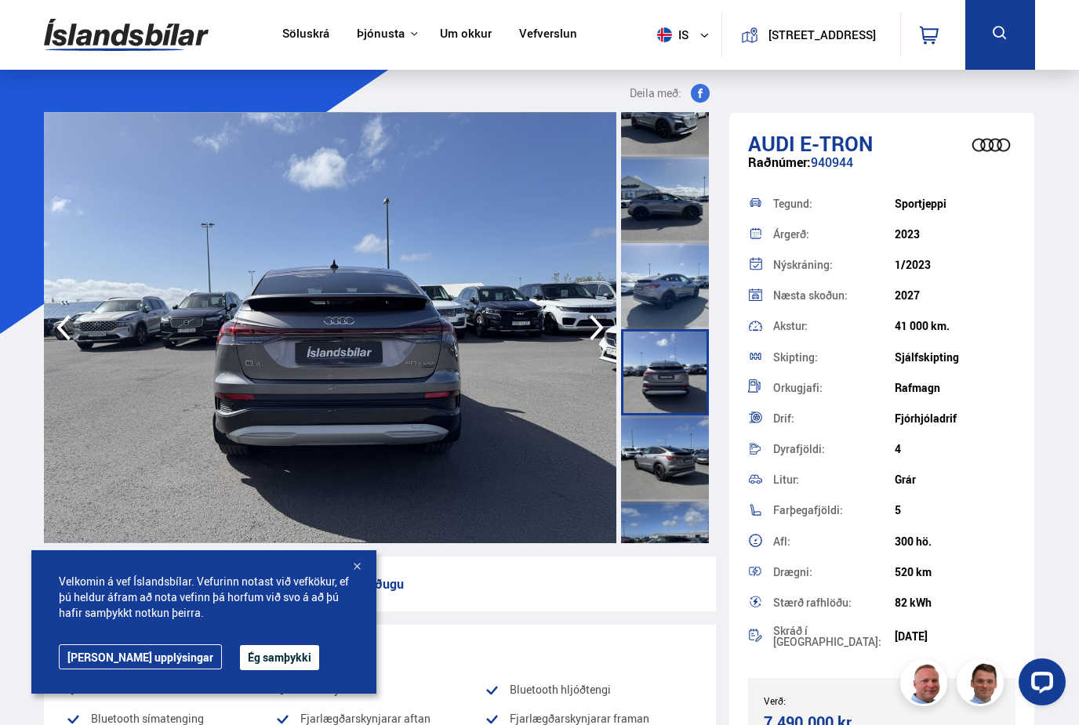
click at [586, 336] on icon "button" at bounding box center [596, 328] width 31 height 38
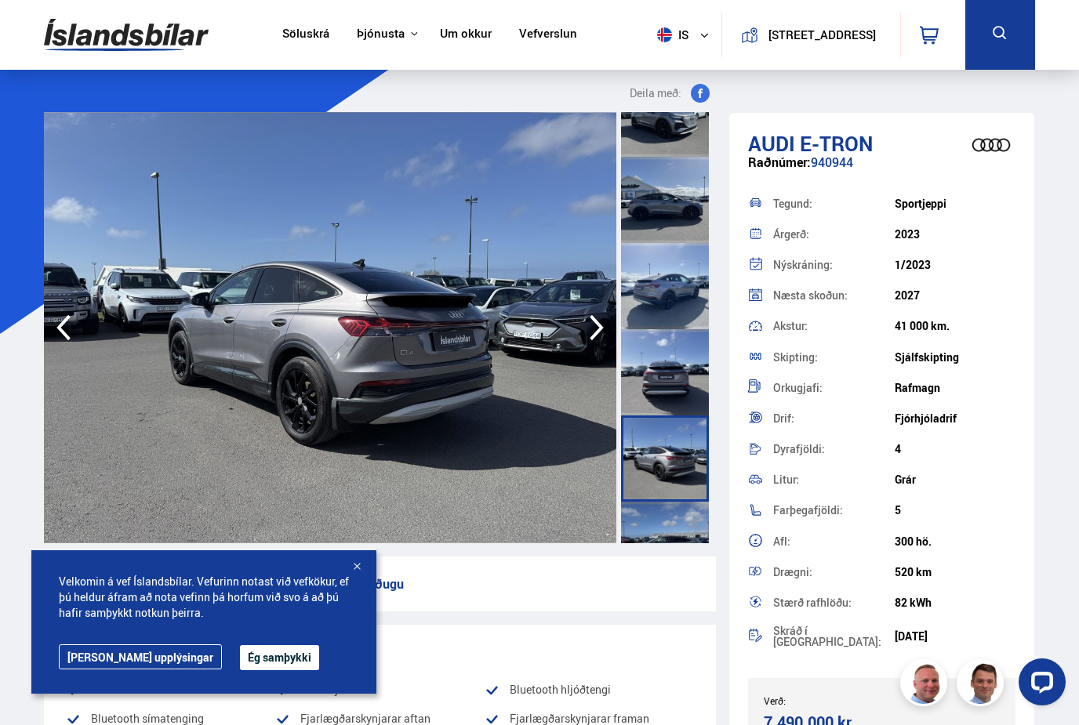
click at [586, 336] on icon "button" at bounding box center [596, 328] width 31 height 38
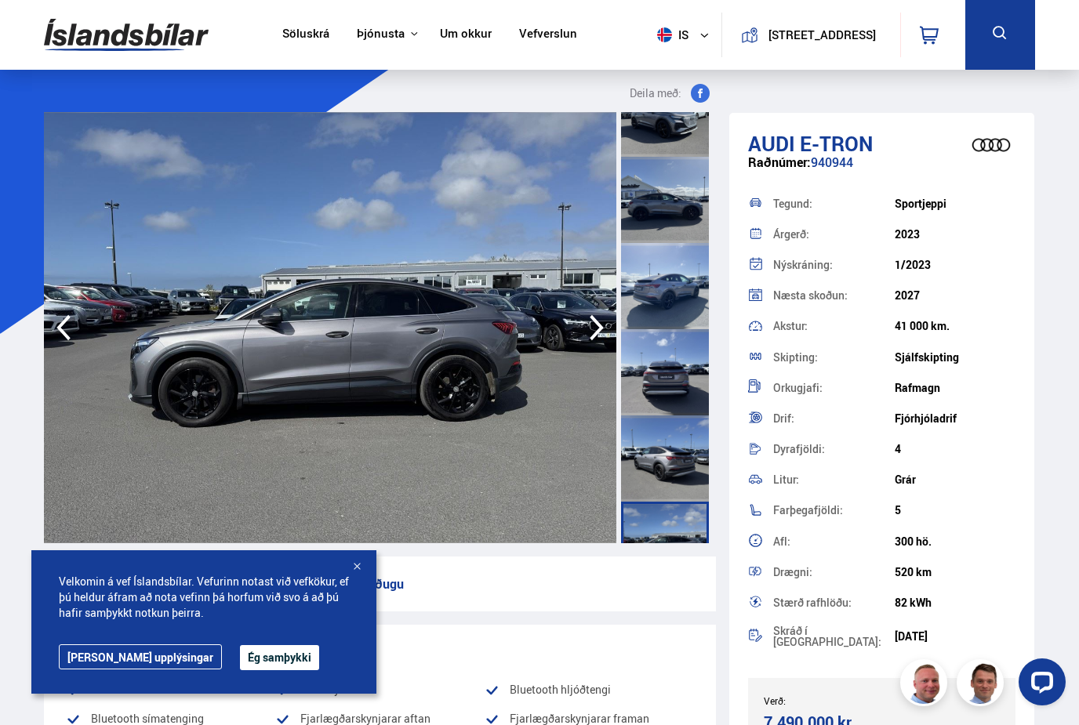
click at [586, 336] on icon "button" at bounding box center [596, 328] width 31 height 38
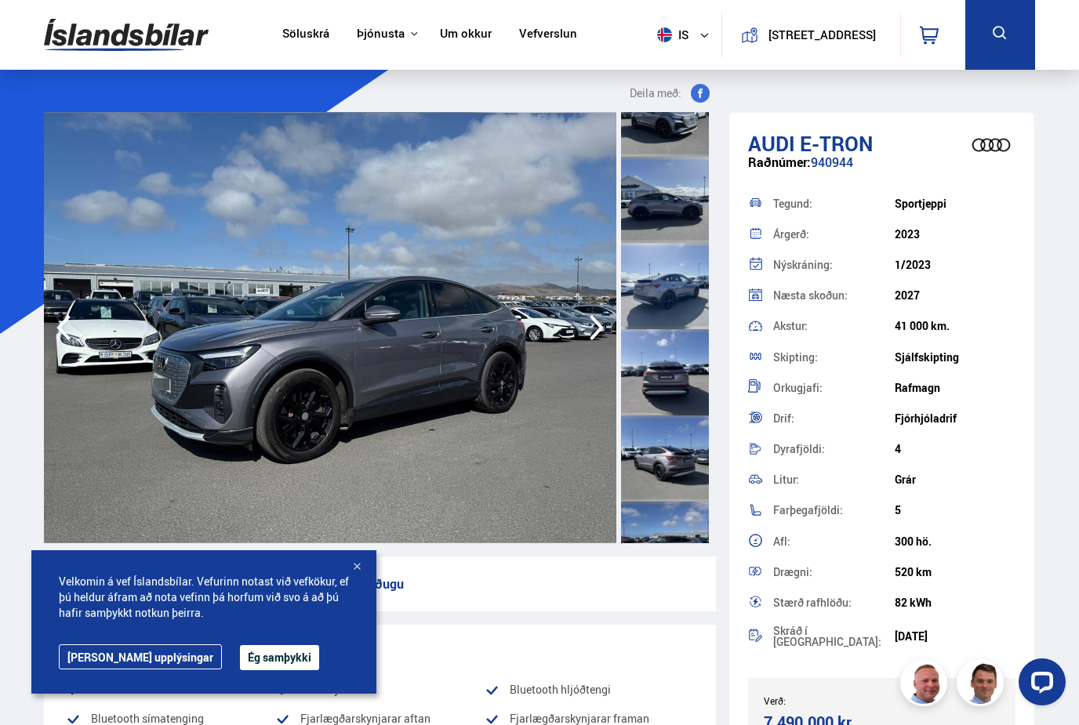
click at [586, 336] on icon "button" at bounding box center [596, 328] width 31 height 38
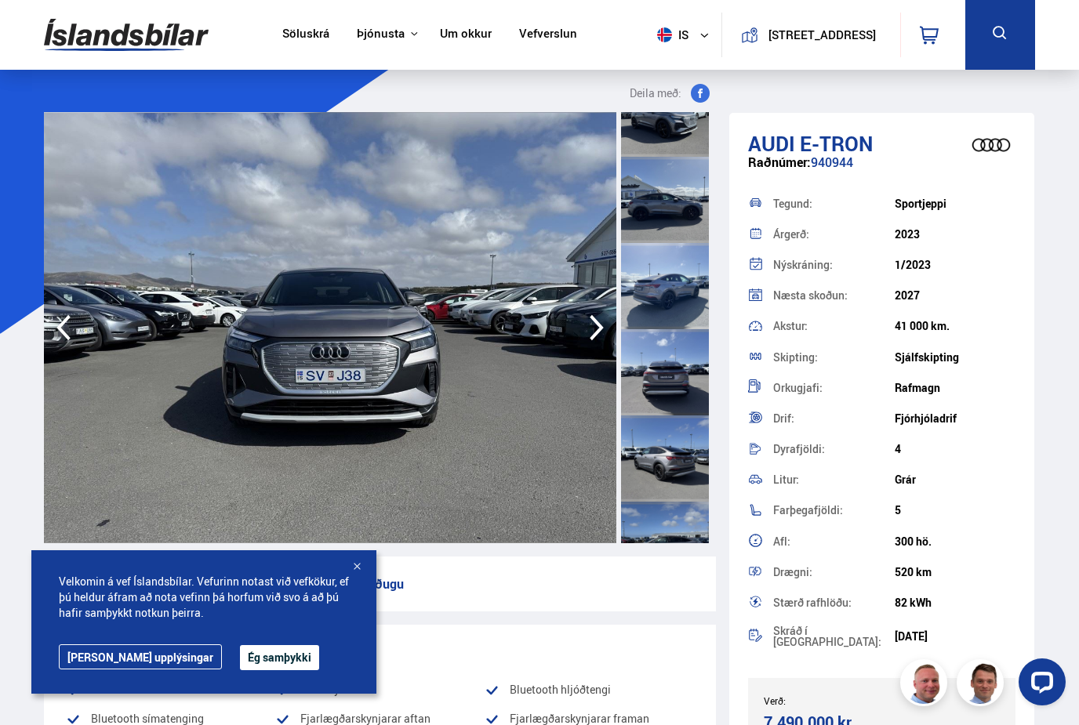
click at [586, 336] on icon "button" at bounding box center [596, 328] width 31 height 38
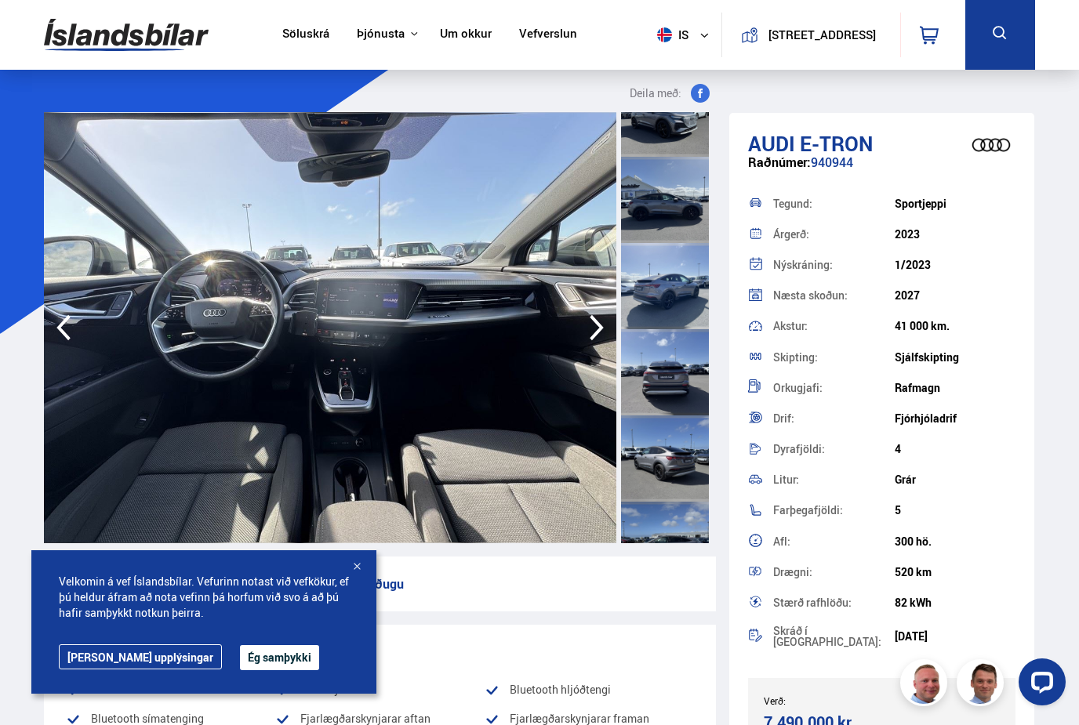
click at [586, 336] on icon "button" at bounding box center [596, 328] width 31 height 38
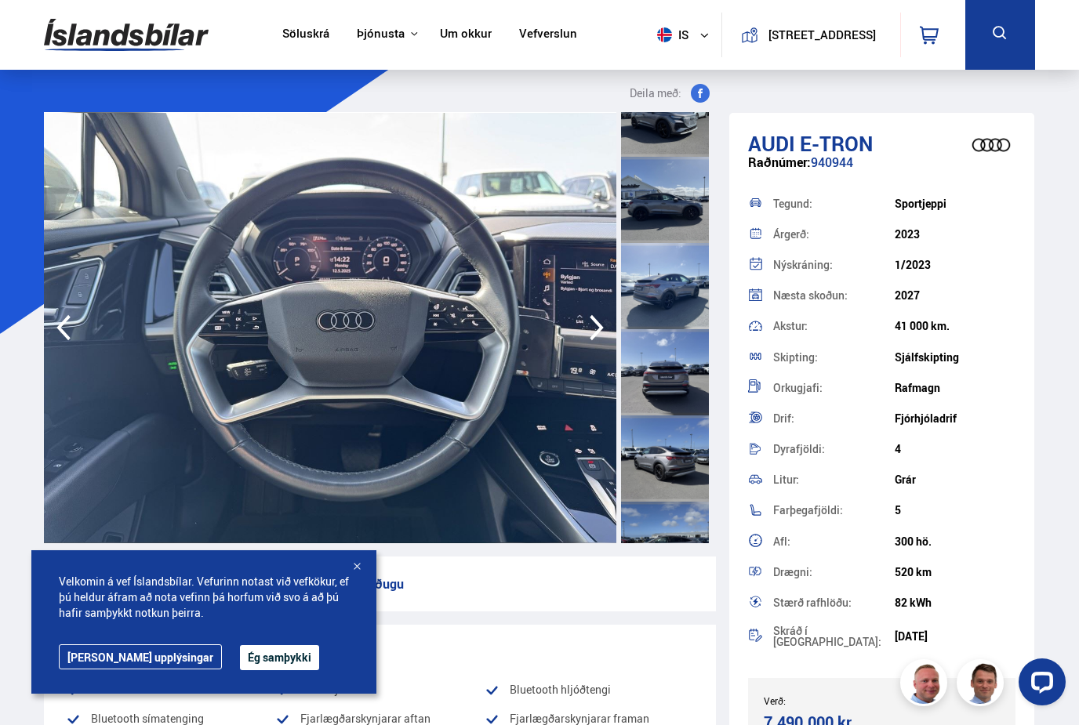
click at [586, 336] on icon "button" at bounding box center [596, 328] width 31 height 38
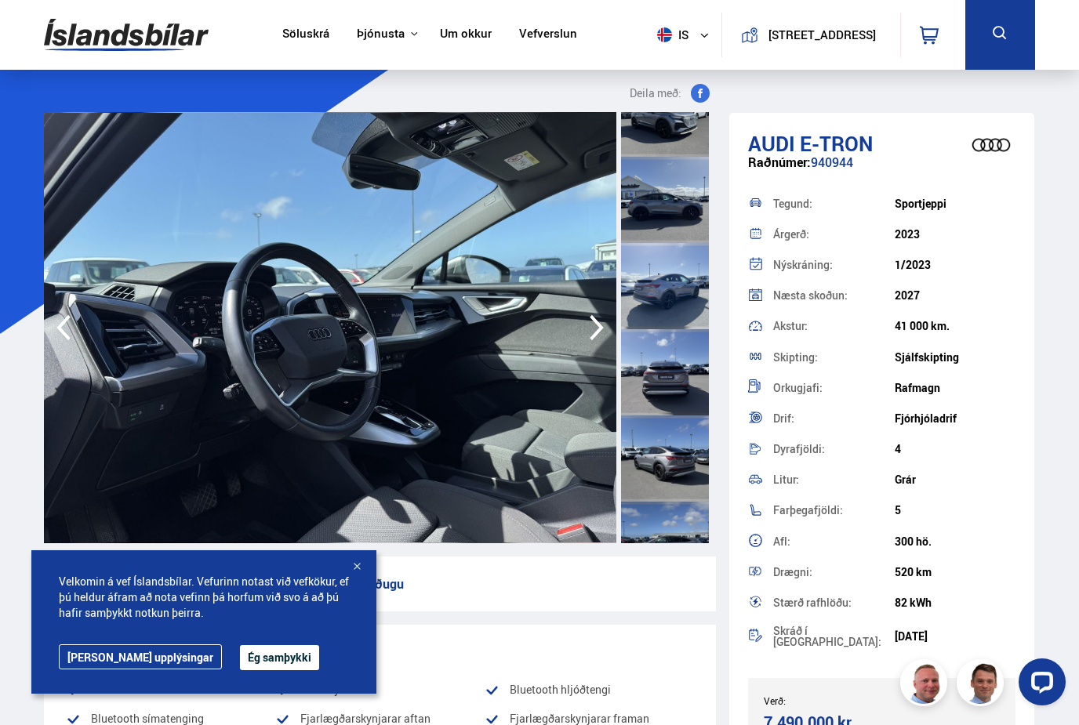
click at [586, 336] on icon "button" at bounding box center [596, 328] width 31 height 38
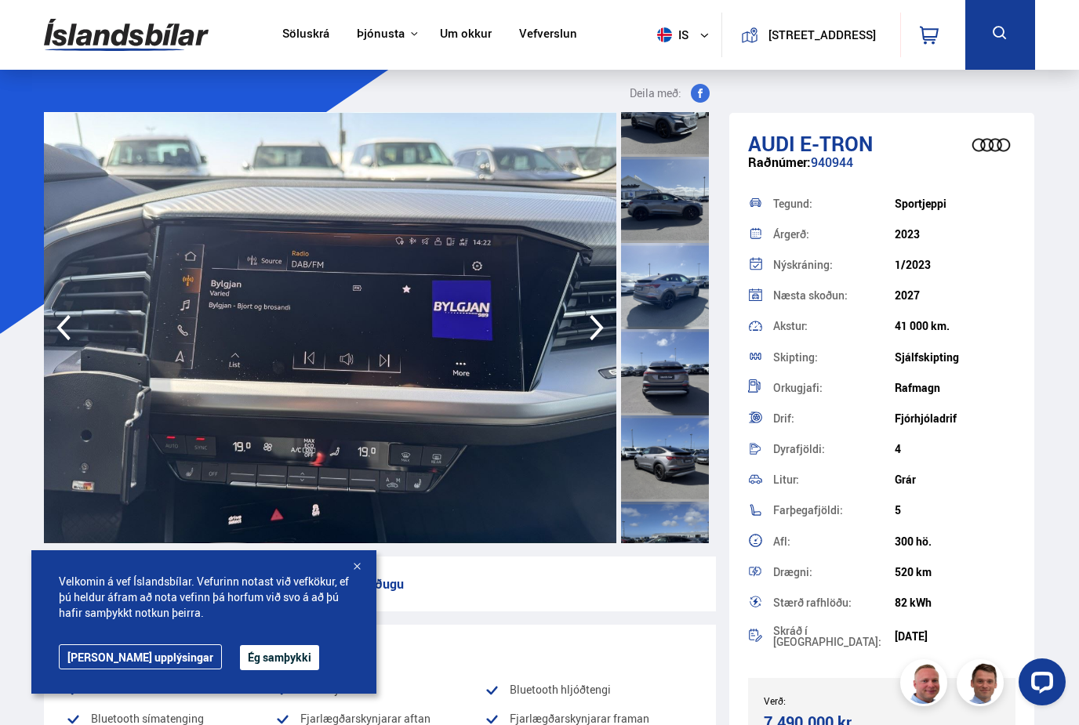
click at [586, 336] on icon "button" at bounding box center [596, 328] width 31 height 38
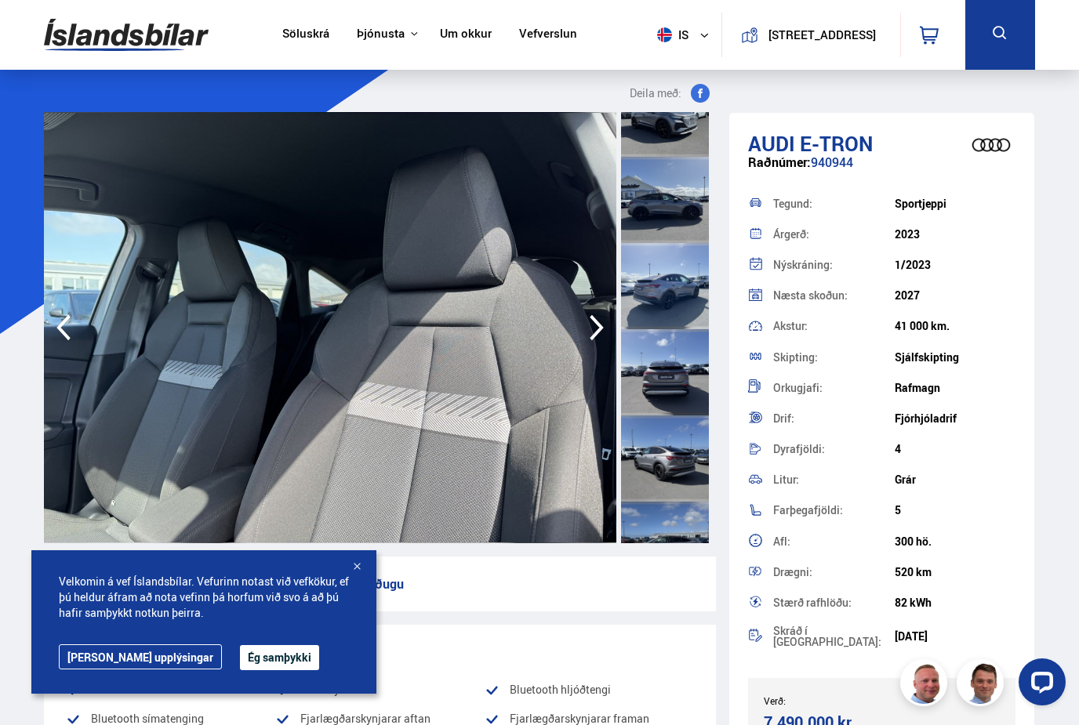
click at [586, 336] on icon "button" at bounding box center [596, 328] width 31 height 38
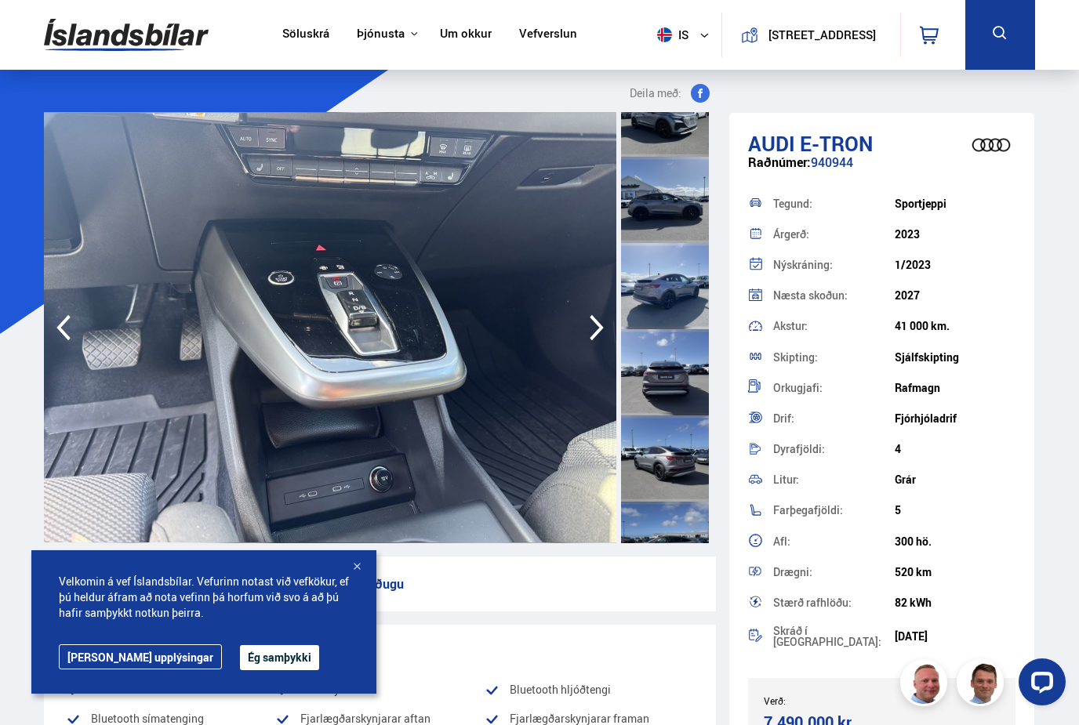
click at [586, 336] on icon "button" at bounding box center [596, 328] width 31 height 38
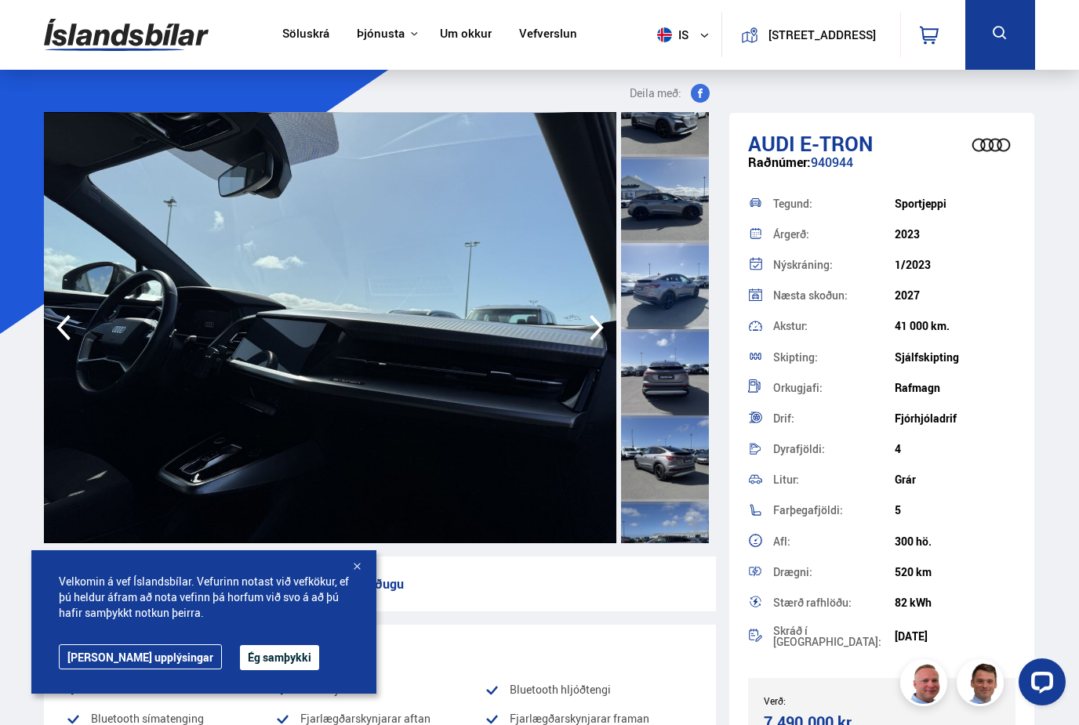
click at [586, 336] on icon "button" at bounding box center [596, 328] width 31 height 38
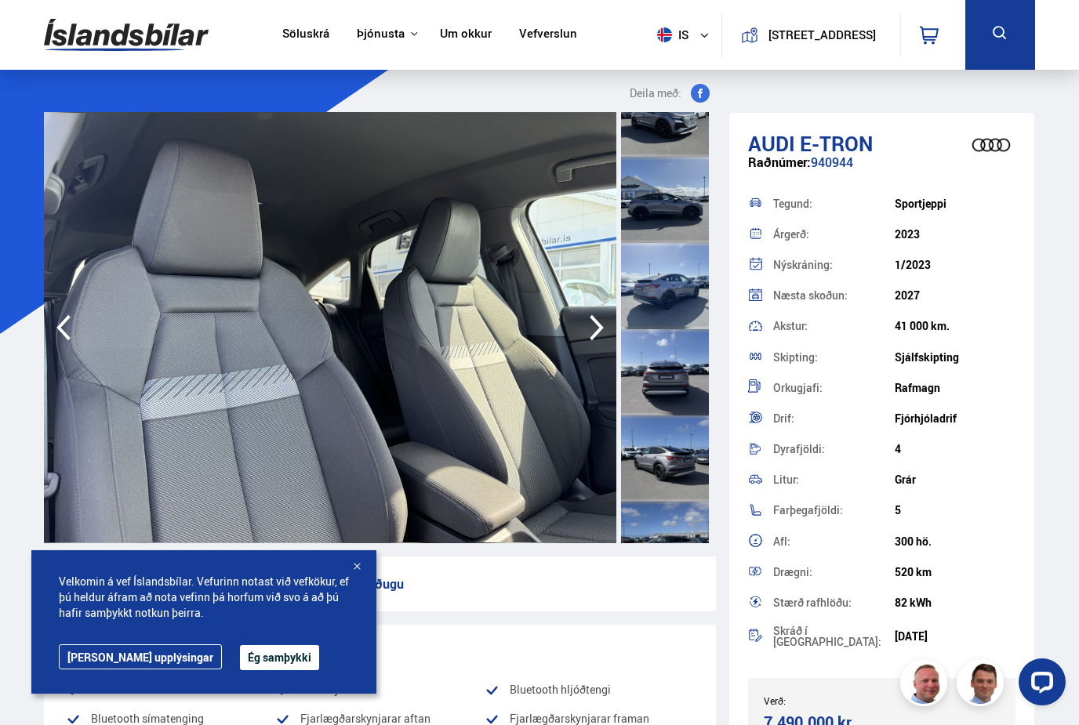
click at [586, 336] on icon "button" at bounding box center [596, 328] width 31 height 38
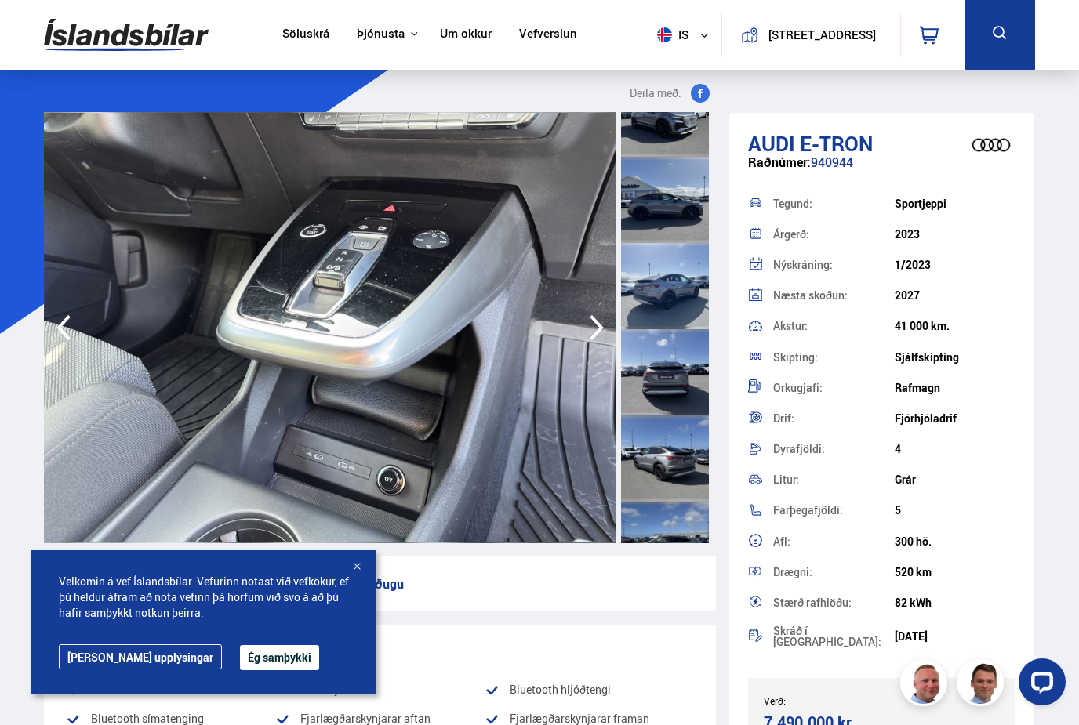
click at [586, 336] on icon "button" at bounding box center [596, 328] width 31 height 38
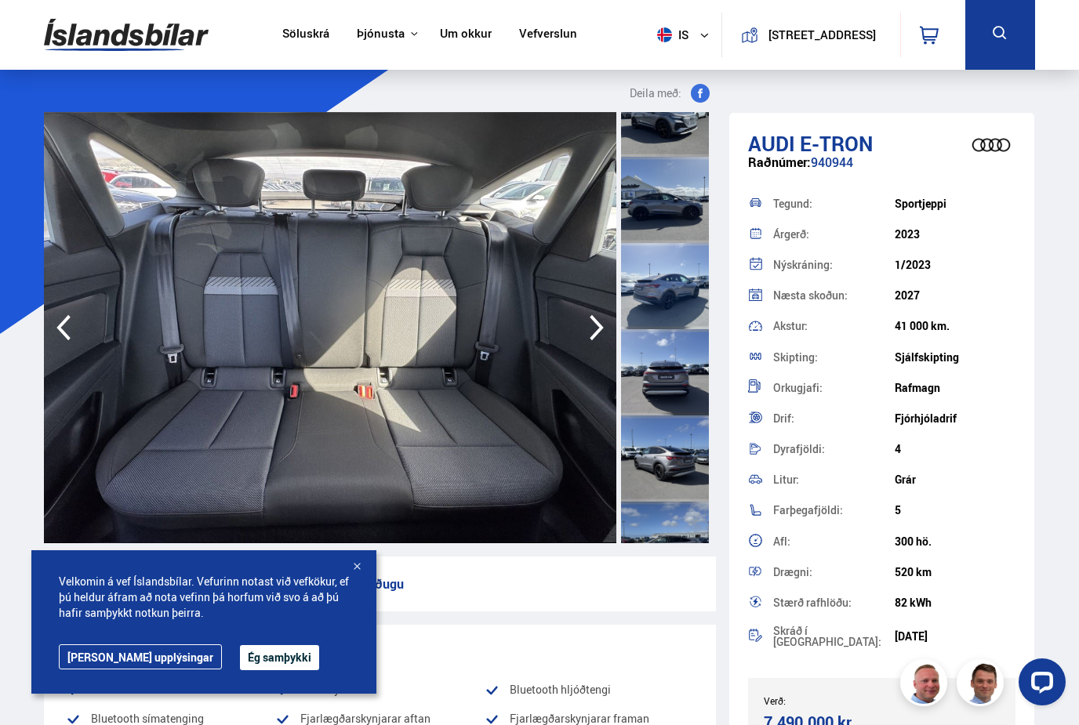
click at [586, 336] on icon "button" at bounding box center [596, 328] width 31 height 38
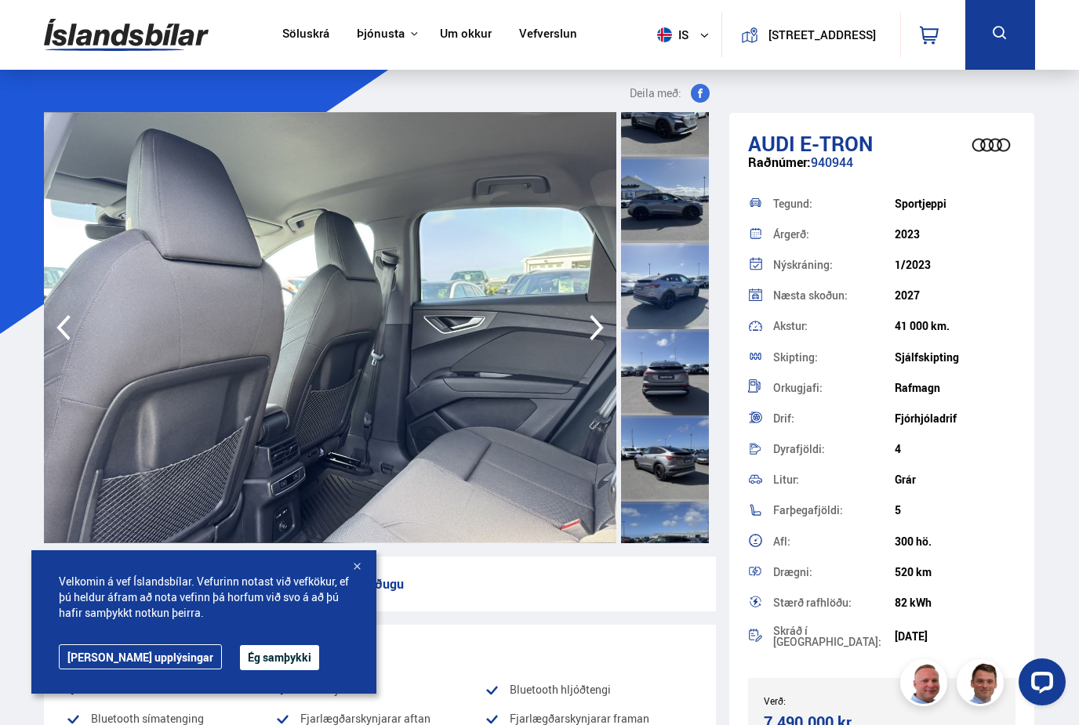
click at [586, 336] on icon "button" at bounding box center [596, 328] width 31 height 38
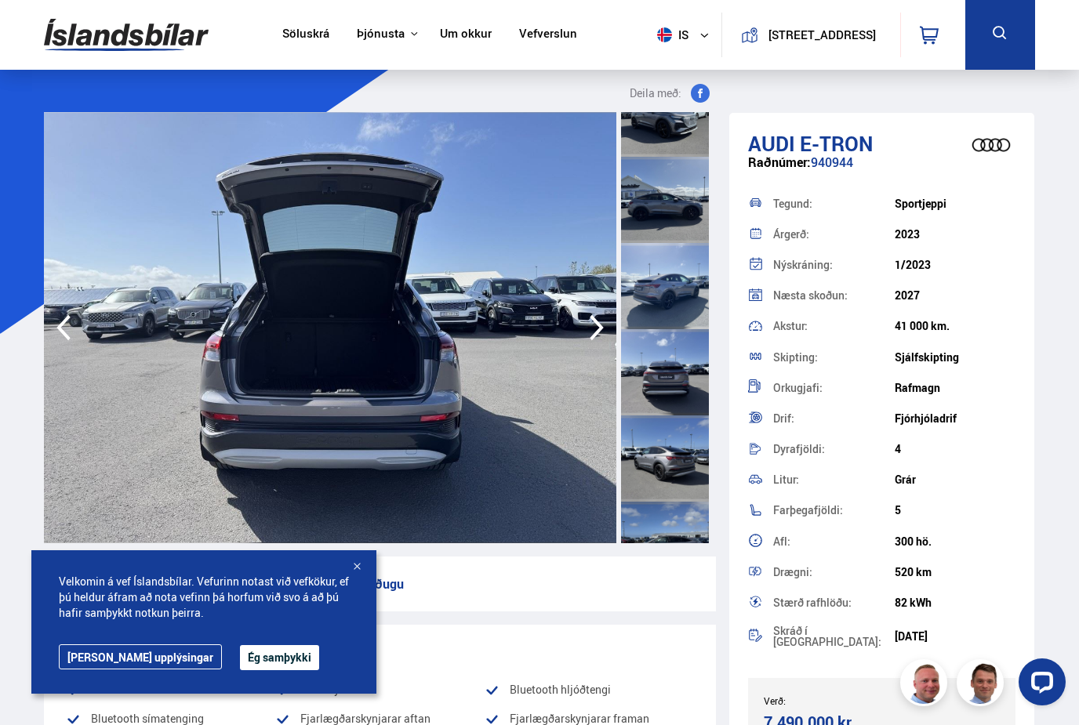
click at [586, 336] on icon "button" at bounding box center [596, 328] width 31 height 38
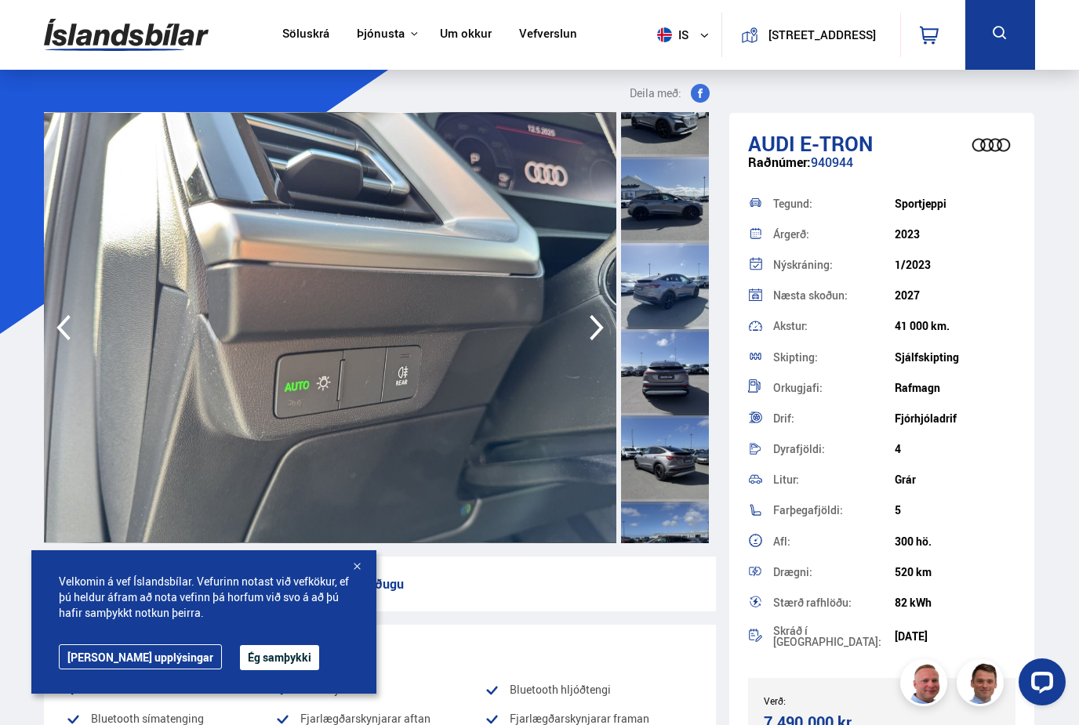
click at [586, 336] on icon "button" at bounding box center [596, 328] width 31 height 38
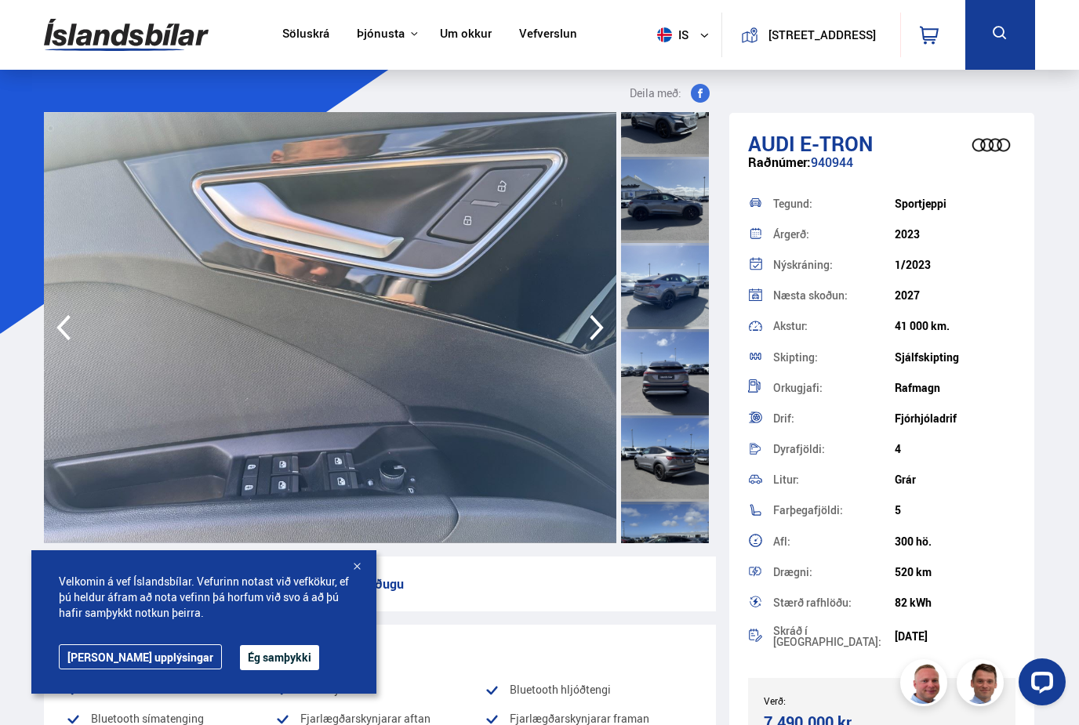
click at [586, 336] on icon "button" at bounding box center [596, 328] width 31 height 38
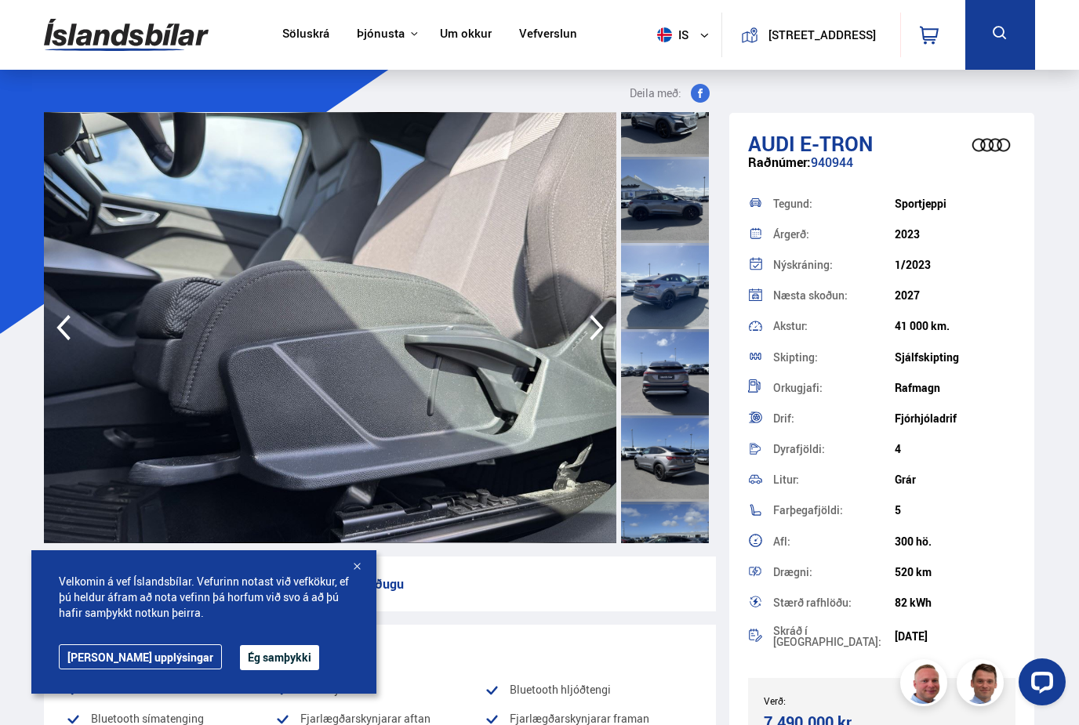
click at [586, 336] on icon "button" at bounding box center [596, 328] width 31 height 38
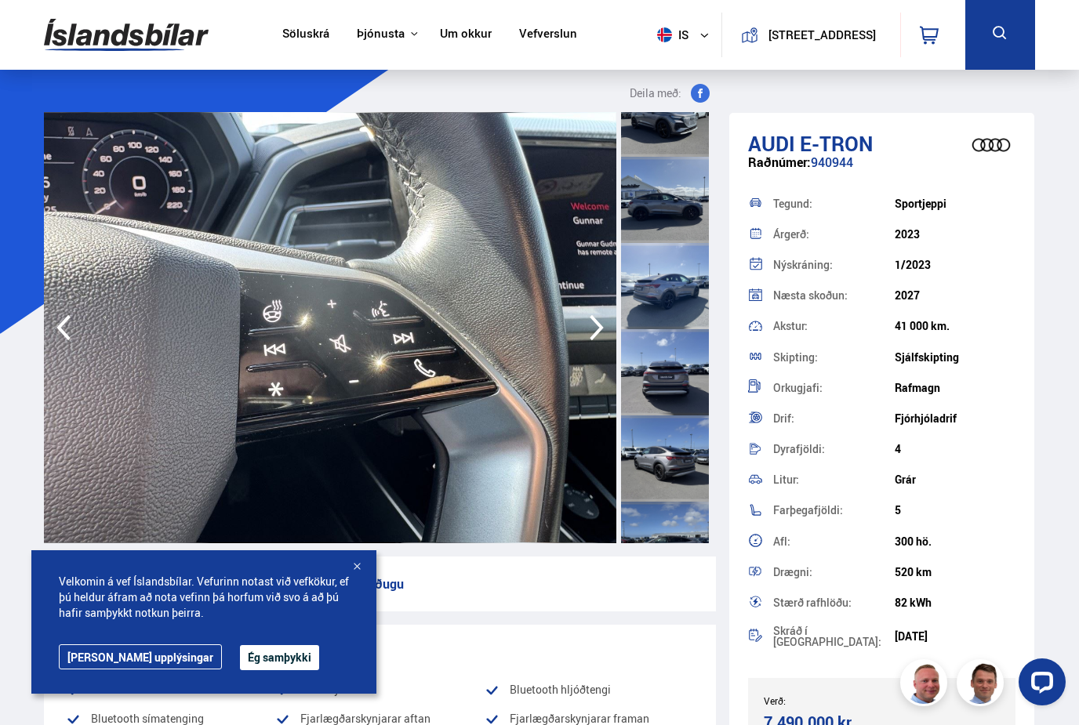
click at [586, 336] on icon "button" at bounding box center [596, 328] width 31 height 38
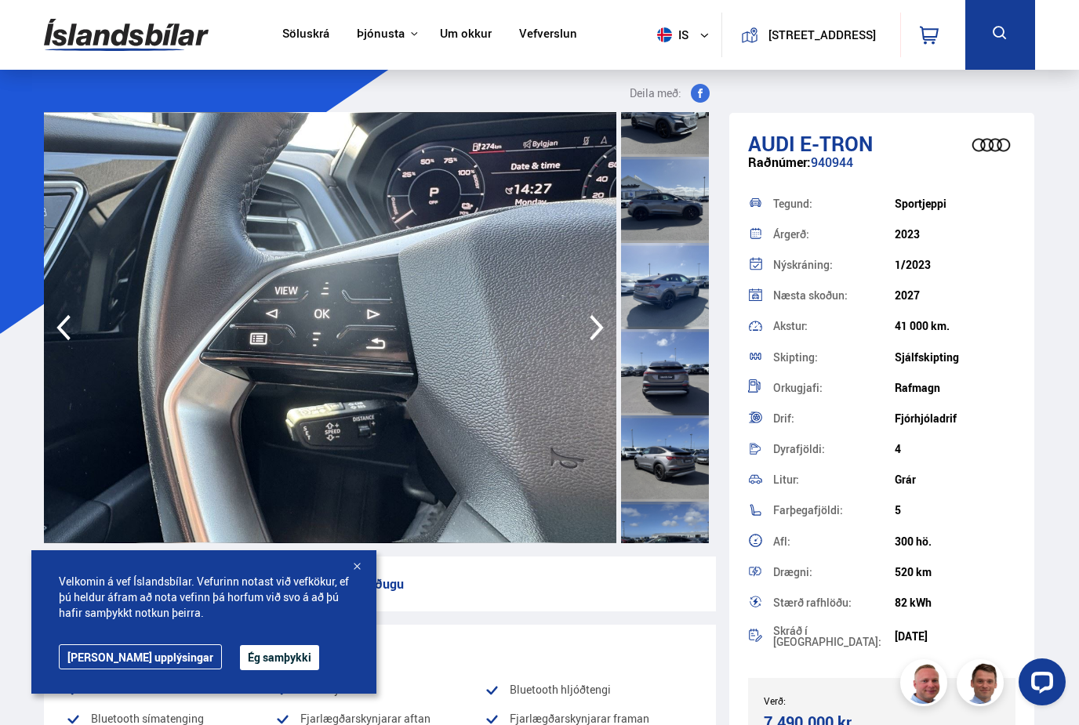
click at [586, 336] on icon "button" at bounding box center [596, 328] width 31 height 38
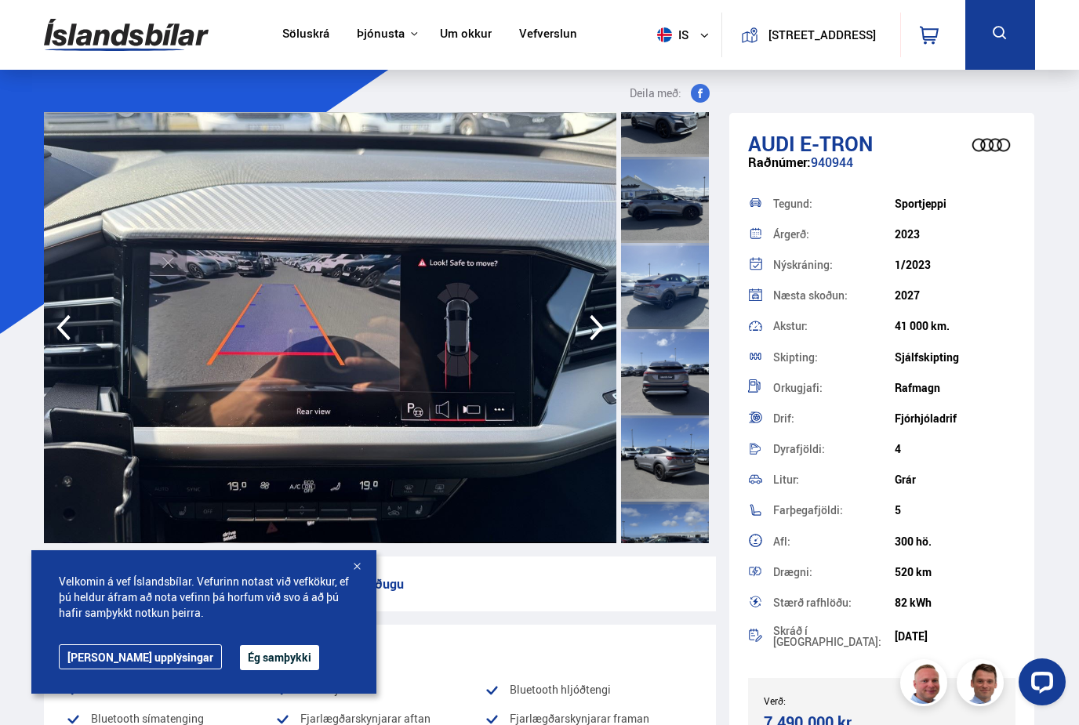
click at [586, 336] on icon "button" at bounding box center [596, 328] width 31 height 38
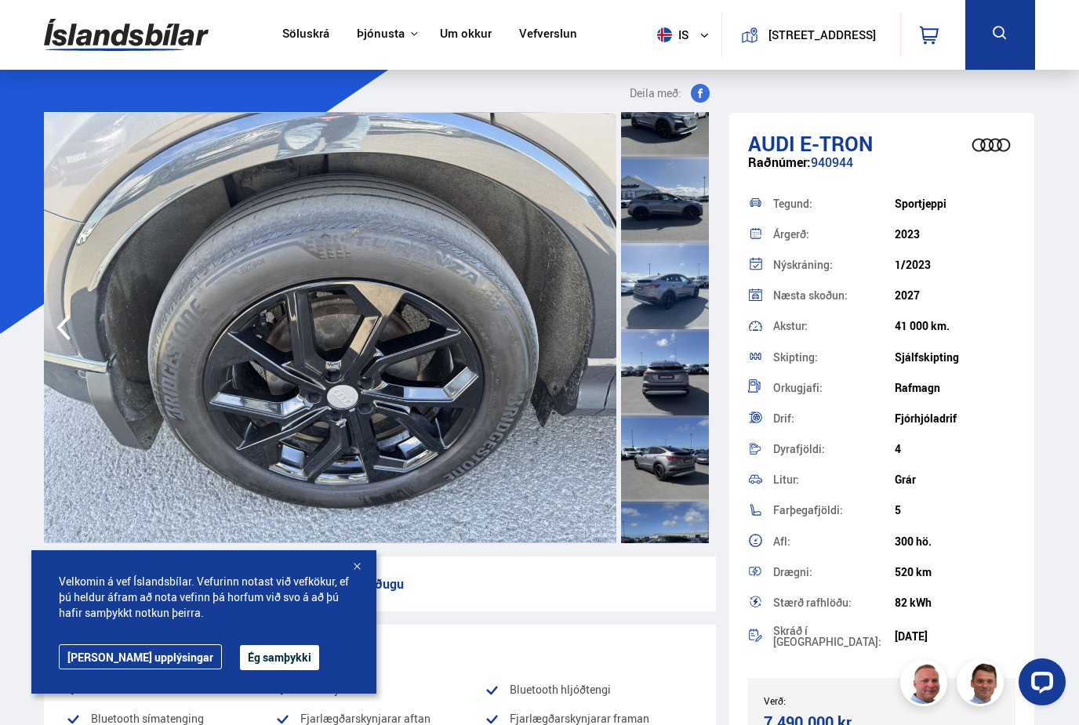
click at [586, 336] on img at bounding box center [330, 327] width 572 height 431
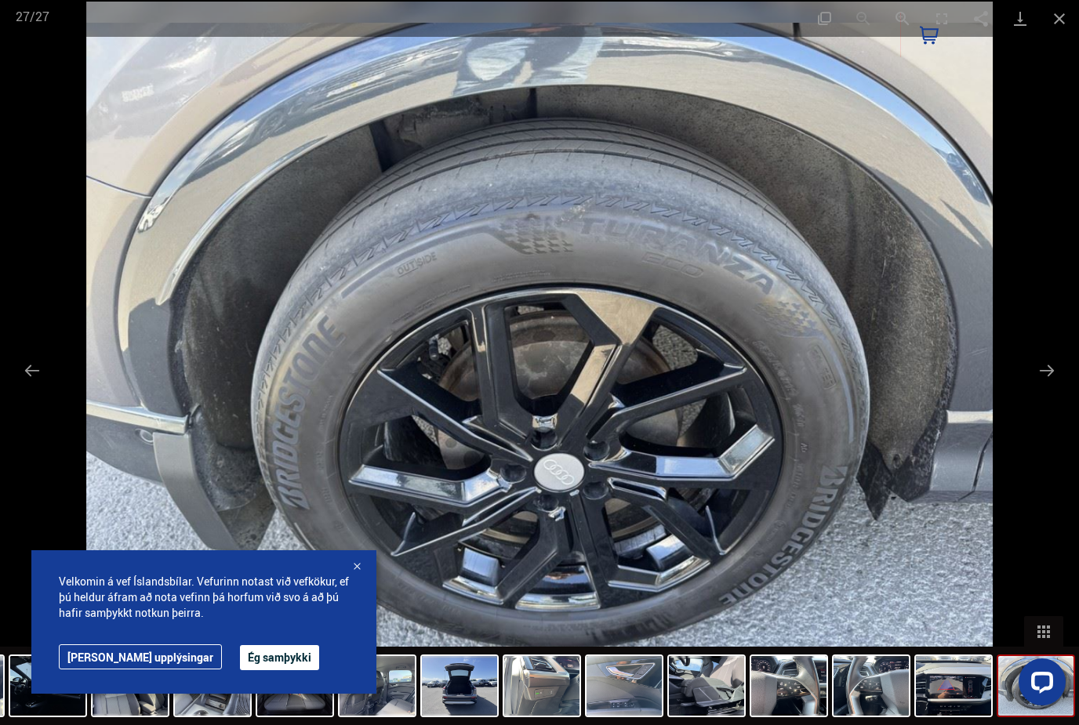
scroll to position [715, 0]
click at [1058, 20] on button "Close gallery" at bounding box center [1059, 18] width 39 height 37
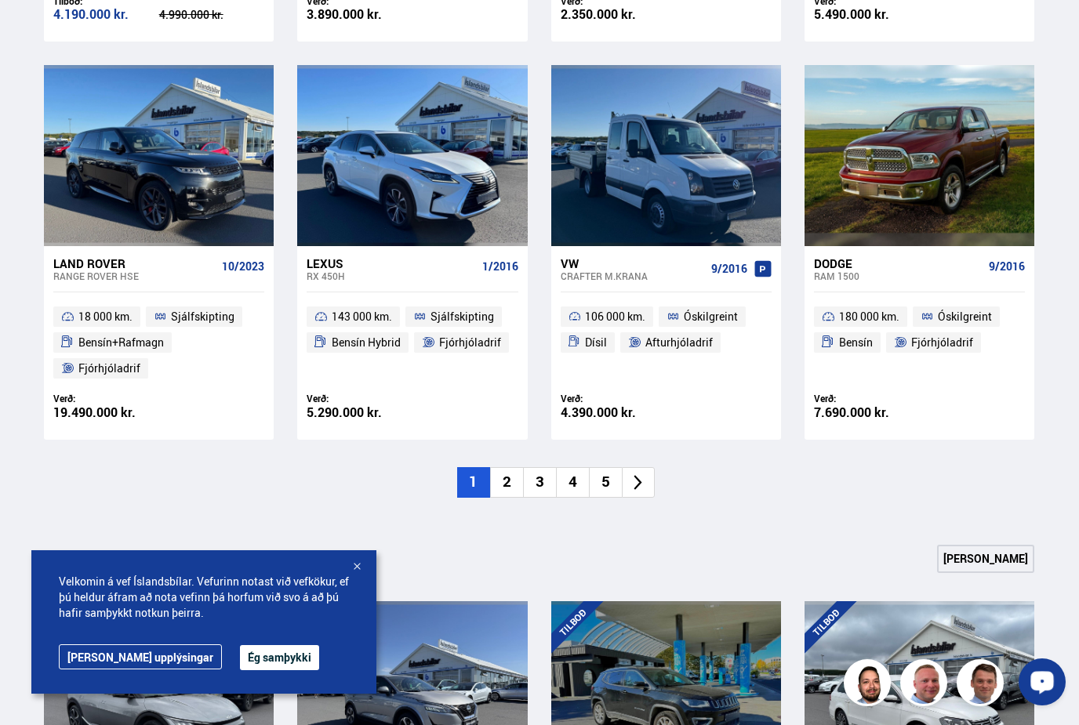
scroll to position [1074, 0]
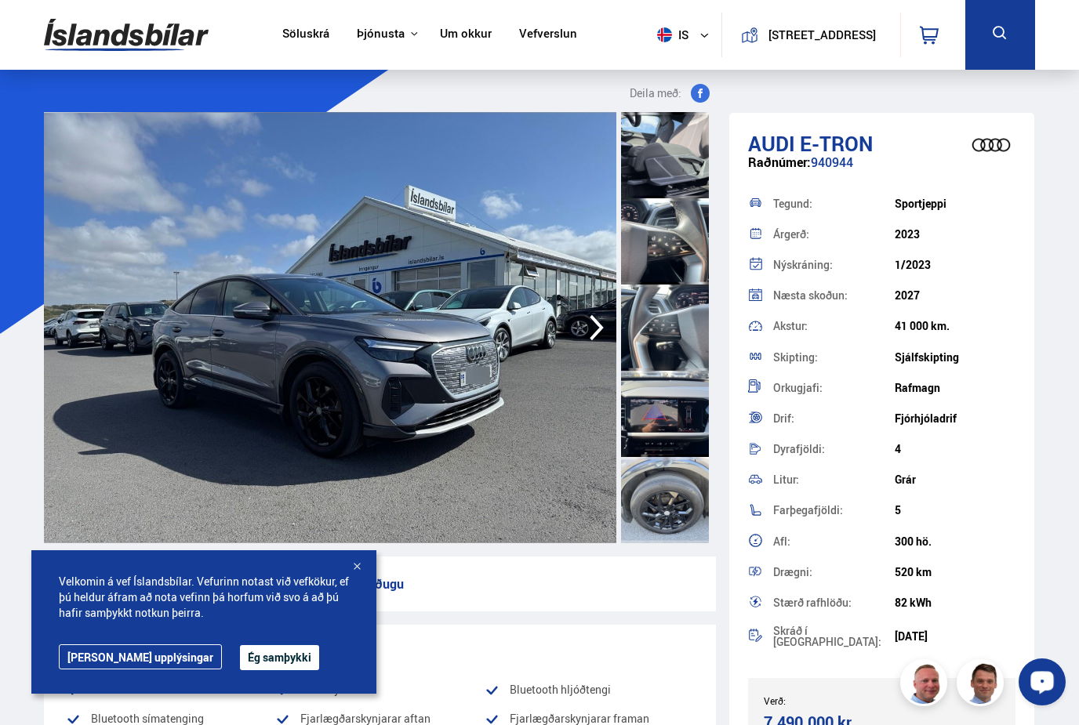
scroll to position [1897, 0]
click at [662, 496] on div at bounding box center [665, 500] width 88 height 86
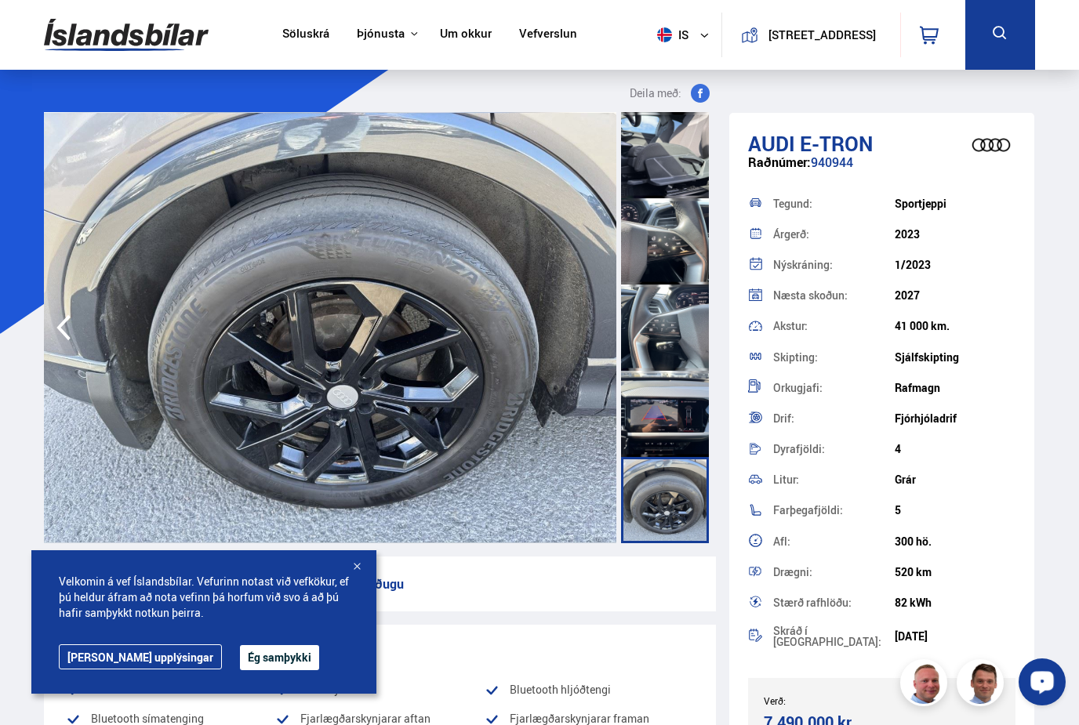
click at [408, 262] on img at bounding box center [330, 327] width 572 height 431
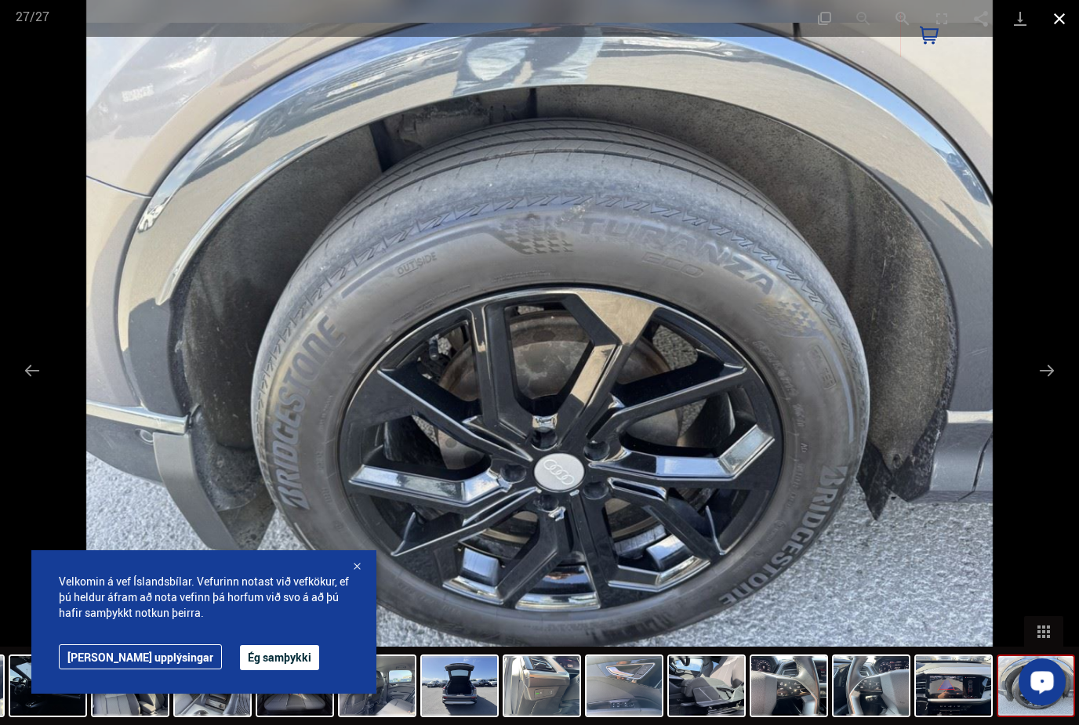
click at [1058, 20] on button "Close gallery" at bounding box center [1059, 18] width 39 height 37
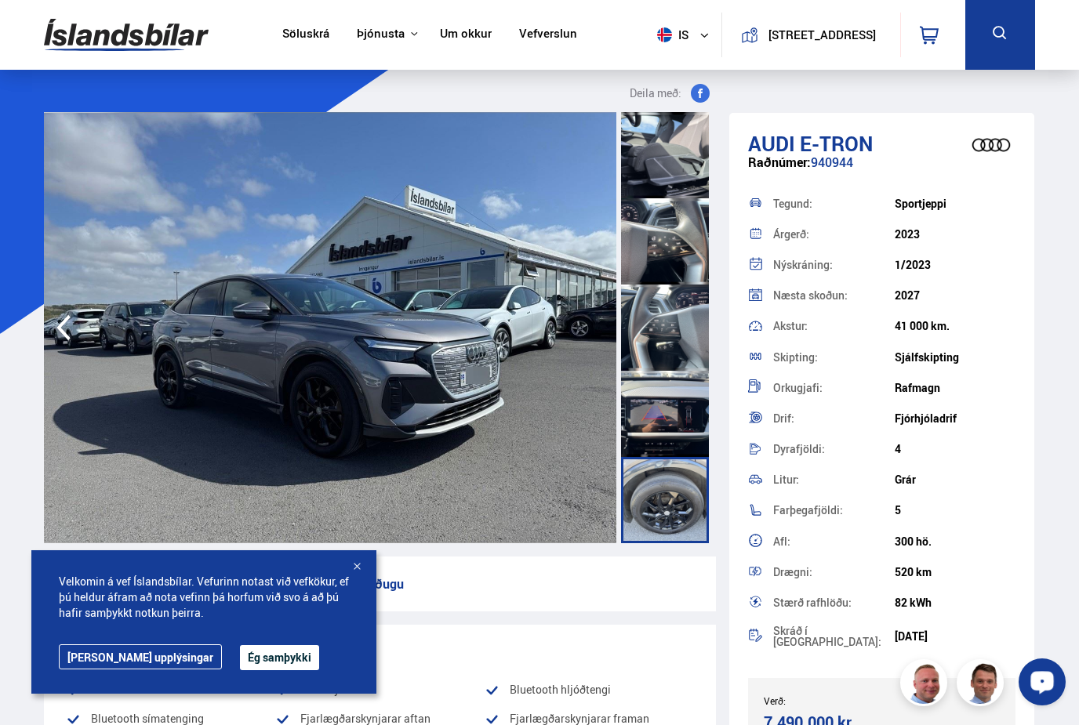
scroll to position [1074, 0]
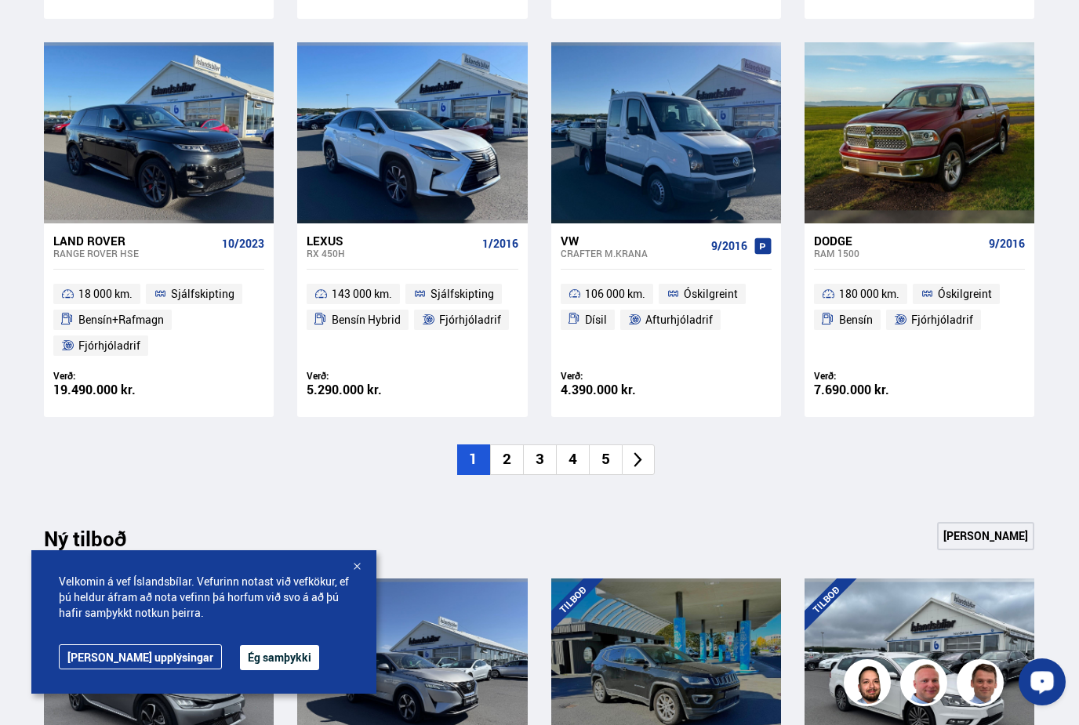
click at [608, 459] on li "5" at bounding box center [605, 460] width 33 height 31
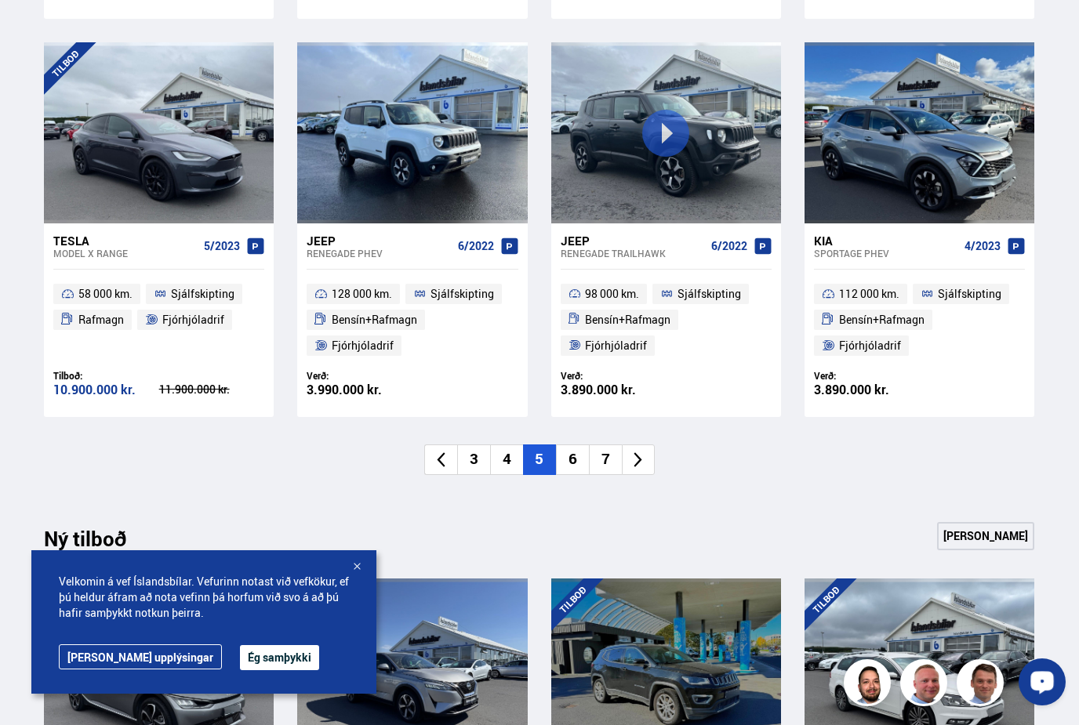
click at [608, 459] on li "7" at bounding box center [605, 460] width 33 height 31
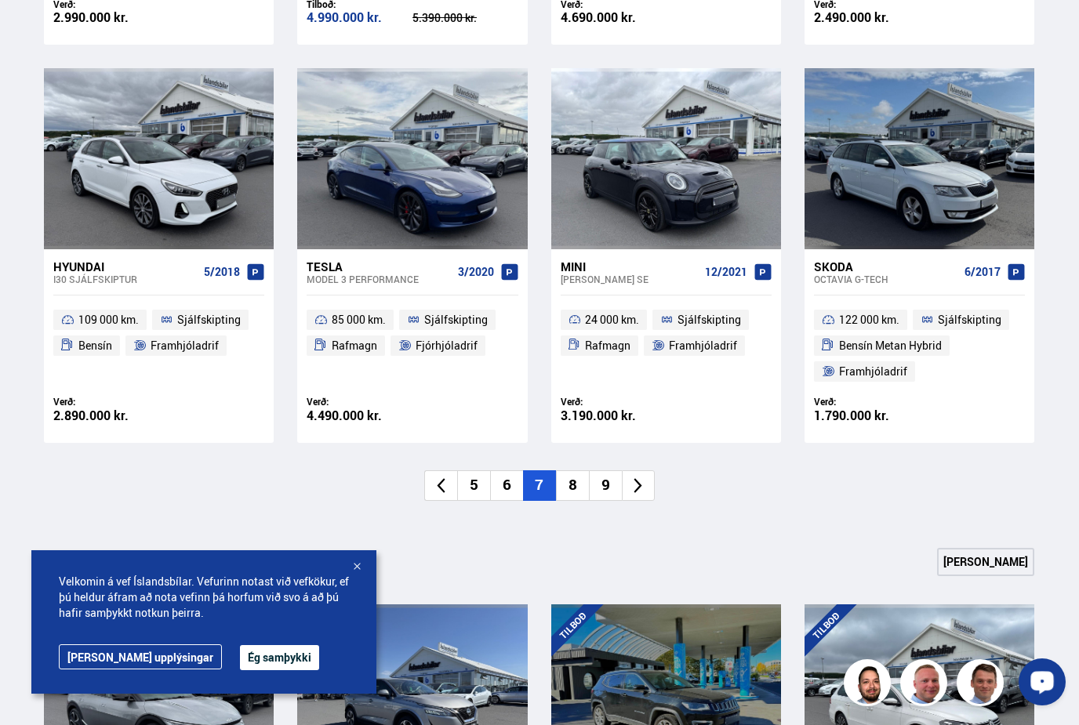
click at [605, 475] on li "9" at bounding box center [605, 485] width 33 height 31
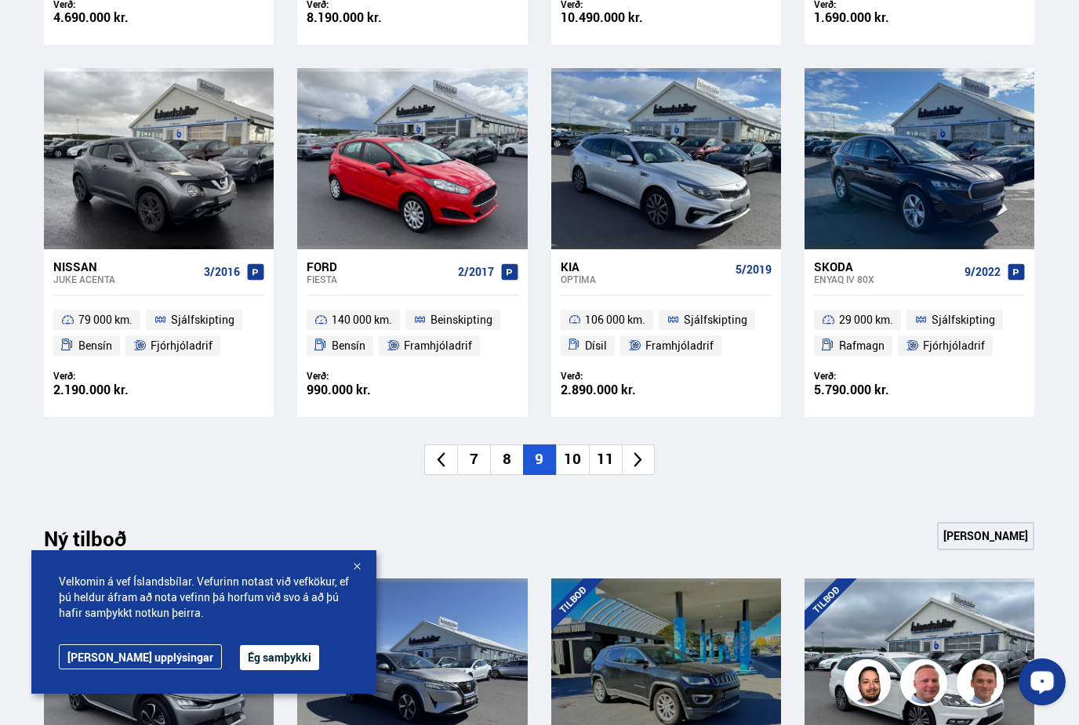
click at [607, 456] on li "11" at bounding box center [605, 460] width 33 height 31
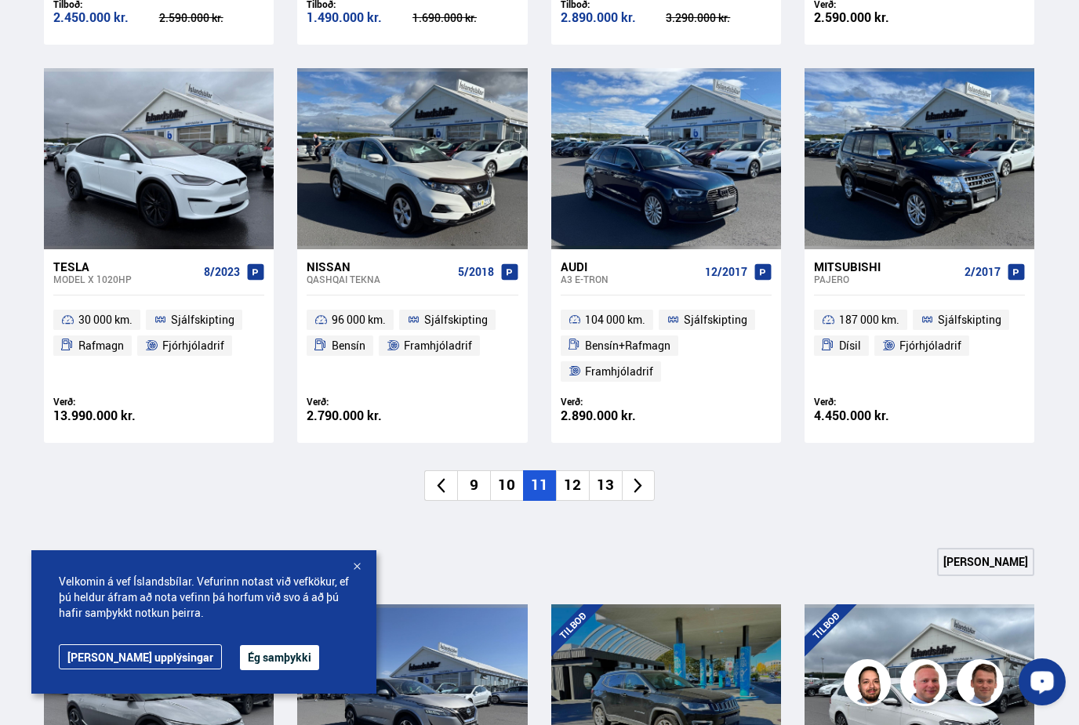
click at [604, 474] on li "13" at bounding box center [605, 485] width 33 height 31
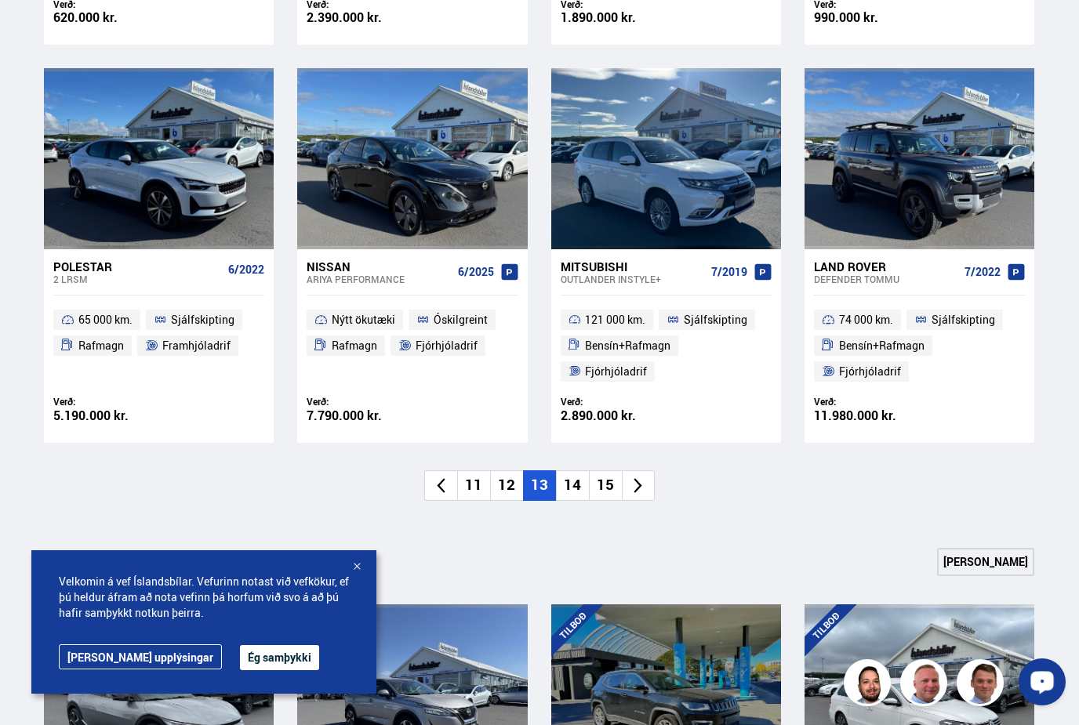
click at [604, 474] on li "15" at bounding box center [605, 485] width 33 height 31
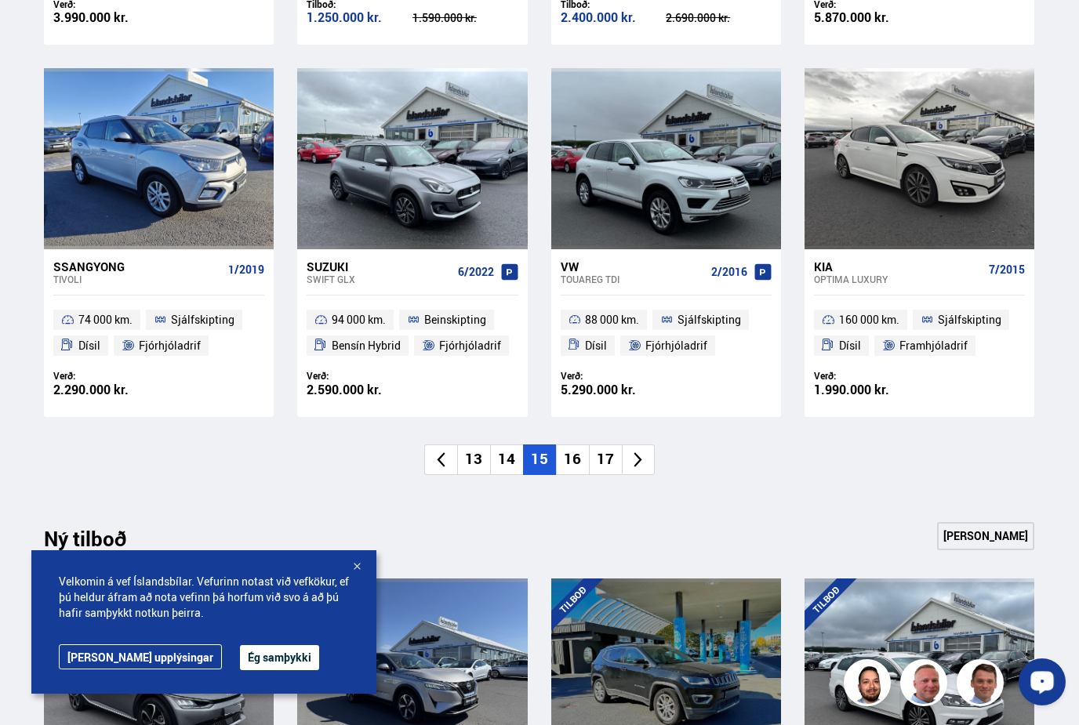
click at [604, 474] on div "Nýtt á skrá Sjá meira VW Caravelle 4MOTION 6/2018 256 000 km. Sjálfskipting Dís…" at bounding box center [538, 67] width 1015 height 907
click at [605, 465] on li "17" at bounding box center [605, 460] width 33 height 31
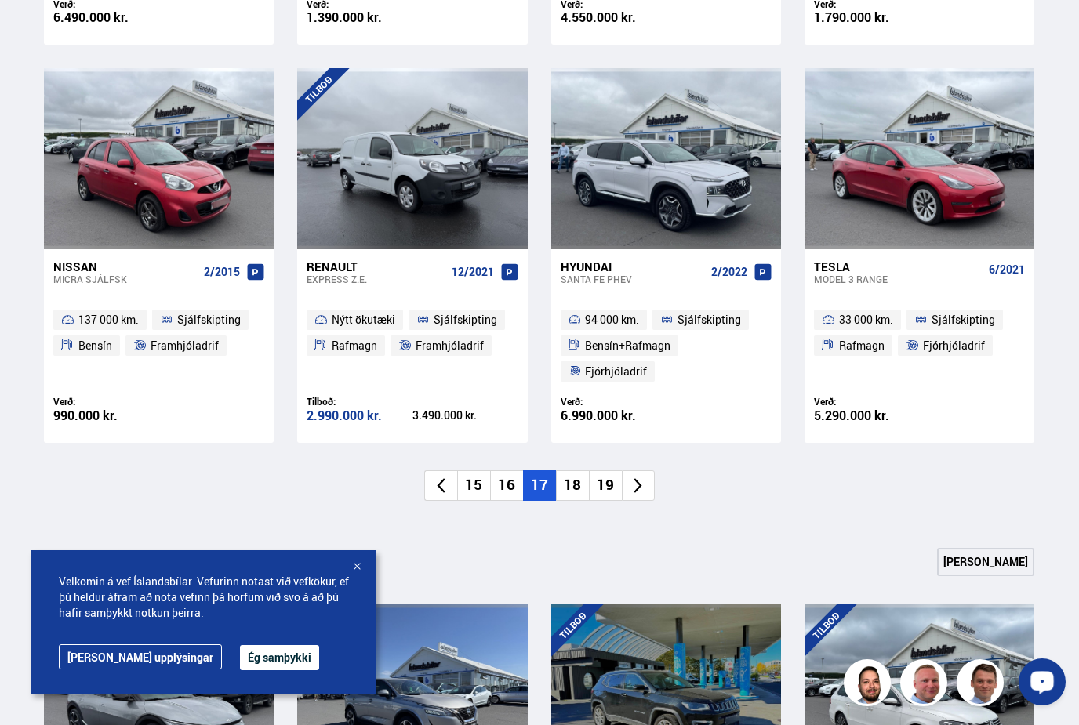
click at [605, 478] on li "19" at bounding box center [605, 485] width 33 height 31
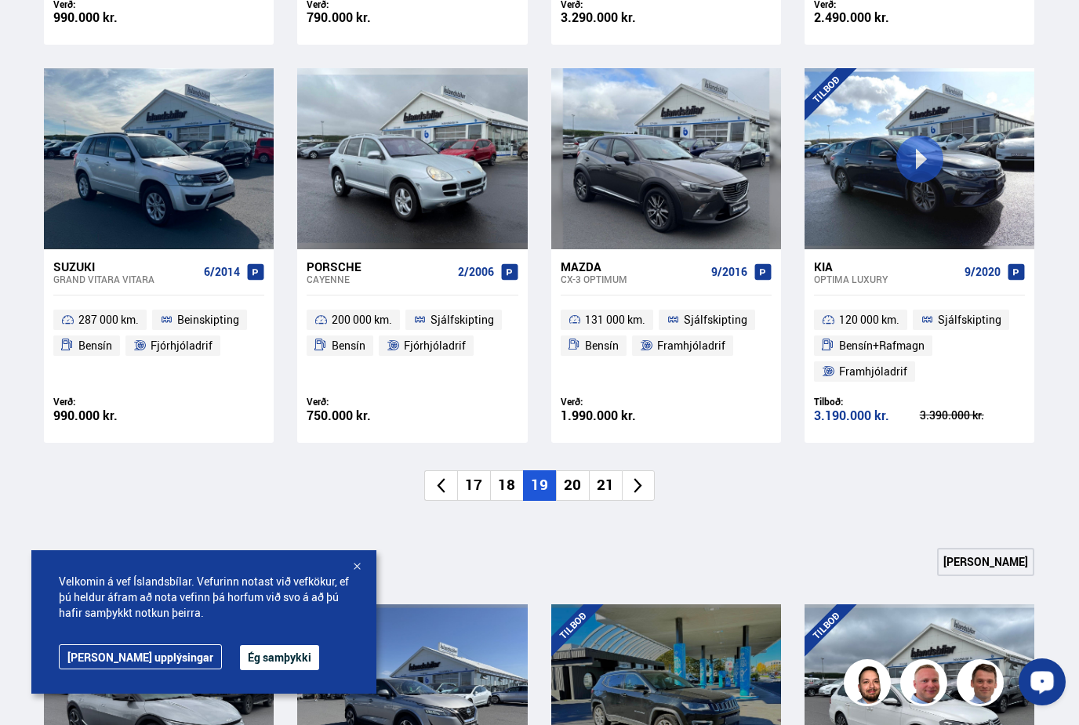
click at [605, 478] on li "21" at bounding box center [605, 485] width 33 height 31
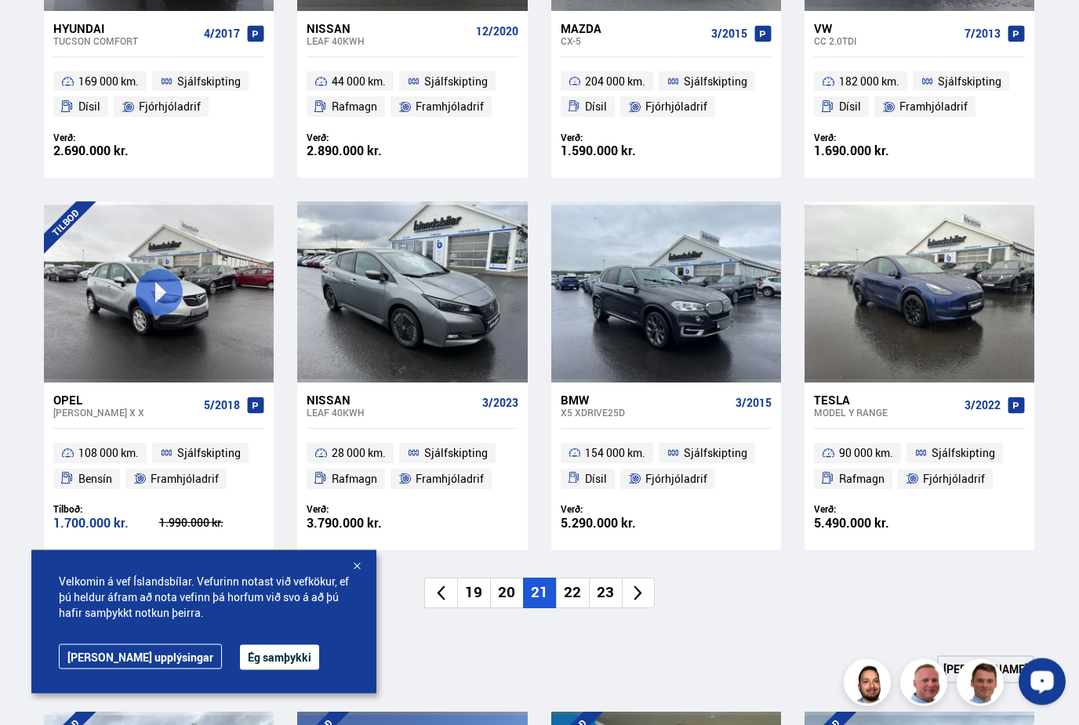
scroll to position [906, 0]
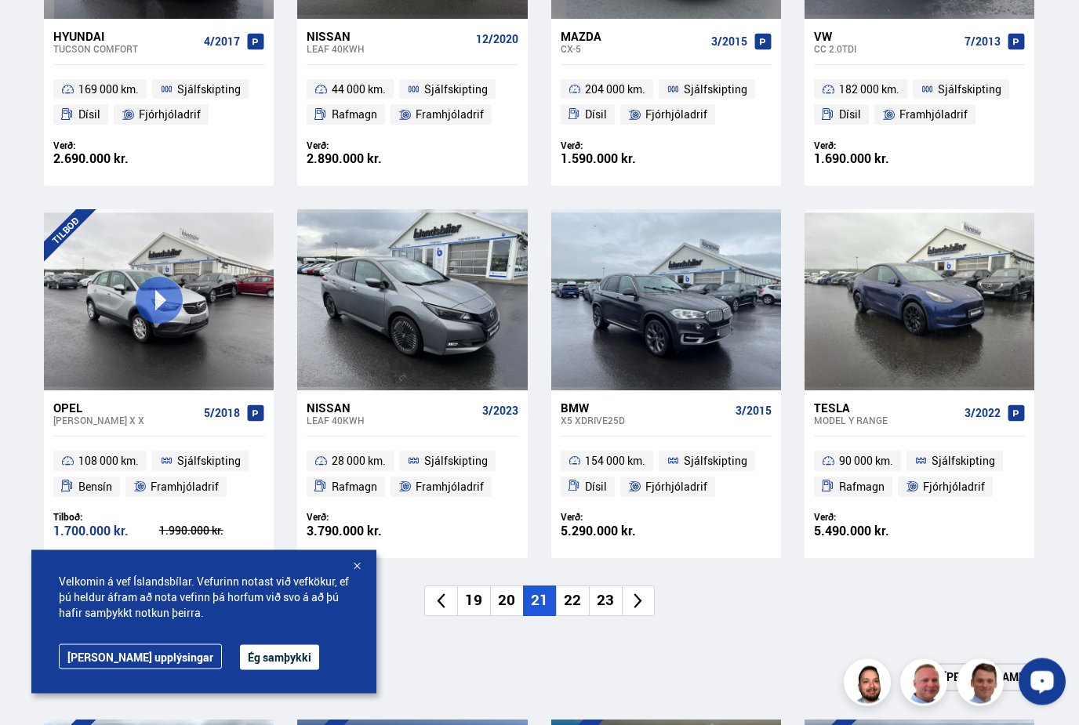
click at [568, 600] on li "22" at bounding box center [572, 601] width 33 height 31
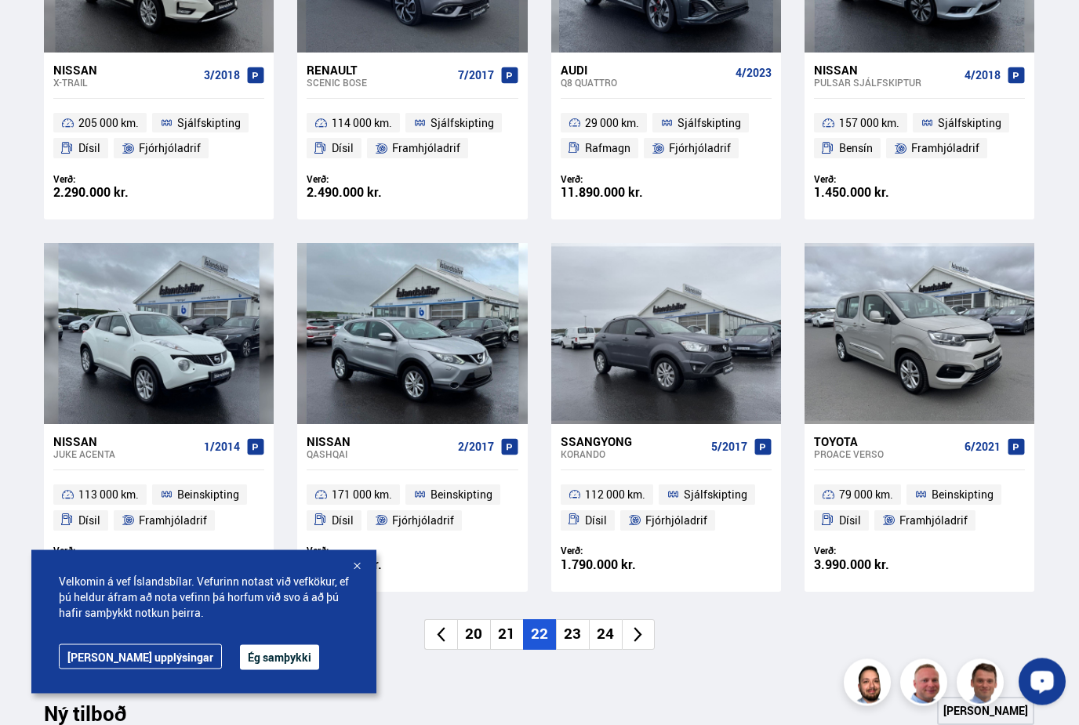
scroll to position [873, 0]
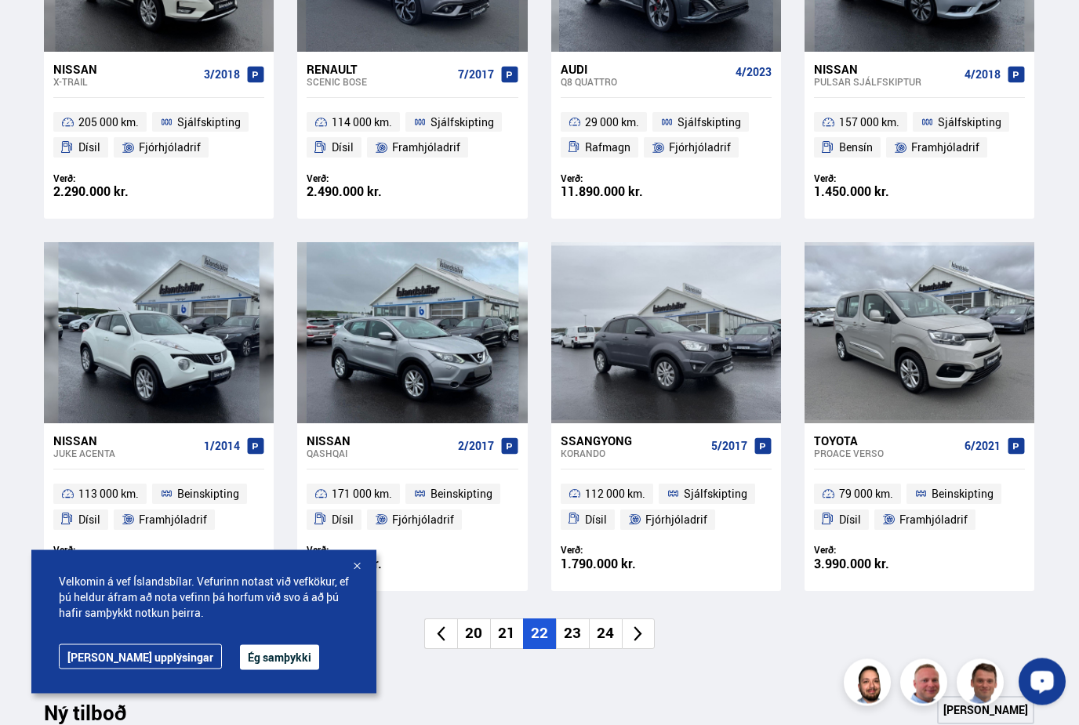
click at [573, 634] on li "23" at bounding box center [572, 634] width 33 height 31
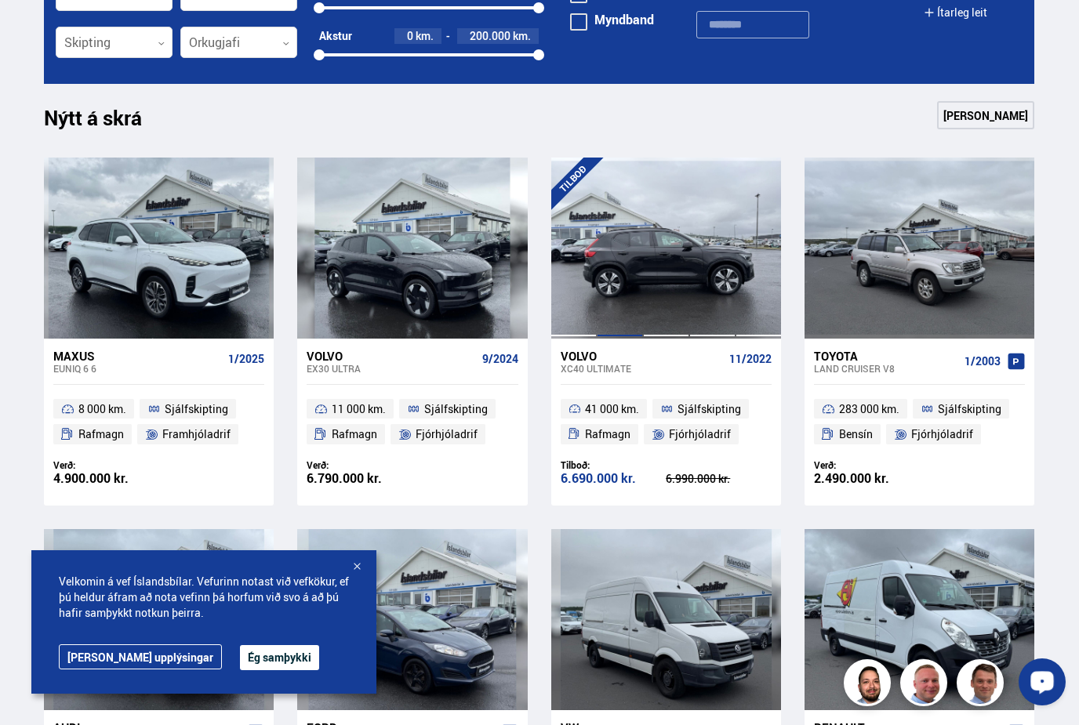
scroll to position [576, 0]
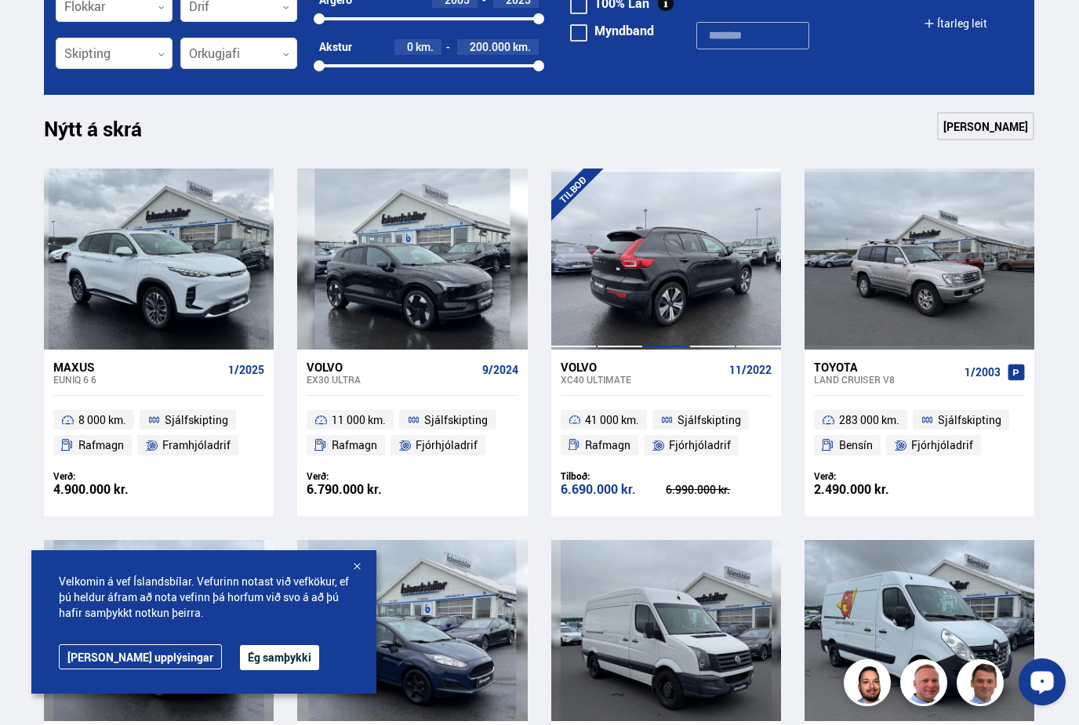
click at [687, 292] on div at bounding box center [666, 259] width 46 height 180
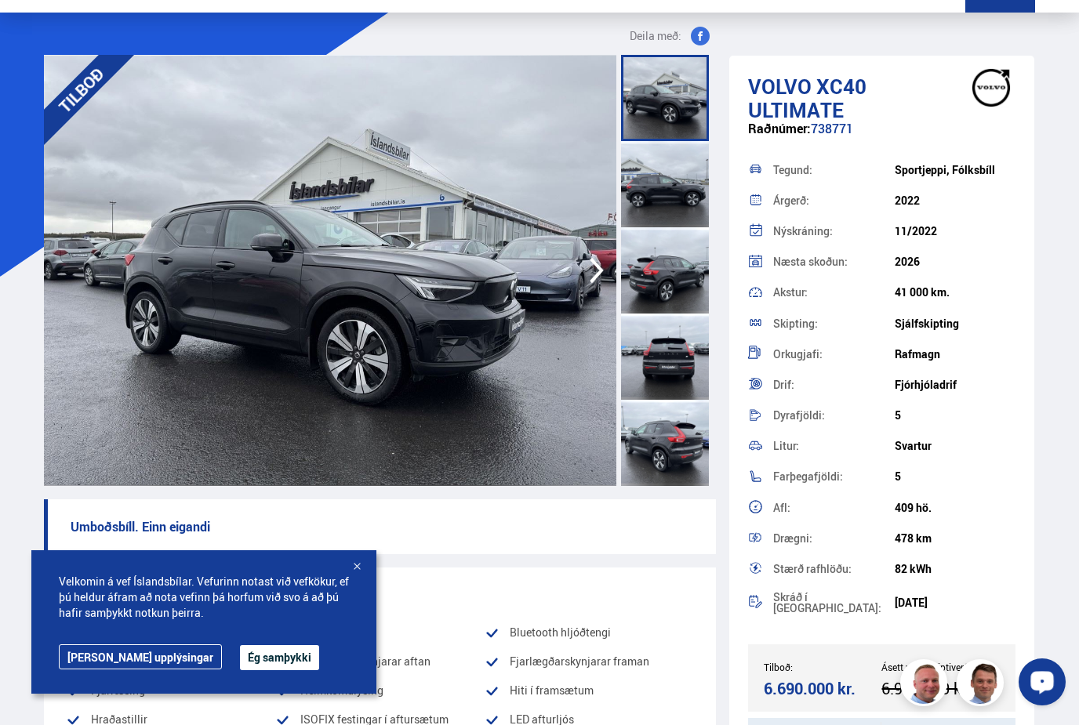
scroll to position [56, 0]
click at [671, 460] on div at bounding box center [665, 444] width 88 height 86
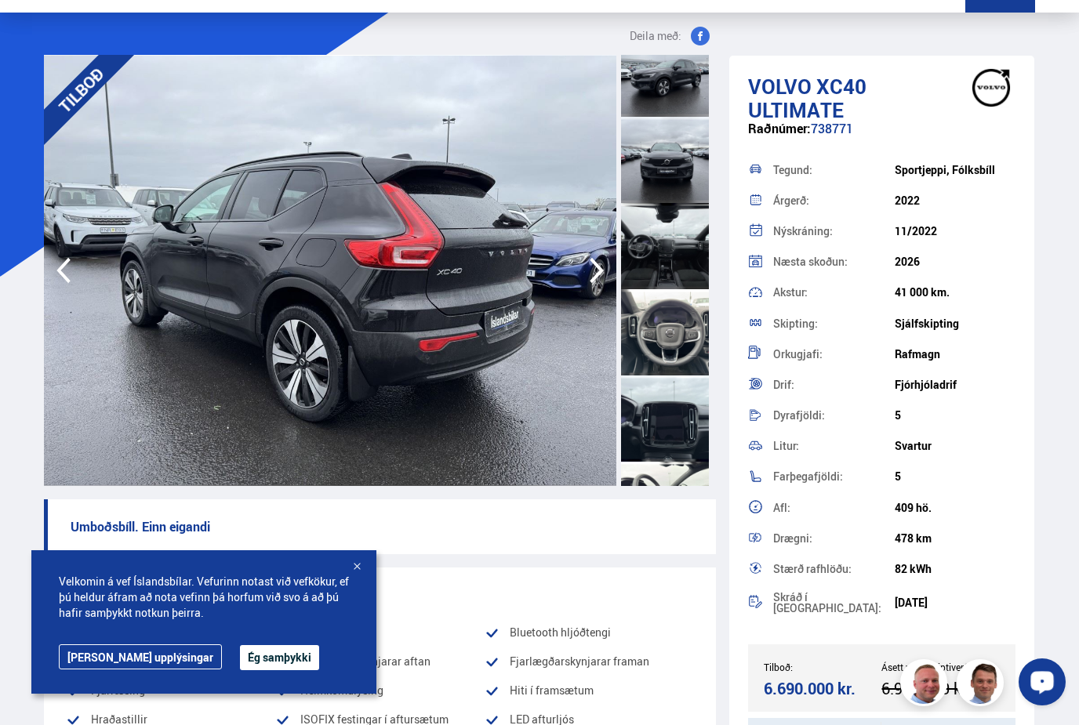
scroll to position [633, 0]
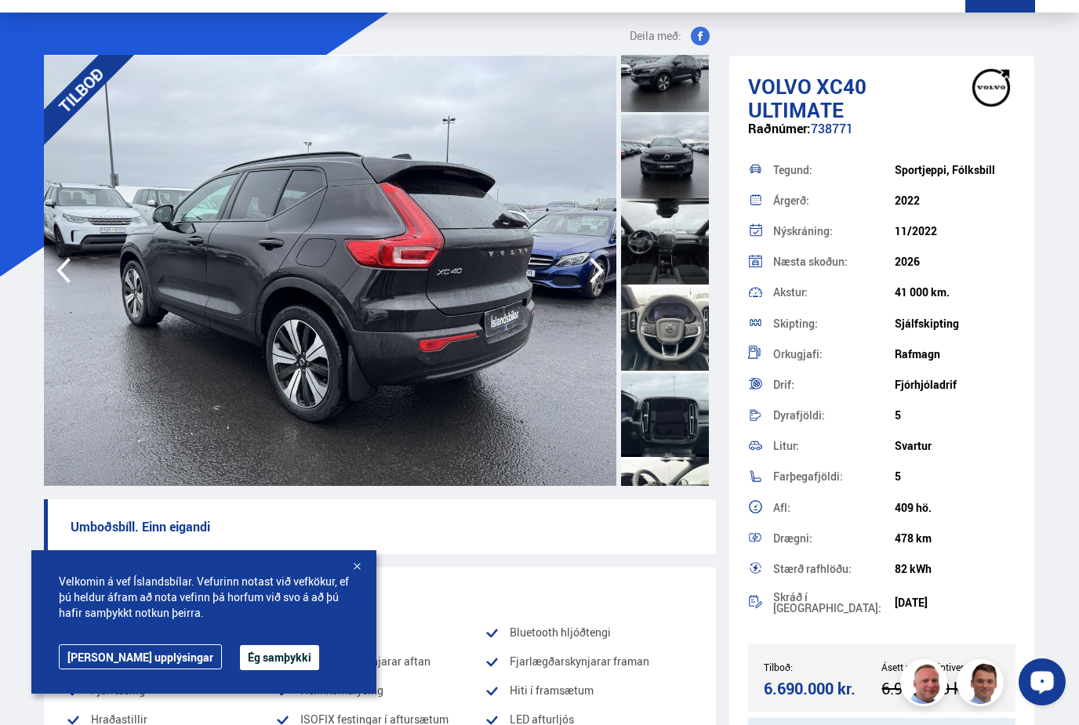
click at [674, 234] on div at bounding box center [665, 241] width 88 height 86
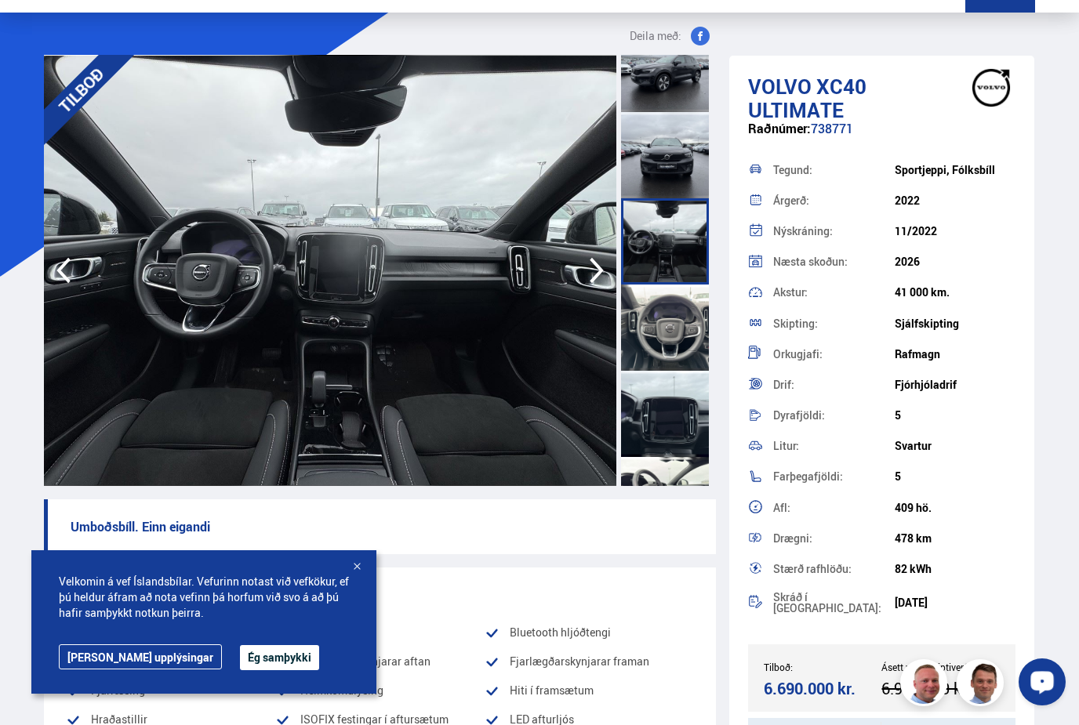
click at [676, 326] on div at bounding box center [665, 328] width 88 height 86
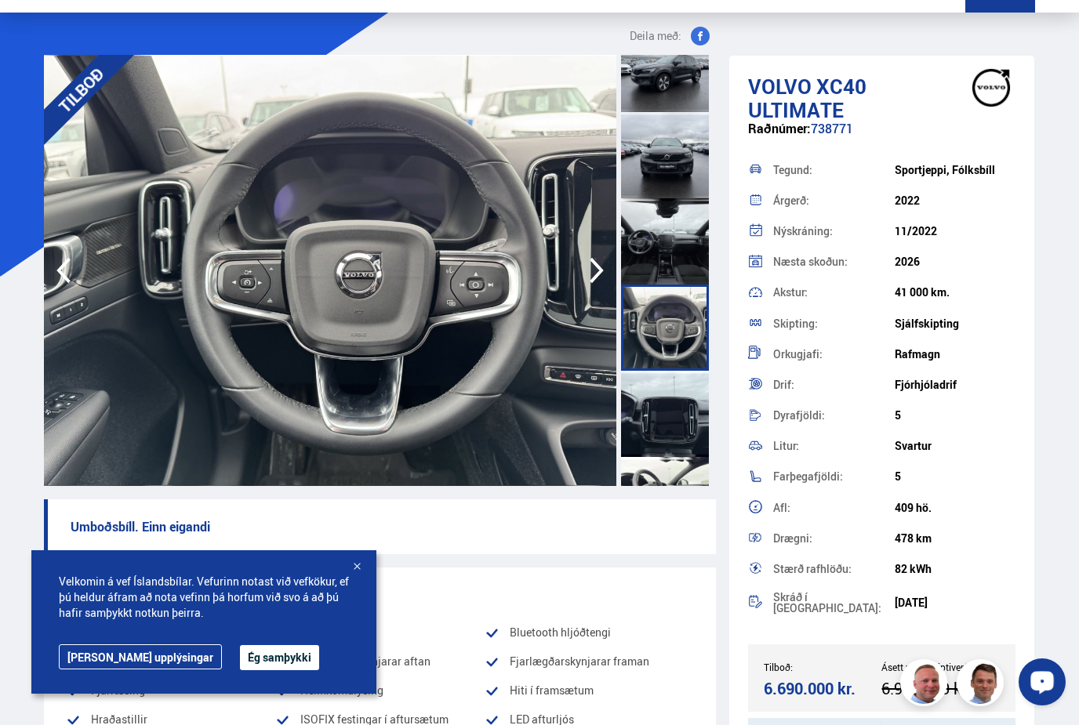
click at [668, 412] on div at bounding box center [665, 414] width 88 height 86
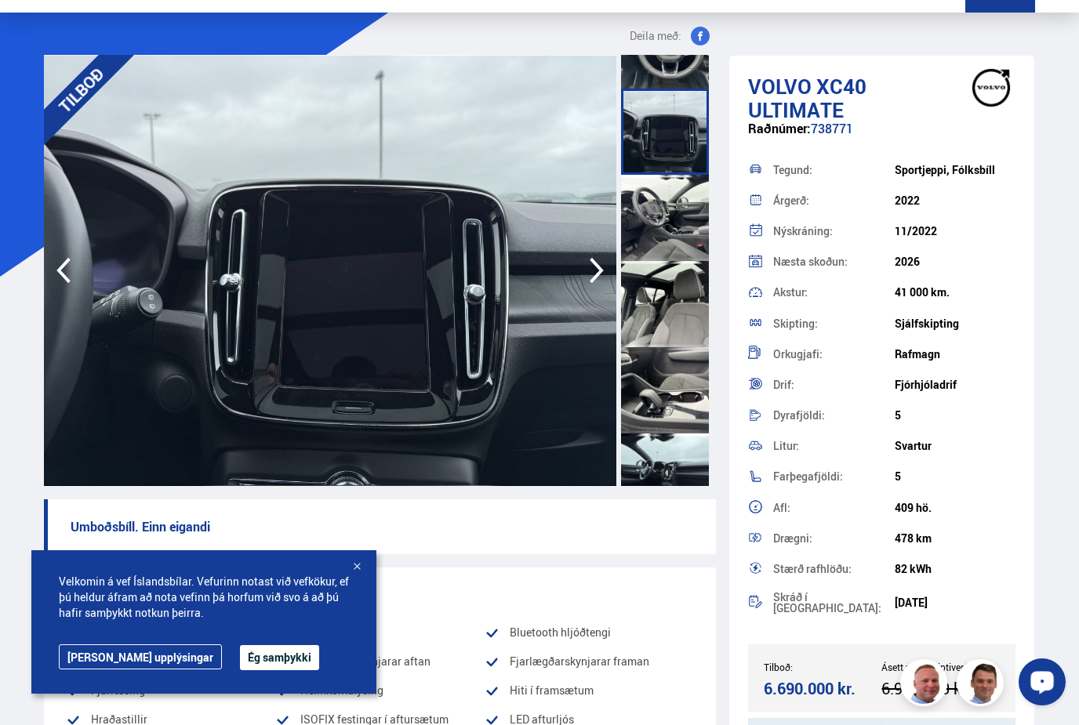
scroll to position [916, 0]
click at [674, 387] on div at bounding box center [665, 390] width 88 height 86
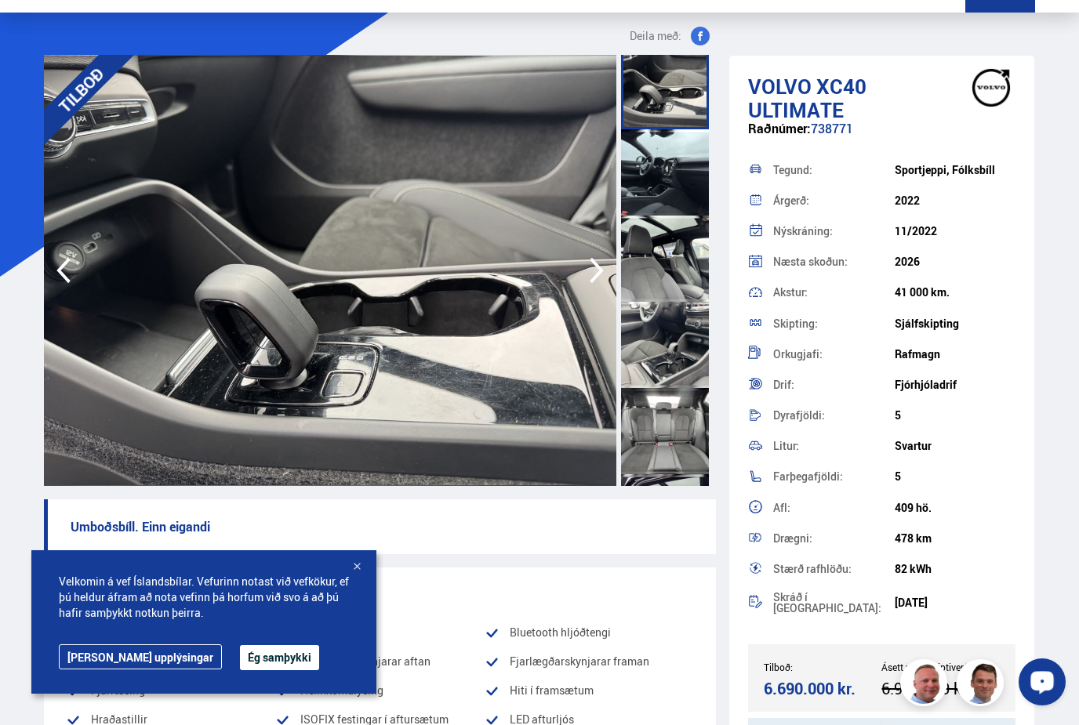
scroll to position [1226, 0]
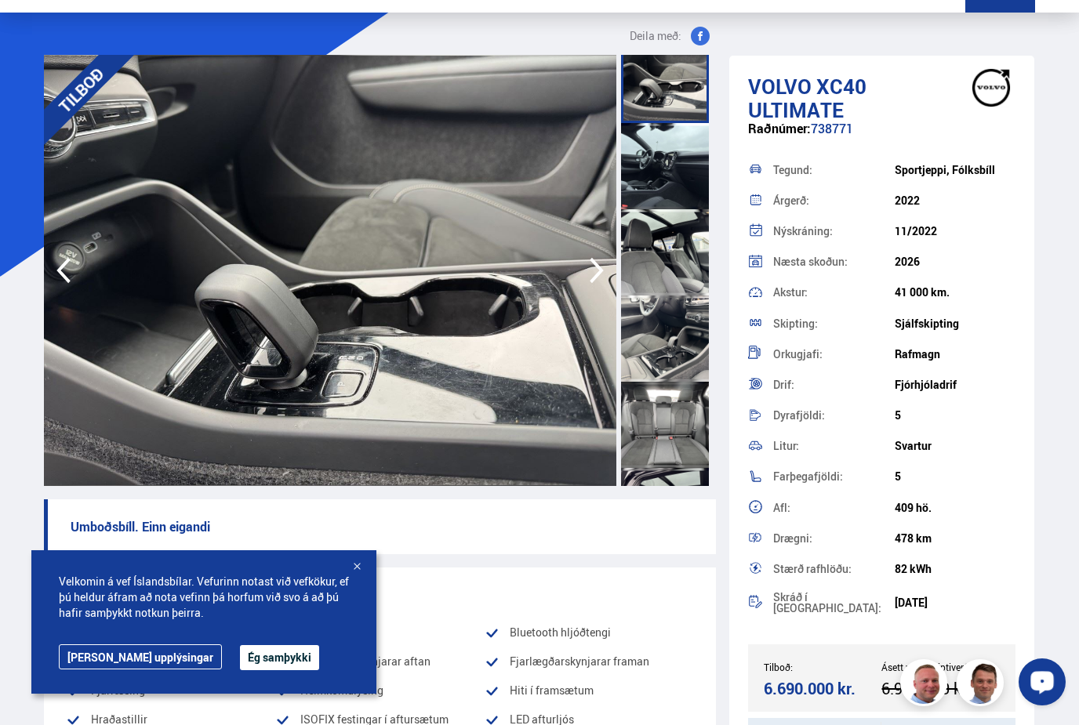
click at [674, 358] on div at bounding box center [665, 339] width 88 height 86
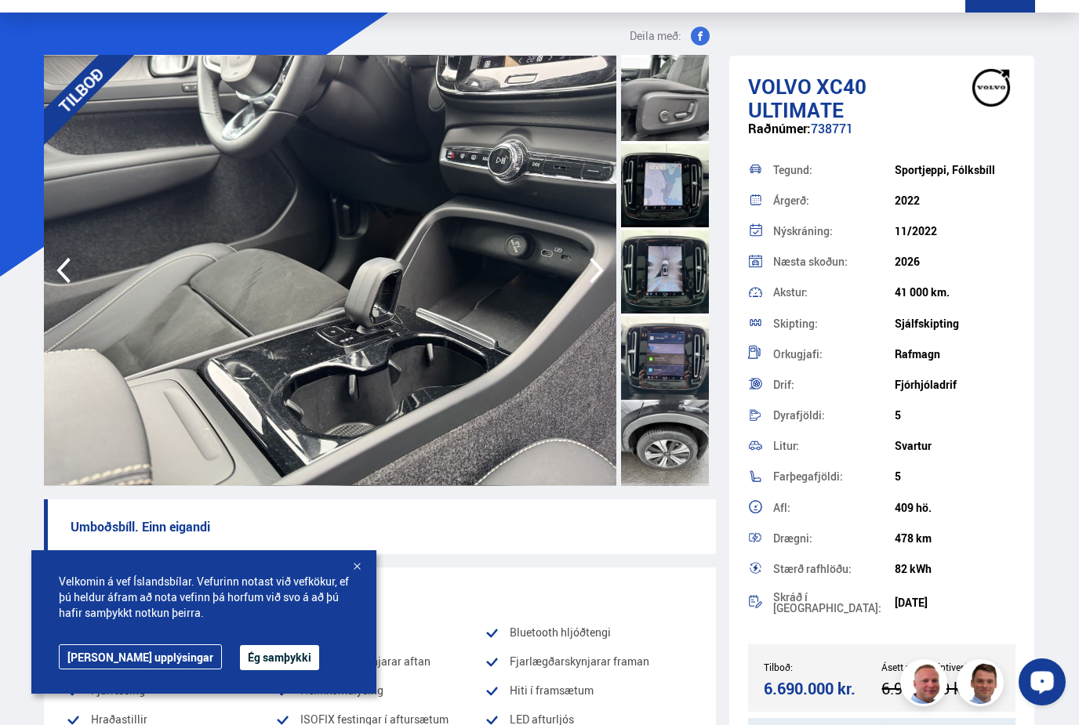
scroll to position [1897, 0]
click at [665, 450] on div at bounding box center [665, 443] width 88 height 86
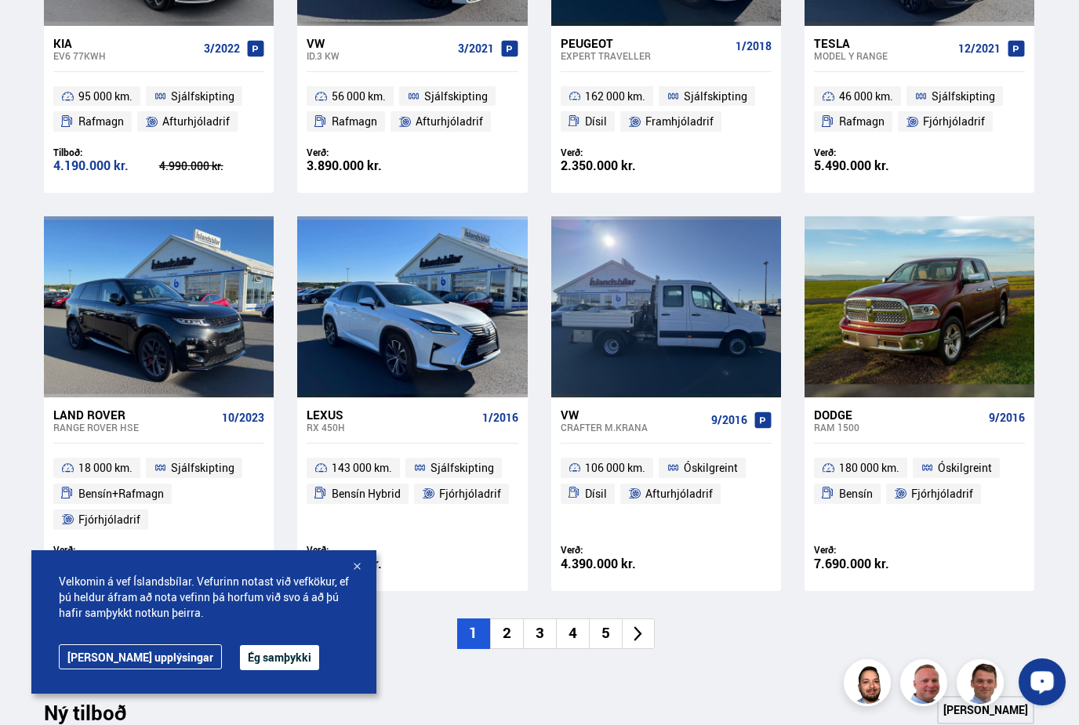
scroll to position [923, 0]
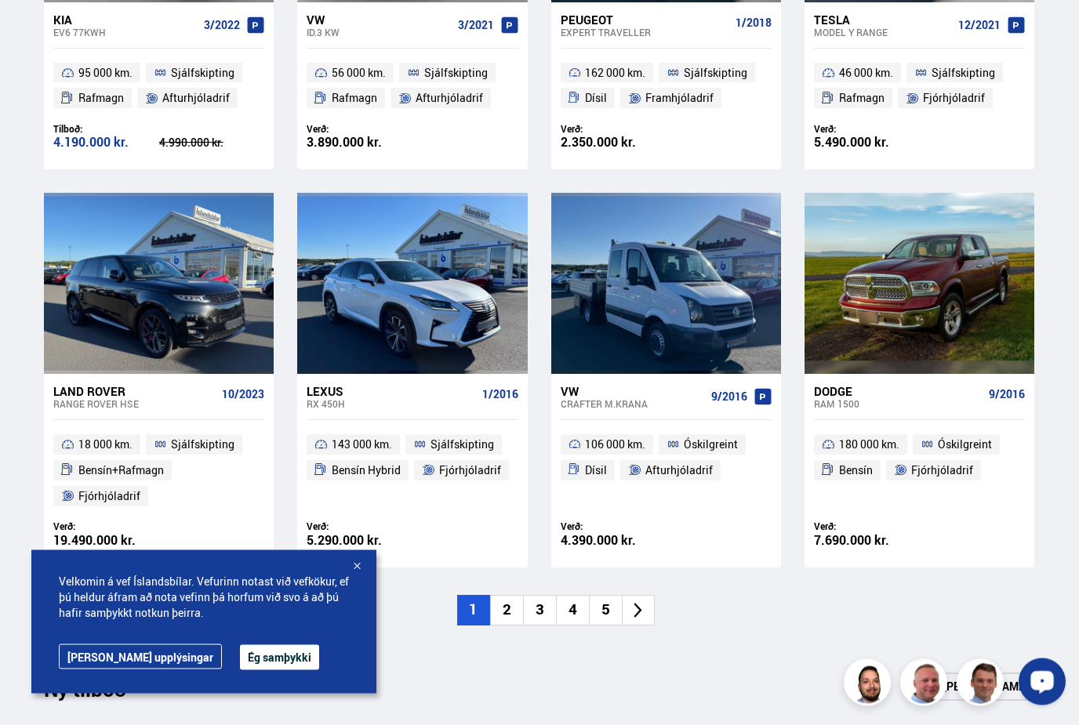
click at [607, 602] on li "5" at bounding box center [605, 611] width 33 height 31
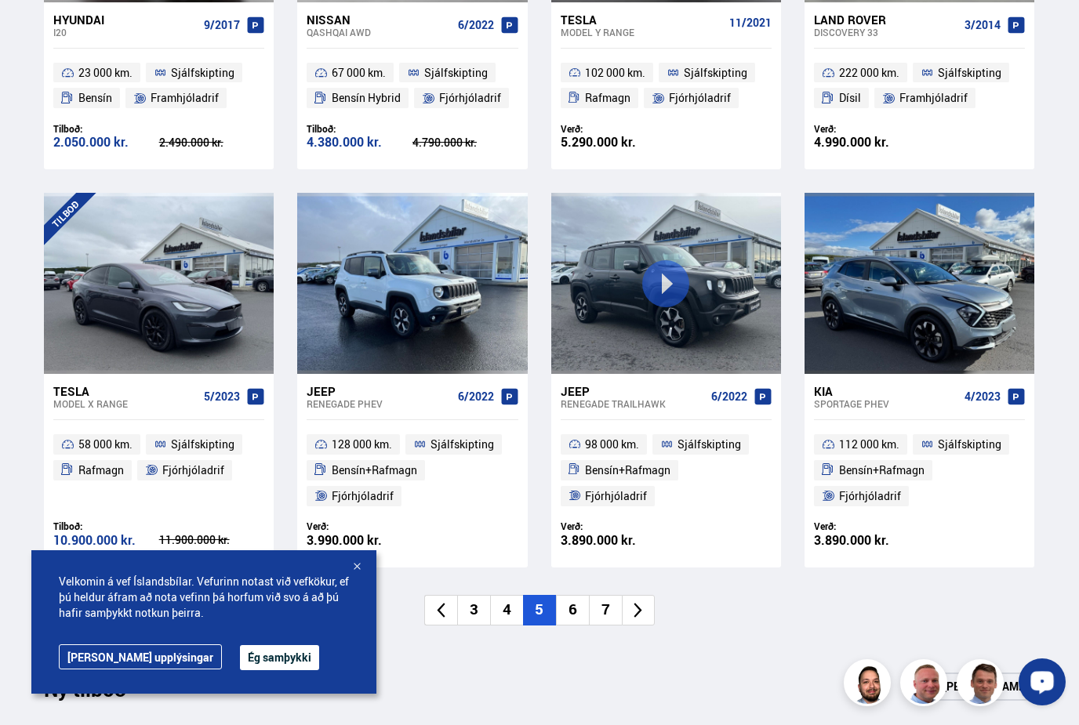
click at [607, 602] on li "7" at bounding box center [605, 610] width 33 height 31
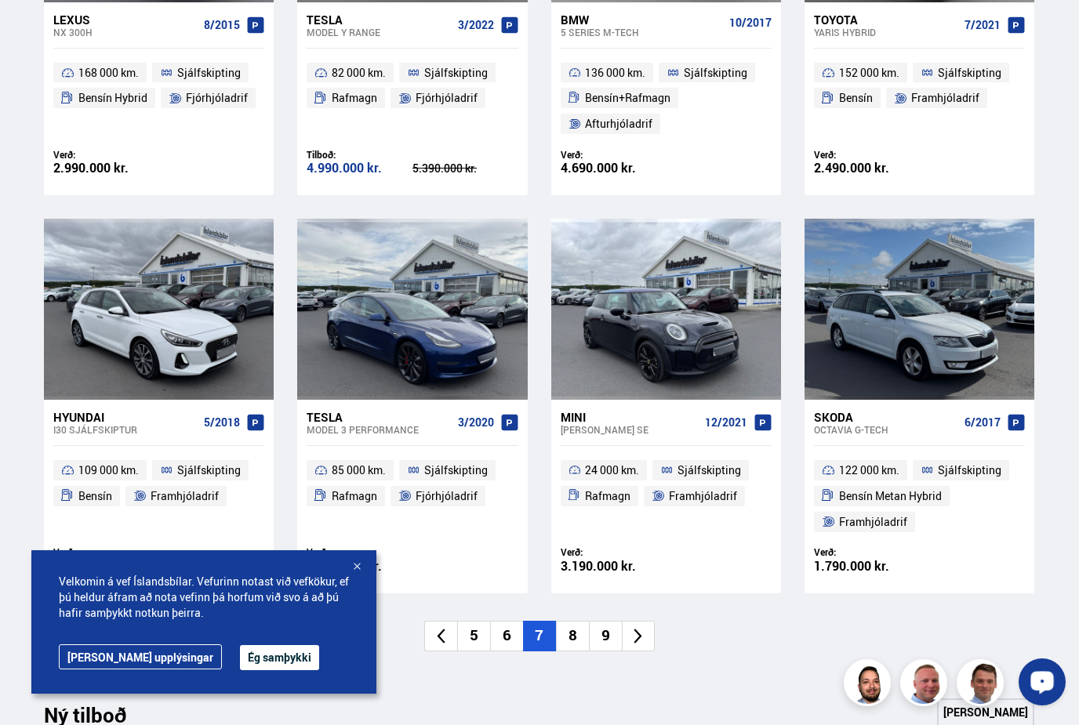
click at [605, 626] on li "9" at bounding box center [605, 636] width 33 height 31
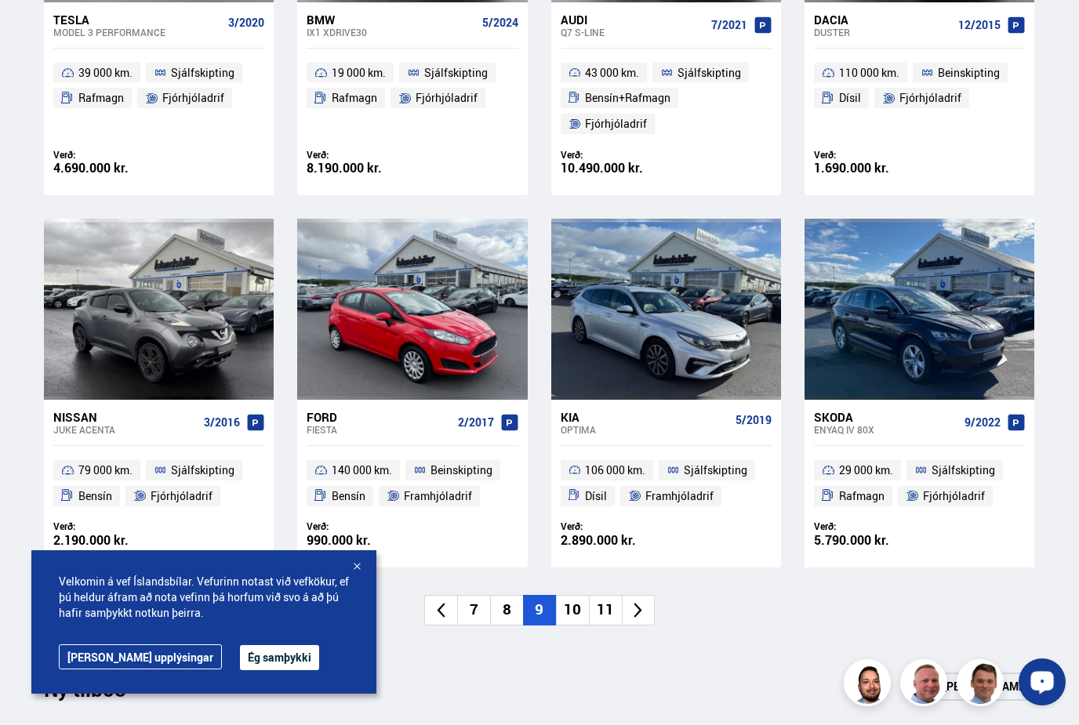
click at [605, 606] on li "11" at bounding box center [605, 610] width 33 height 31
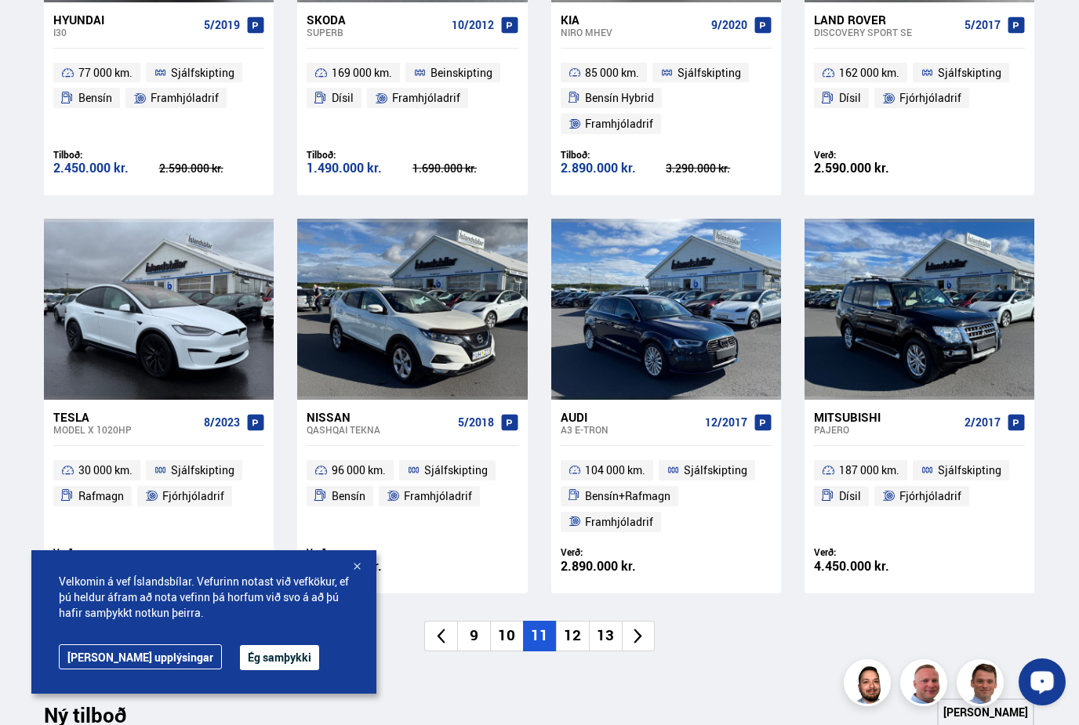
click at [605, 606] on div "Nýtt á skrá Sjá meira [GEOGRAPHIC_DATA] Hyundai i30 5/2019 77 000 km. Sjálfskip…" at bounding box center [538, 208] width 1015 height 886
click at [605, 625] on li "13" at bounding box center [605, 636] width 33 height 31
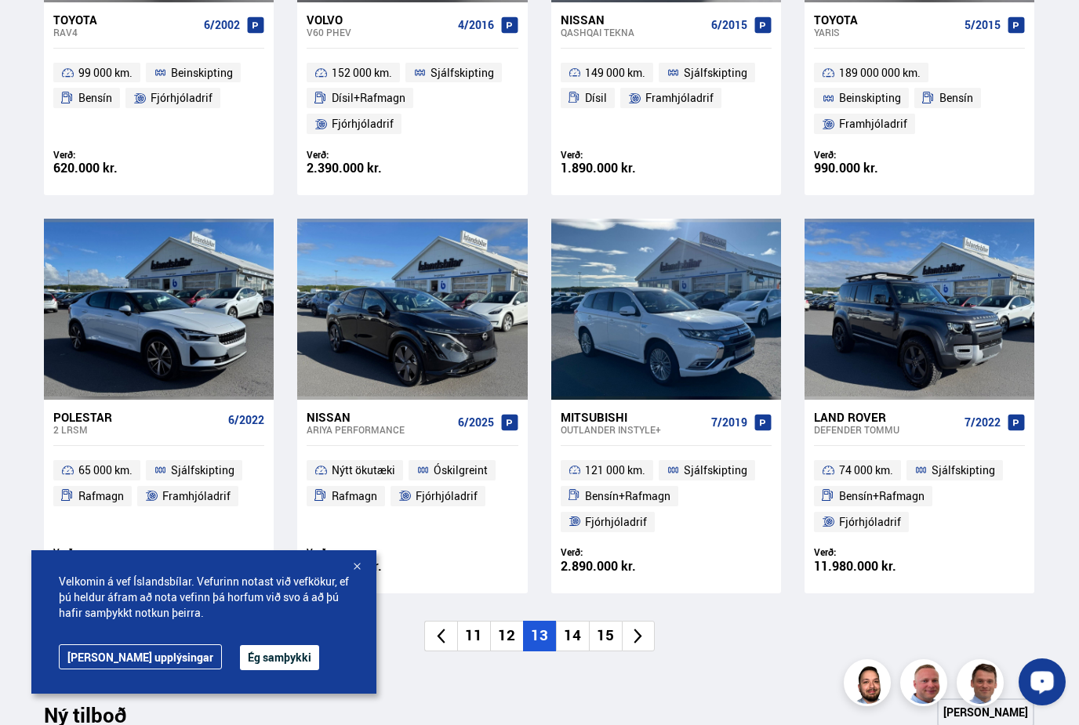
click at [605, 625] on li "15" at bounding box center [605, 636] width 33 height 31
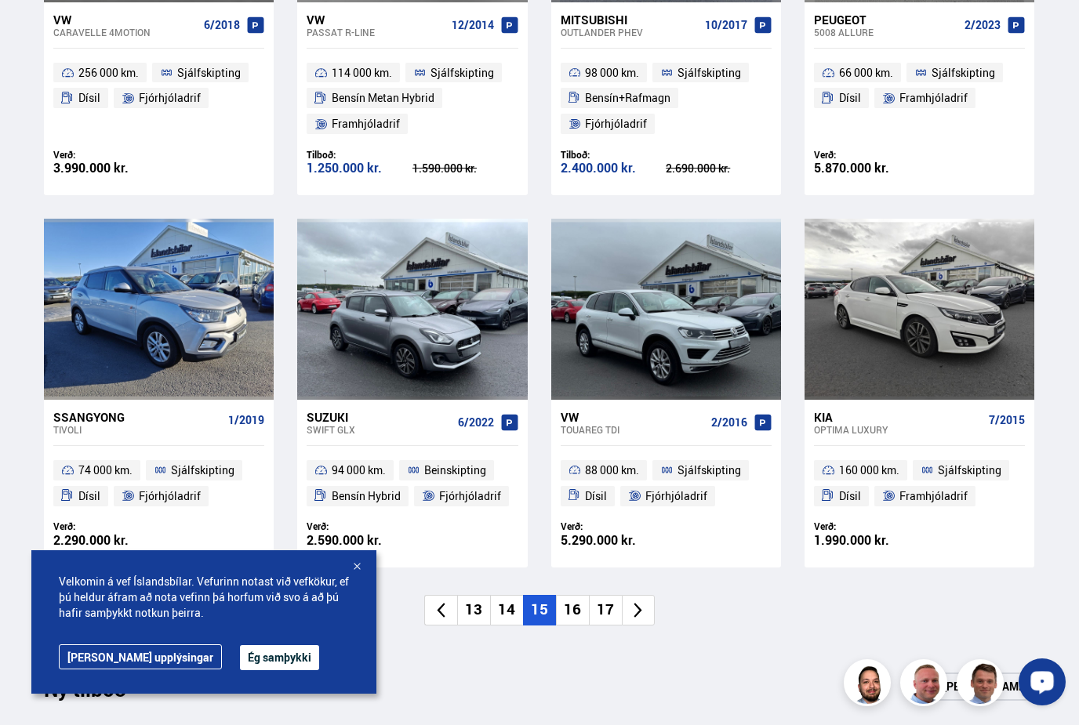
click at [605, 625] on div "Nýtt á skrá Sjá meira VW Caravelle 4MOTION 6/2018 256 000 km. Sjálfskipting Dís…" at bounding box center [538, 218] width 1015 height 907
click at [601, 610] on li "17" at bounding box center [605, 610] width 33 height 31
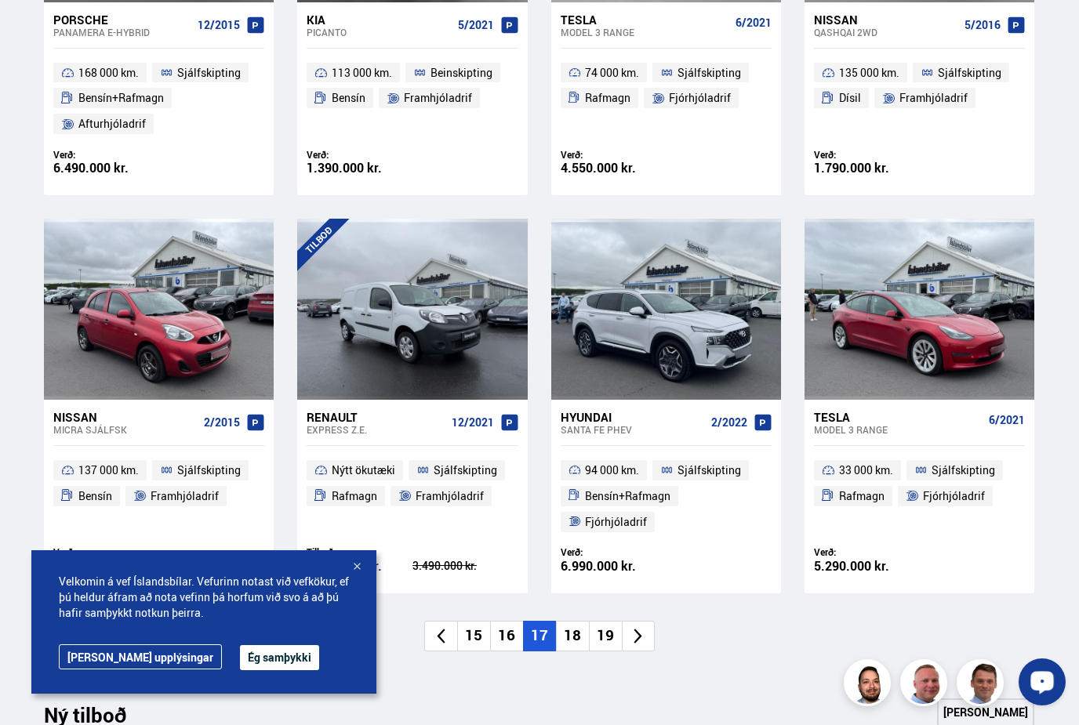
click at [603, 630] on li "19" at bounding box center [605, 636] width 33 height 31
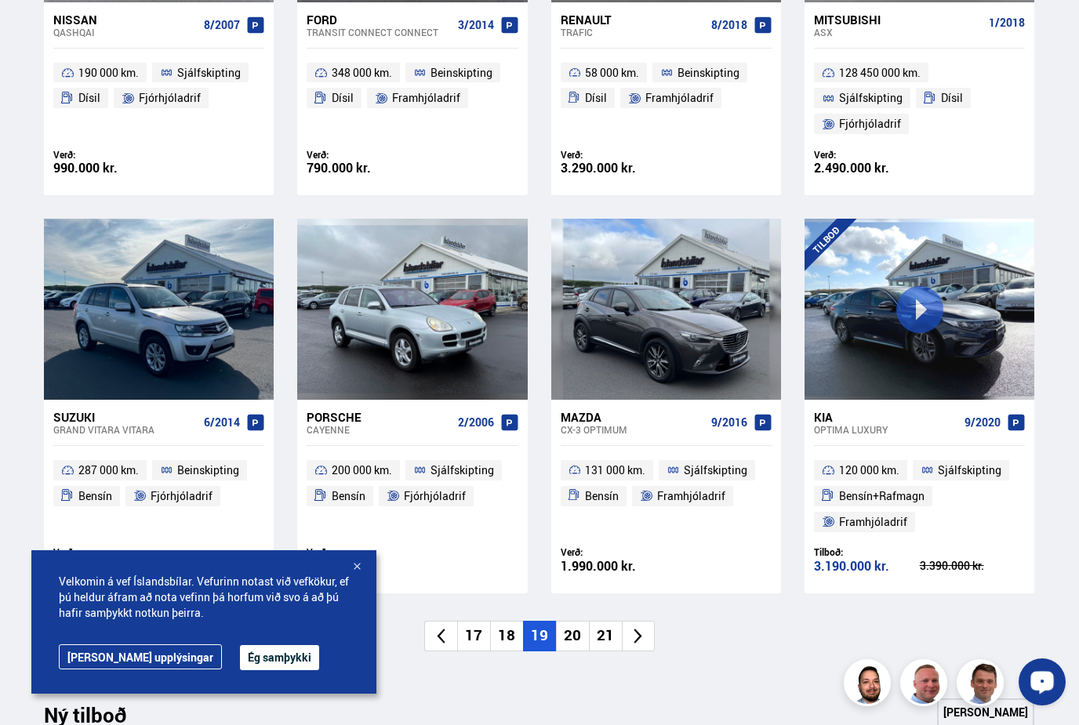
click at [603, 630] on li "21" at bounding box center [605, 636] width 33 height 31
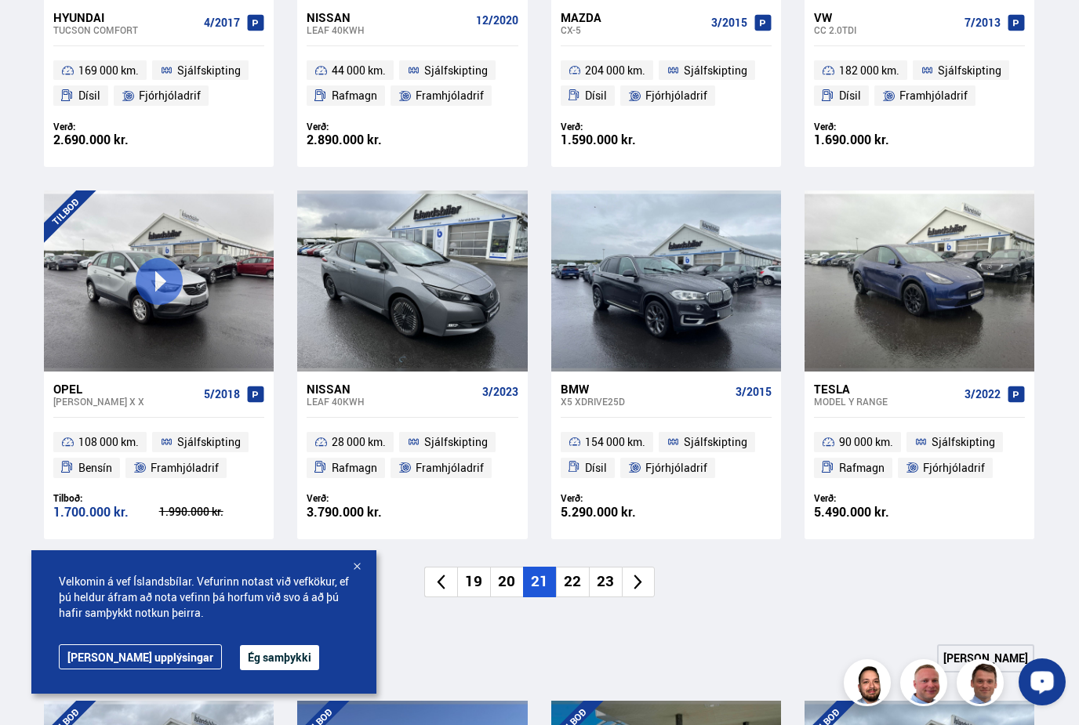
scroll to position [931, 0]
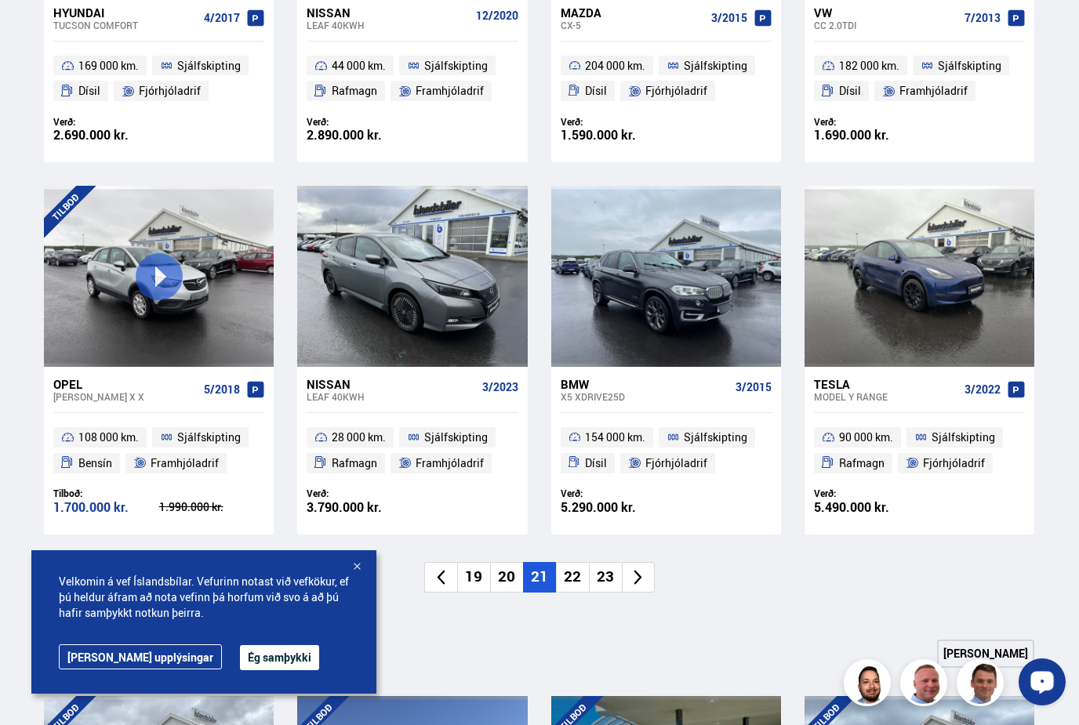
click at [571, 578] on li "22" at bounding box center [572, 577] width 33 height 31
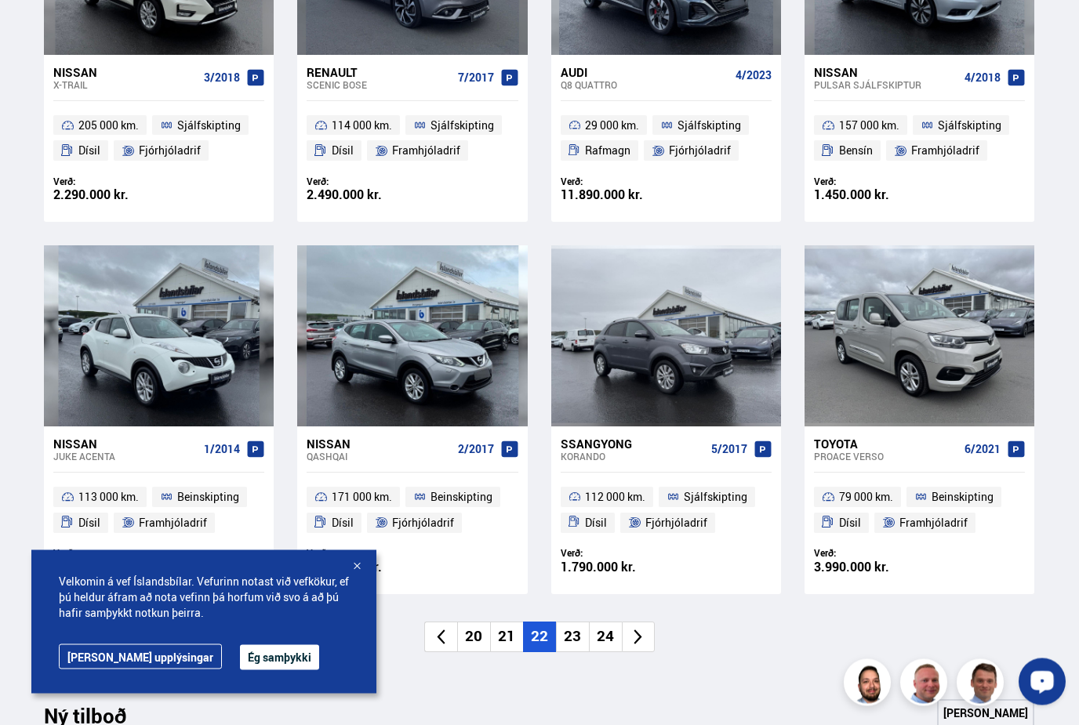
scroll to position [871, 0]
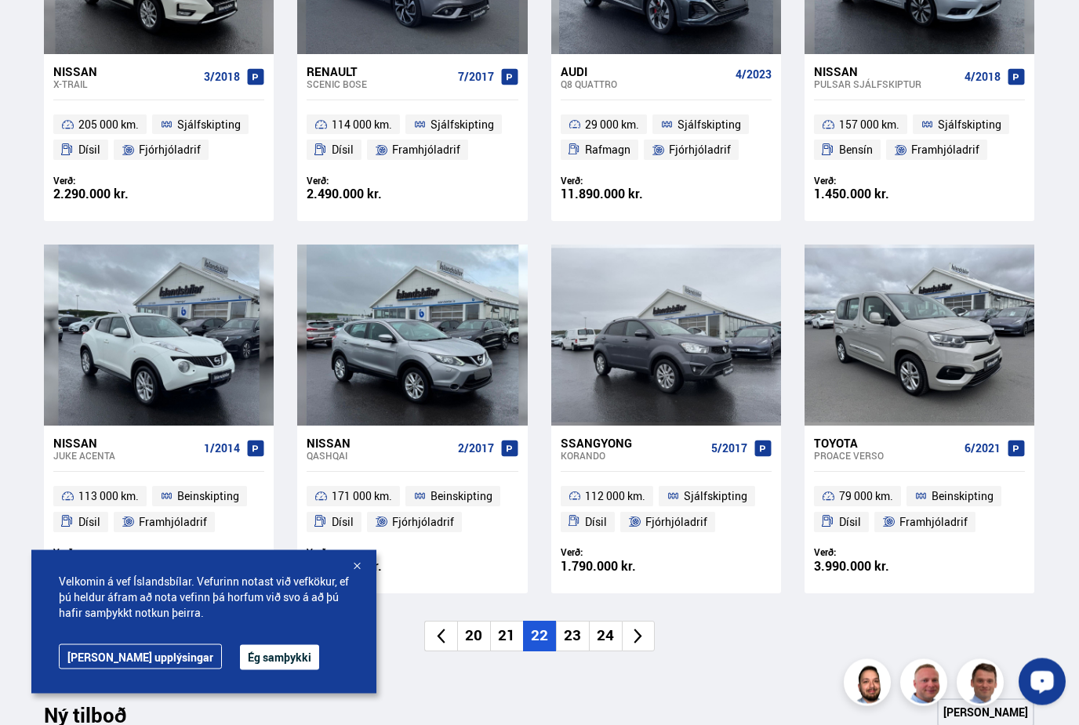
click at [575, 637] on li "23" at bounding box center [572, 637] width 33 height 31
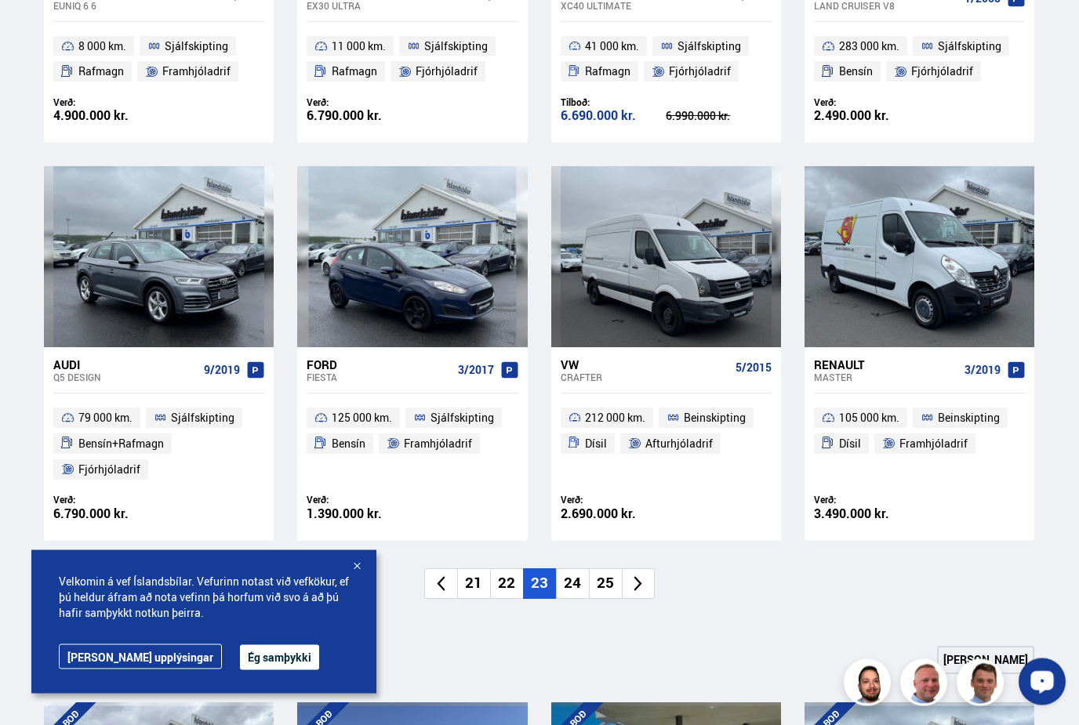
scroll to position [964, 0]
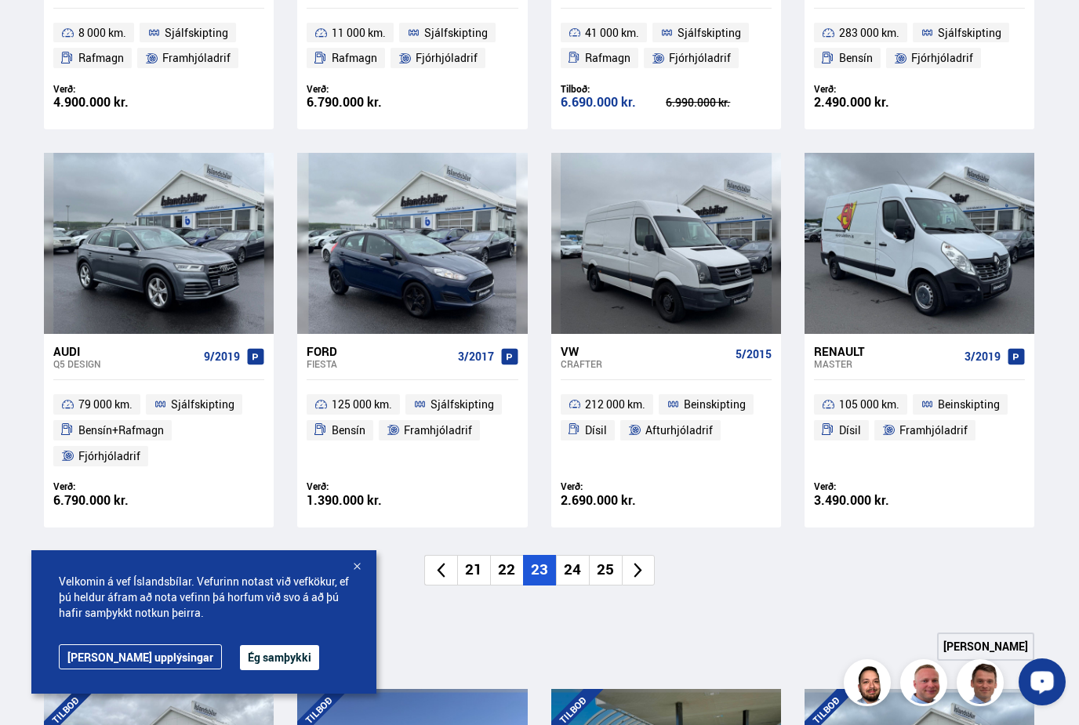
click at [572, 571] on li "24" at bounding box center [572, 570] width 33 height 31
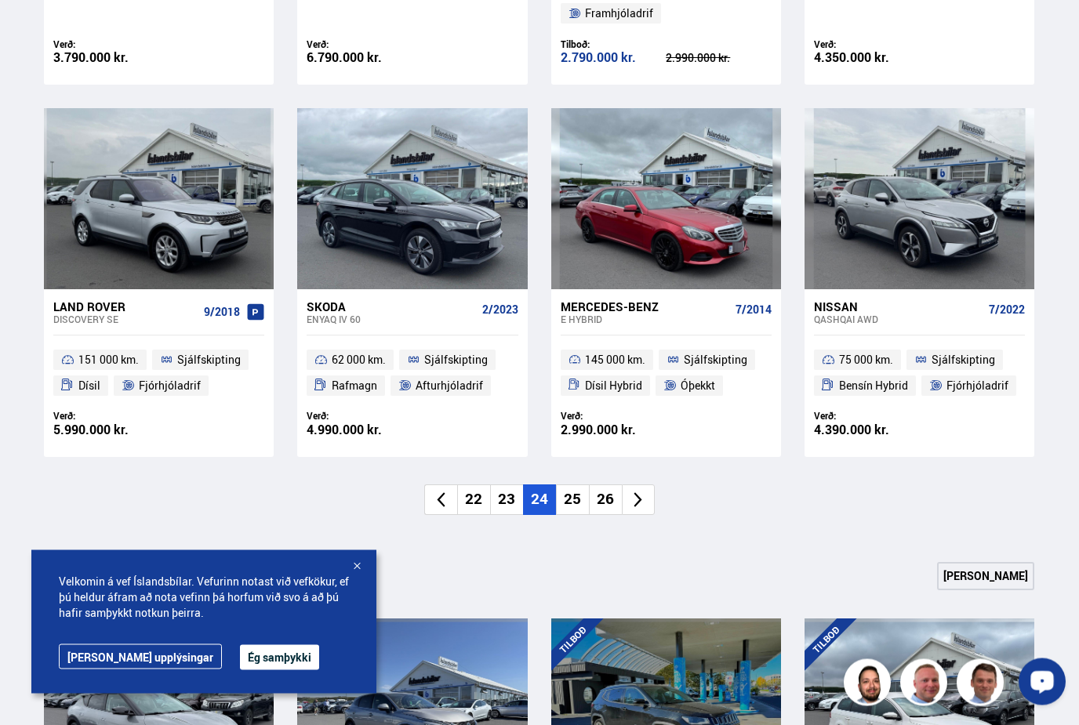
scroll to position [1035, 0]
click at [575, 493] on li "25" at bounding box center [572, 499] width 33 height 31
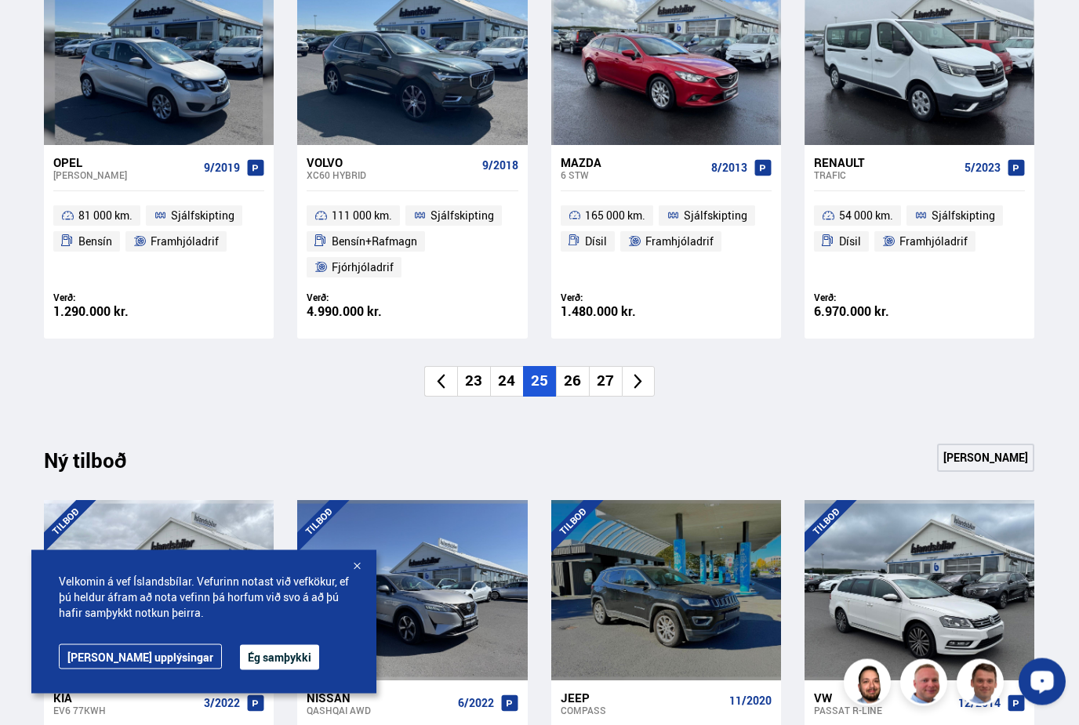
scroll to position [1179, 0]
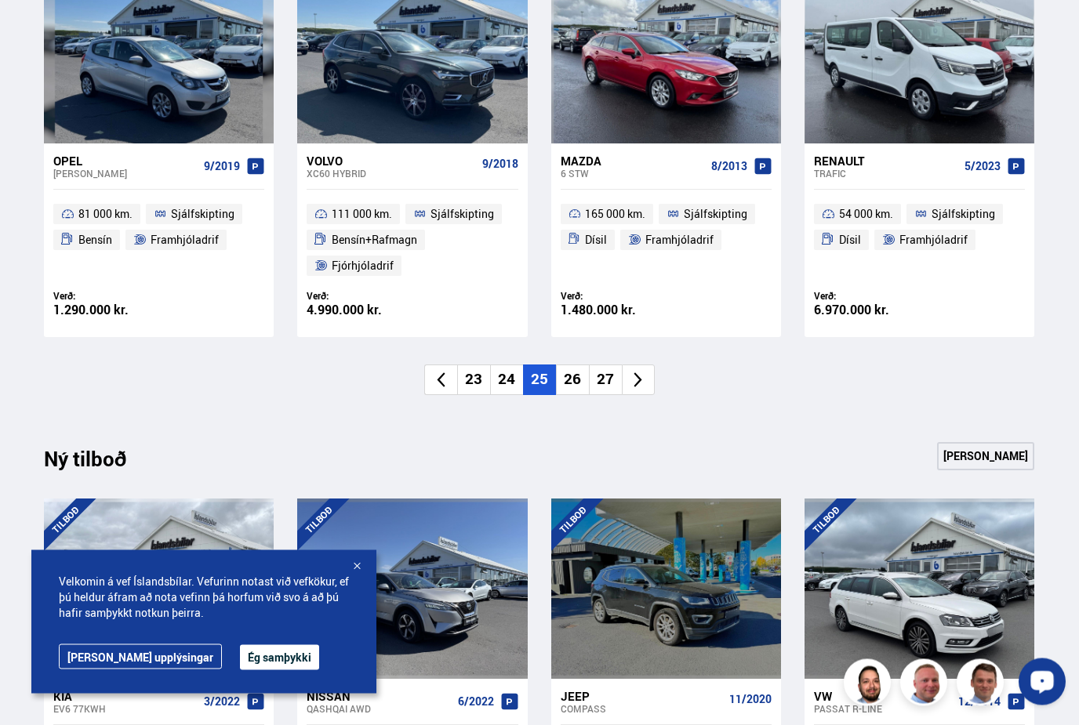
click at [572, 379] on li "26" at bounding box center [572, 380] width 33 height 31
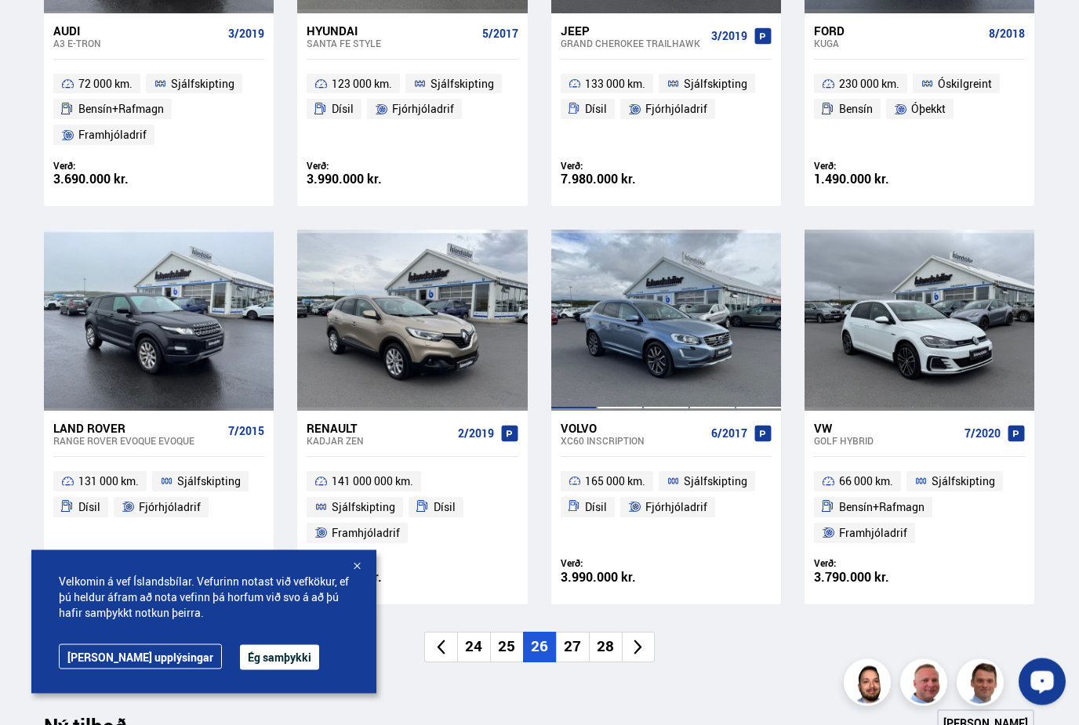
scroll to position [913, 0]
click at [575, 646] on li "27" at bounding box center [572, 647] width 33 height 31
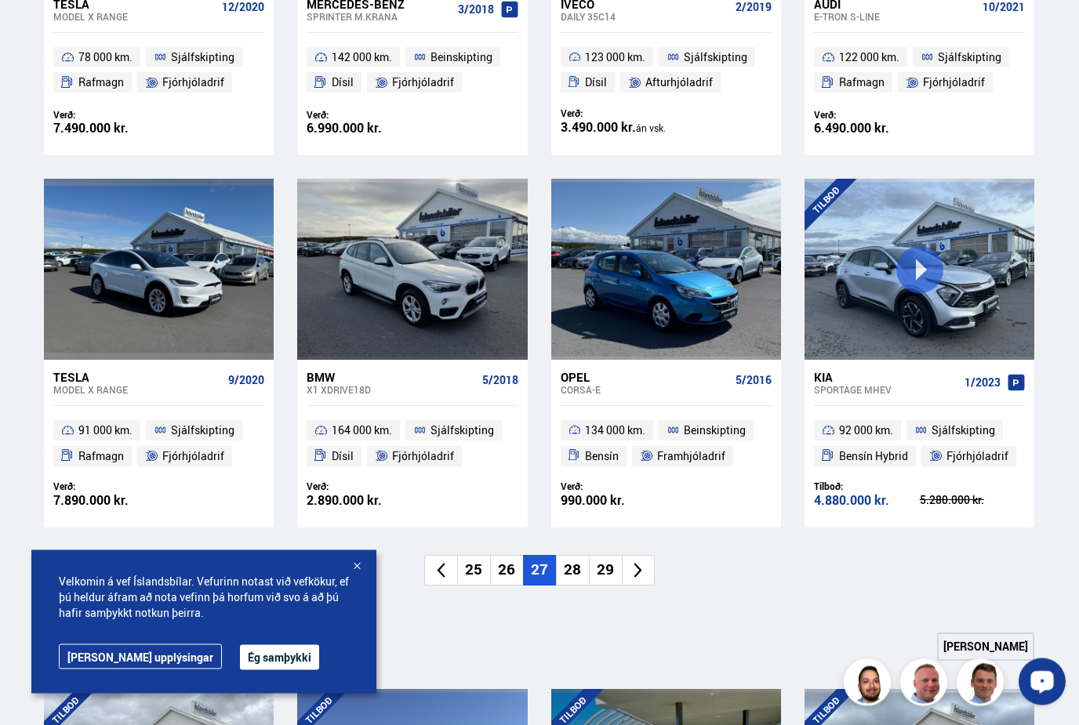
scroll to position [939, 0]
click at [568, 571] on li "28" at bounding box center [572, 570] width 33 height 31
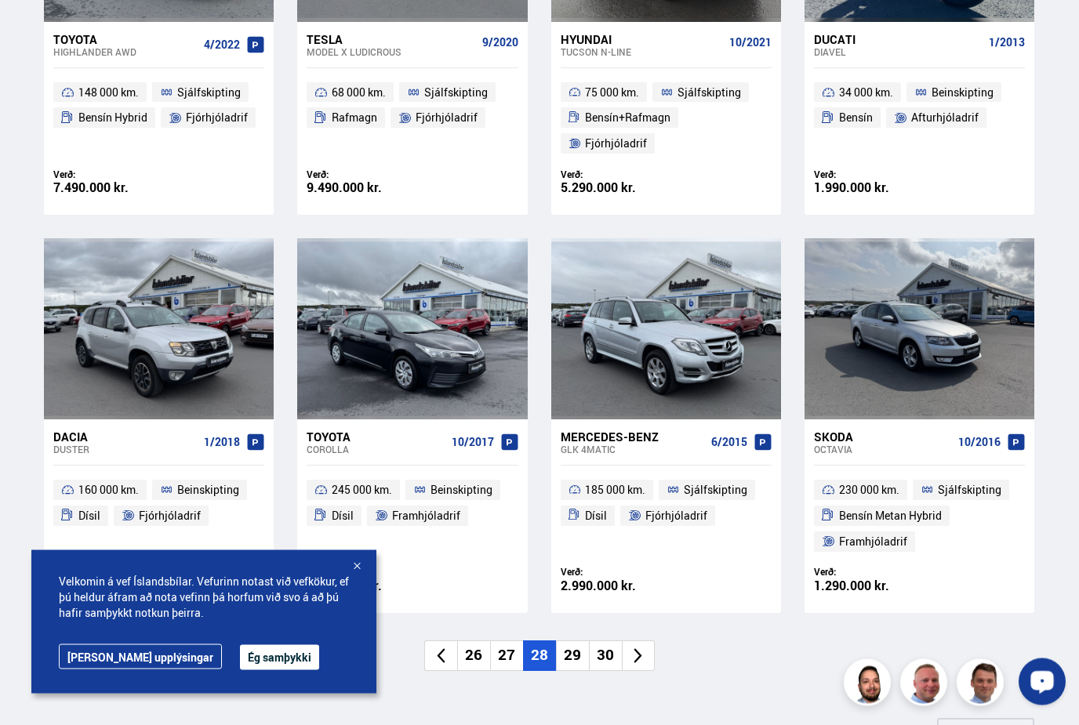
scroll to position [905, 0]
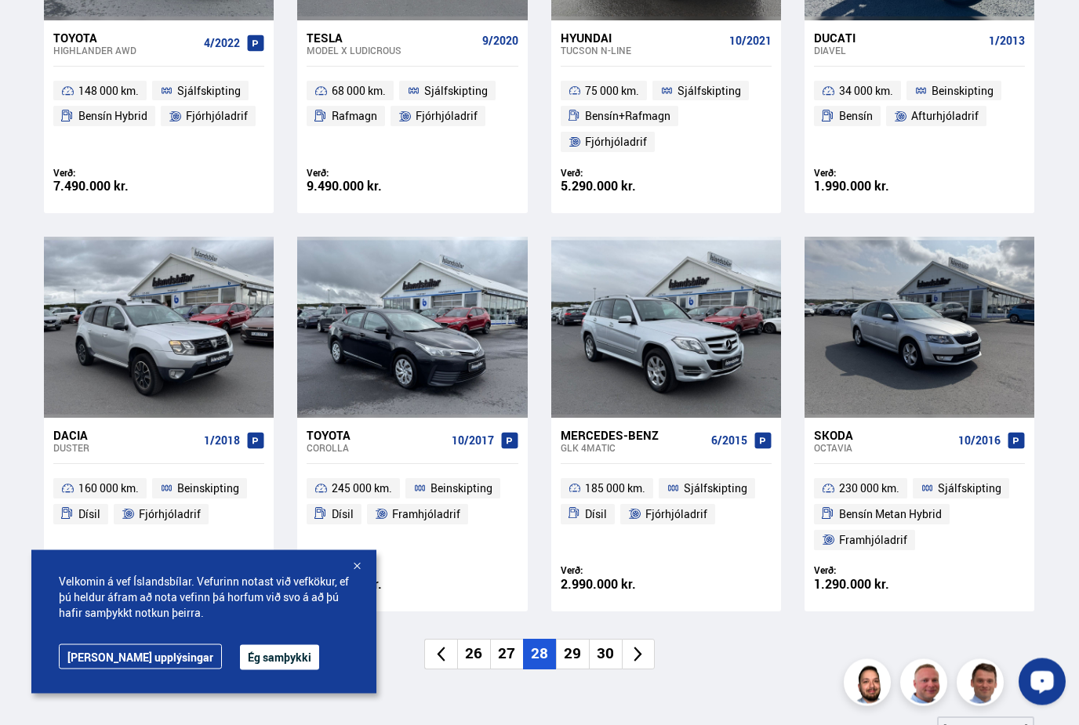
click at [570, 647] on li "29" at bounding box center [572, 655] width 33 height 31
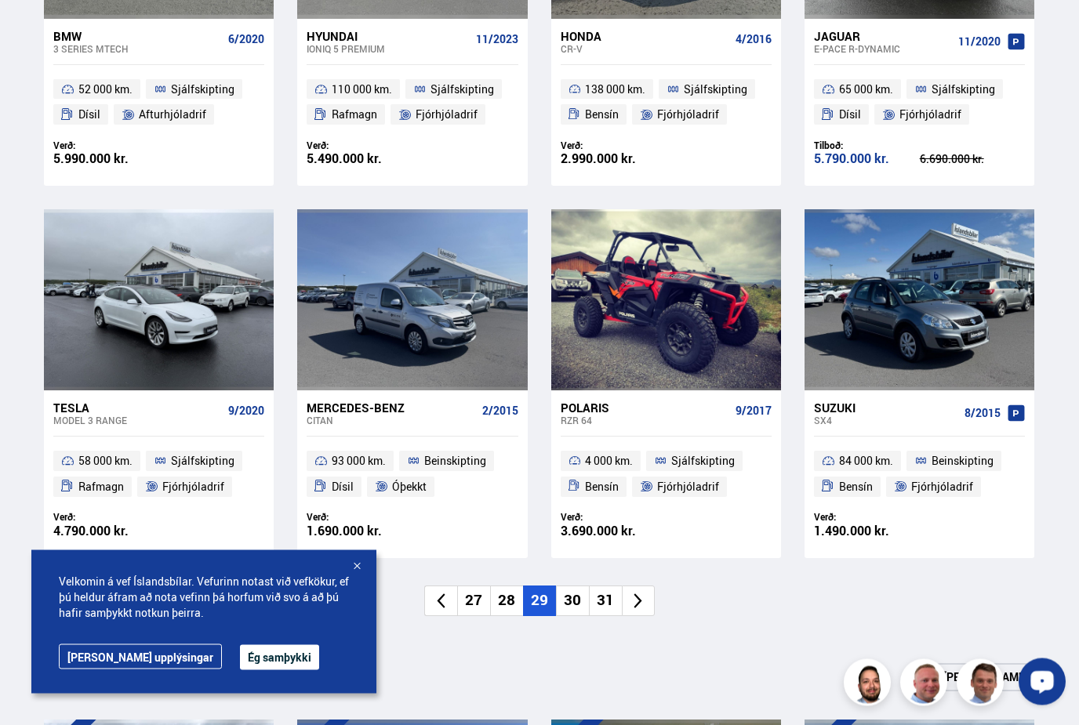
scroll to position [908, 0]
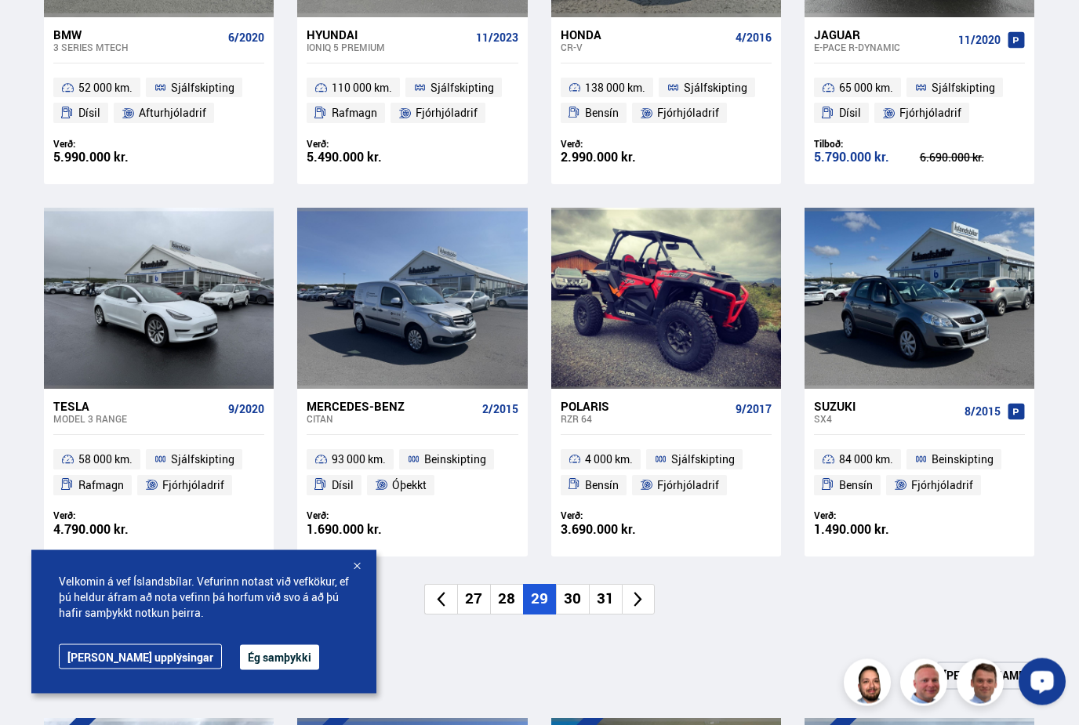
click at [571, 593] on li "30" at bounding box center [572, 600] width 33 height 31
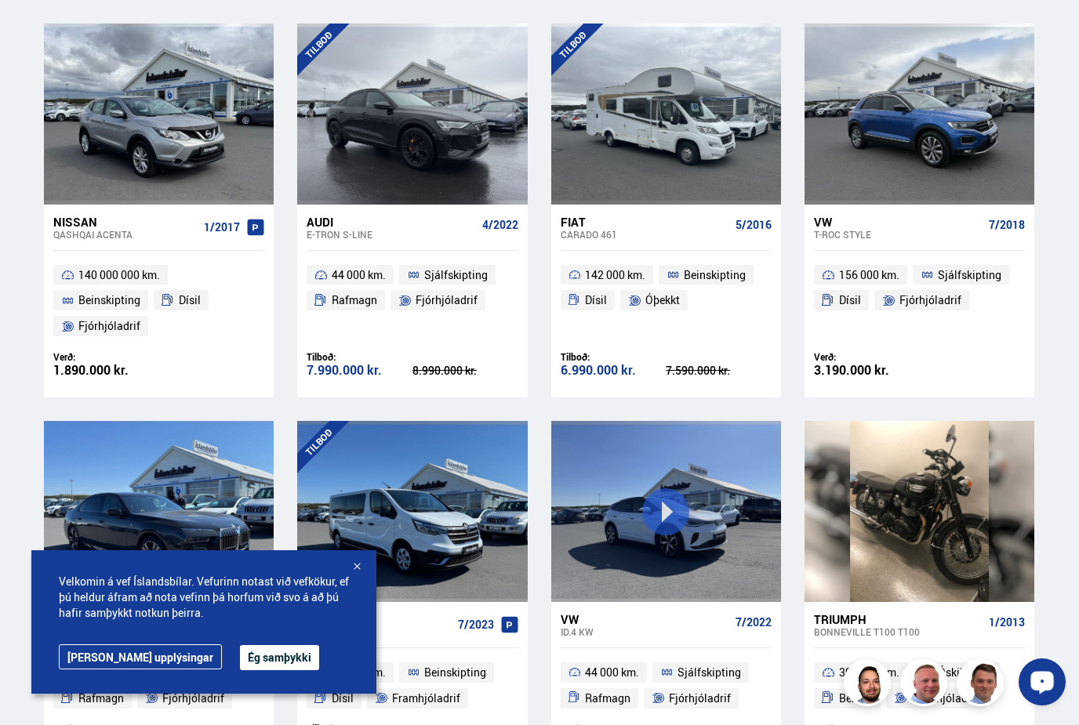
scroll to position [626, 0]
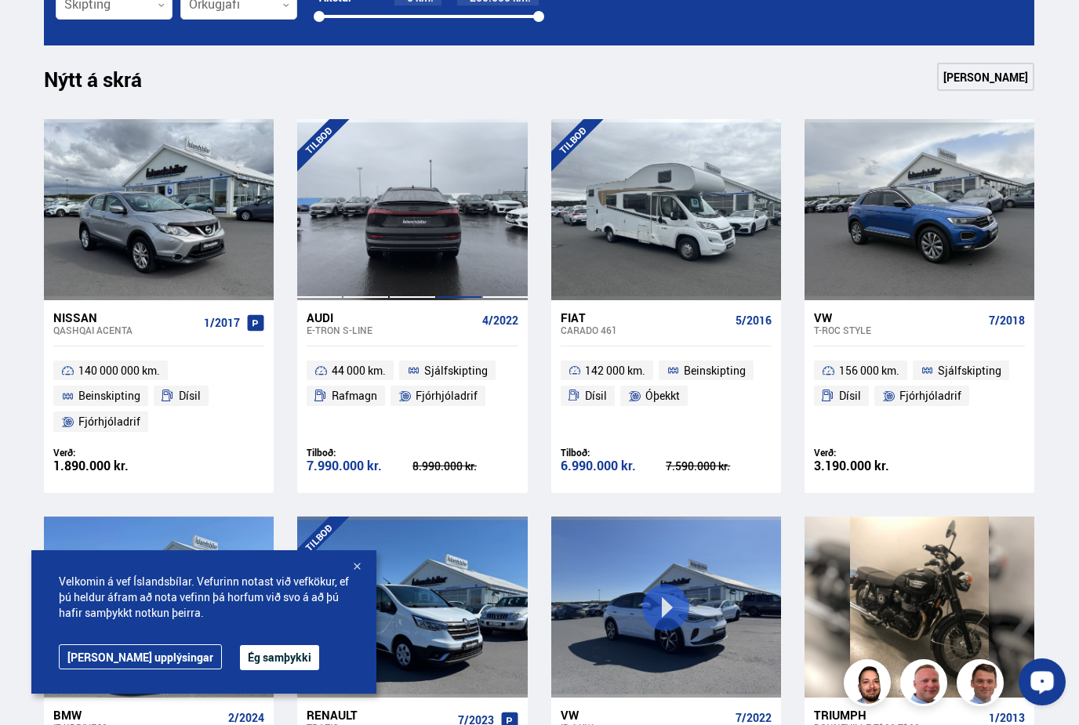
click at [472, 285] on div at bounding box center [459, 209] width 46 height 180
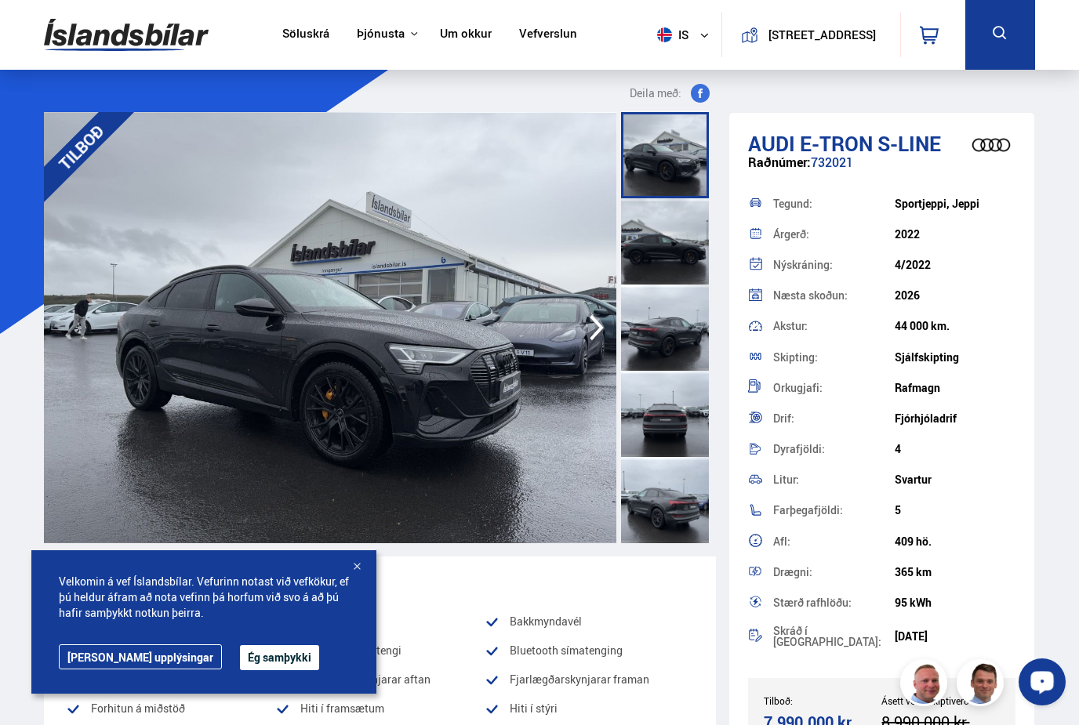
click at [585, 332] on icon "button" at bounding box center [596, 328] width 31 height 38
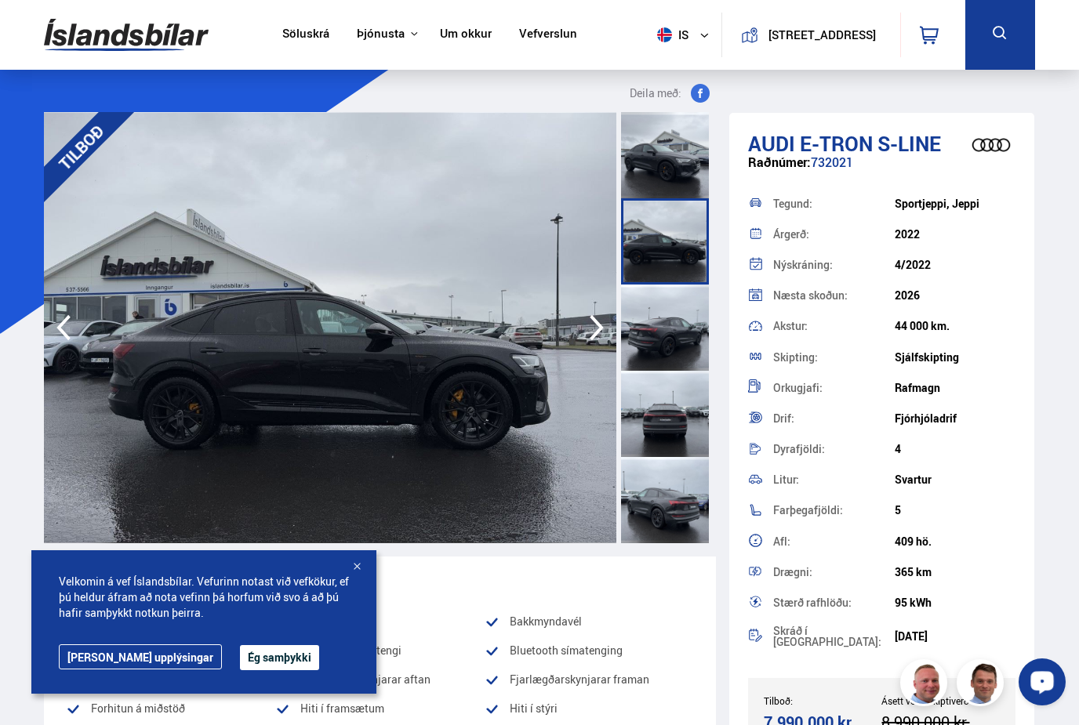
click at [585, 332] on icon "button" at bounding box center [596, 328] width 31 height 38
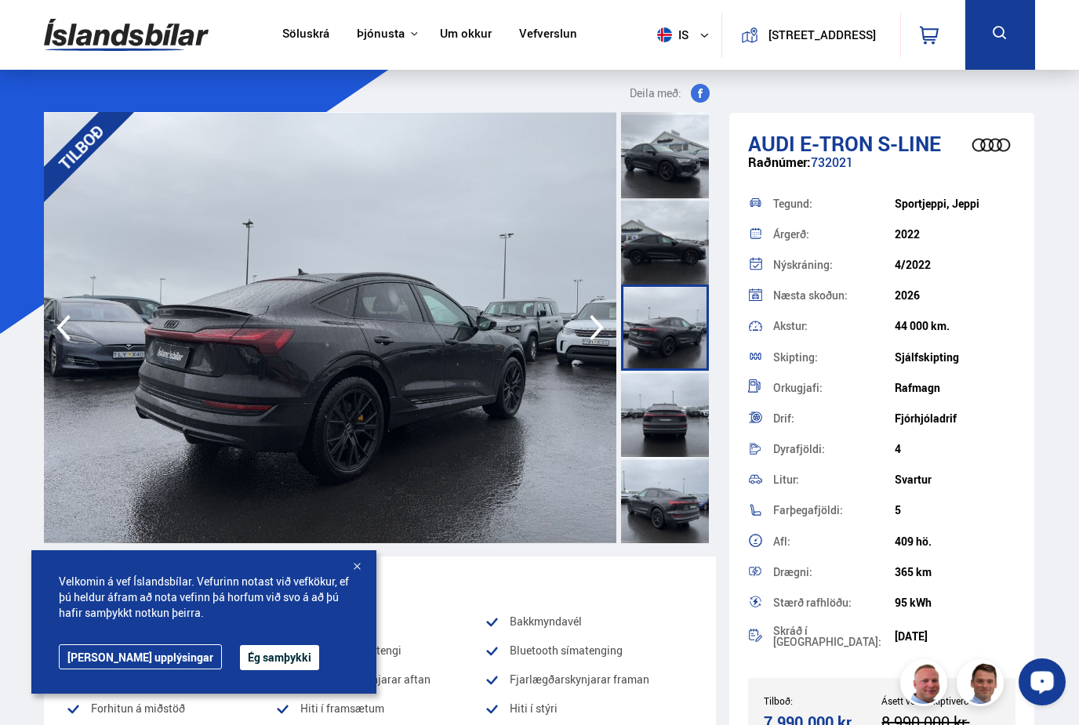
click at [585, 332] on icon "button" at bounding box center [596, 328] width 31 height 38
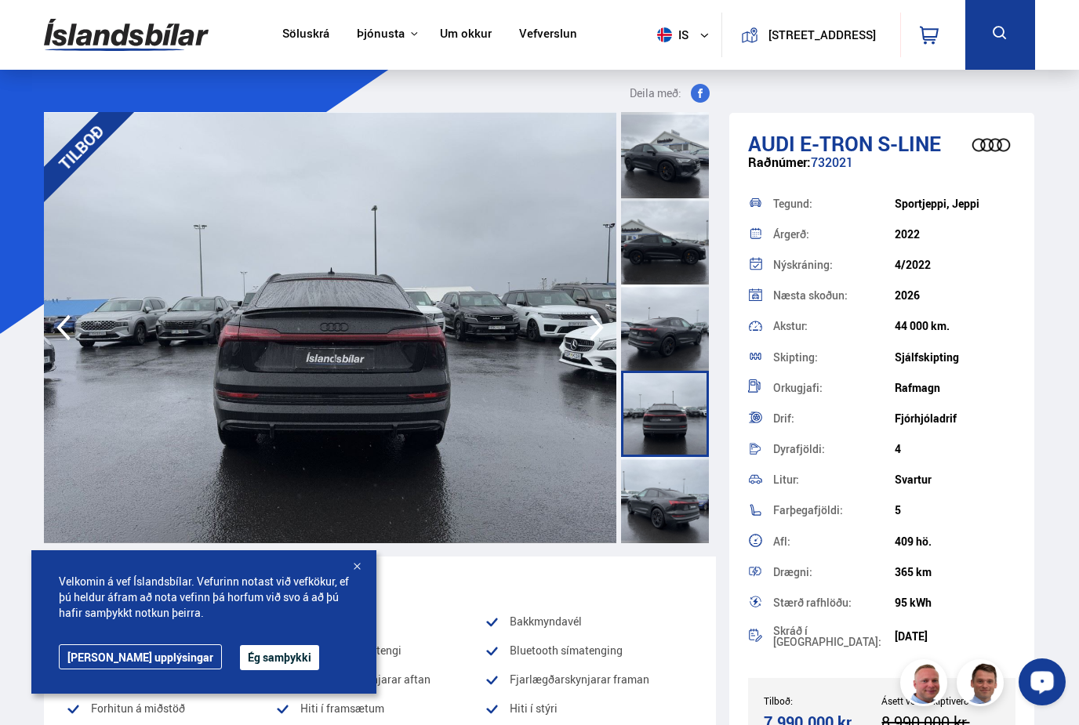
click at [585, 332] on icon "button" at bounding box center [596, 328] width 31 height 38
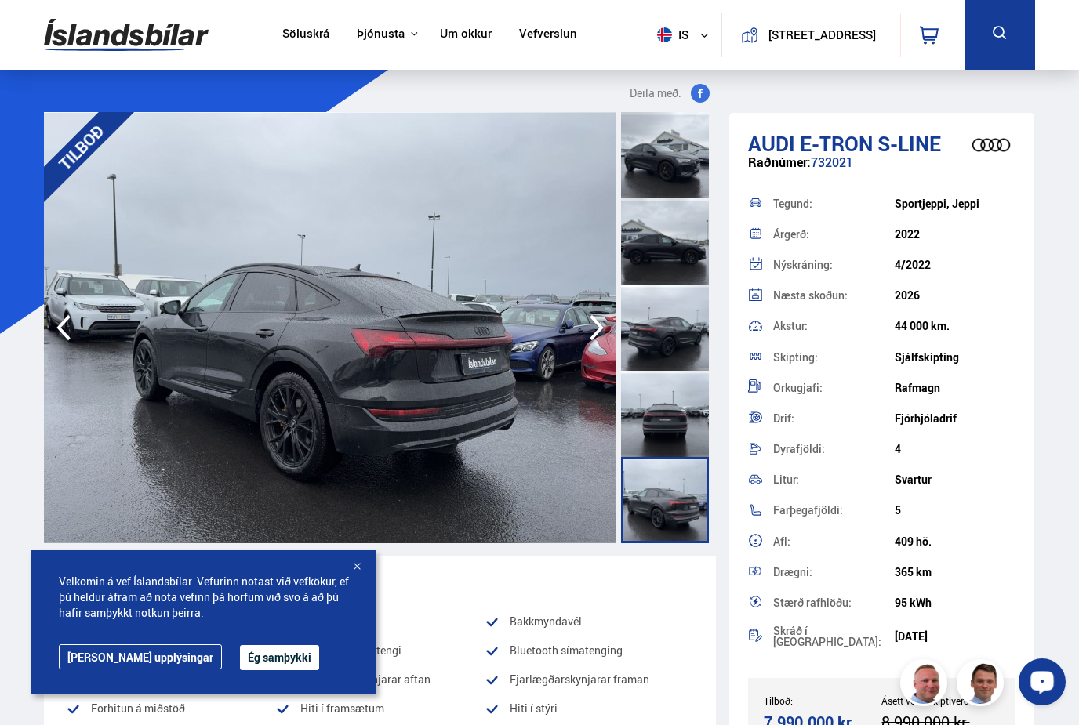
click at [585, 332] on icon "button" at bounding box center [596, 328] width 31 height 38
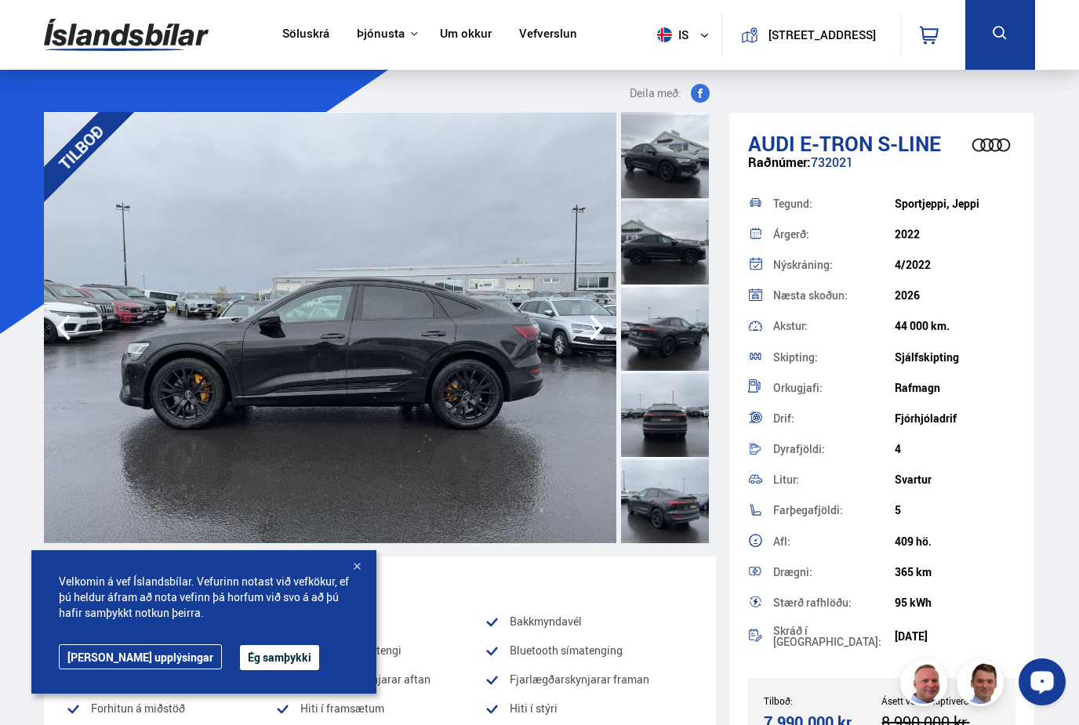
click at [585, 332] on icon "button" at bounding box center [596, 328] width 31 height 38
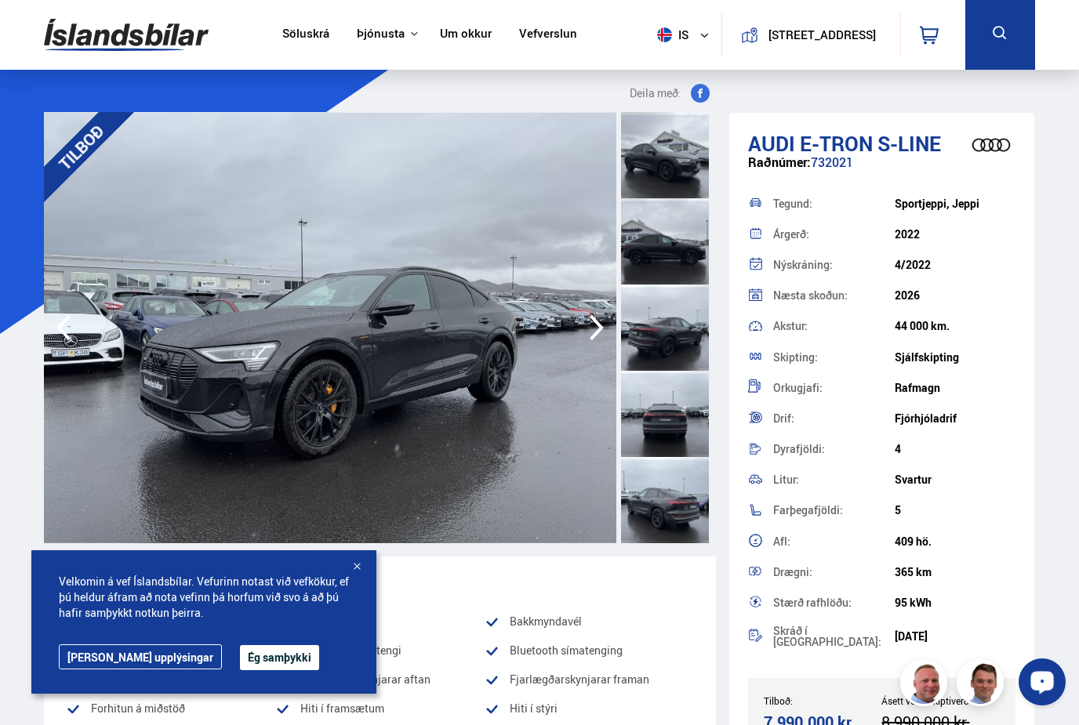
click at [585, 332] on icon "button" at bounding box center [596, 328] width 31 height 38
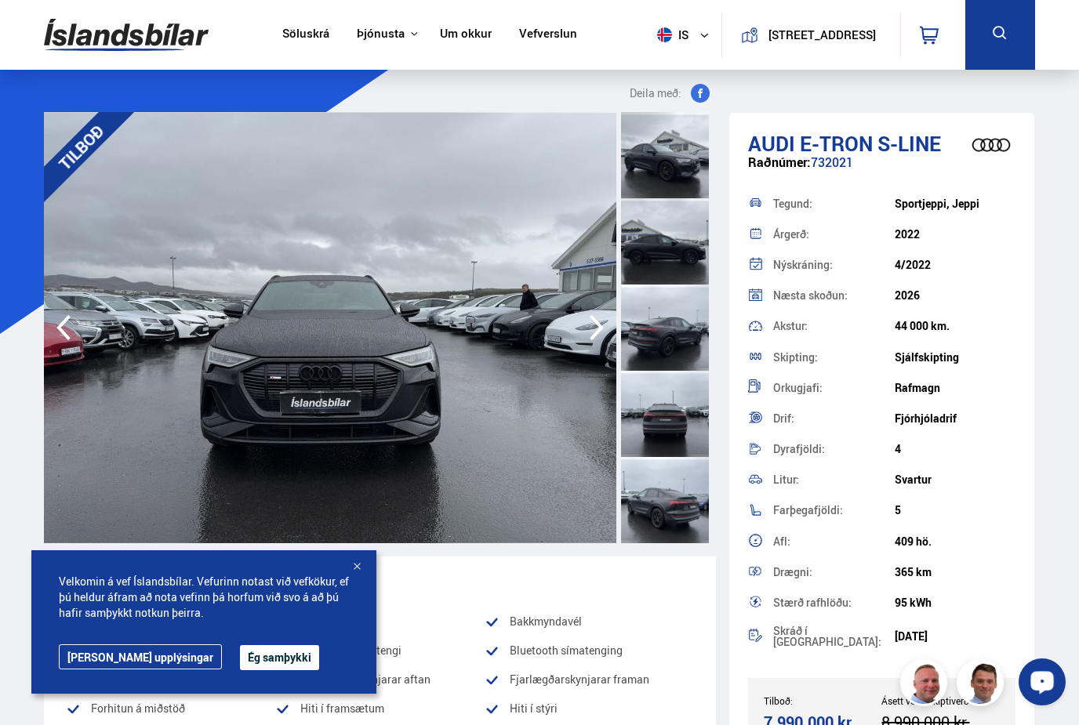
click at [585, 332] on icon "button" at bounding box center [596, 328] width 31 height 38
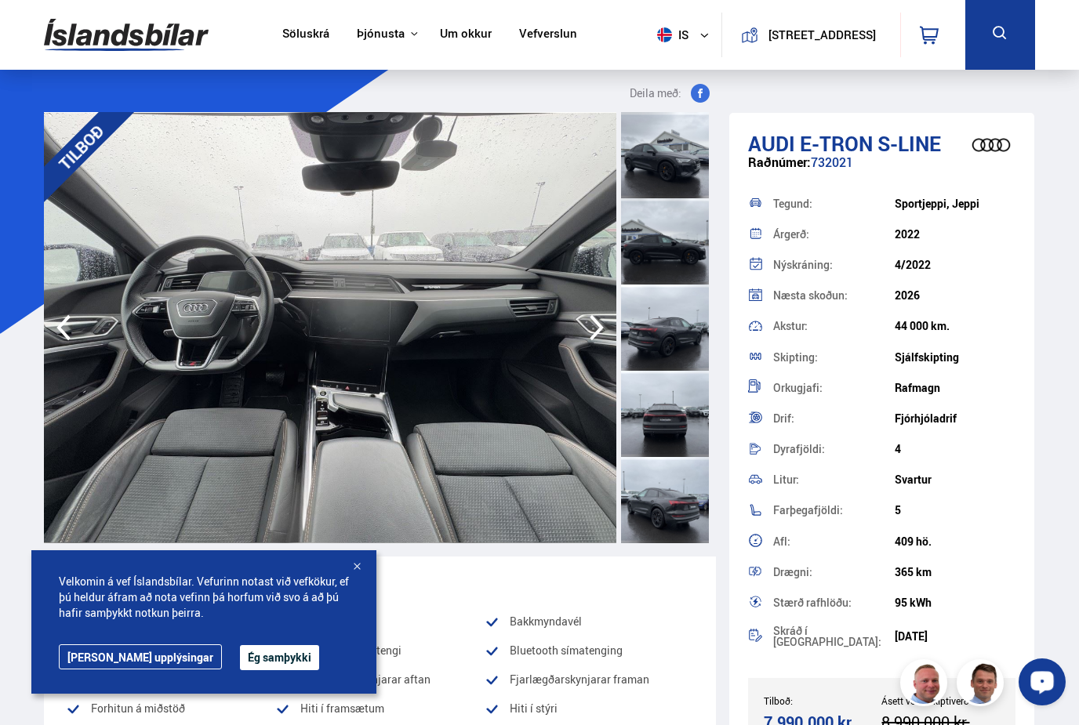
click at [585, 332] on icon "button" at bounding box center [596, 328] width 31 height 38
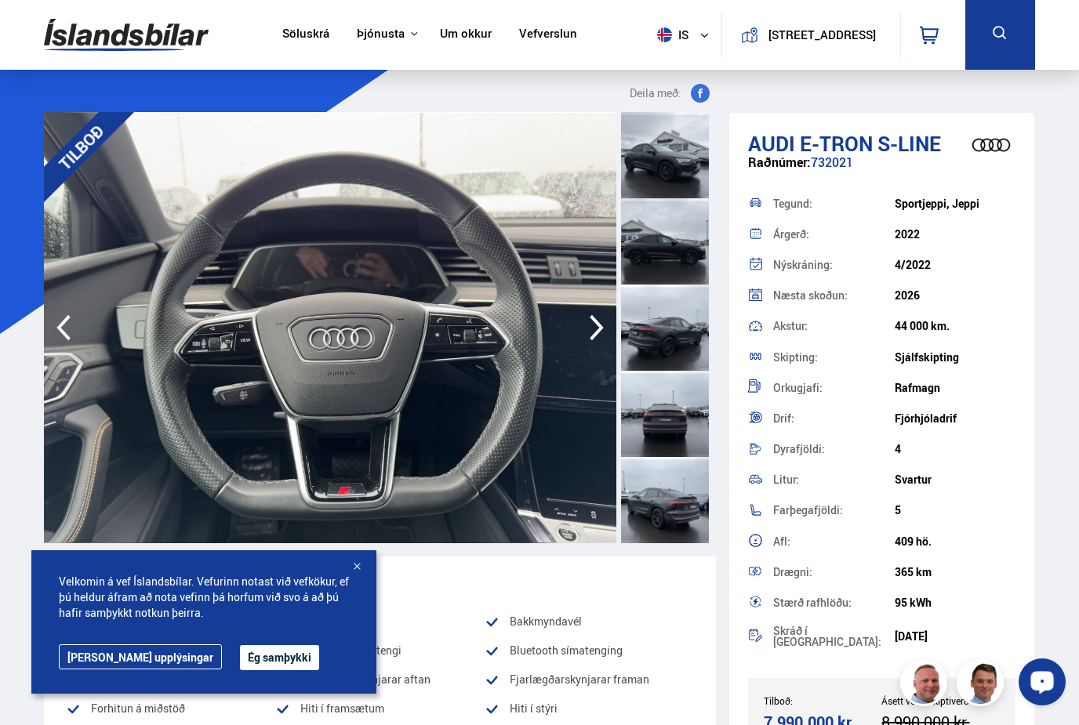
click at [585, 332] on icon "button" at bounding box center [596, 328] width 31 height 38
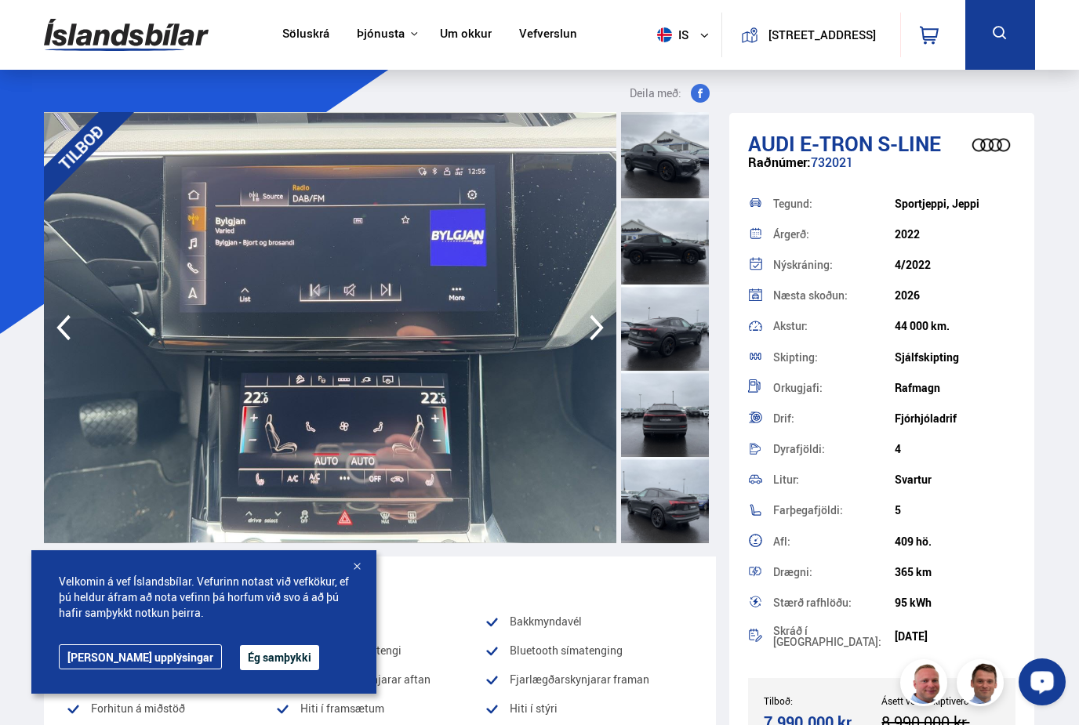
click at [585, 332] on icon "button" at bounding box center [596, 328] width 31 height 38
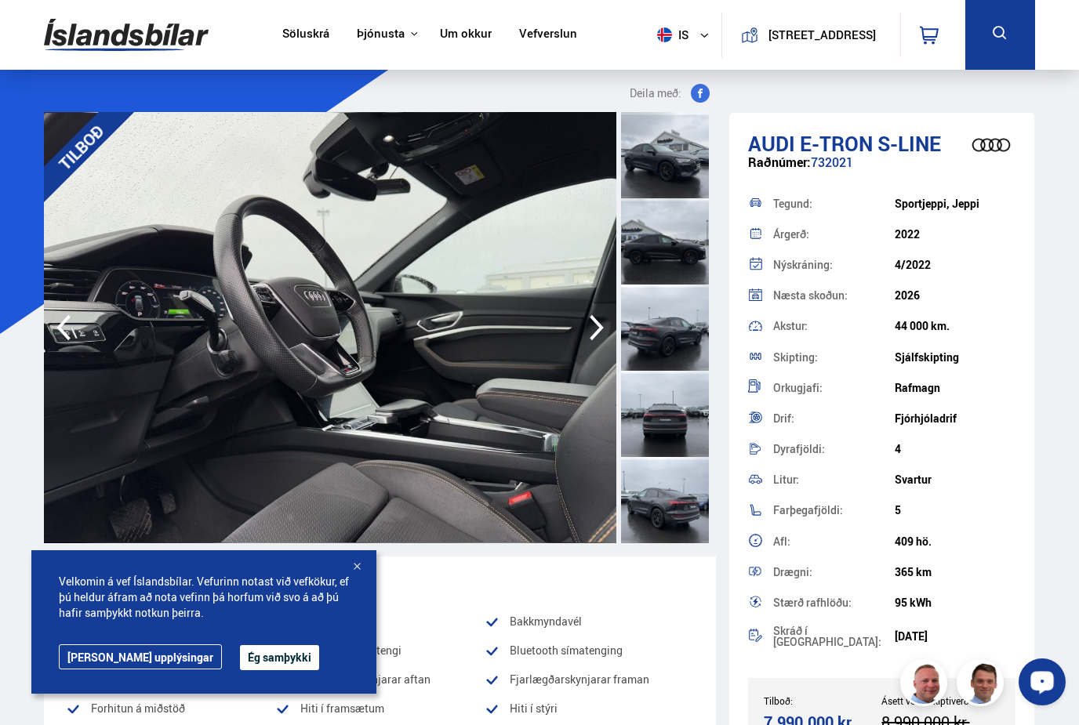
click at [64, 325] on icon "button" at bounding box center [63, 328] width 31 height 38
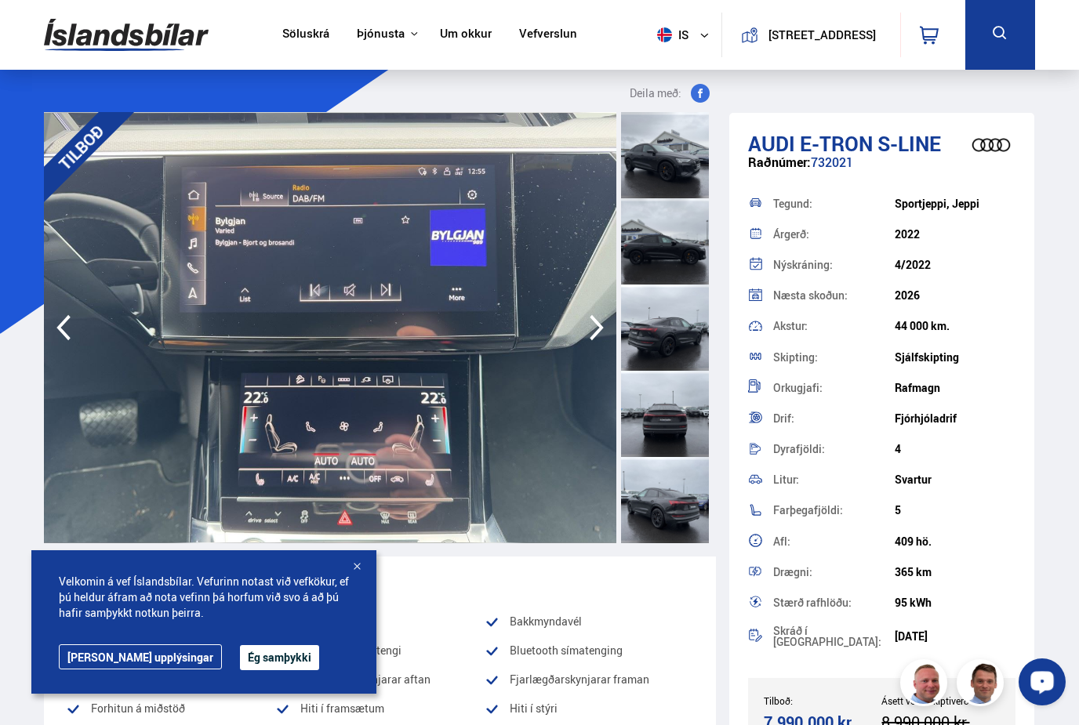
click at [594, 332] on icon "button" at bounding box center [596, 328] width 31 height 38
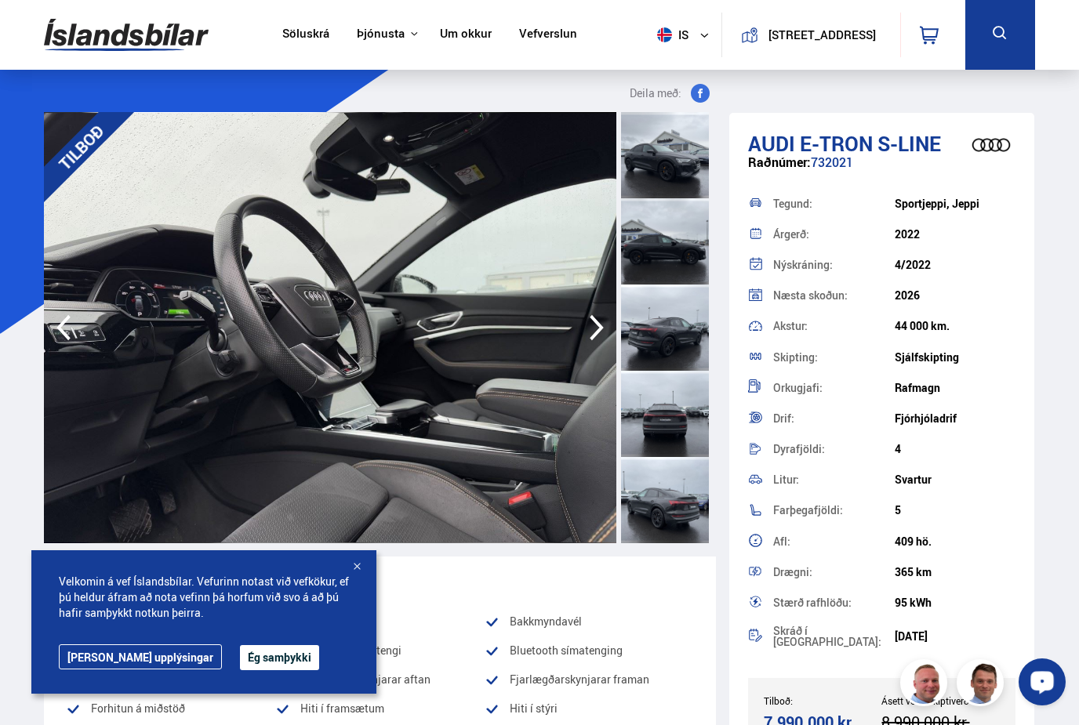
click at [594, 332] on icon "button" at bounding box center [596, 328] width 31 height 38
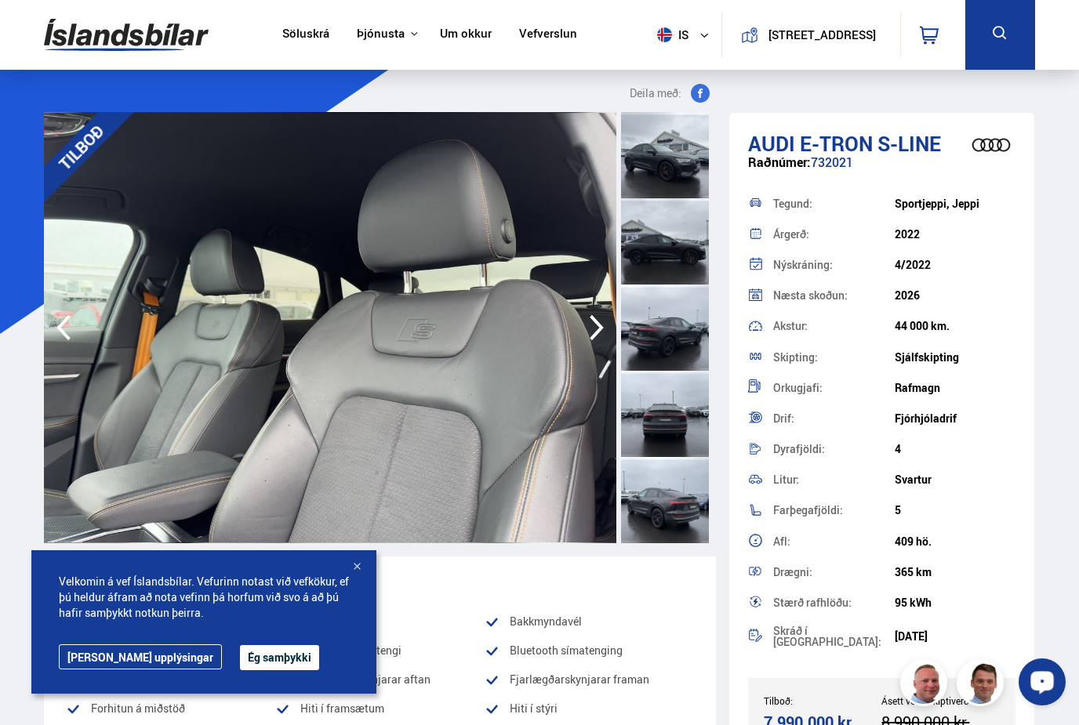
click at [594, 332] on icon "button" at bounding box center [596, 328] width 31 height 38
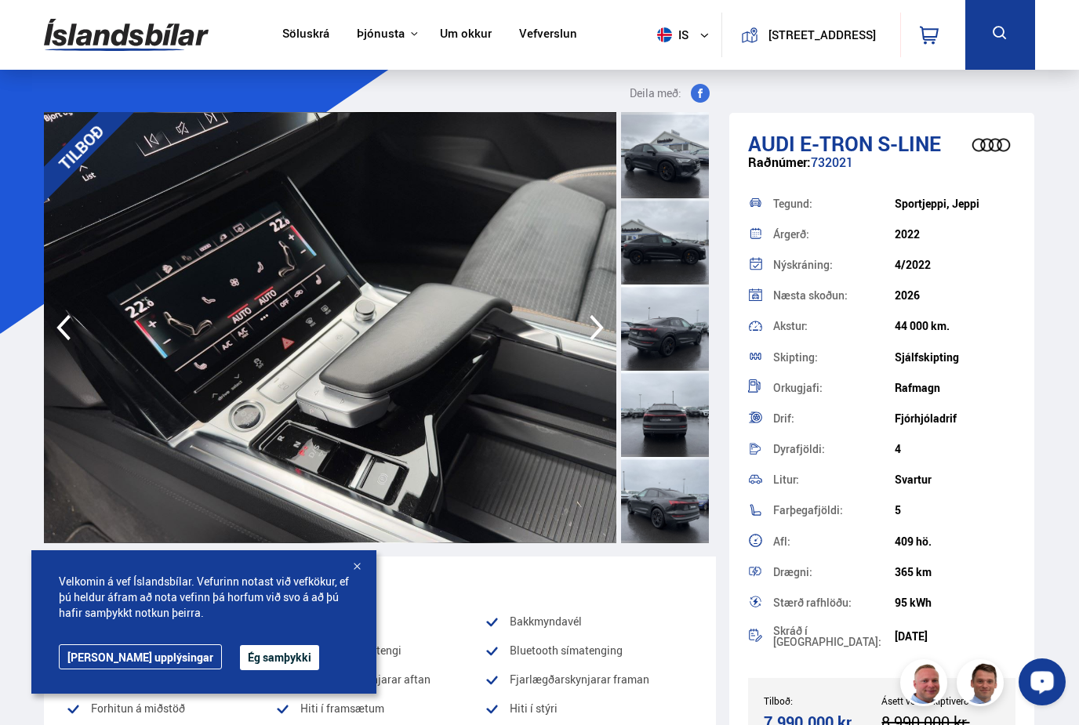
click at [594, 332] on icon "button" at bounding box center [596, 328] width 31 height 38
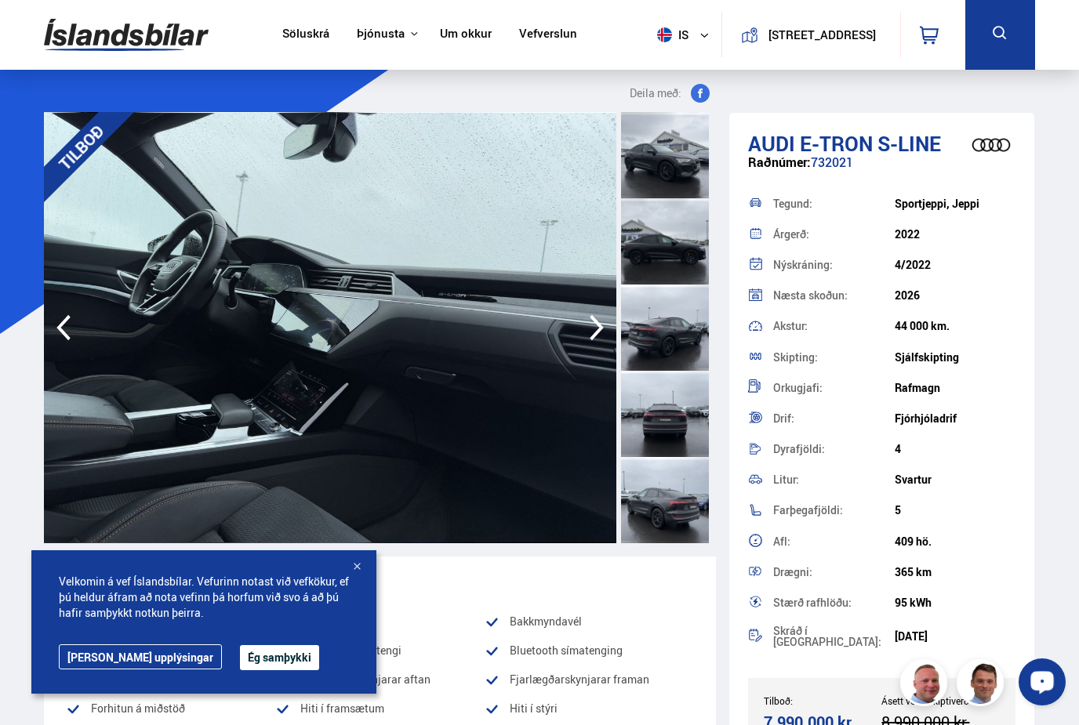
click at [594, 332] on icon "button" at bounding box center [596, 328] width 31 height 38
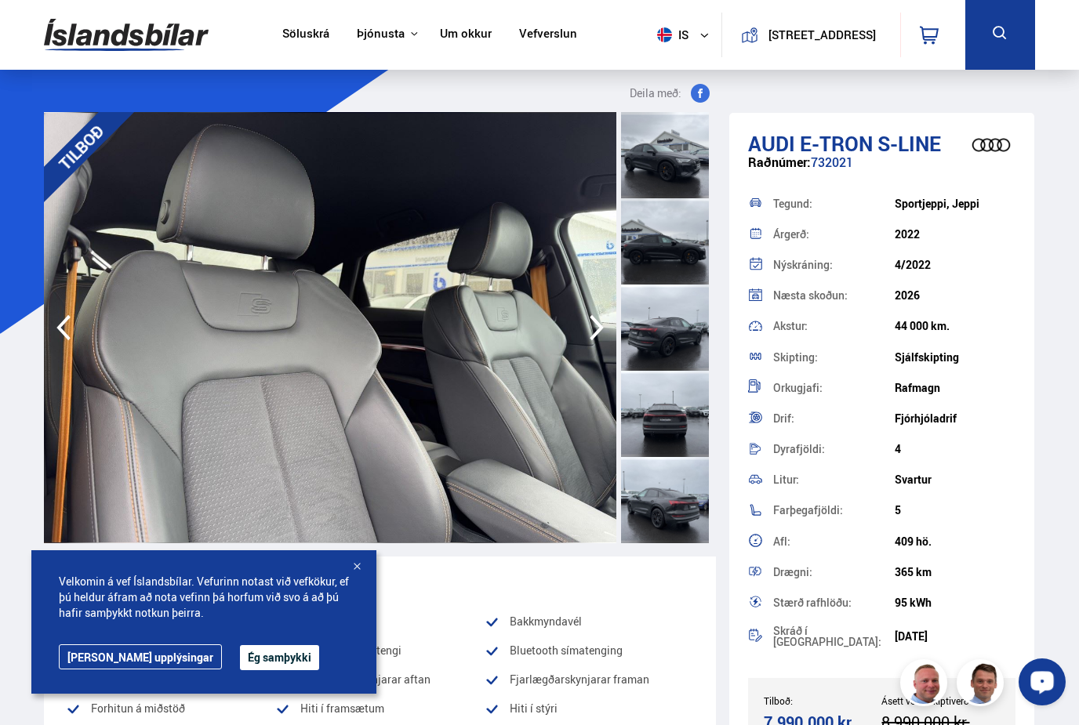
click at [594, 332] on icon "button" at bounding box center [596, 328] width 31 height 38
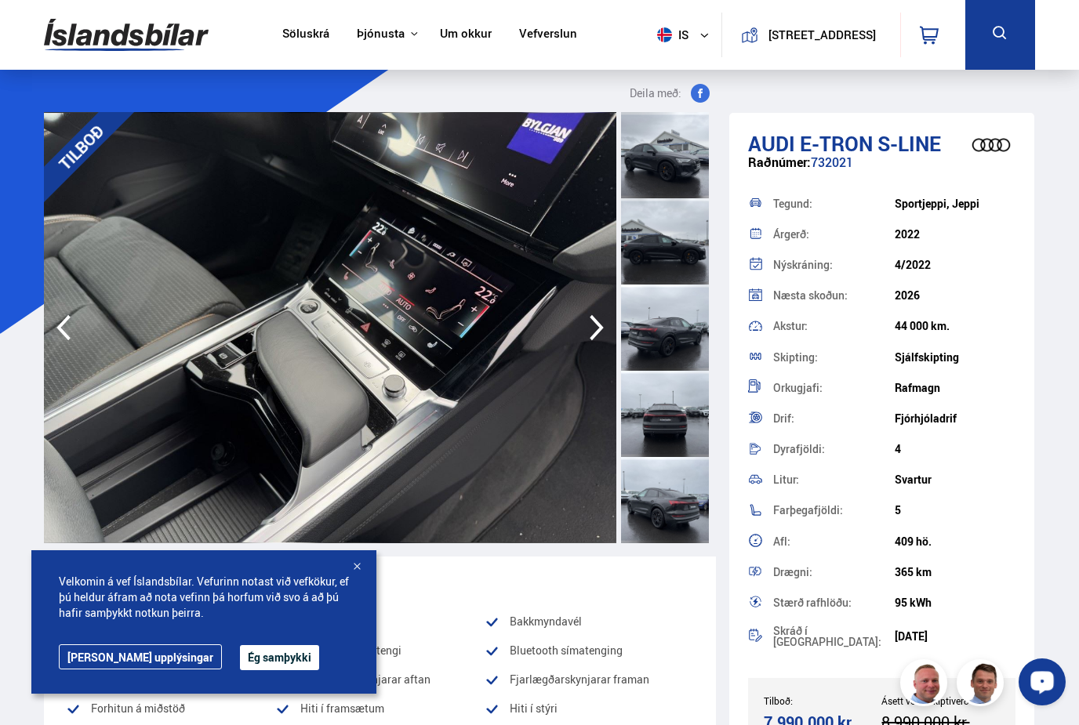
click at [594, 332] on icon "button" at bounding box center [596, 328] width 31 height 38
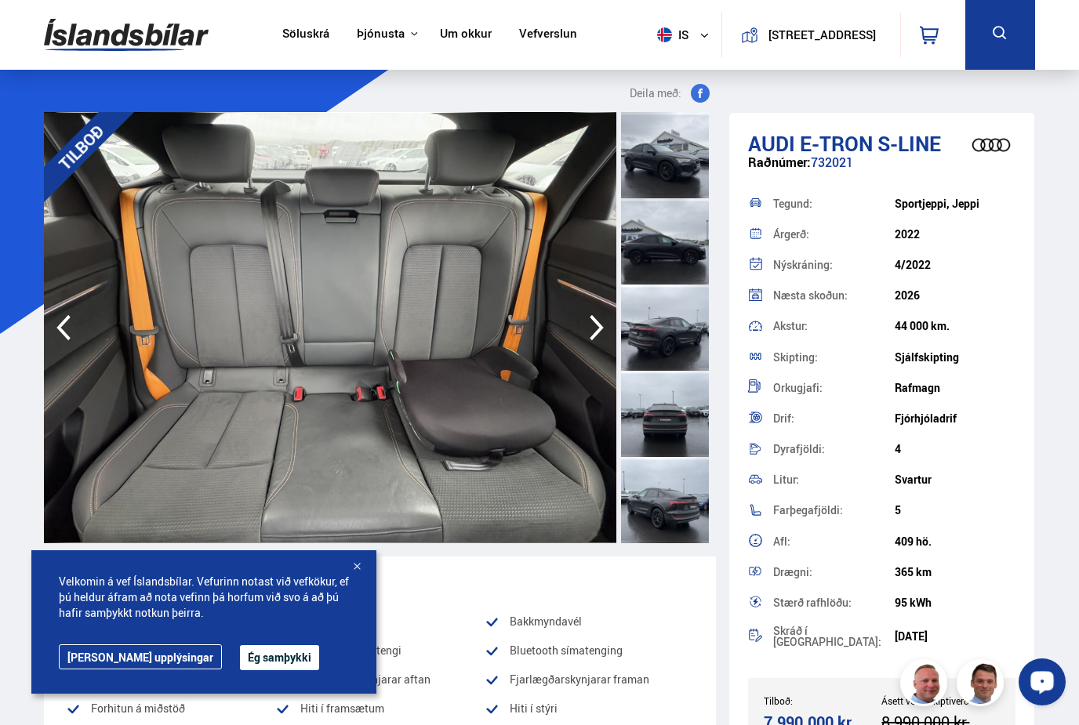
click at [594, 332] on icon "button" at bounding box center [596, 328] width 31 height 38
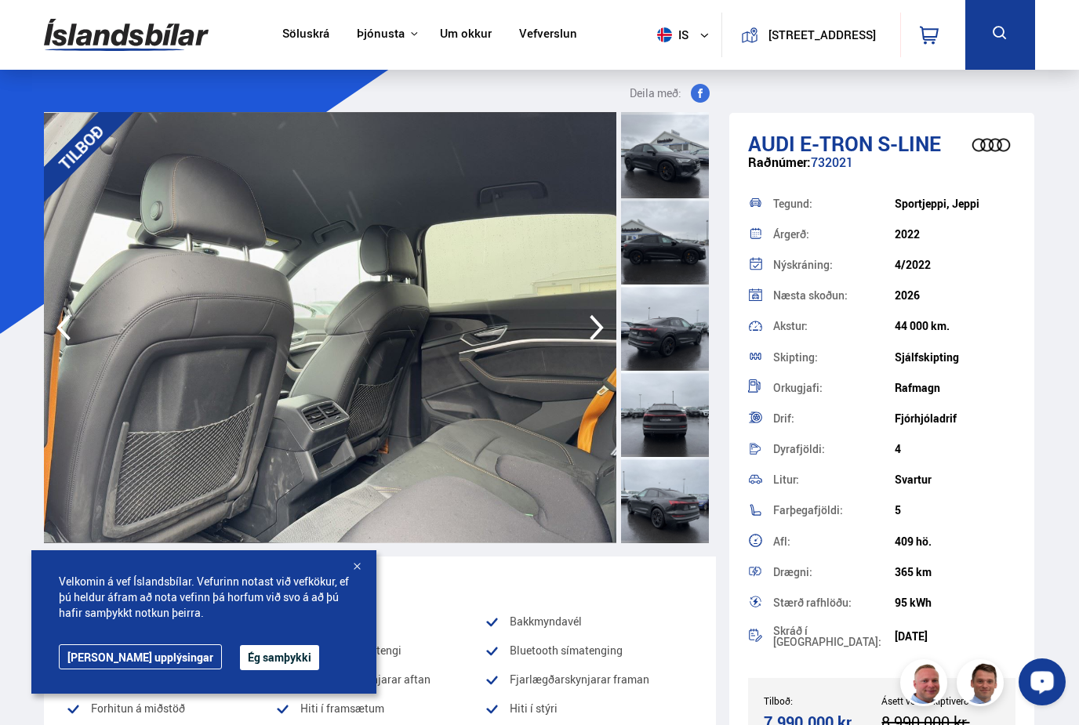
click at [66, 333] on icon "button" at bounding box center [63, 328] width 31 height 38
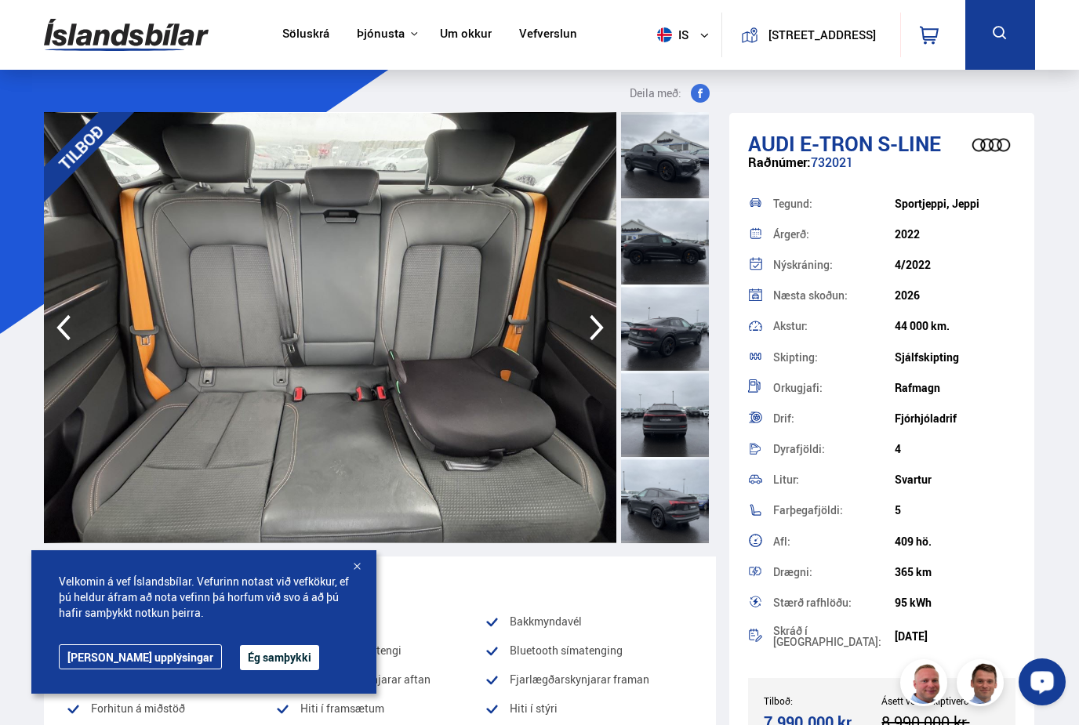
click at [593, 337] on icon "button" at bounding box center [597, 328] width 14 height 26
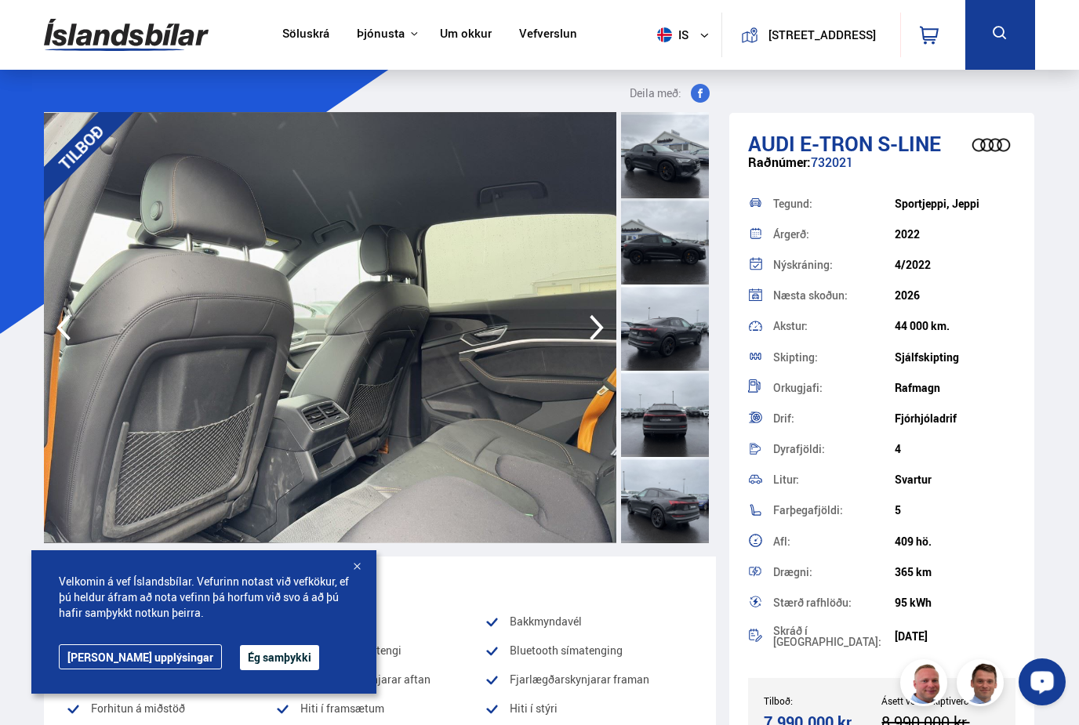
click at [593, 337] on icon "button" at bounding box center [597, 328] width 14 height 26
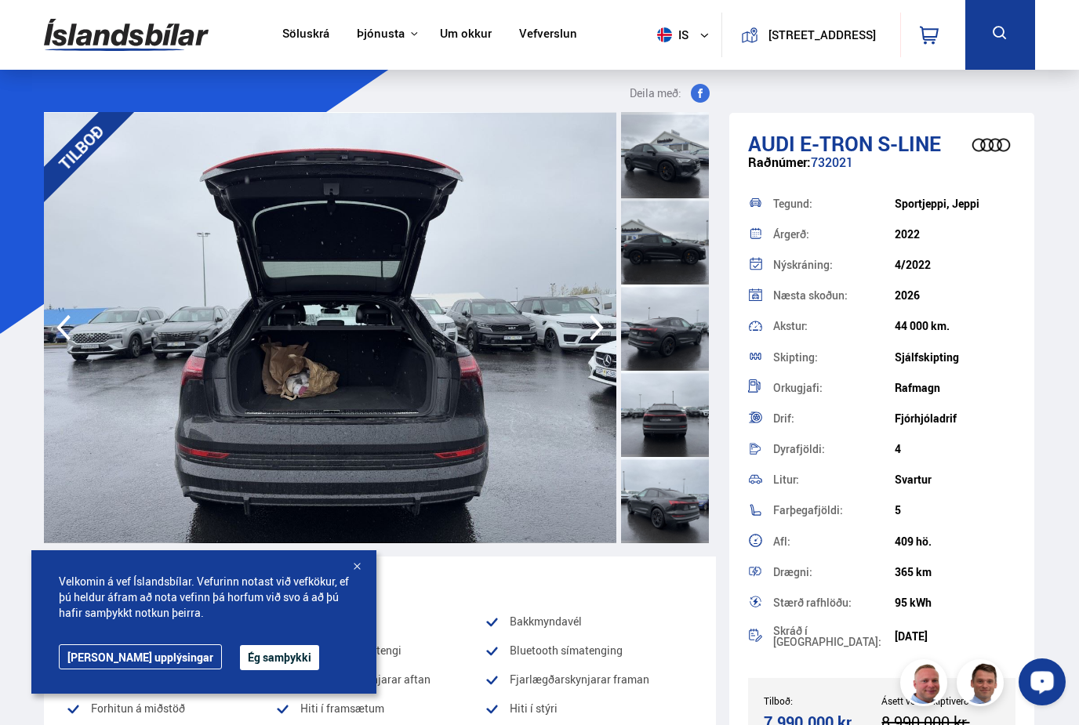
click at [593, 337] on icon "button" at bounding box center [597, 328] width 14 height 26
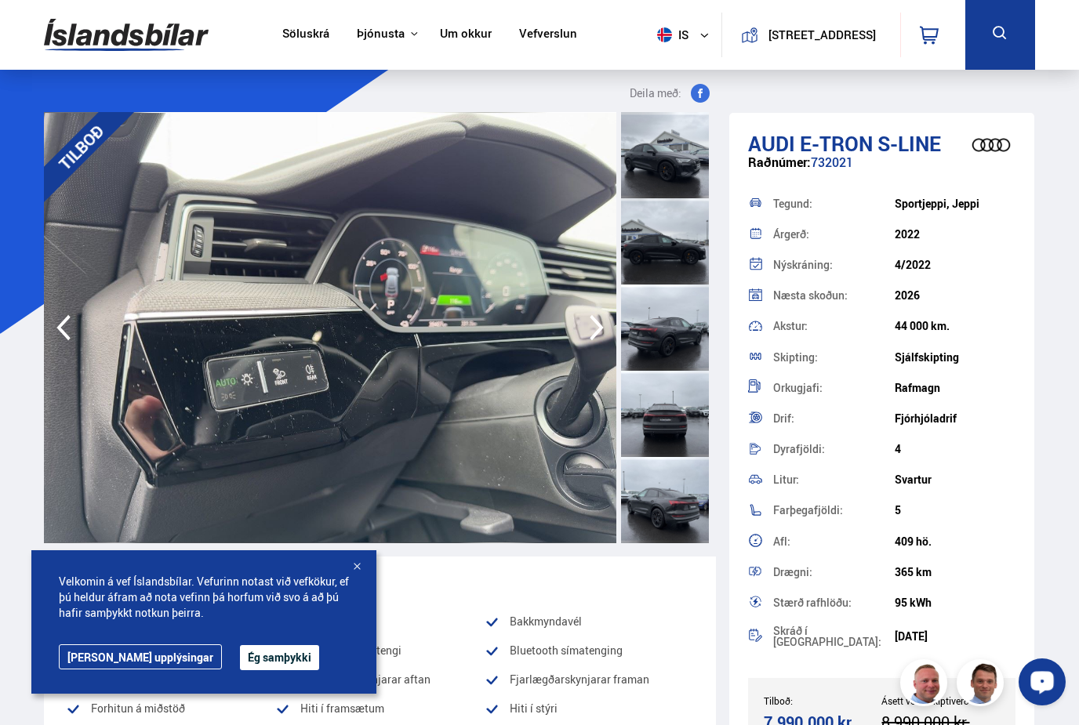
click at [593, 337] on icon "button" at bounding box center [597, 328] width 14 height 26
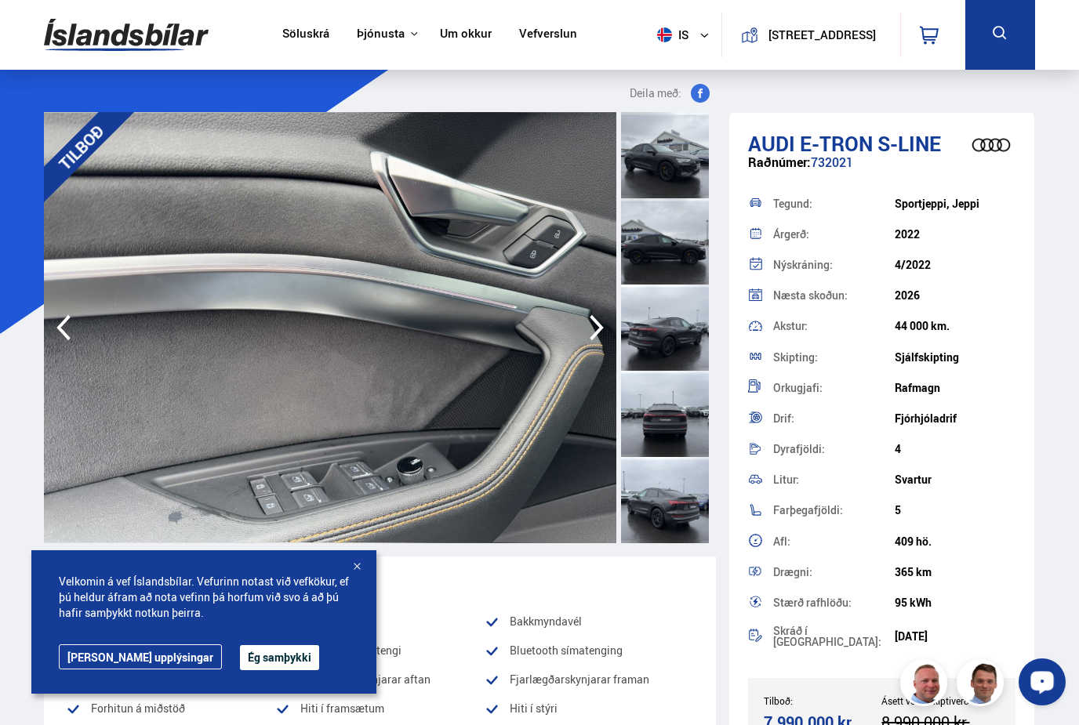
click at [593, 337] on icon "button" at bounding box center [597, 328] width 14 height 26
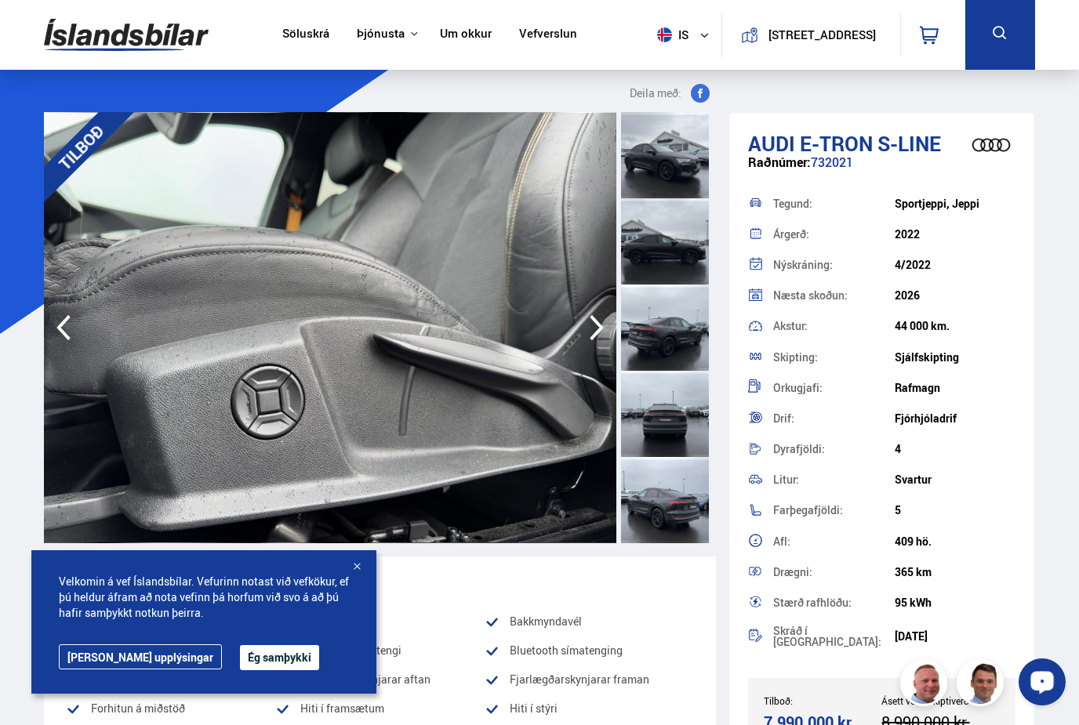
click at [593, 337] on icon "button" at bounding box center [597, 328] width 14 height 26
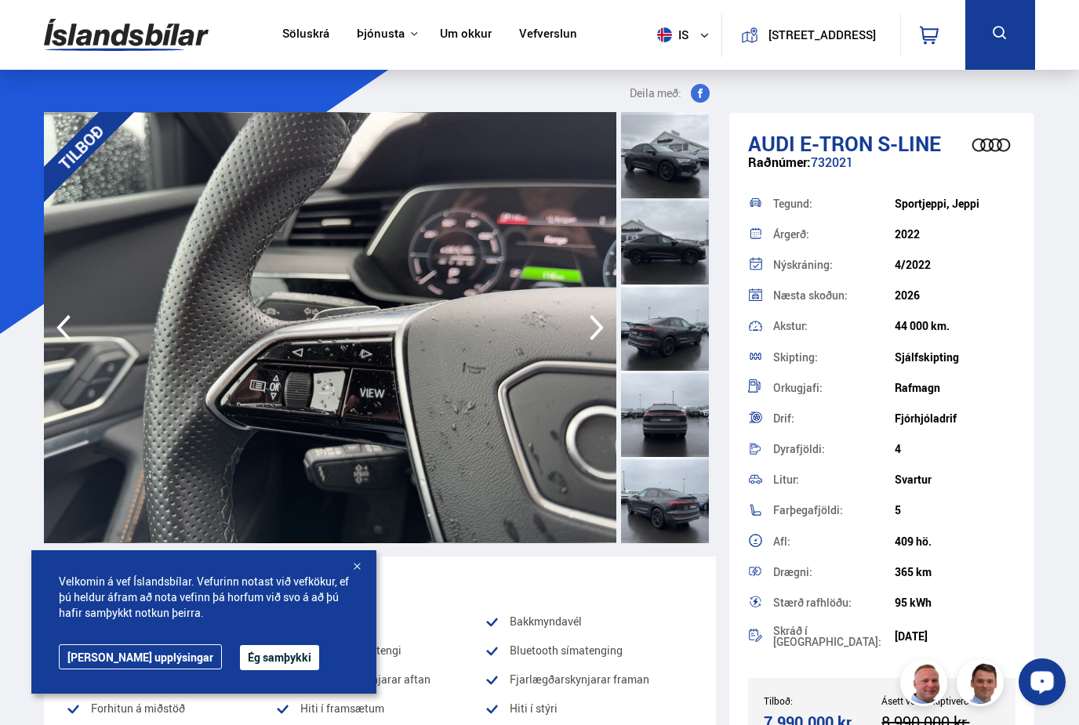
click at [593, 337] on icon "button" at bounding box center [597, 328] width 14 height 26
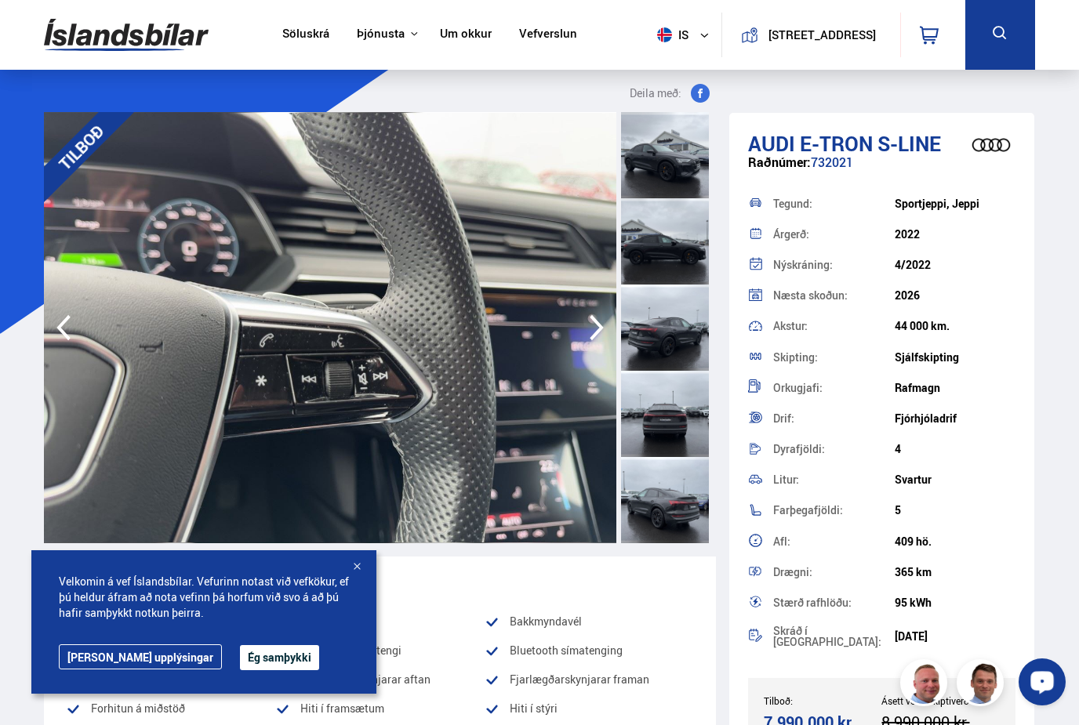
click at [593, 337] on icon "button" at bounding box center [597, 328] width 14 height 26
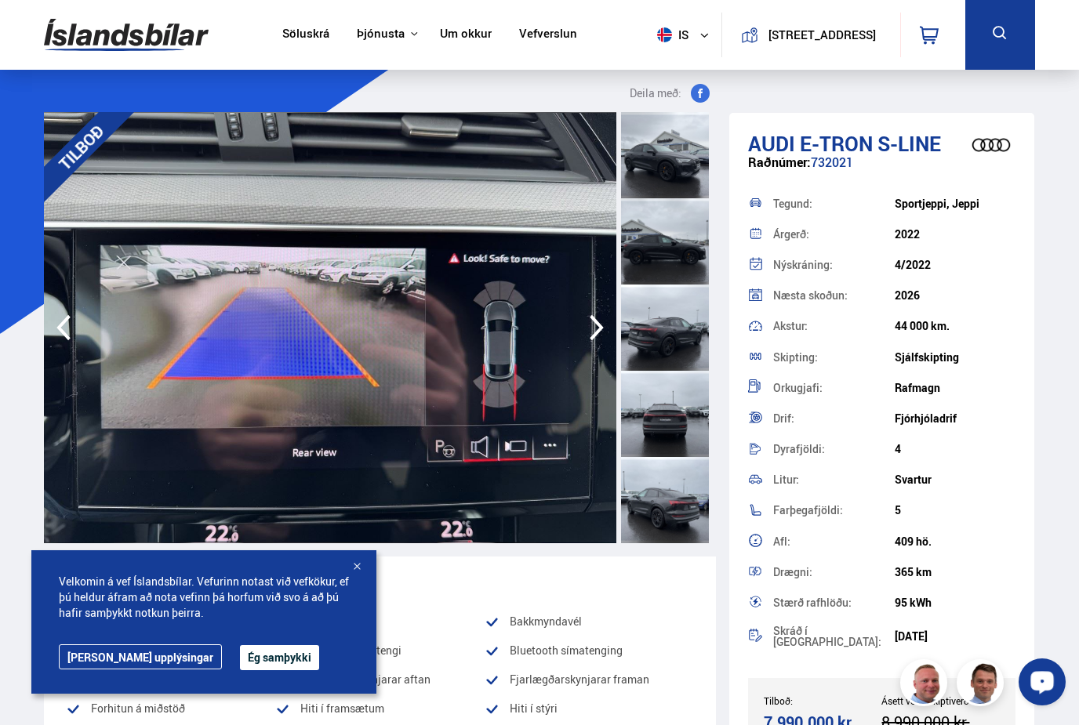
click at [593, 337] on icon "button" at bounding box center [597, 328] width 14 height 26
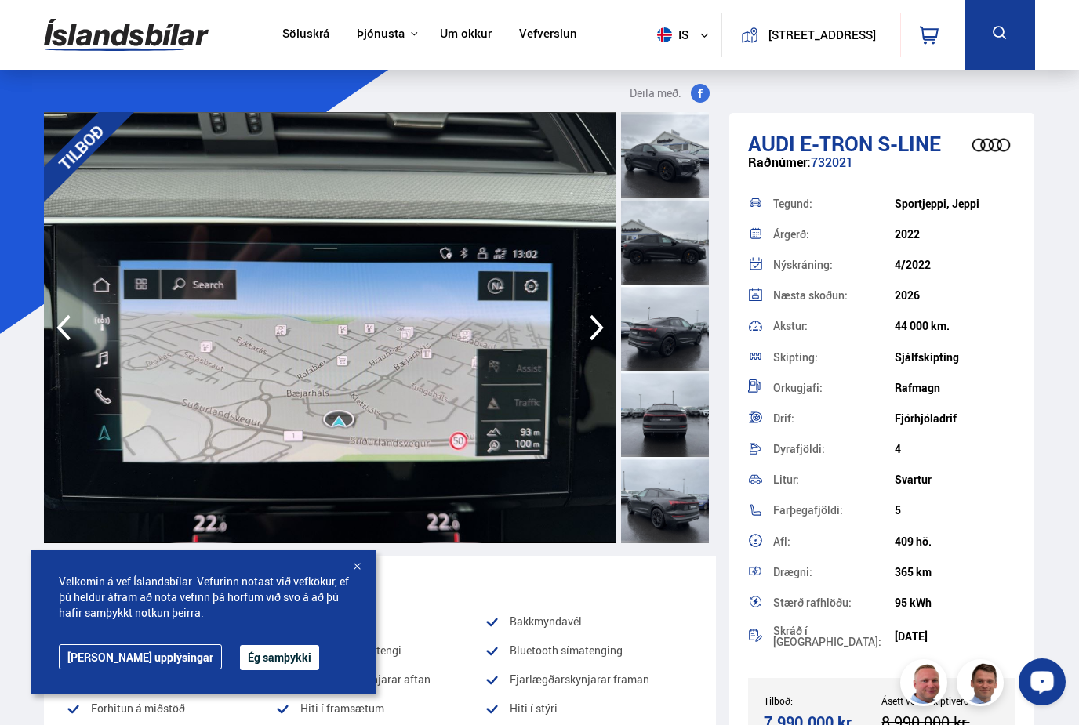
click at [593, 337] on icon "button" at bounding box center [597, 328] width 14 height 26
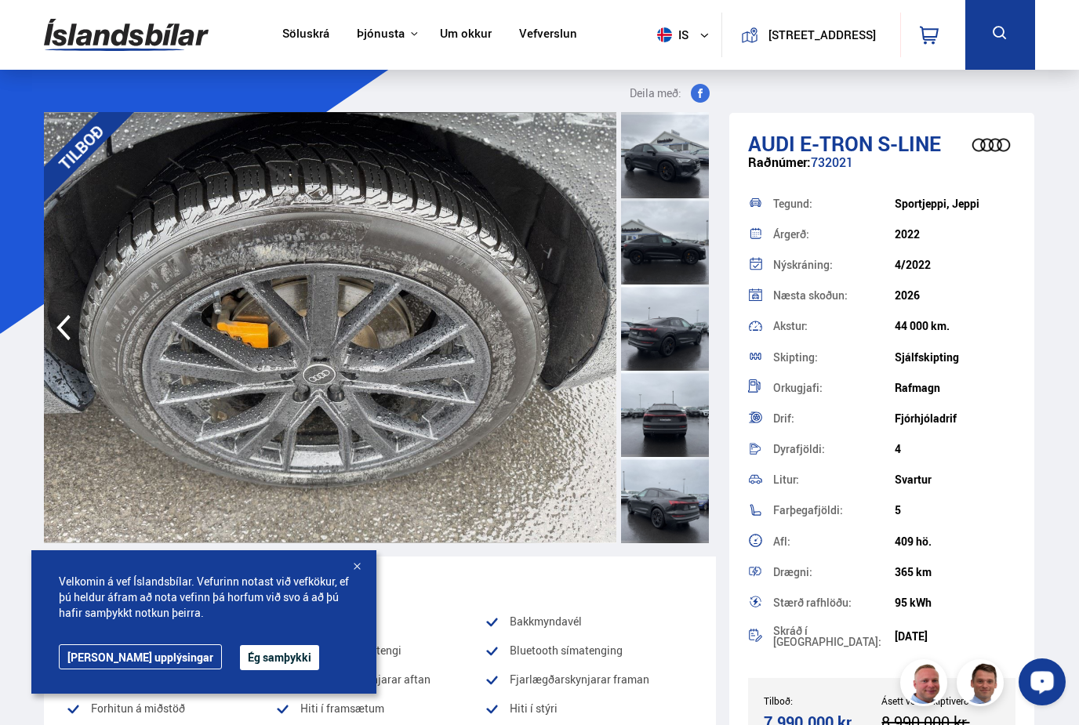
click at [593, 337] on img at bounding box center [330, 327] width 572 height 431
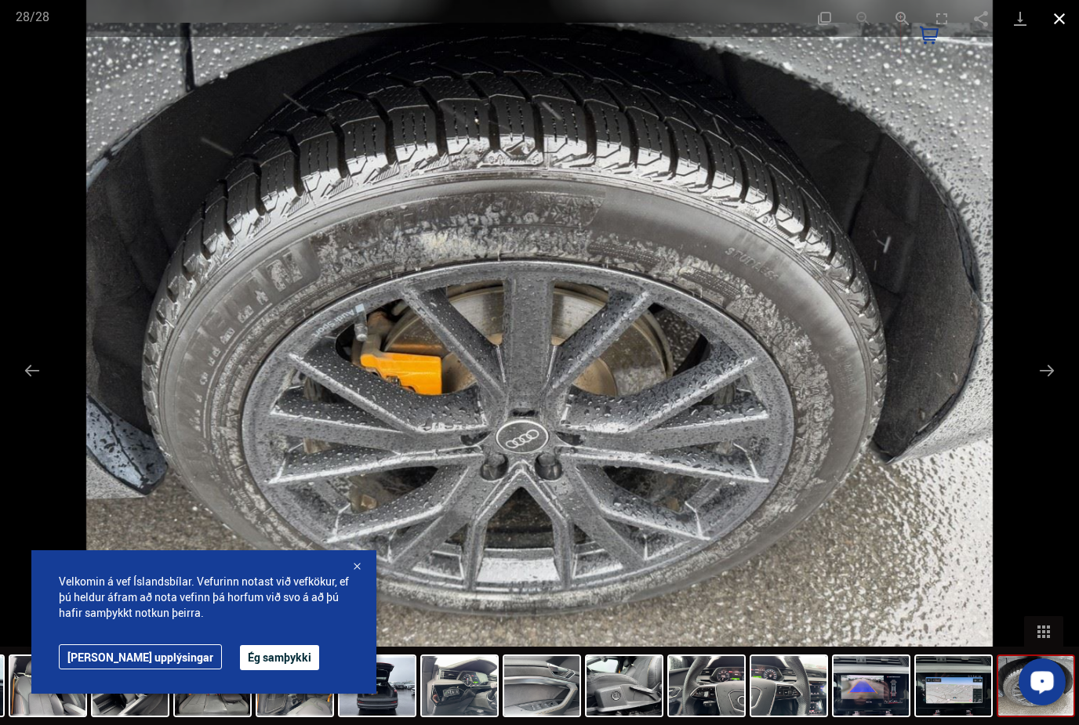
click at [1062, 24] on button "Close gallery" at bounding box center [1059, 18] width 39 height 37
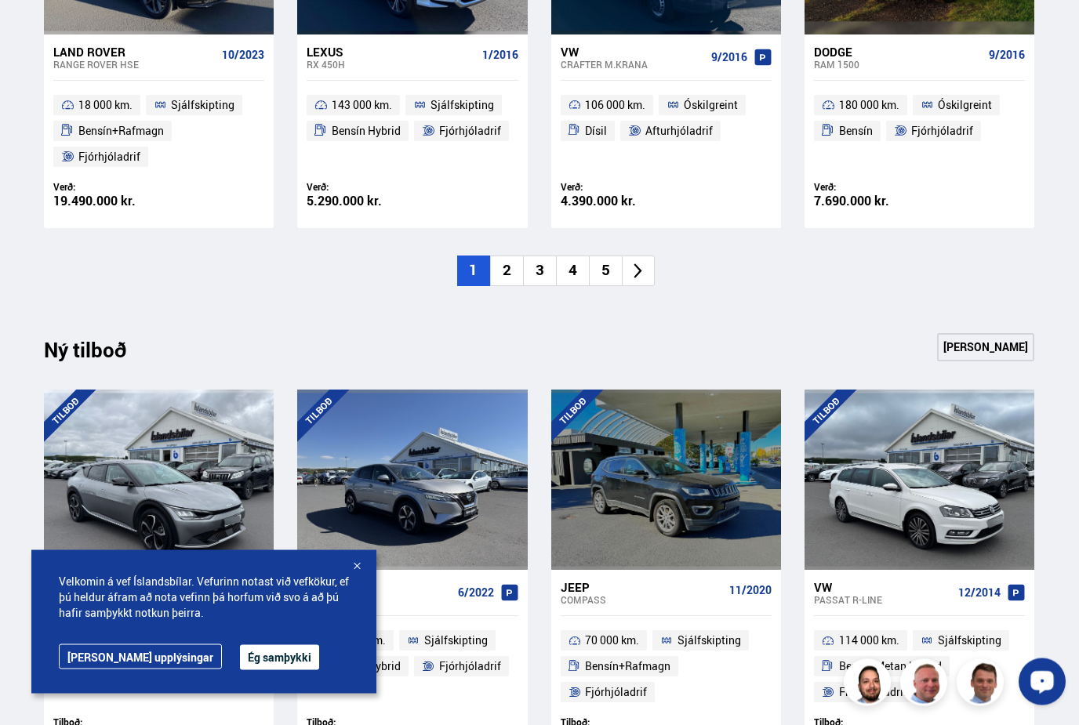
scroll to position [1316, 0]
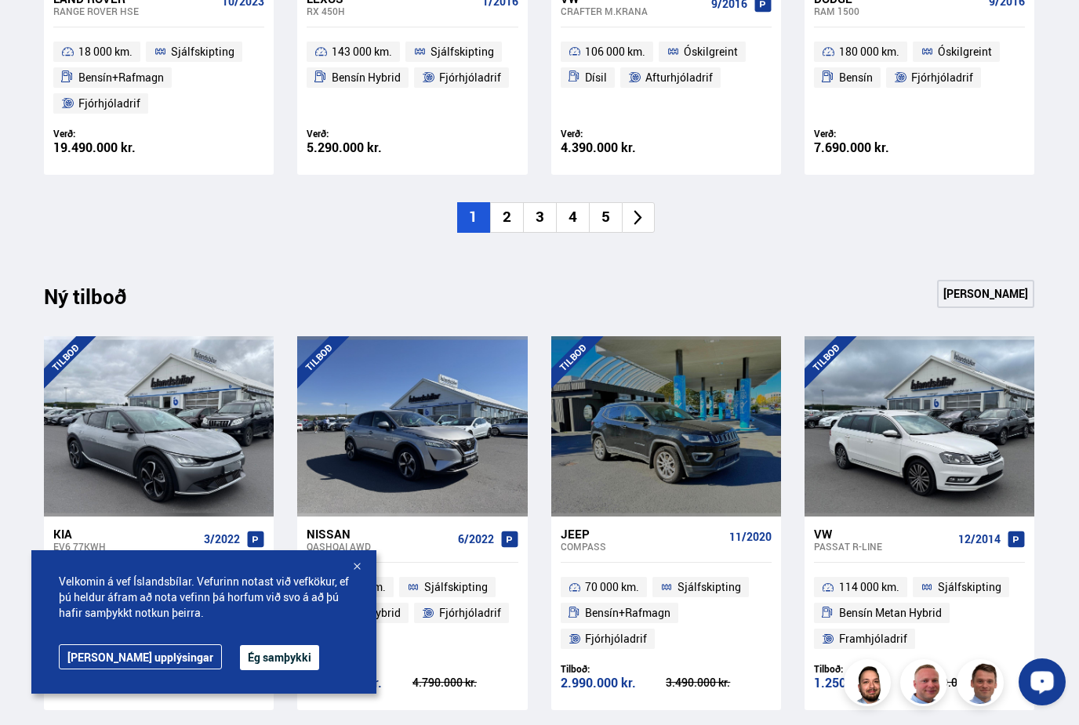
click at [608, 217] on li "5" at bounding box center [605, 217] width 33 height 31
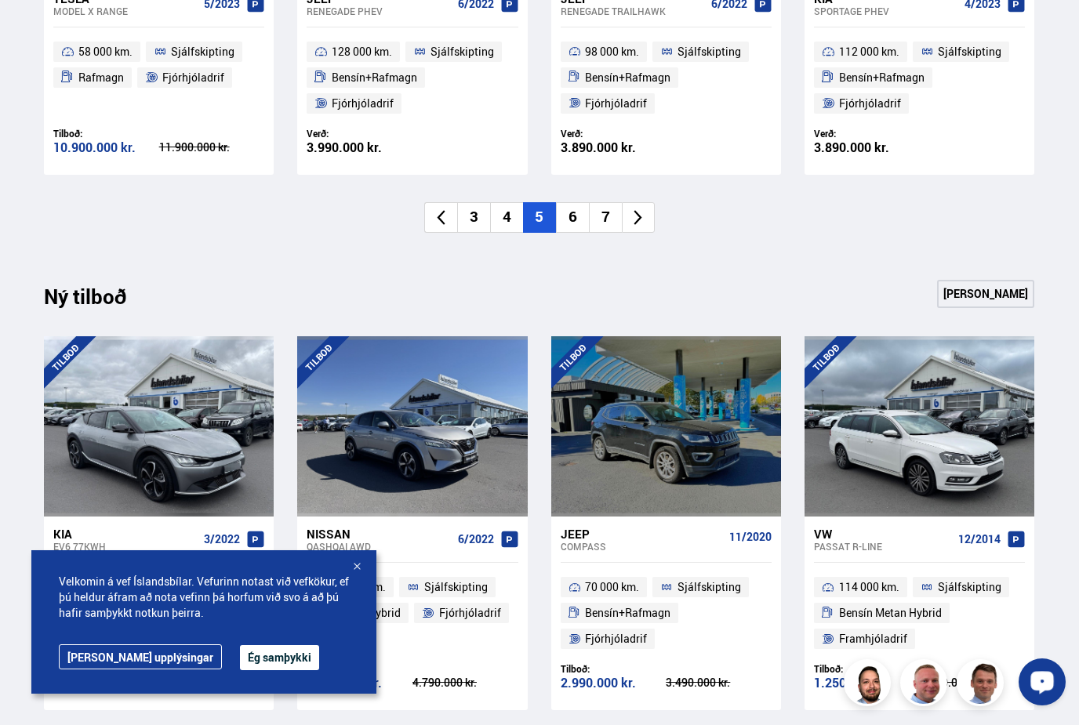
click at [608, 217] on li "7" at bounding box center [605, 217] width 33 height 31
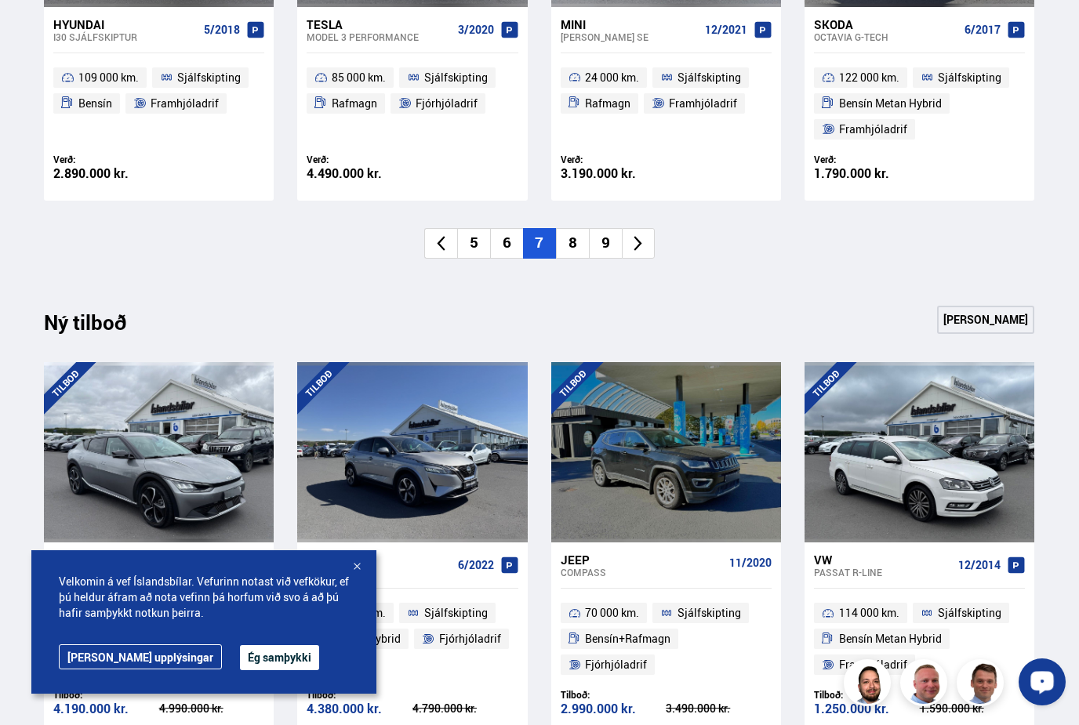
click at [606, 234] on li "9" at bounding box center [605, 243] width 33 height 31
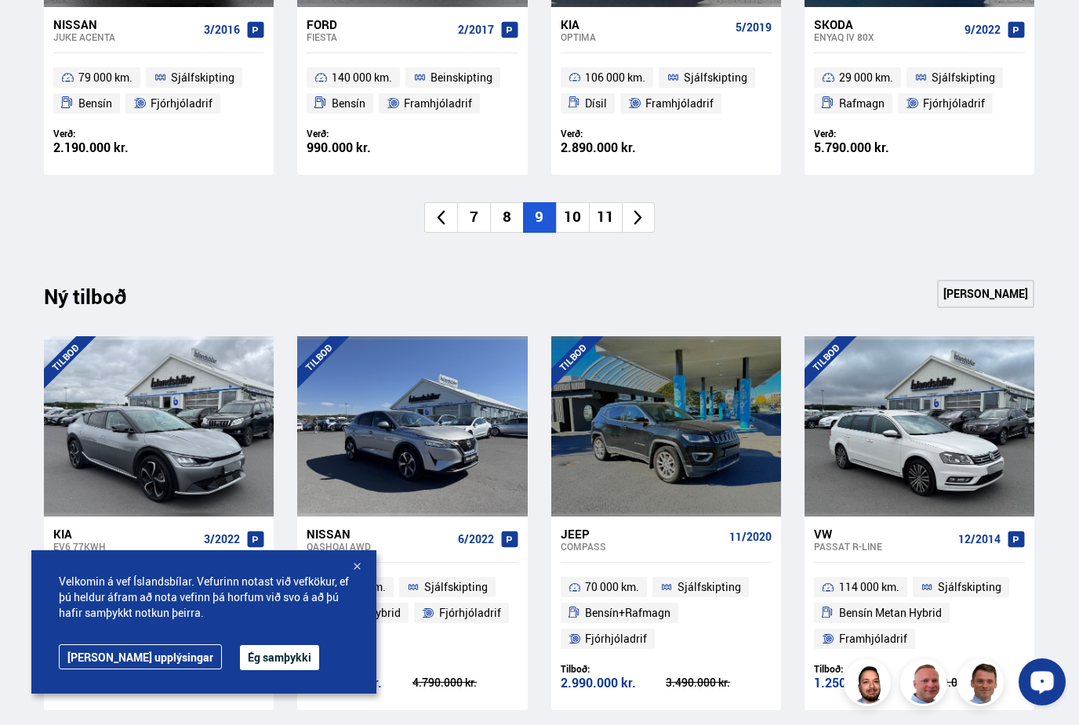
click at [606, 216] on li "11" at bounding box center [605, 217] width 33 height 31
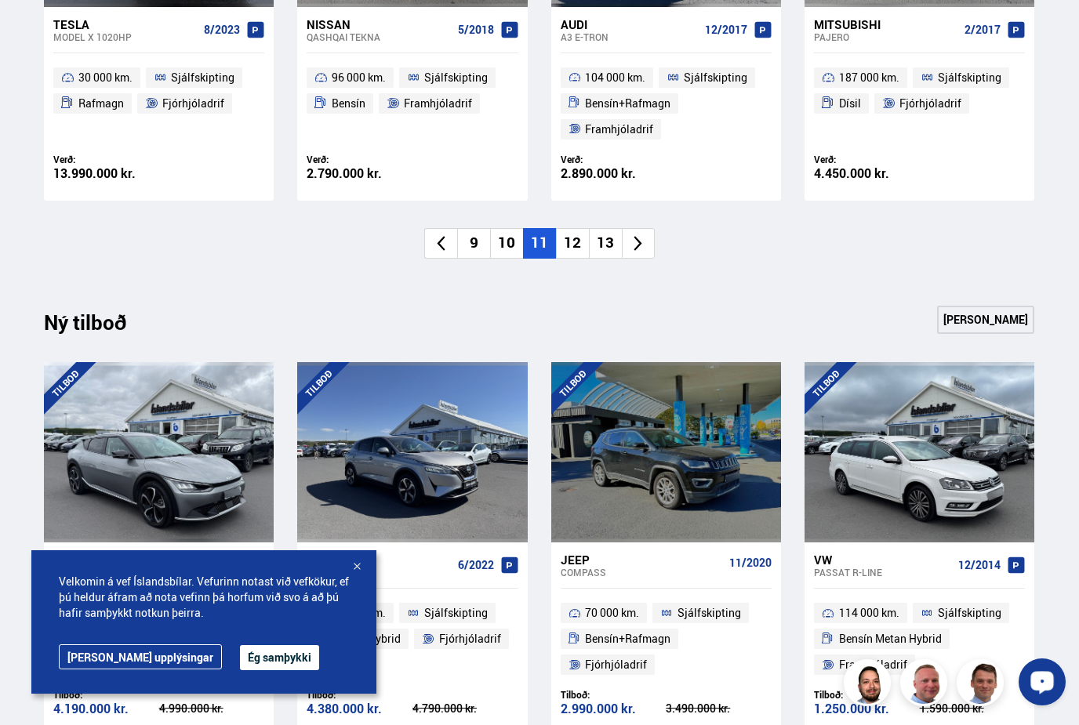
click at [607, 230] on li "13" at bounding box center [605, 243] width 33 height 31
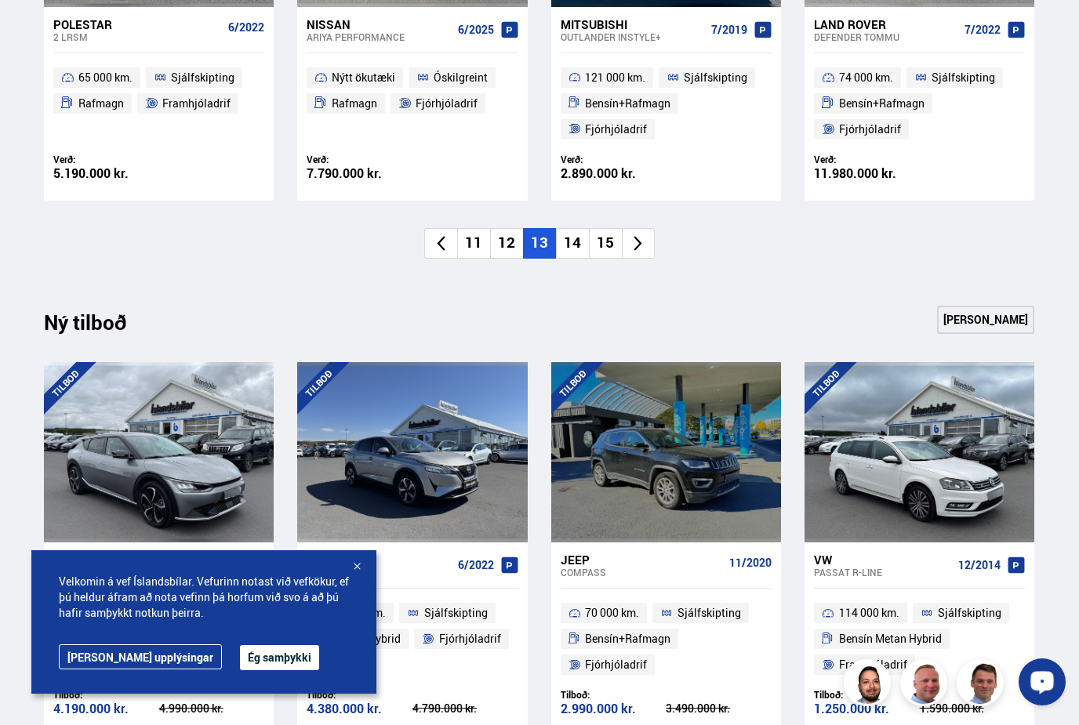
click at [607, 230] on li "15" at bounding box center [605, 243] width 33 height 31
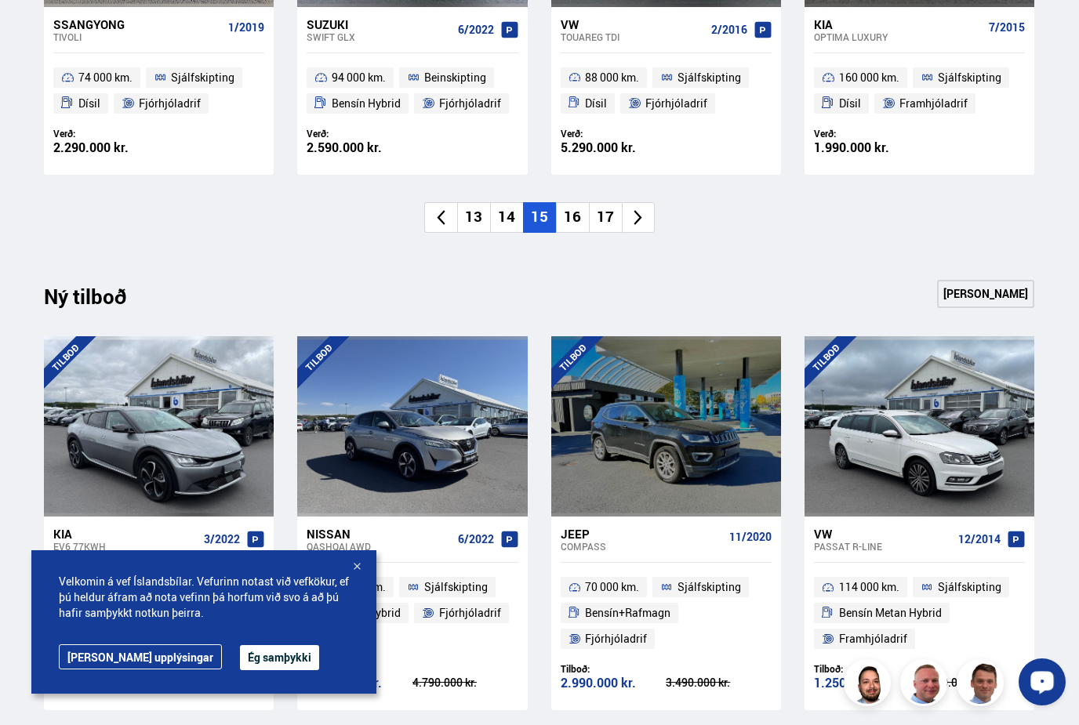
click at [607, 221] on li "17" at bounding box center [605, 217] width 33 height 31
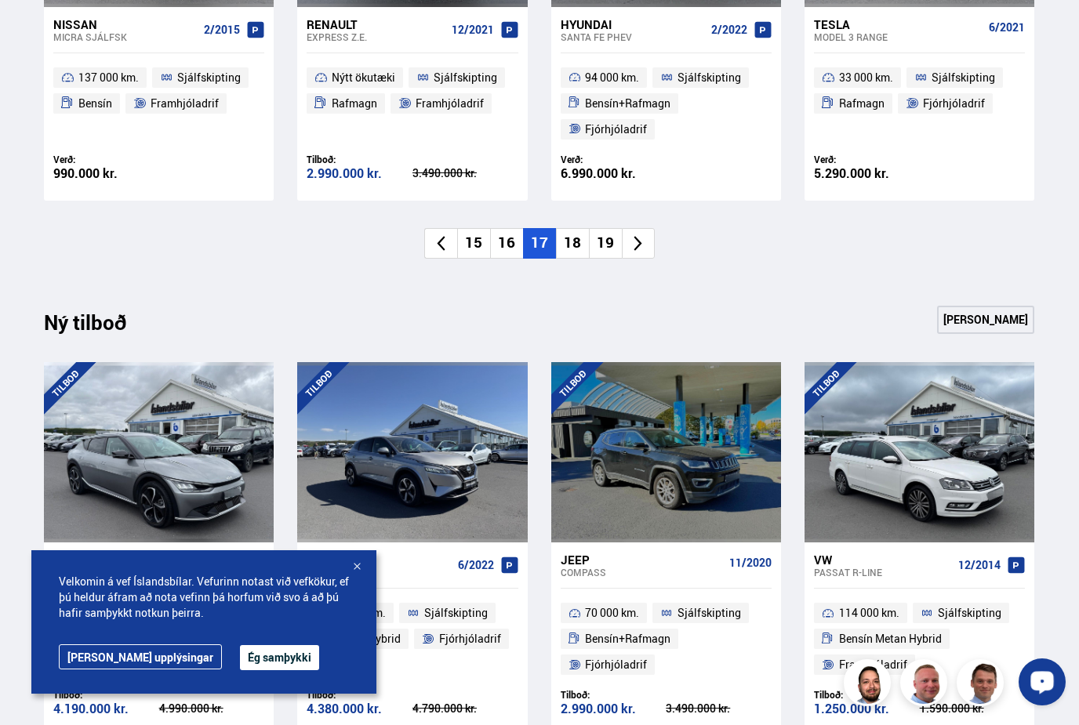
click at [605, 234] on li "19" at bounding box center [605, 243] width 33 height 31
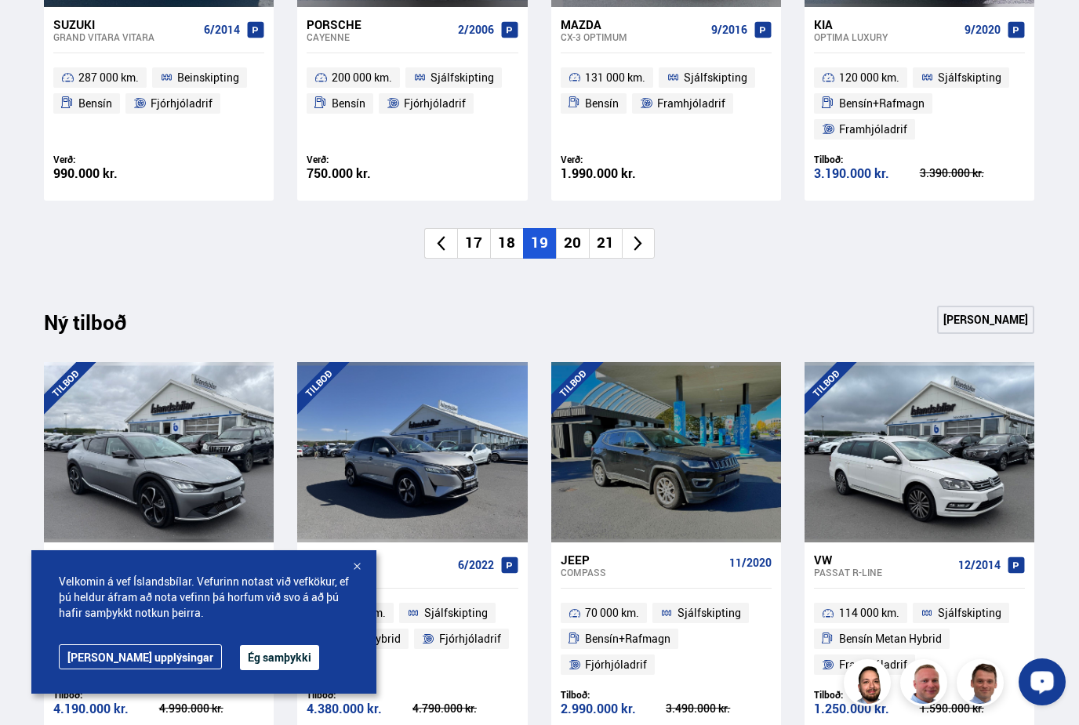
click at [605, 234] on li "21" at bounding box center [605, 243] width 33 height 31
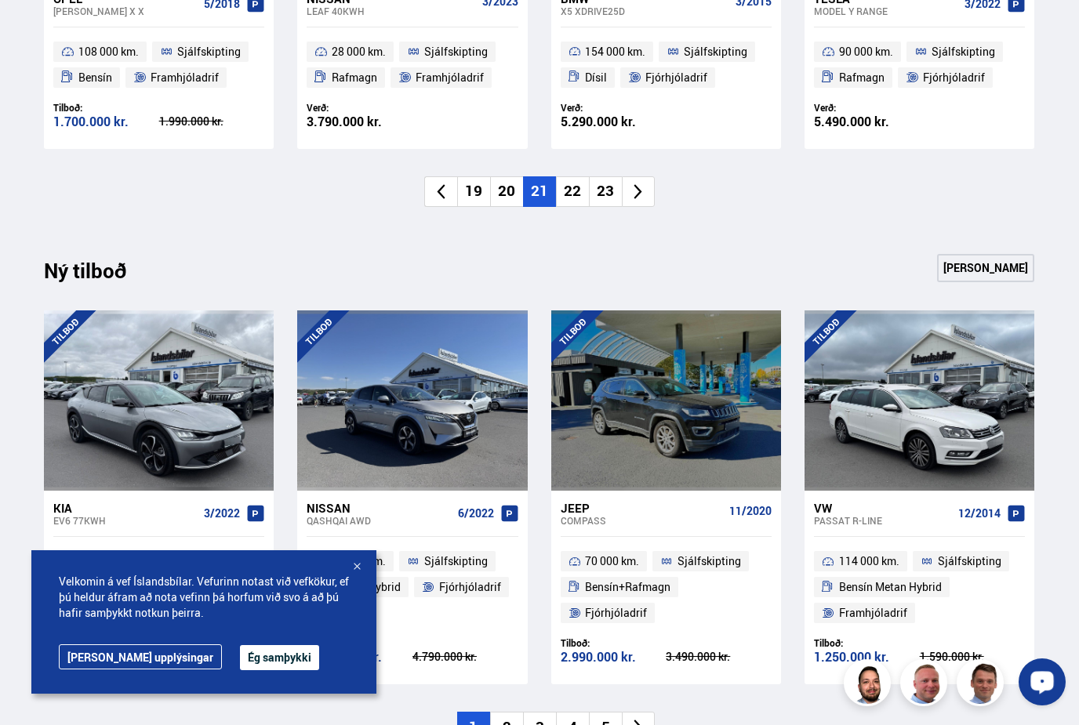
click at [605, 191] on li "23" at bounding box center [605, 191] width 33 height 31
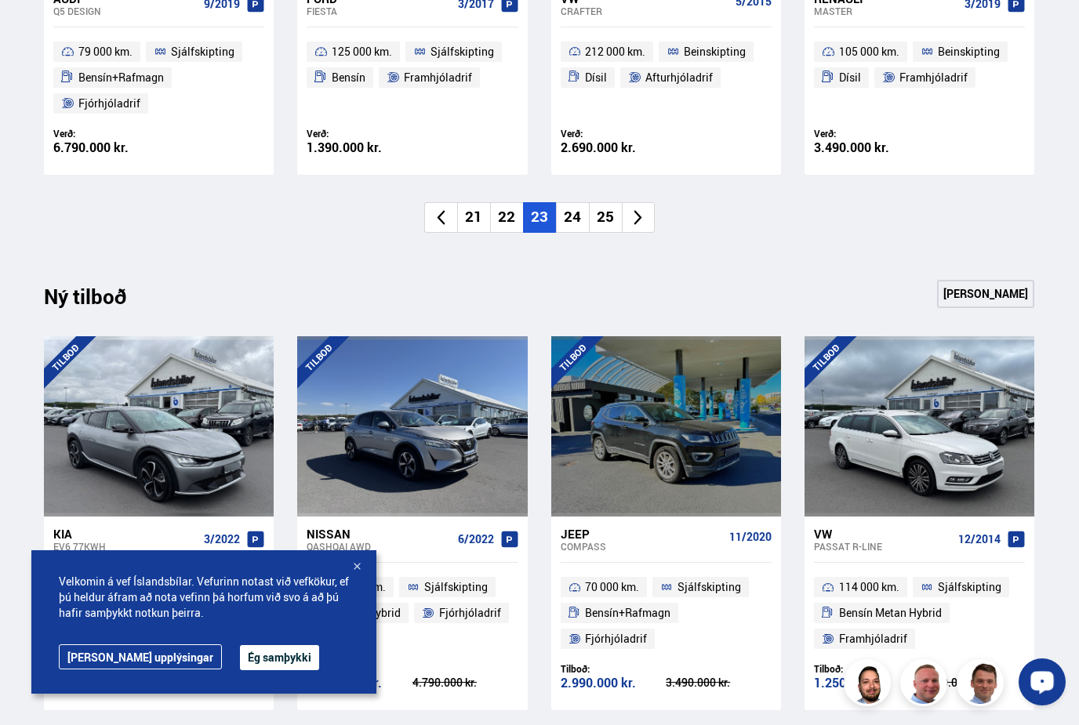
click at [602, 220] on li "25" at bounding box center [605, 217] width 33 height 31
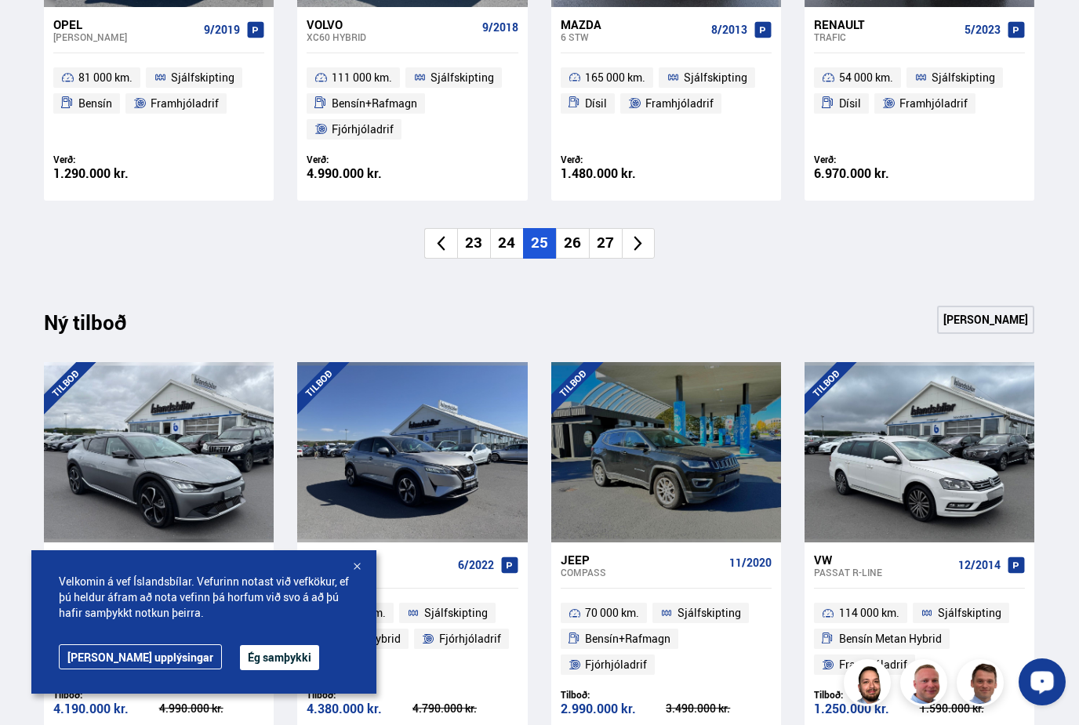
click at [602, 234] on li "27" at bounding box center [605, 243] width 33 height 31
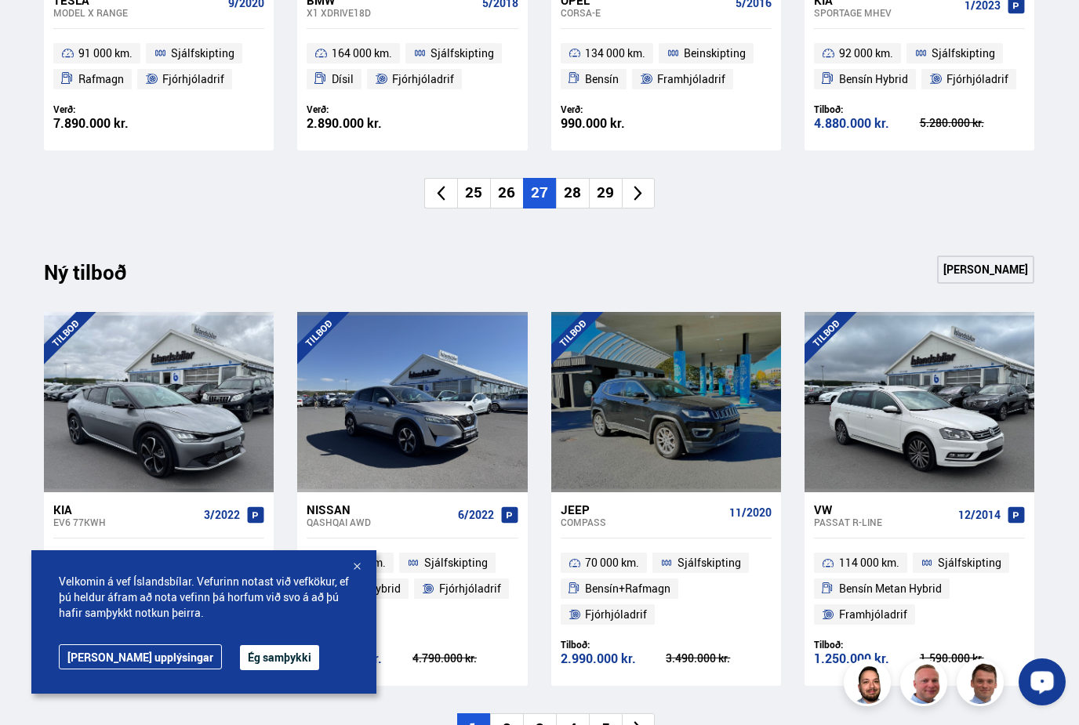
click at [601, 198] on li "29" at bounding box center [605, 193] width 33 height 31
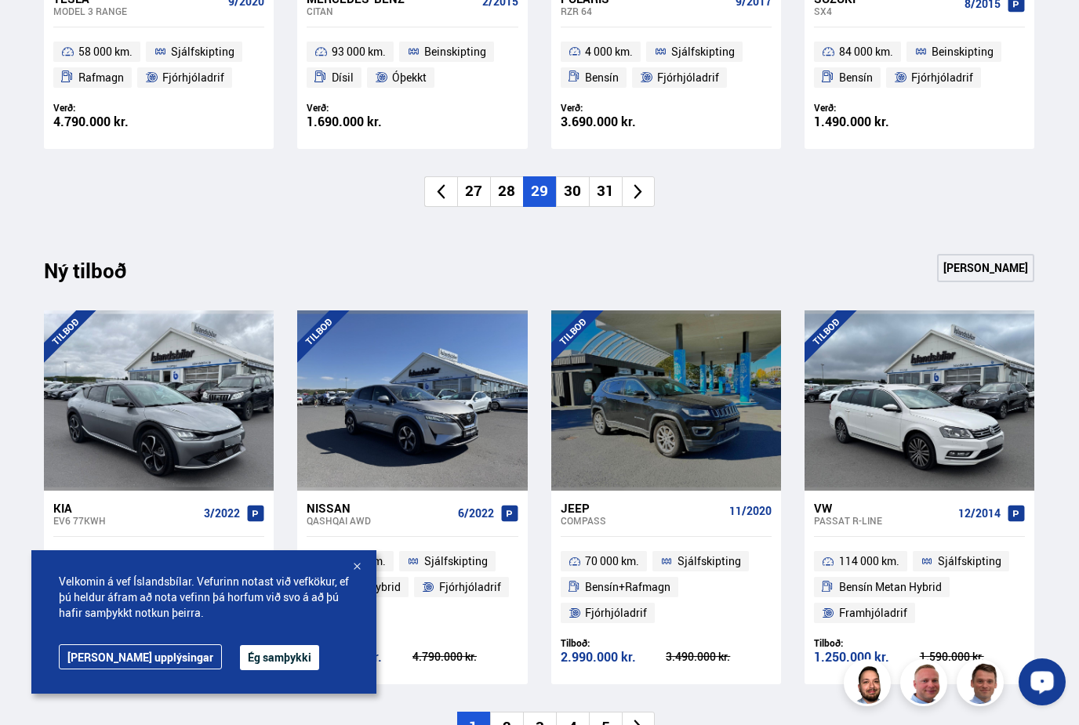
click at [572, 190] on li "30" at bounding box center [572, 191] width 33 height 31
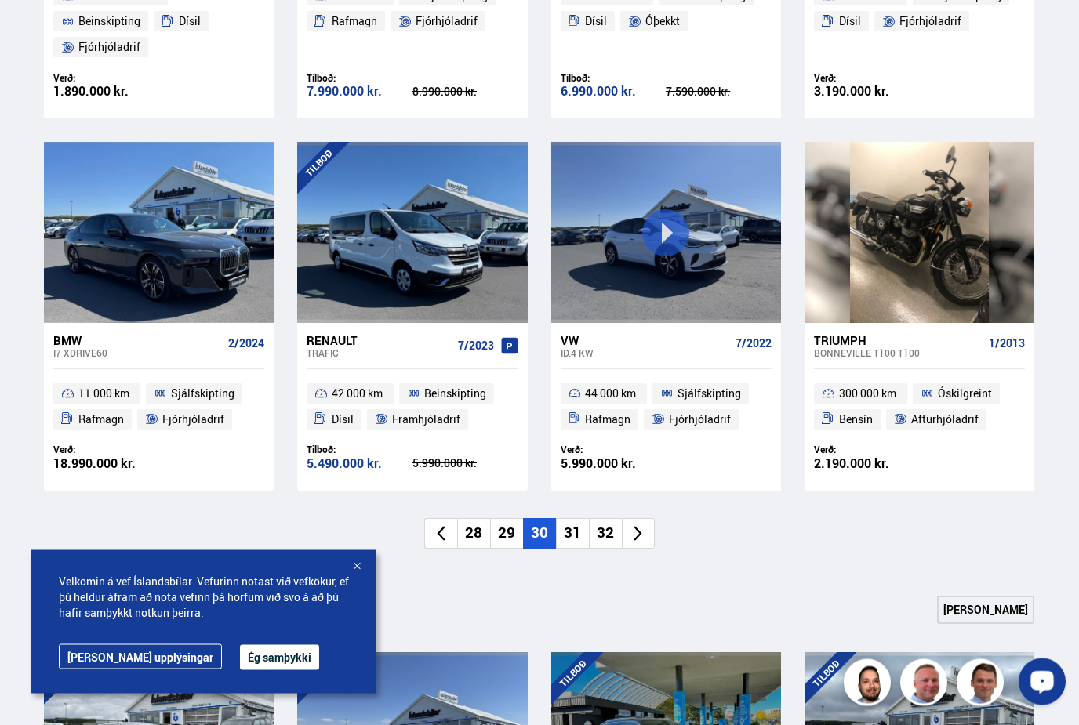
scroll to position [1000, 0]
click at [569, 530] on li "31" at bounding box center [572, 533] width 33 height 31
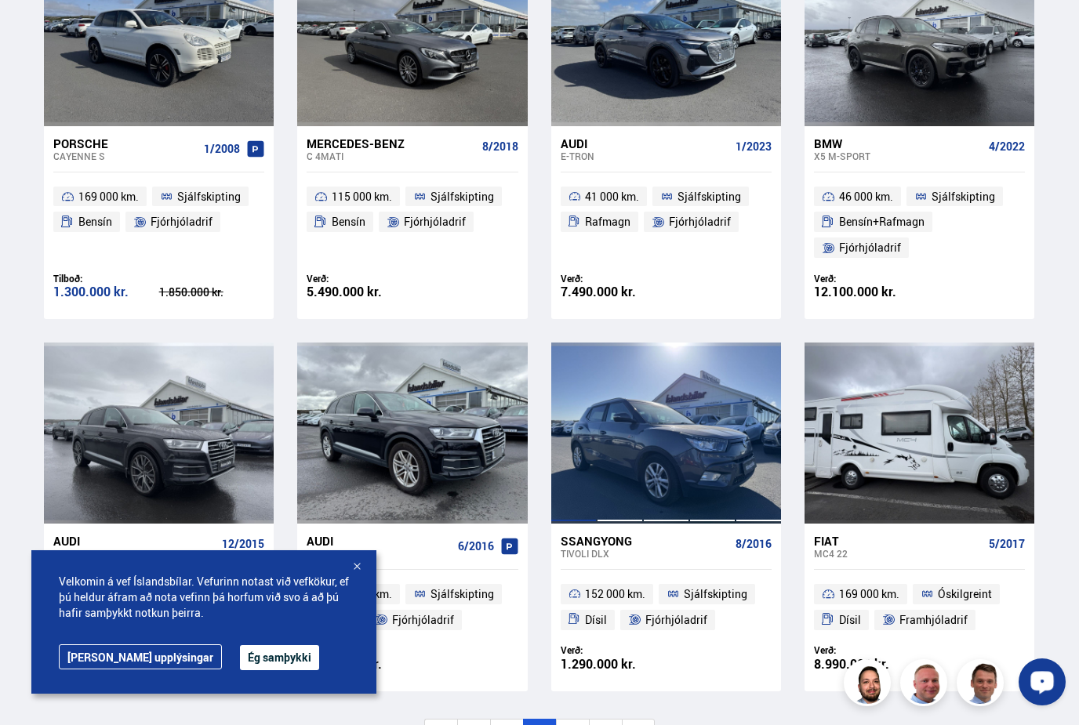
scroll to position [782, 0]
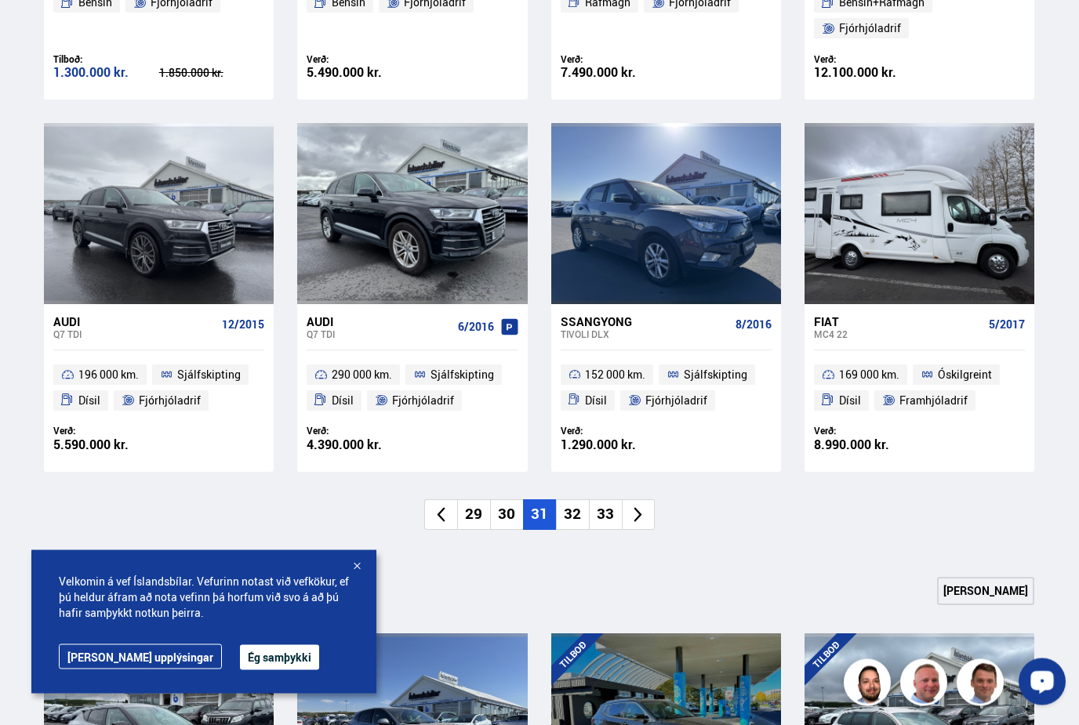
click at [568, 514] on li "32" at bounding box center [572, 515] width 33 height 31
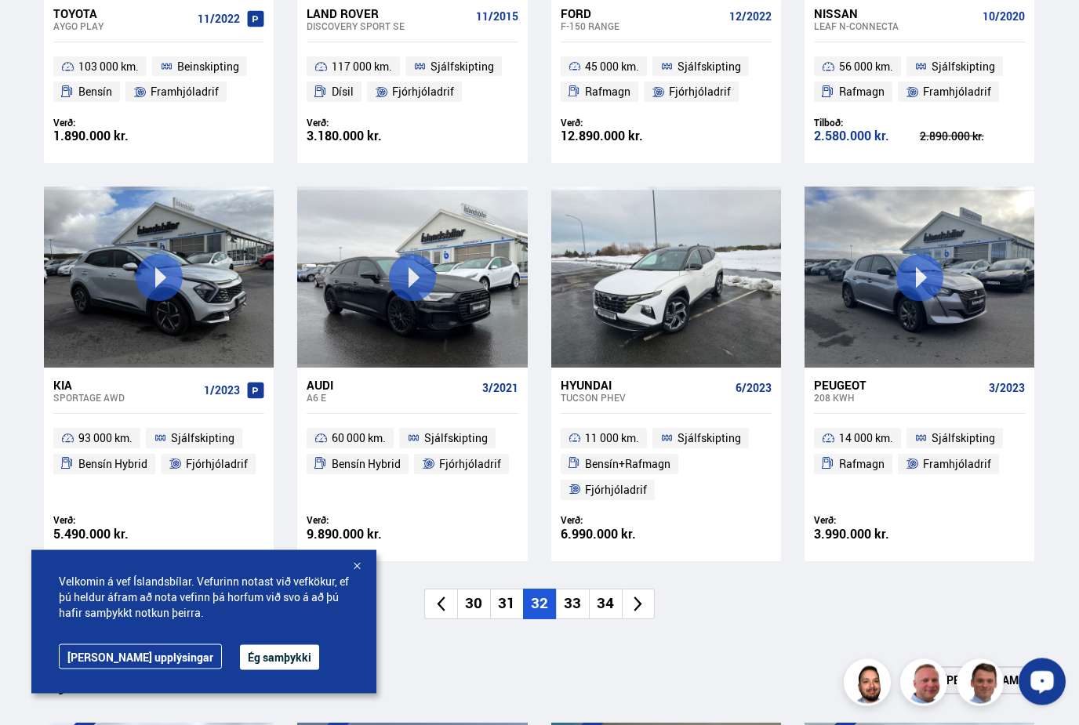
scroll to position [930, 0]
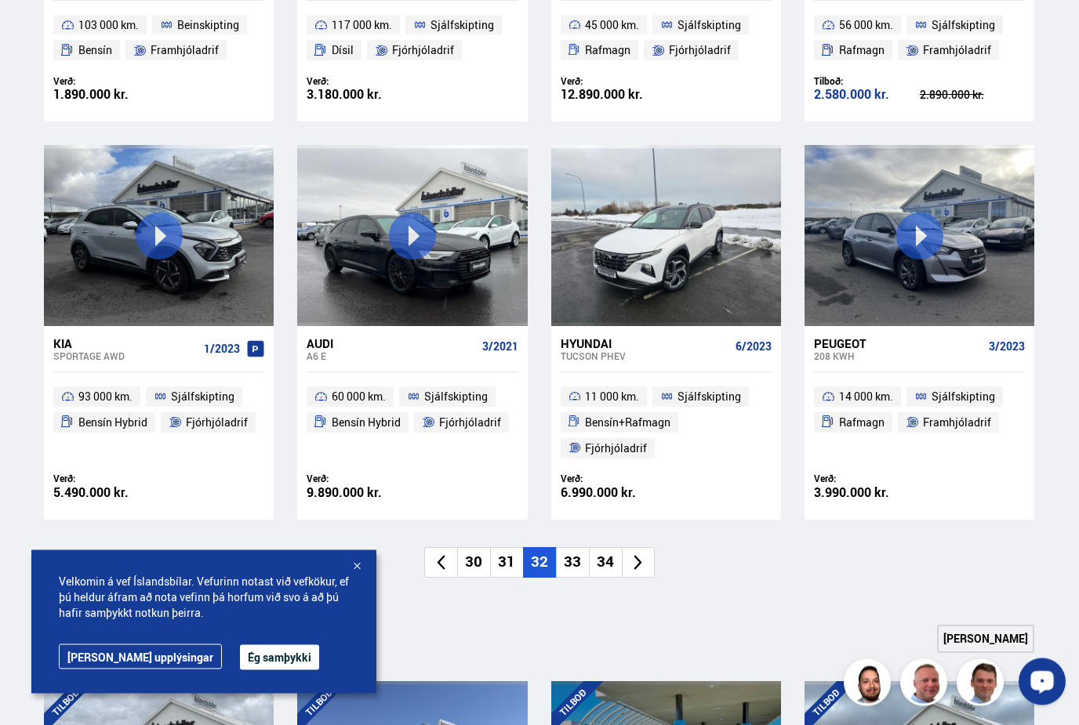
click at [568, 558] on li "33" at bounding box center [572, 563] width 33 height 31
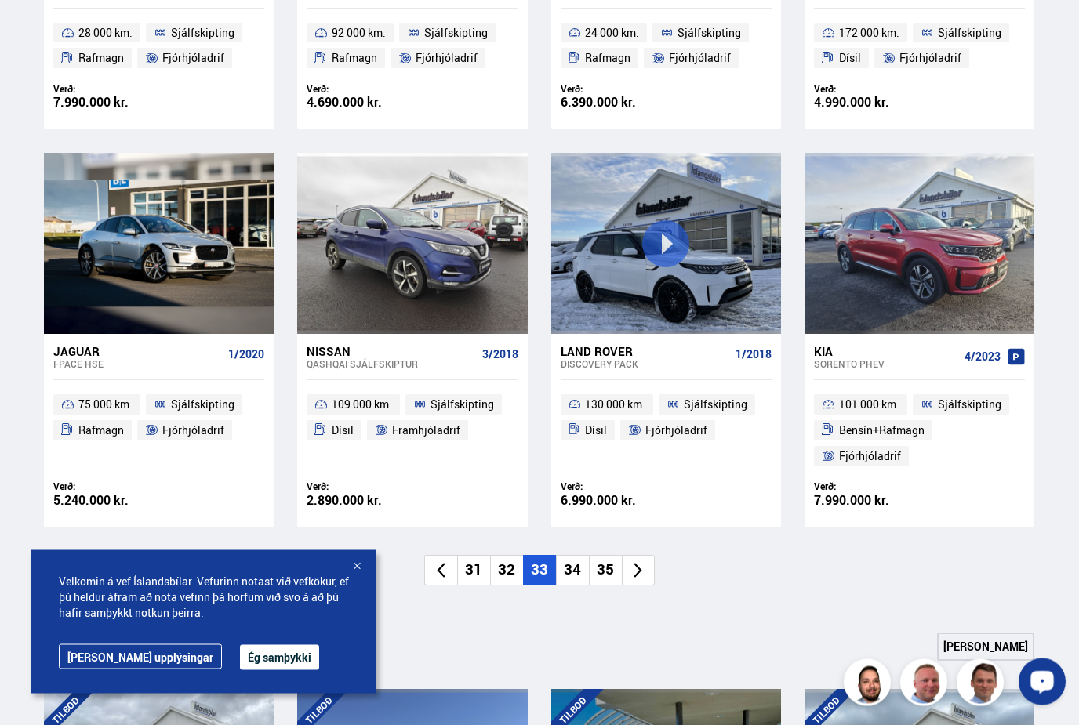
scroll to position [992, 0]
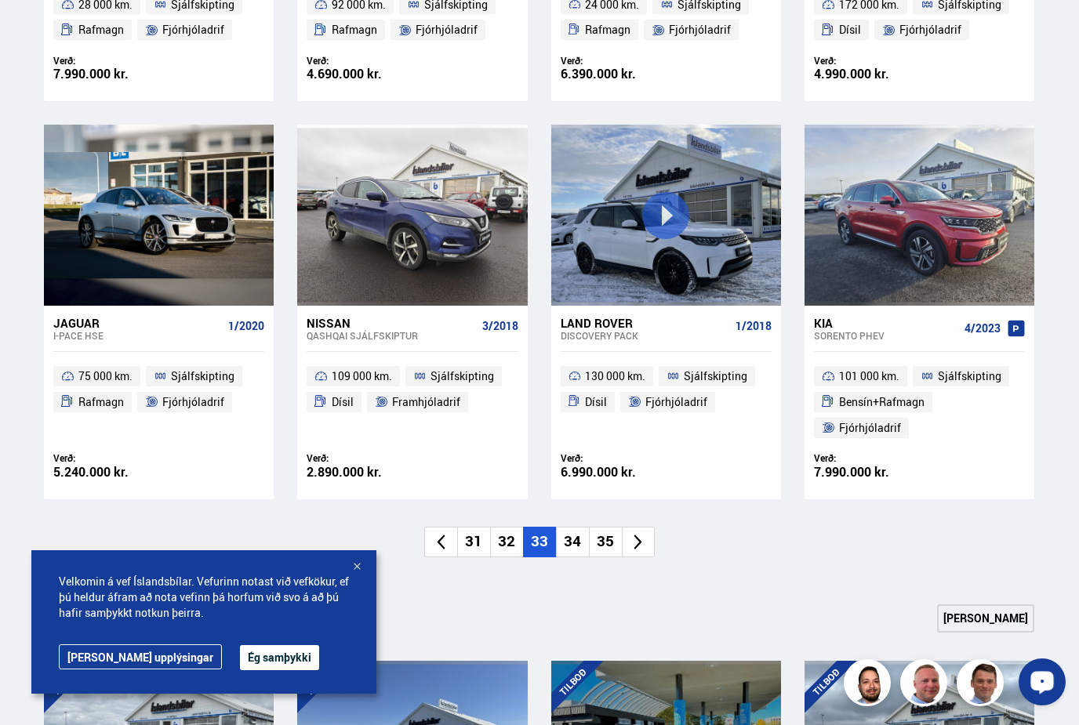
click at [572, 540] on html "Söluskrá Þjónusta Íslandsbílar [DOMAIN_NAME] Íslandsvörn Leiðbeiningar Um okkur…" at bounding box center [539, 564] width 1079 height 3112
click at [573, 541] on li "34" at bounding box center [572, 542] width 33 height 31
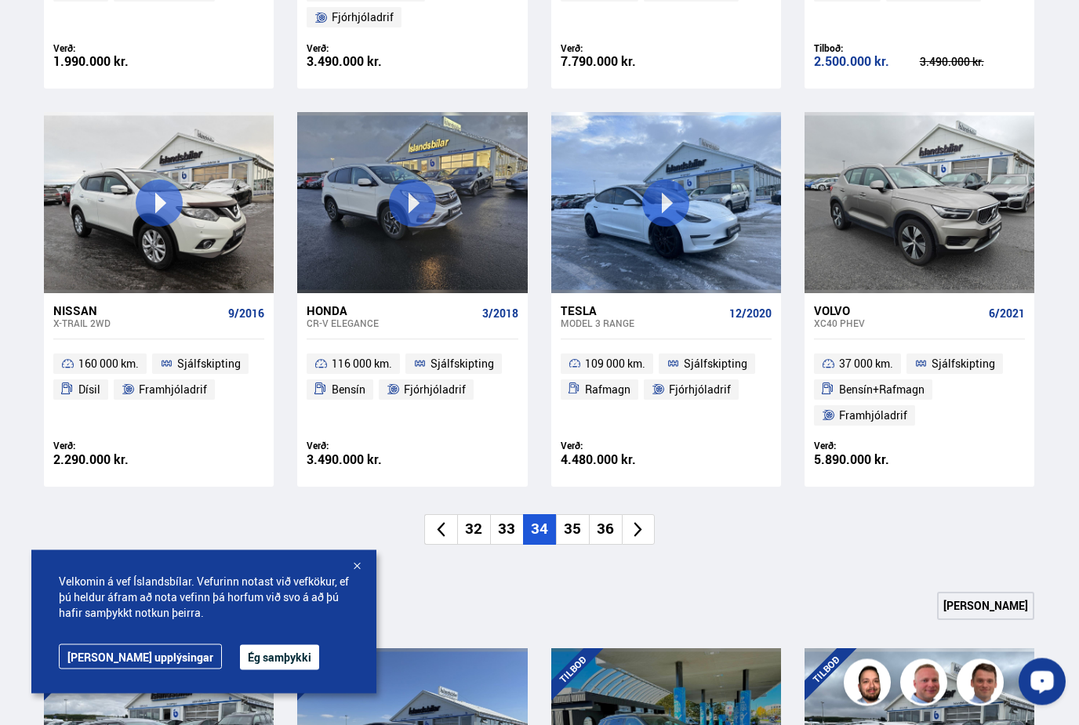
scroll to position [1030, 0]
click at [571, 527] on li "35" at bounding box center [572, 529] width 33 height 31
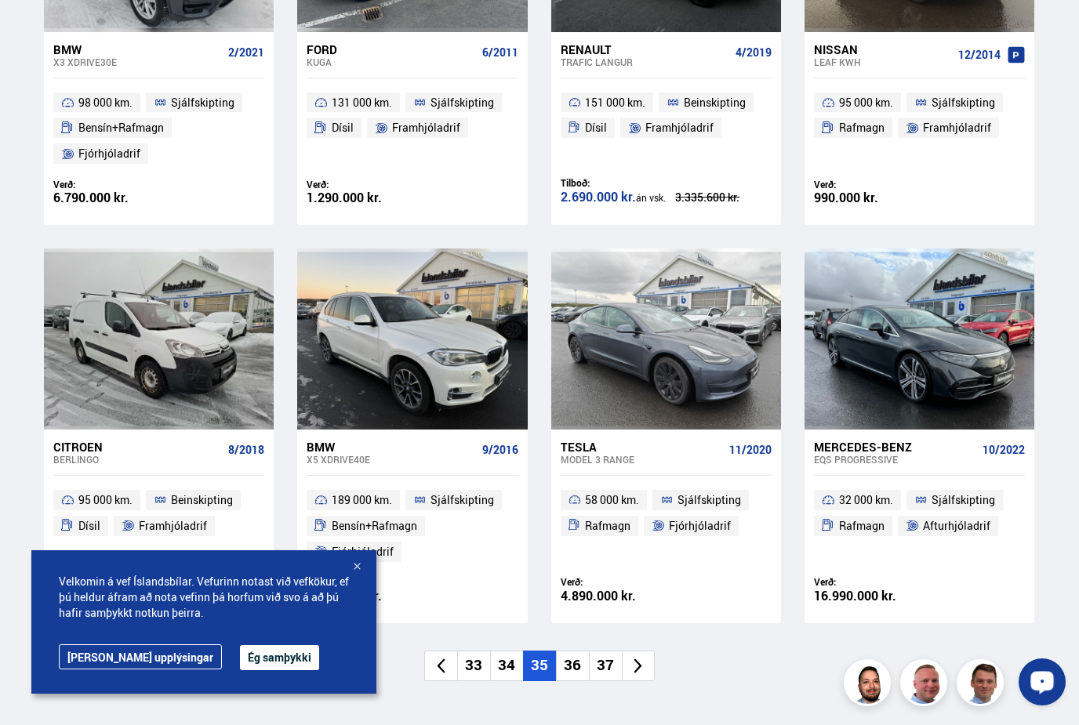
scroll to position [922, 0]
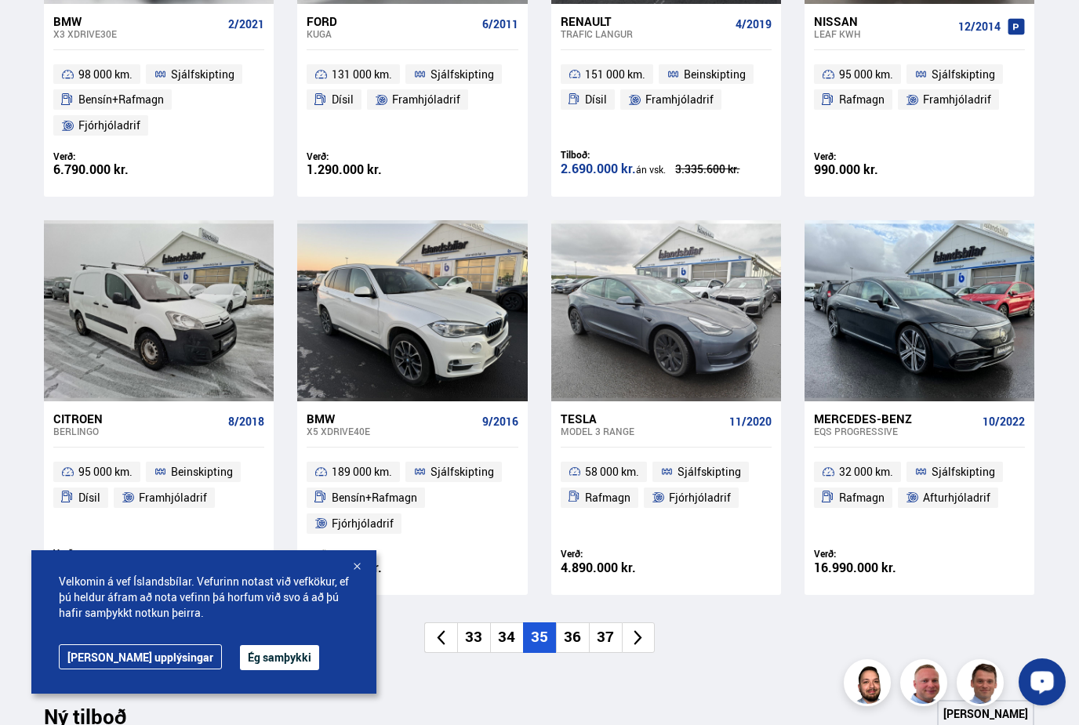
click at [575, 634] on li "36" at bounding box center [572, 638] width 33 height 31
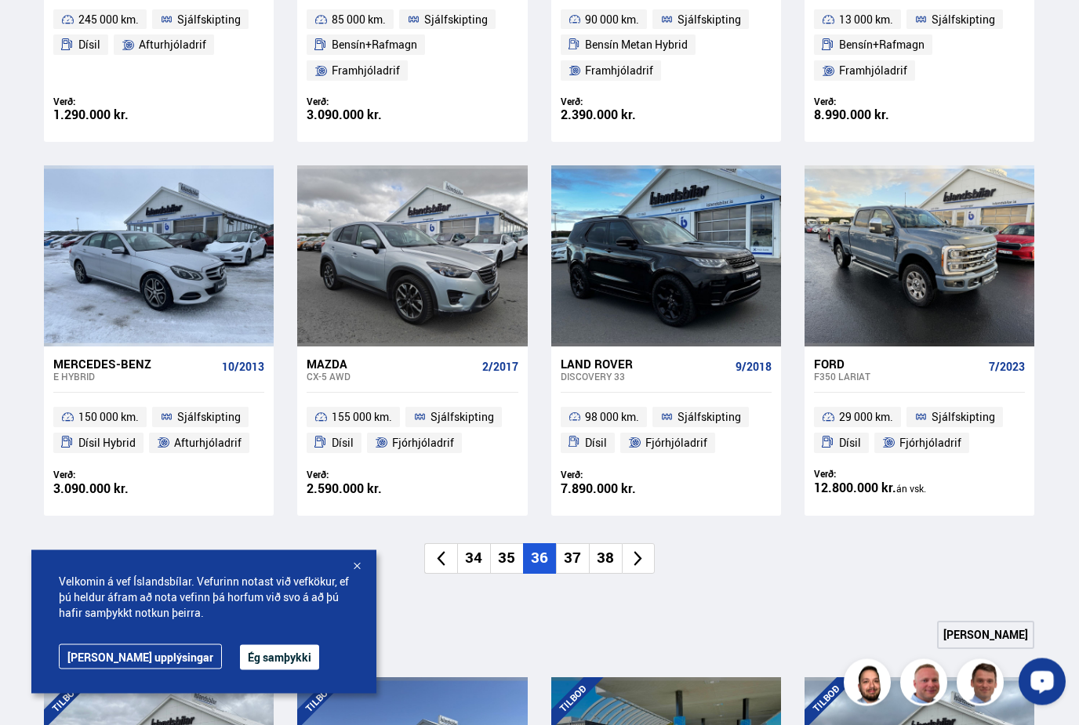
scroll to position [982, 0]
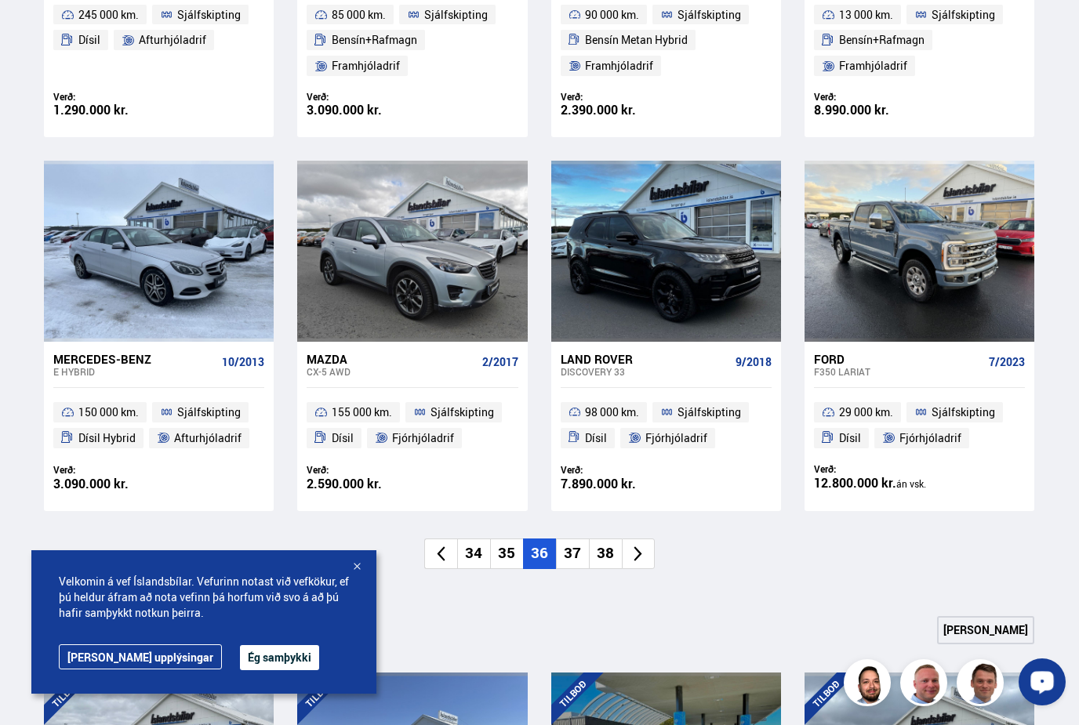
click at [575, 550] on li "37" at bounding box center [572, 554] width 33 height 31
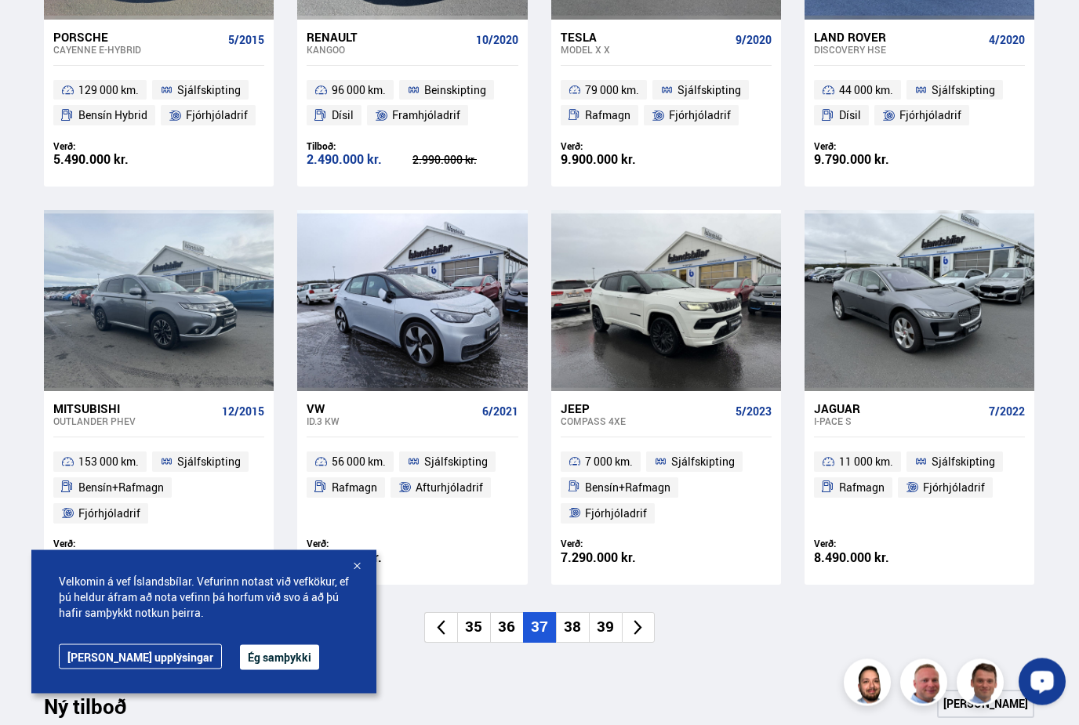
scroll to position [909, 0]
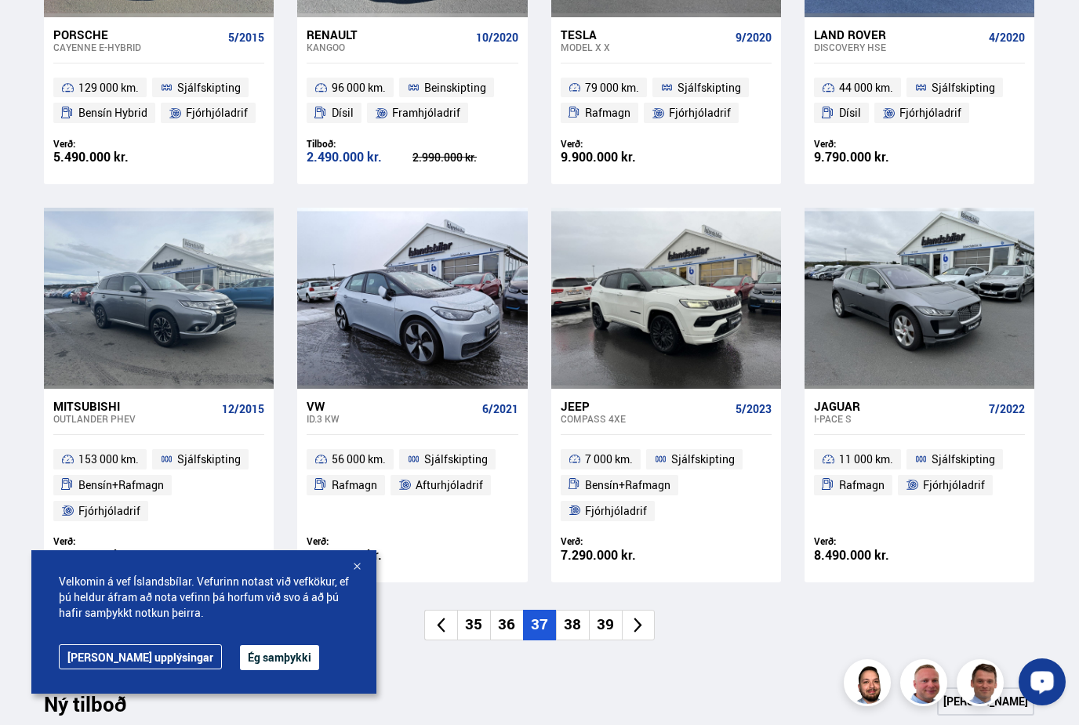
click at [514, 623] on li "36" at bounding box center [506, 625] width 33 height 31
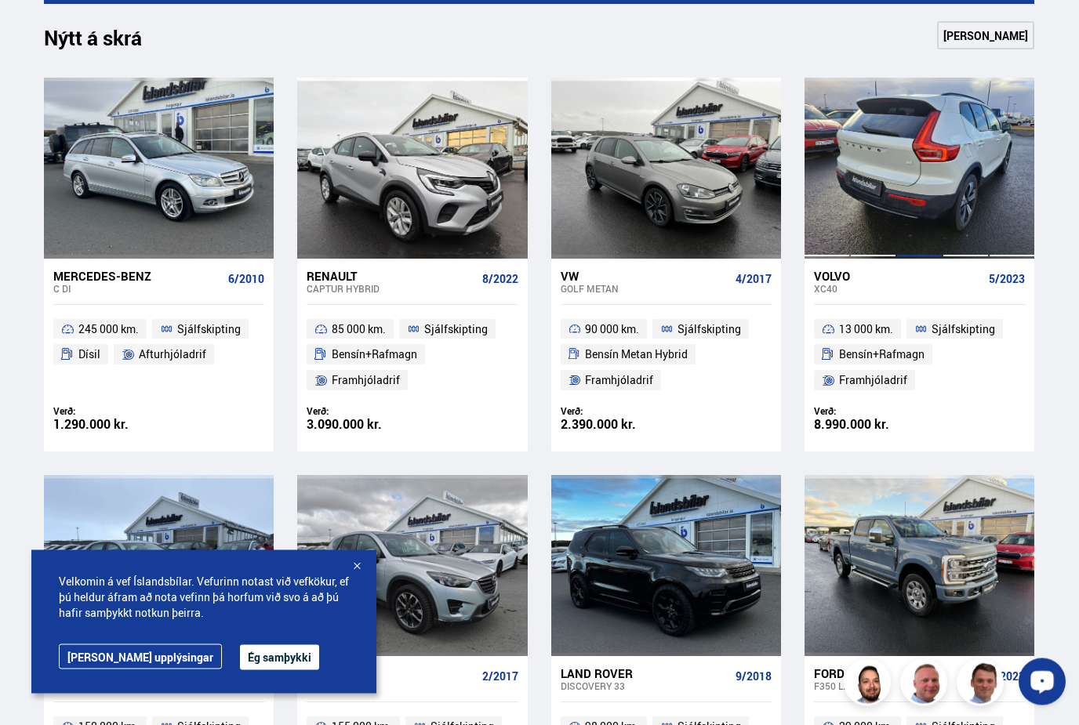
scroll to position [667, 0]
click at [922, 229] on div at bounding box center [919, 168] width 46 height 180
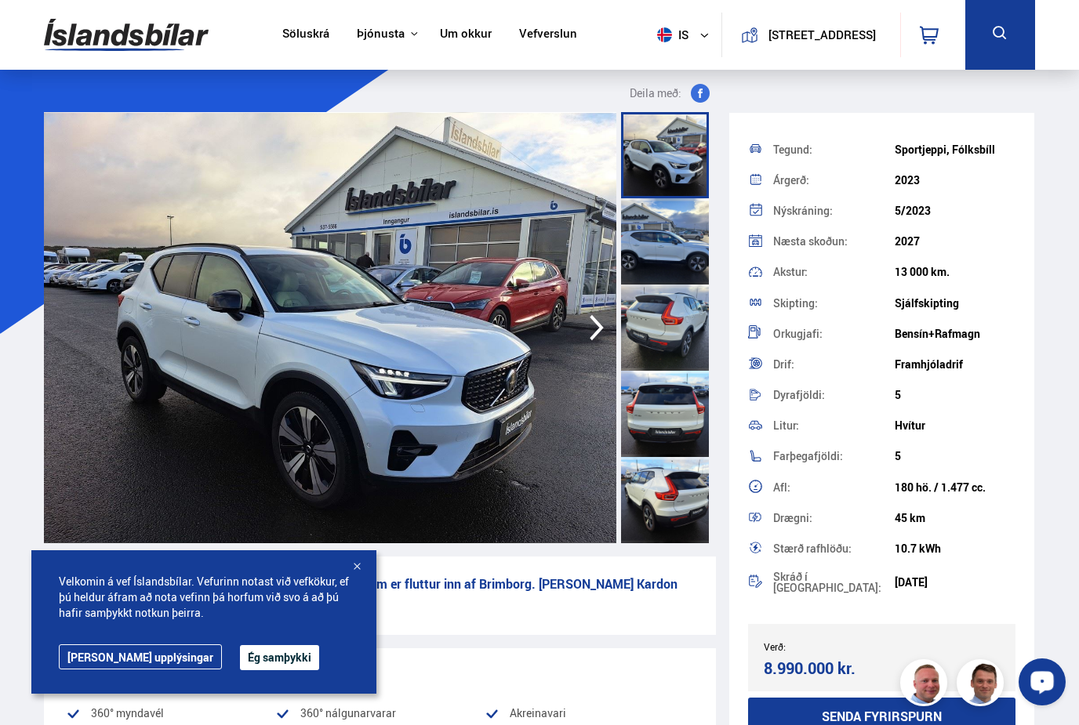
scroll to position [55, 0]
